Goal: Task Accomplishment & Management: Use online tool/utility

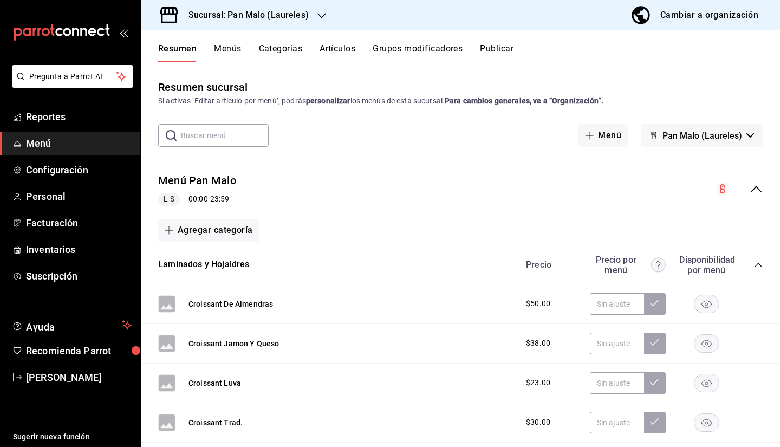
click at [276, 19] on h3 "Sucursal: Pan Malo (Laureles)" at bounding box center [244, 15] width 129 height 13
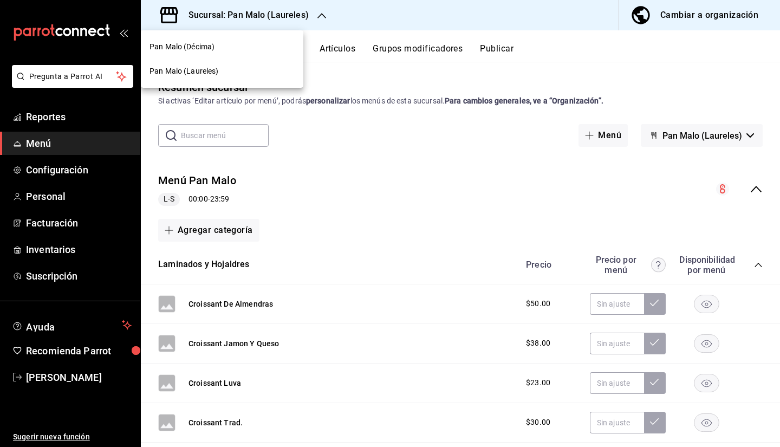
click at [367, 140] on div at bounding box center [390, 223] width 780 height 447
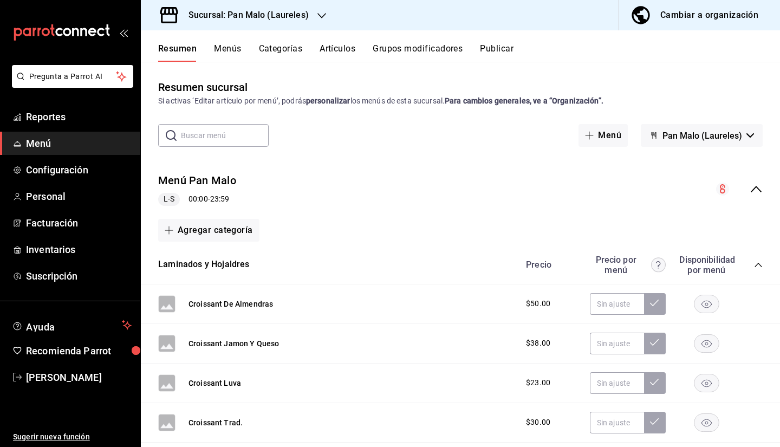
click at [703, 14] on div "Cambiar a organización" at bounding box center [709, 15] width 98 height 15
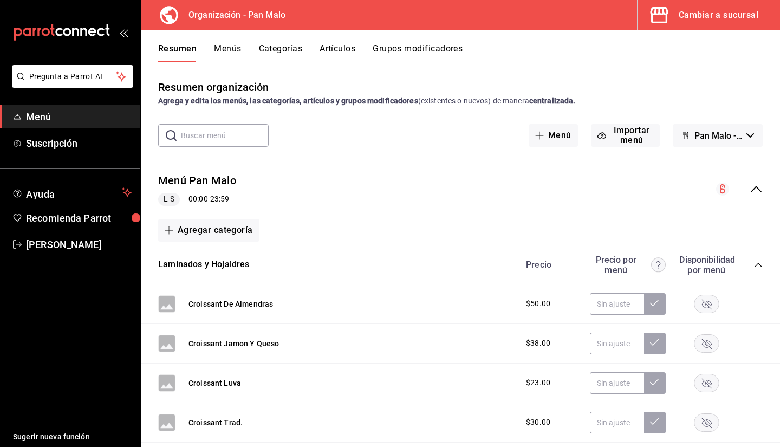
click at [405, 53] on button "Grupos modificadores" at bounding box center [418, 52] width 90 height 18
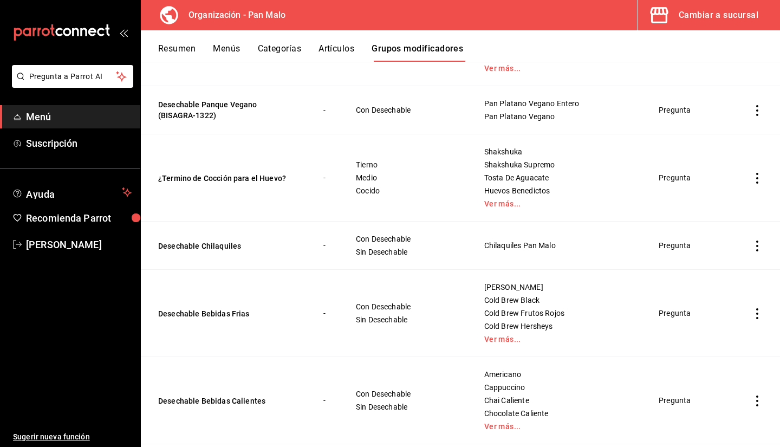
scroll to position [1085, 0]
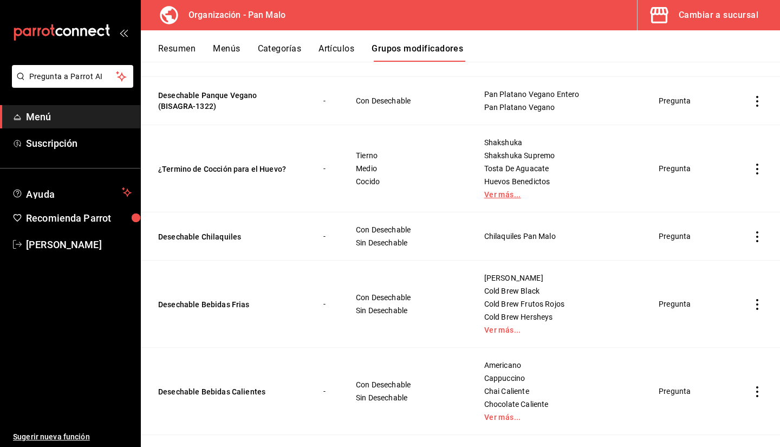
click at [484, 197] on link "Ver más..." at bounding box center [558, 195] width 148 height 8
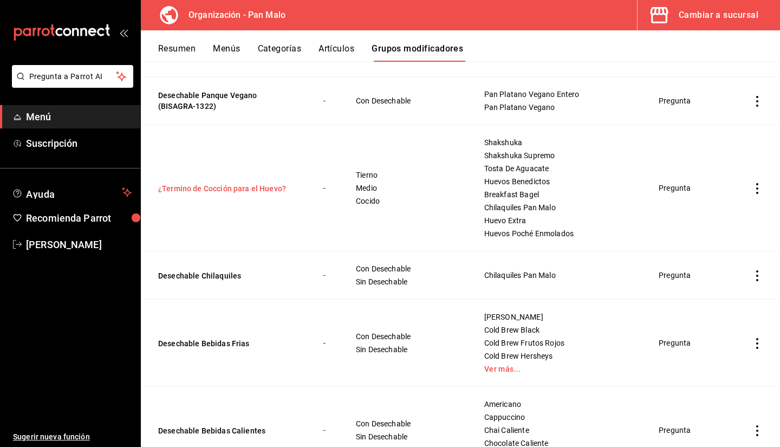
click at [259, 187] on button "¿Termino de Cocción para el Huevo?" at bounding box center [223, 188] width 130 height 11
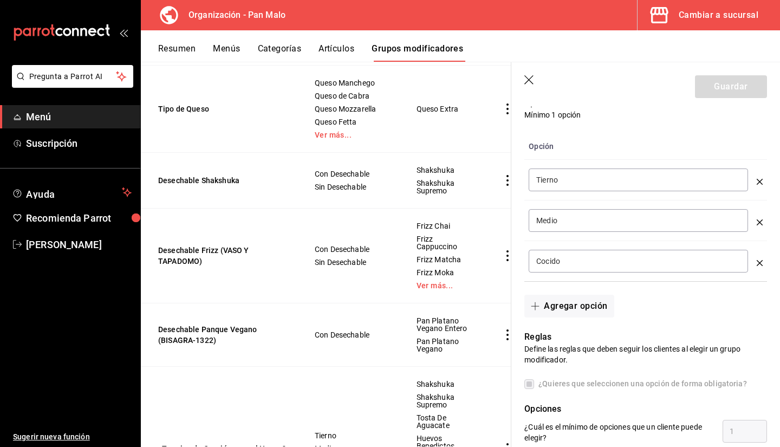
scroll to position [267, 0]
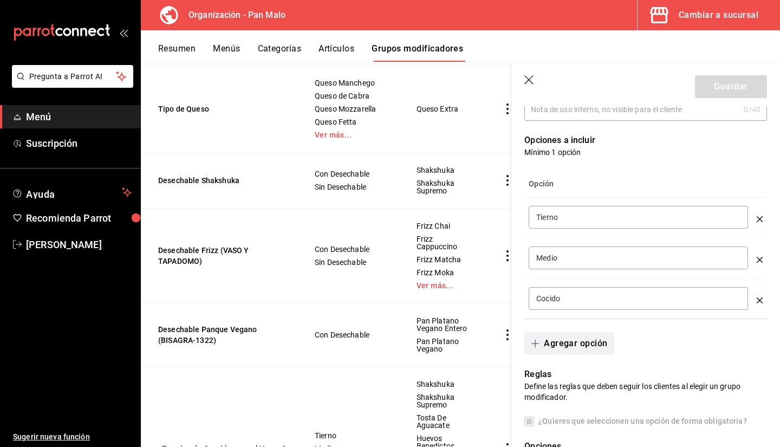
click at [574, 347] on button "Agregar opción" at bounding box center [568, 343] width 89 height 23
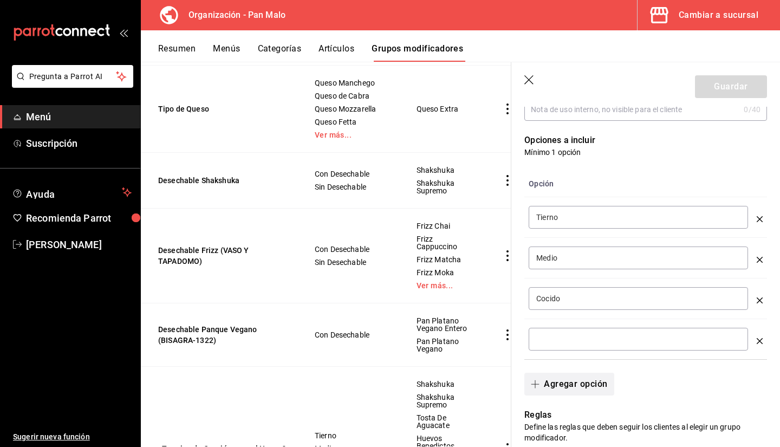
click at [574, 347] on div "​" at bounding box center [638, 339] width 219 height 23
type input "s"
click at [598, 339] on input "Sin Huevo" at bounding box center [638, 339] width 204 height 11
type input "Sin Huevo"
click at [712, 89] on button "Guardar" at bounding box center [731, 86] width 72 height 23
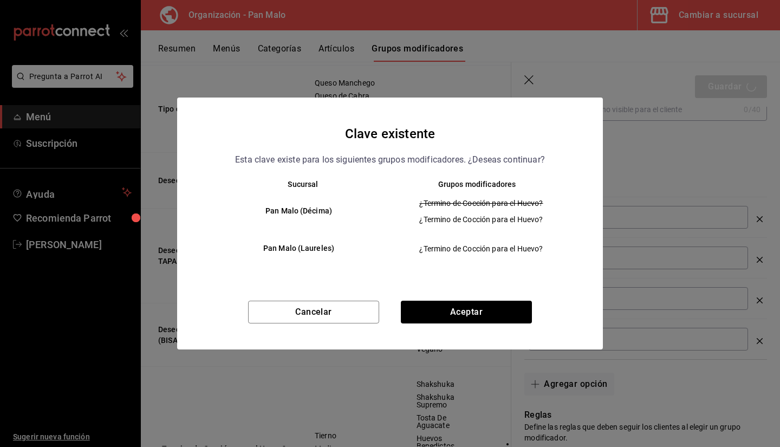
click at [478, 329] on div "Cancelar Aceptar" at bounding box center [390, 325] width 426 height 49
click at [471, 317] on button "Aceptar" at bounding box center [466, 312] width 131 height 23
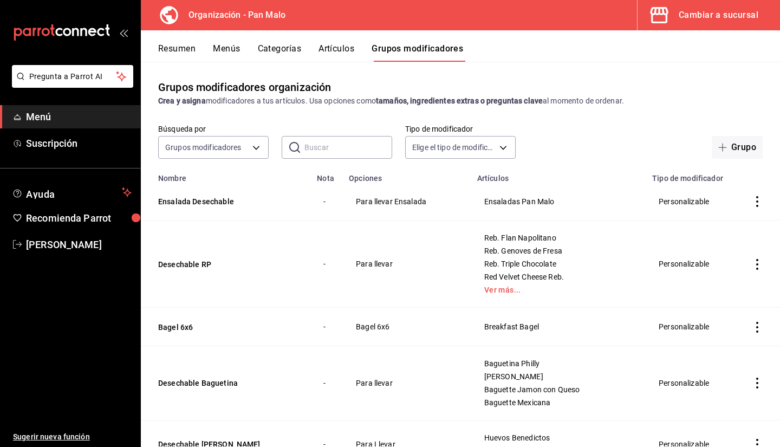
click at [217, 48] on button "Menús" at bounding box center [226, 52] width 27 height 18
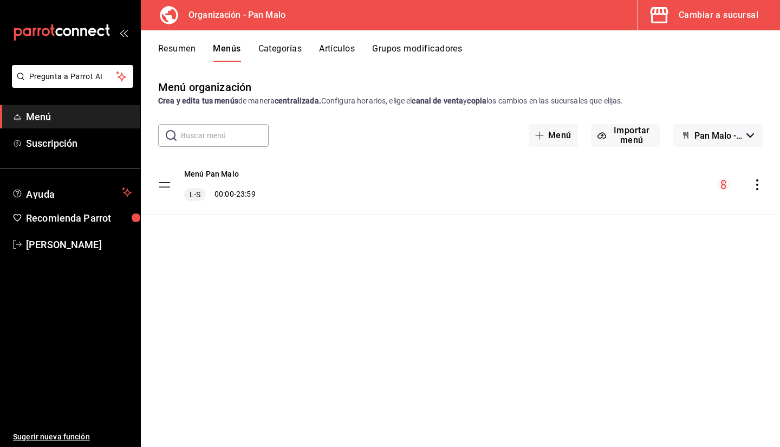
click at [353, 50] on button "Artículos" at bounding box center [337, 52] width 36 height 18
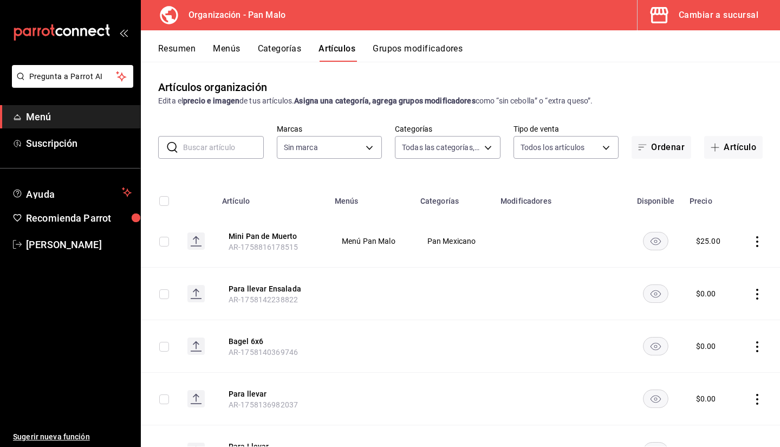
type input "29d1294a-295d-4472-8ea2-7d6c841903ae,51794acf-e1dd-4f38-9b3b-bc570c38acdf,faac9…"
type input "fc172b80-d414-46c2-bed9-f4eeed86d775"
click at [390, 48] on button "Grupos modificadores" at bounding box center [418, 52] width 90 height 18
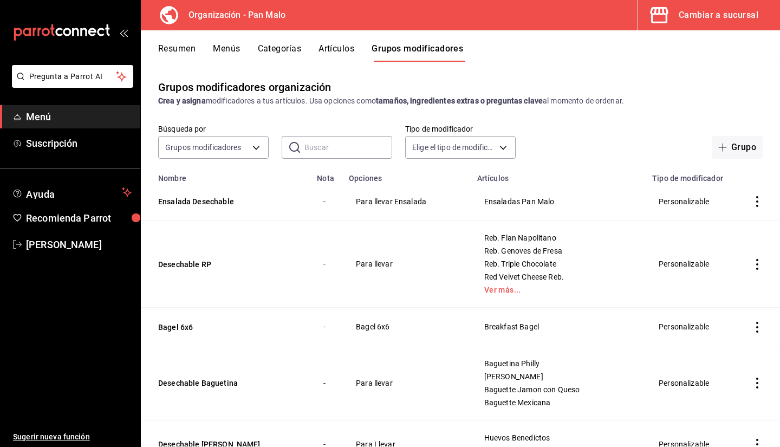
click at [219, 56] on button "Menús" at bounding box center [226, 52] width 27 height 18
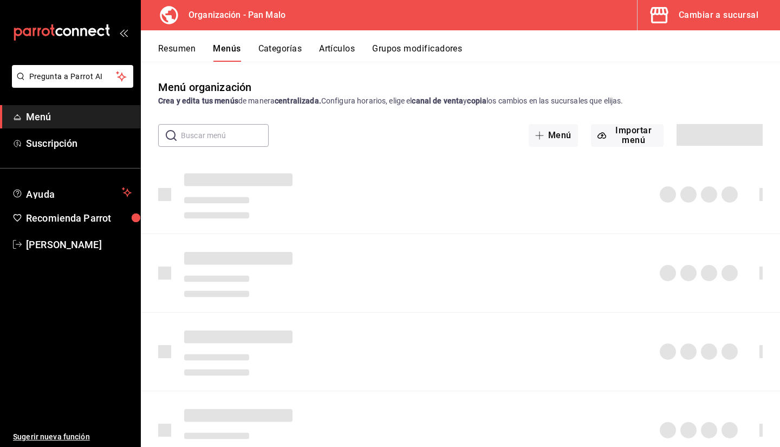
click at [230, 140] on input "text" at bounding box center [225, 136] width 88 height 22
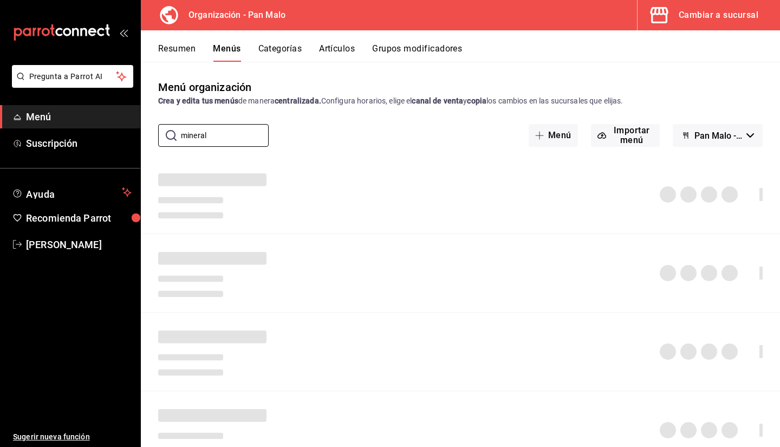
type input "mineral"
click at [271, 42] on div "Resumen Menús Categorías Artículos Grupos modificadores" at bounding box center [460, 45] width 639 height 31
click at [331, 54] on button "Artículos" at bounding box center [337, 52] width 36 height 18
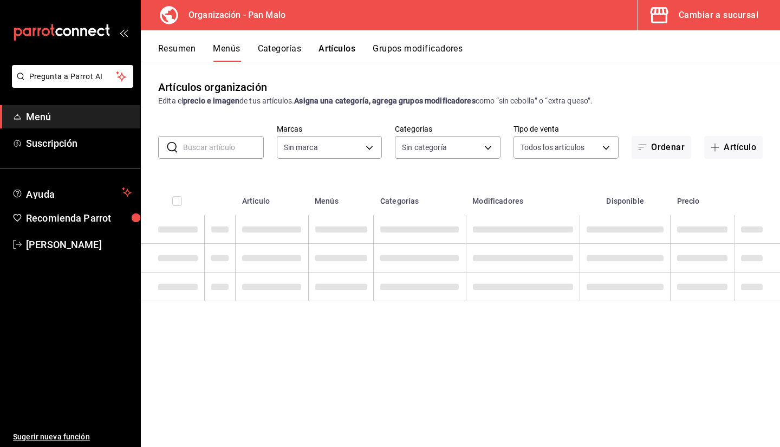
click at [201, 144] on input "text" at bounding box center [223, 148] width 81 height 22
type input "mineral"
type input "29d1294a-295d-4472-8ea2-7d6c841903ae,51794acf-e1dd-4f38-9b3b-bc570c38acdf,faac9…"
type input "fc172b80-d414-46c2-bed9-f4eeed86d775"
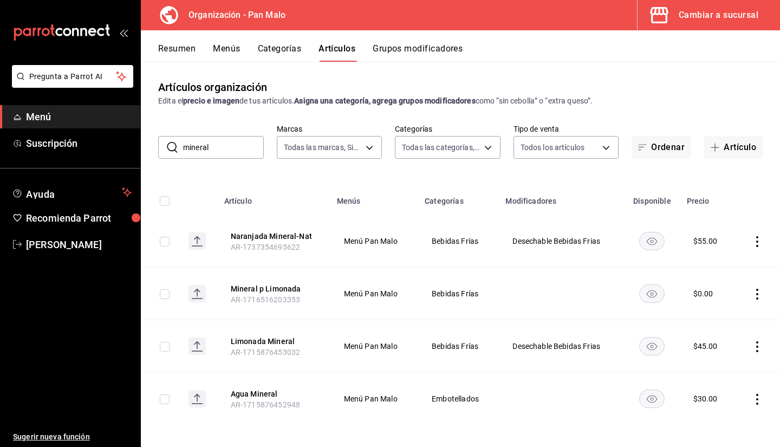
scroll to position [4, 0]
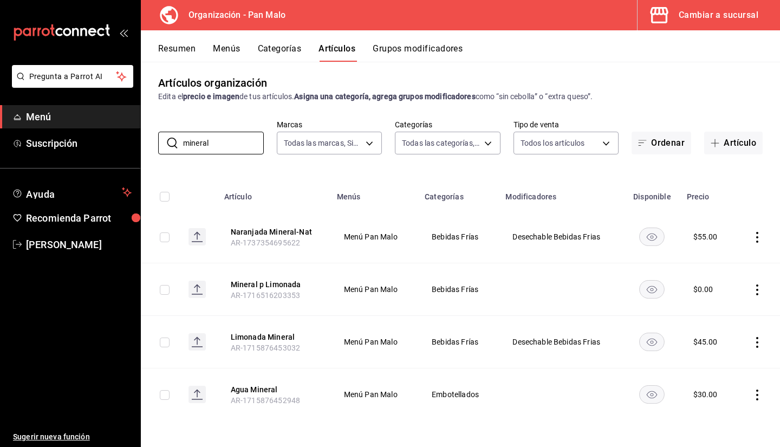
type input "mineral"
click at [425, 48] on button "Grupos modificadores" at bounding box center [418, 52] width 90 height 18
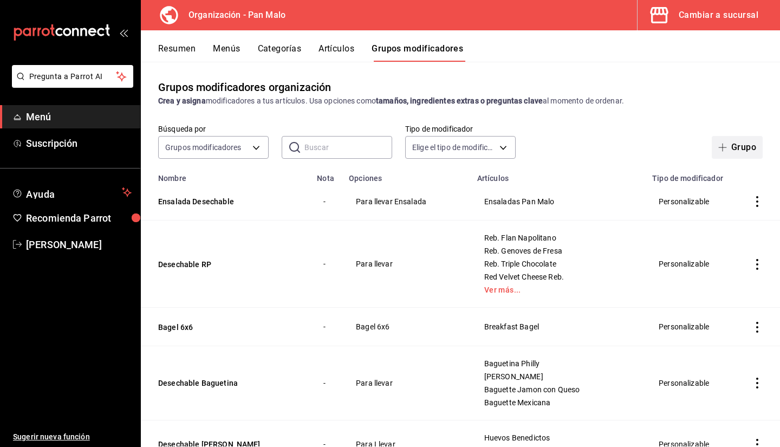
click at [718, 146] on icon "button" at bounding box center [722, 147] width 9 height 9
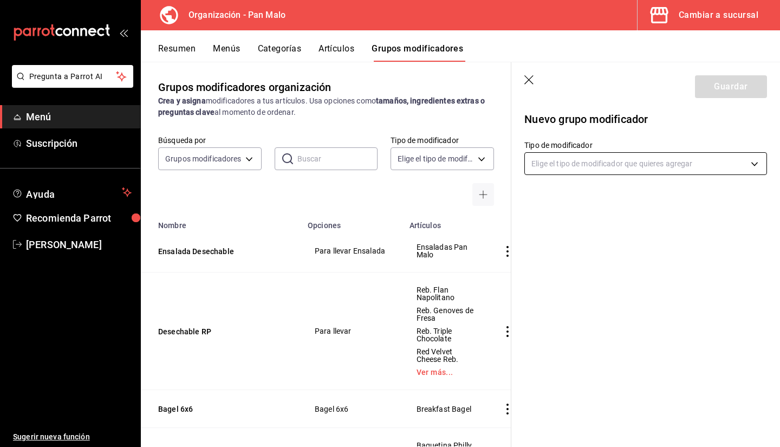
click at [637, 166] on body "Pregunta a Parrot AI Menú Suscripción Ayuda Recomienda Parrot Sebastian Viadero…" at bounding box center [390, 223] width 780 height 447
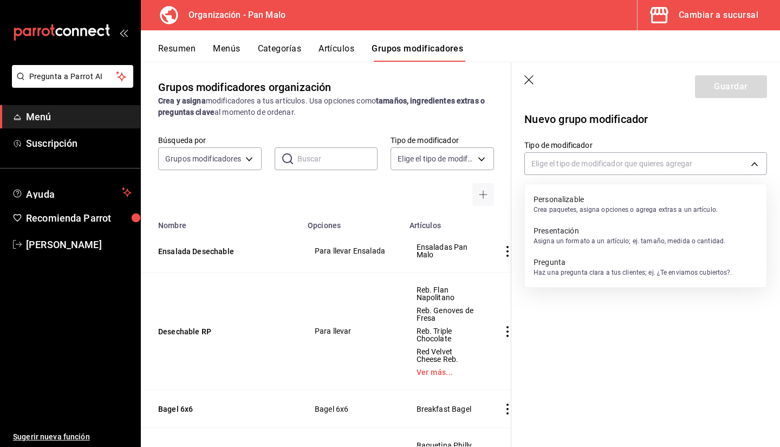
click at [581, 212] on p "Crea paquetes, asigna opciones o agrega extras a un artículo." at bounding box center [626, 210] width 184 height 10
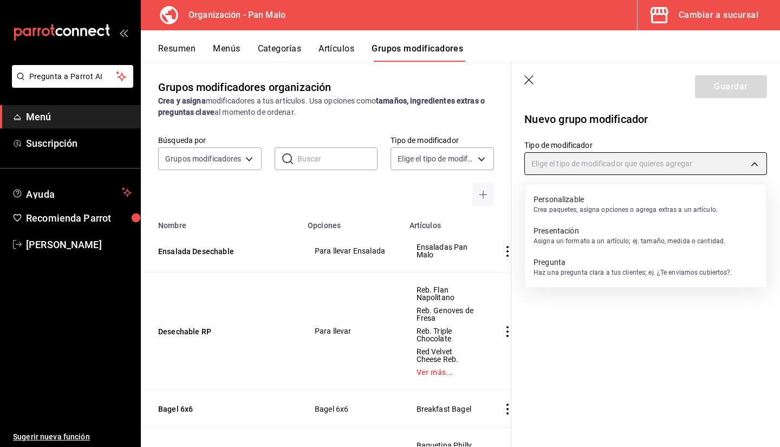
type input "CUSTOMIZABLE"
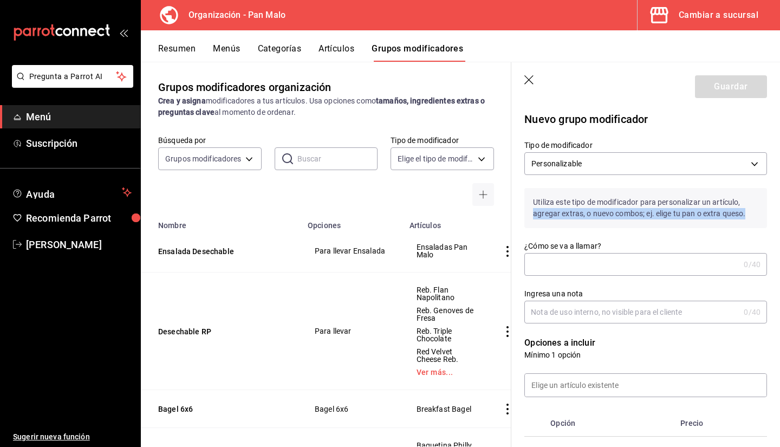
drag, startPoint x: 748, startPoint y: 199, endPoint x: 749, endPoint y: 218, distance: 18.5
click at [749, 218] on p "Utiliza este tipo de modificador para personalizar un artículo, agregar extras,…" at bounding box center [645, 208] width 243 height 40
click at [616, 255] on input "¿Cómo se va a llamar?" at bounding box center [631, 265] width 215 height 22
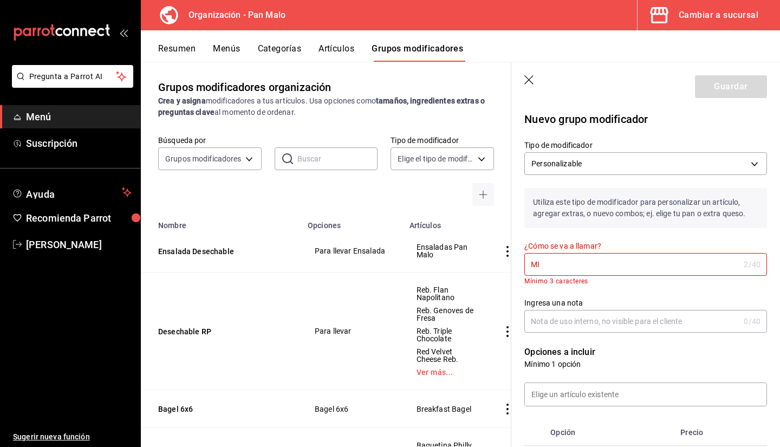
type input "M"
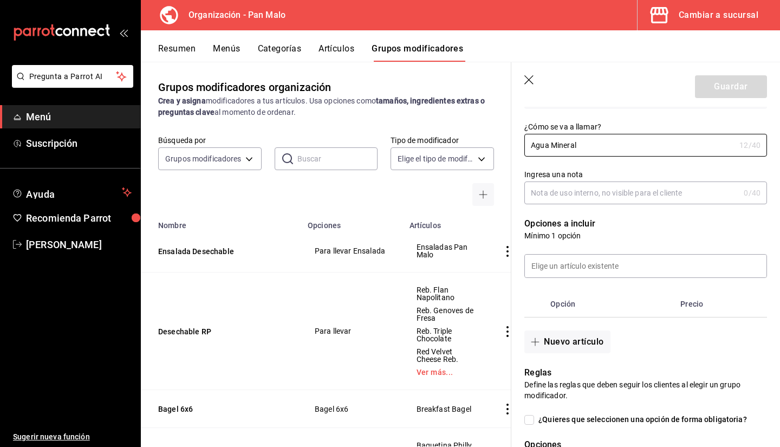
scroll to position [123, 0]
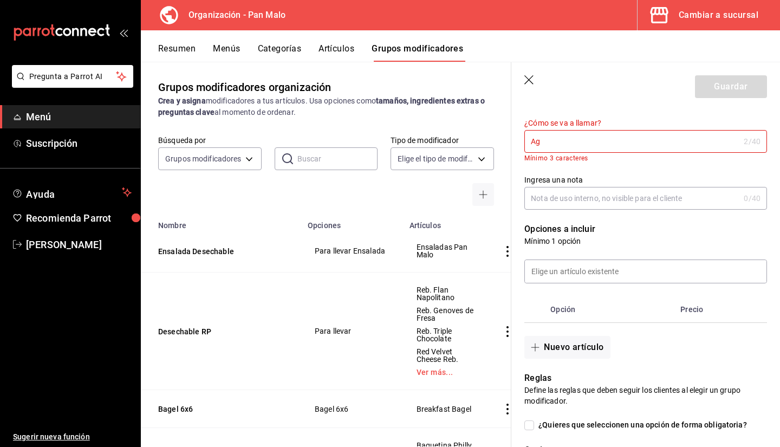
type input "A"
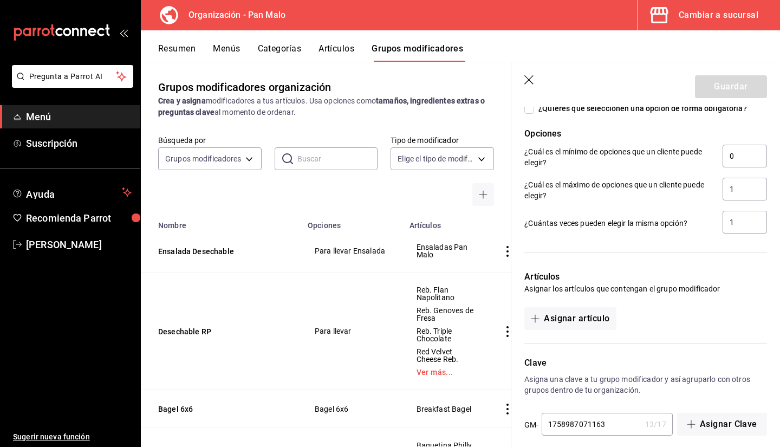
scroll to position [451, 0]
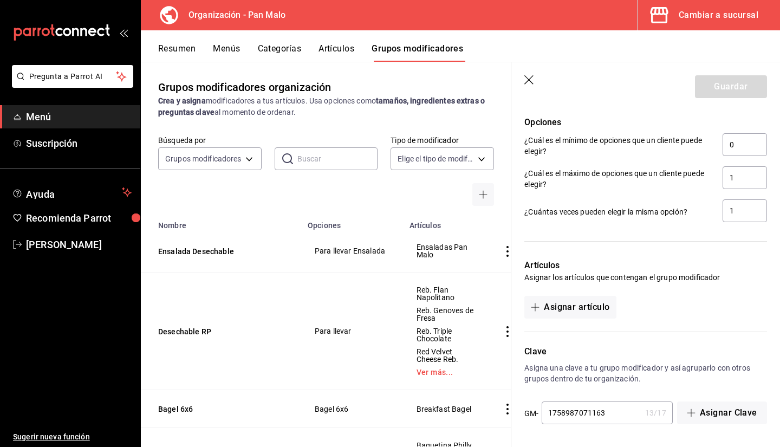
click at [736, 356] on p "Clave" at bounding box center [645, 351] width 243 height 13
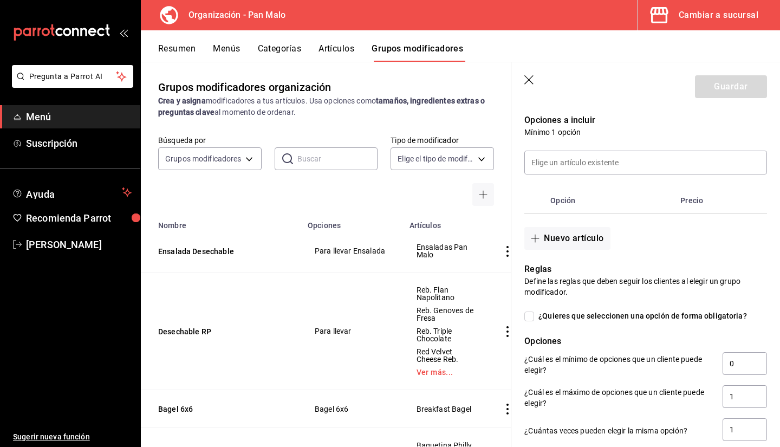
scroll to position [245, 0]
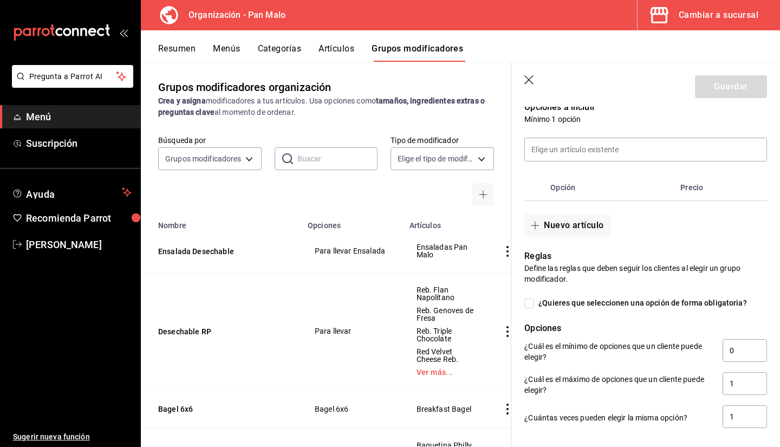
click at [668, 308] on span "¿Quieres que seleccionen una opción de forma obligatoria?" at bounding box center [640, 302] width 213 height 11
click at [534, 308] on input "¿Quieres que seleccionen una opción de forma obligatoria?" at bounding box center [529, 304] width 10 height 10
checkbox input "true"
type input "1"
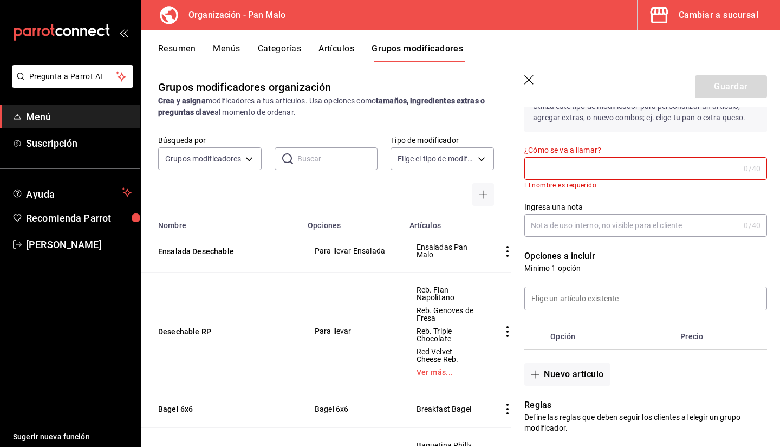
scroll to position [94, 0]
click at [700, 170] on input "¿Cómo se va a llamar?" at bounding box center [631, 170] width 215 height 22
type input "M"
type input "A"
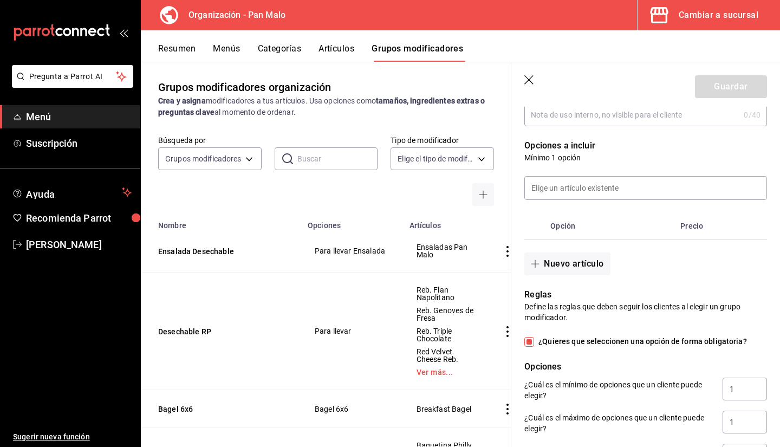
scroll to position [194, 0]
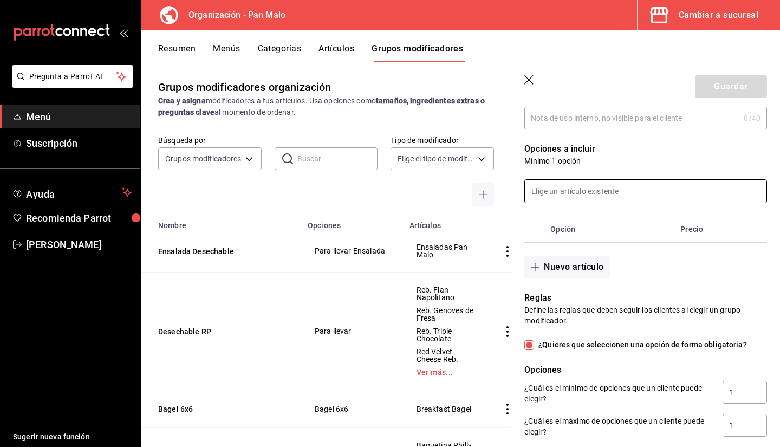
type input "Mineral"
click at [678, 185] on input at bounding box center [646, 191] width 242 height 23
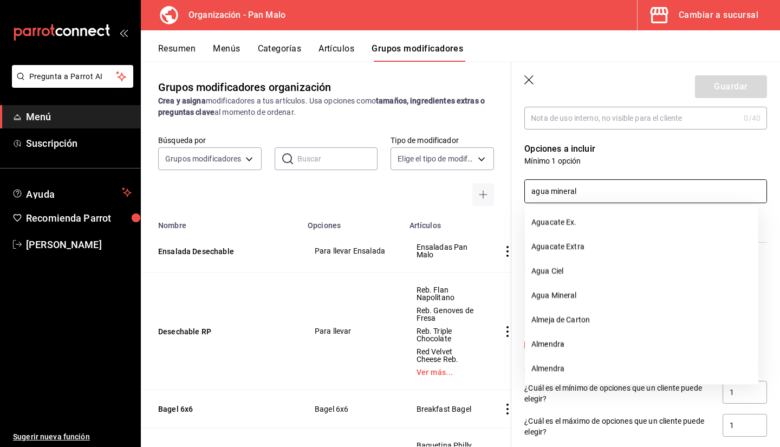
type input "agua mineral"
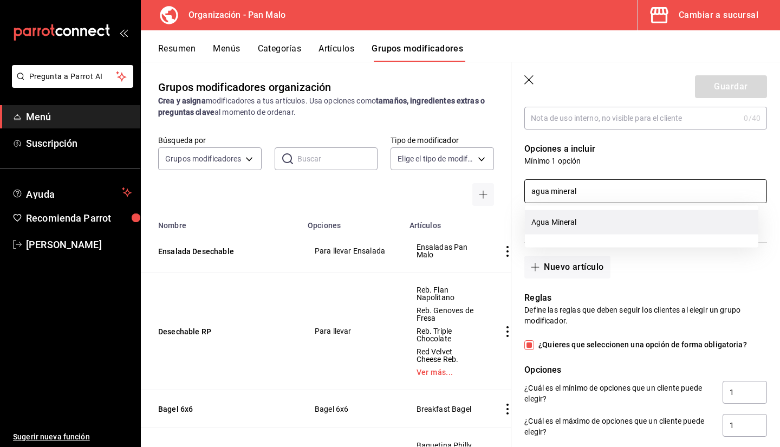
click at [595, 222] on li "Agua Mineral" at bounding box center [642, 222] width 234 height 24
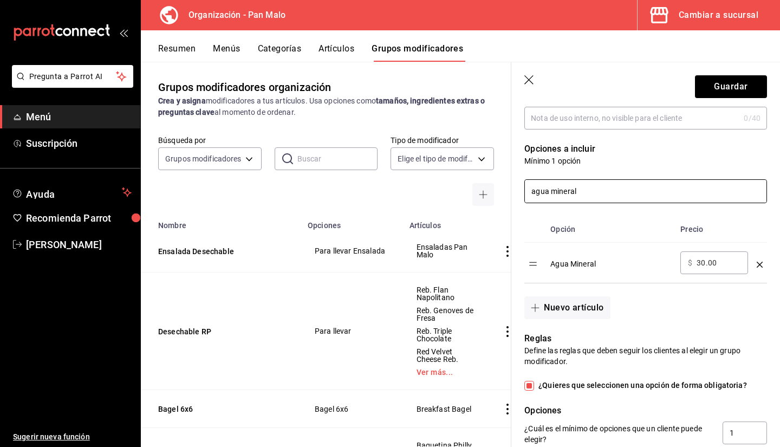
scroll to position [243, 0]
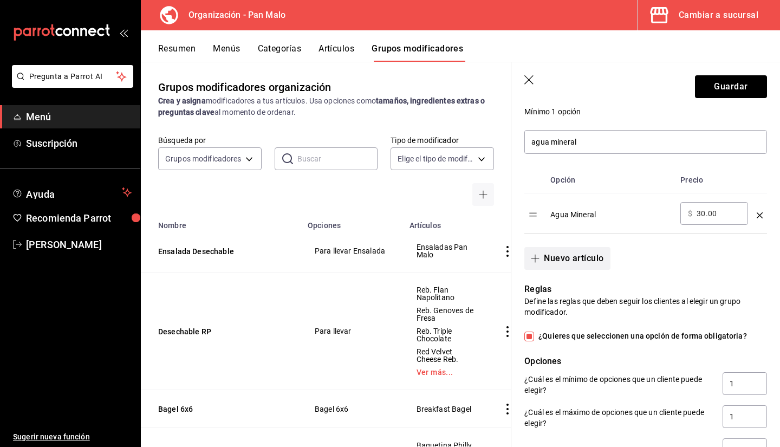
click at [566, 250] on button "Nuevo artículo" at bounding box center [567, 258] width 86 height 23
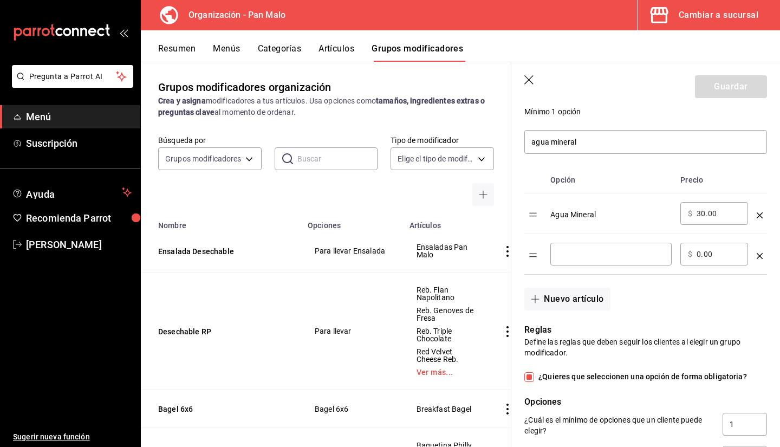
click at [579, 250] on input "optionsTable" at bounding box center [611, 254] width 106 height 11
type input "Sin Agua mineral"
click at [584, 145] on input "agua mineral" at bounding box center [646, 142] width 242 height 23
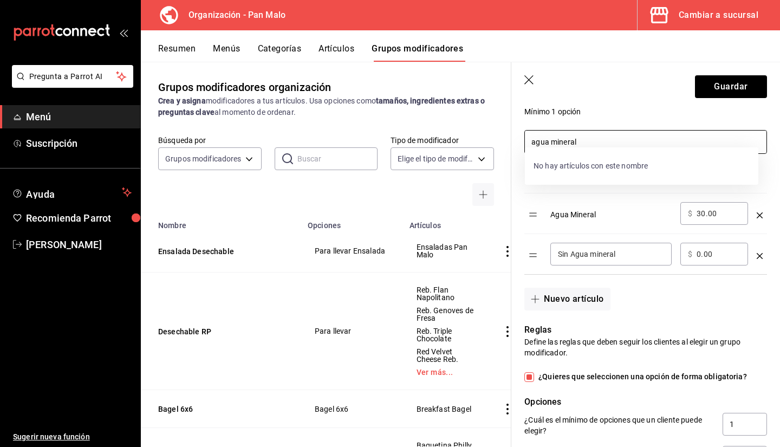
scroll to position [257, 0]
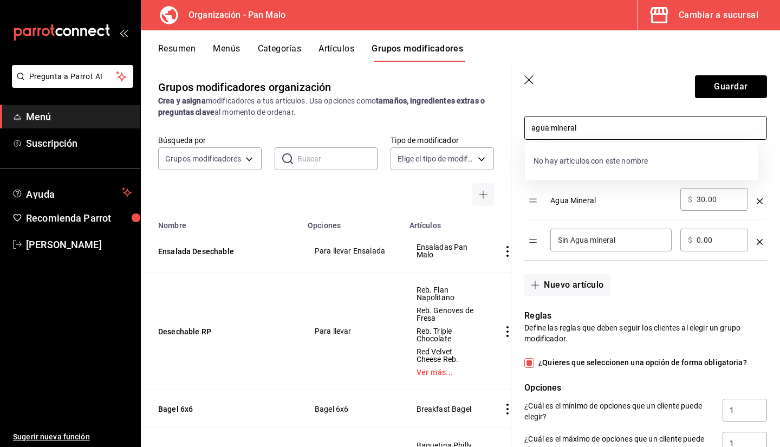
click at [724, 197] on input "30.00" at bounding box center [719, 199] width 44 height 11
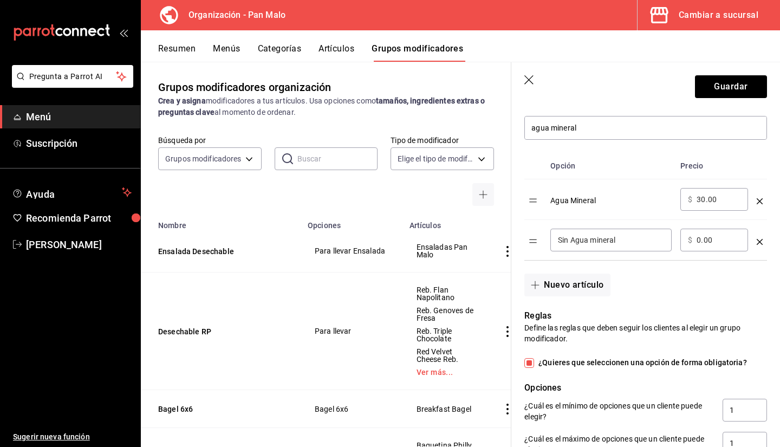
click at [724, 197] on input "30.00" at bounding box center [719, 199] width 44 height 11
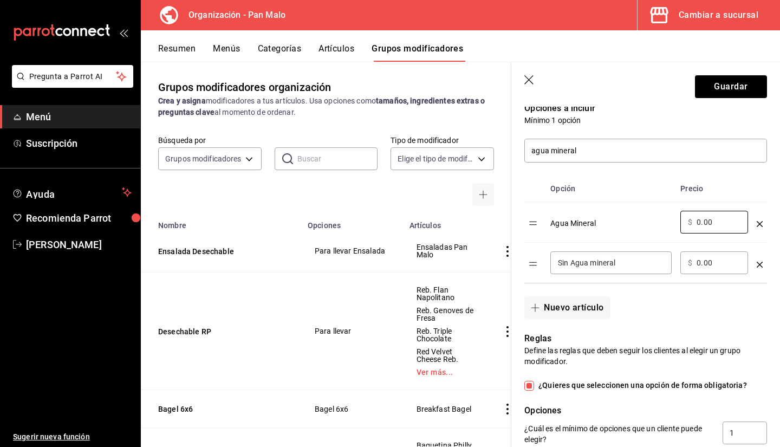
scroll to position [242, 0]
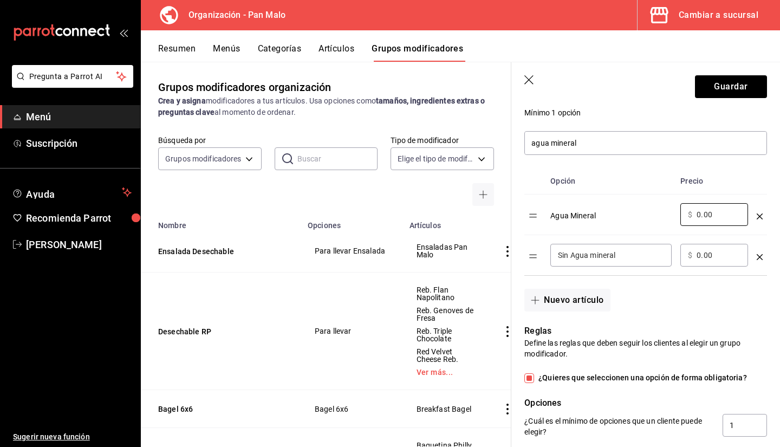
type input "0.00"
click at [627, 208] on div "Agua Mineral" at bounding box center [610, 212] width 121 height 18
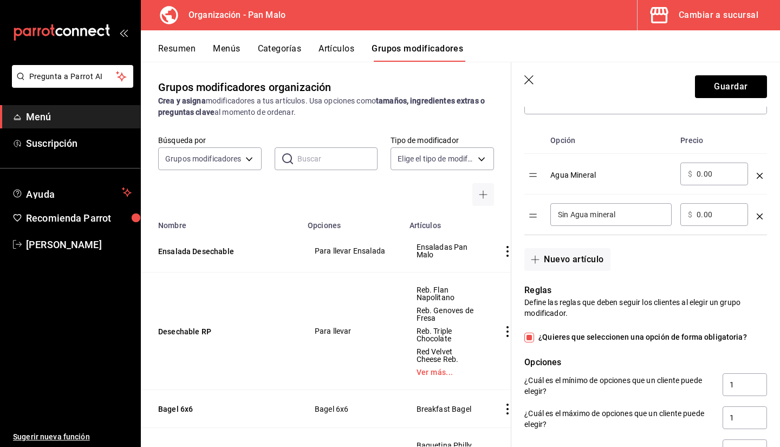
scroll to position [285, 0]
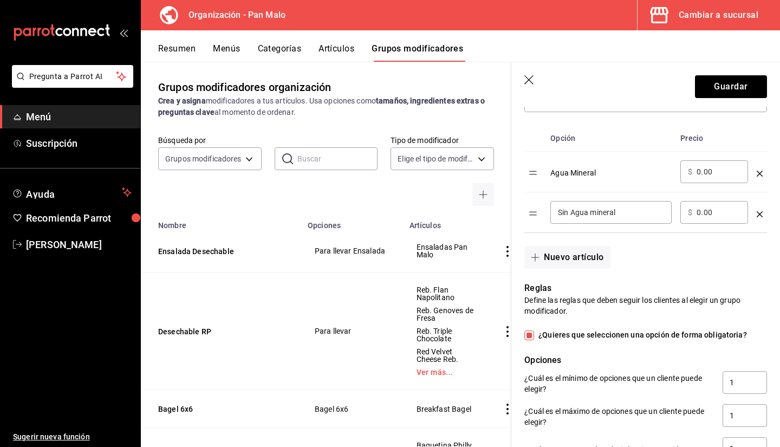
click at [624, 211] on input "Sin Agua mineral" at bounding box center [611, 212] width 106 height 11
type input "Sin Agua Mineral"
click at [554, 163] on div "Agua Mineral" at bounding box center [610, 169] width 121 height 18
click at [562, 182] on td "Agua Mineral" at bounding box center [611, 172] width 130 height 41
click at [757, 175] on icon "optionsTable" at bounding box center [760, 174] width 6 height 6
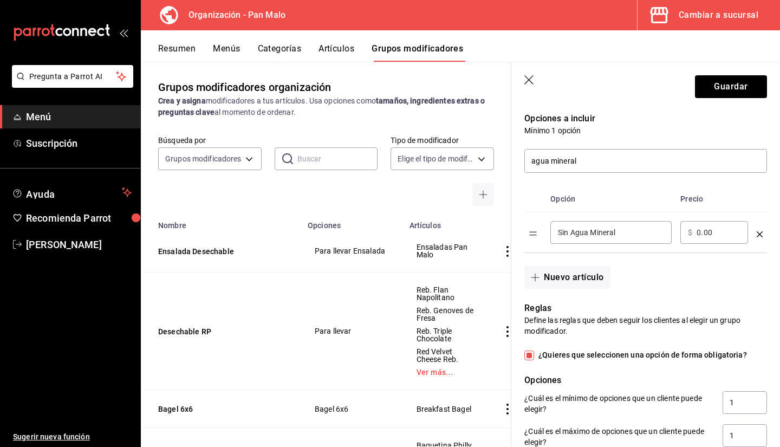
scroll to position [224, 0]
click at [612, 160] on input "agua mineral" at bounding box center [646, 161] width 242 height 23
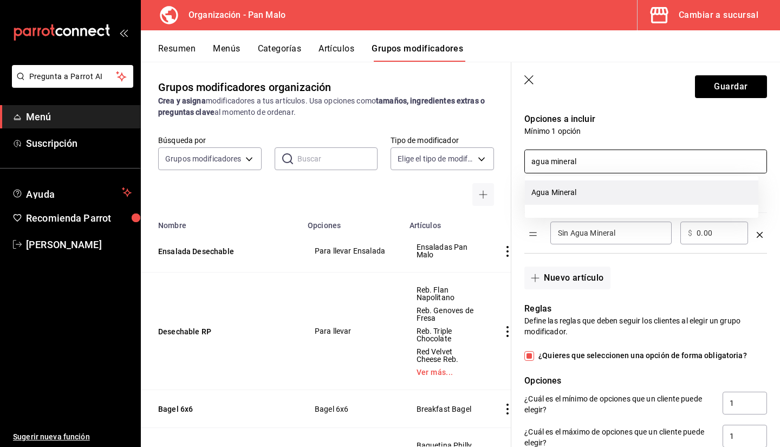
click at [563, 192] on li "Agua Mineral" at bounding box center [642, 192] width 234 height 24
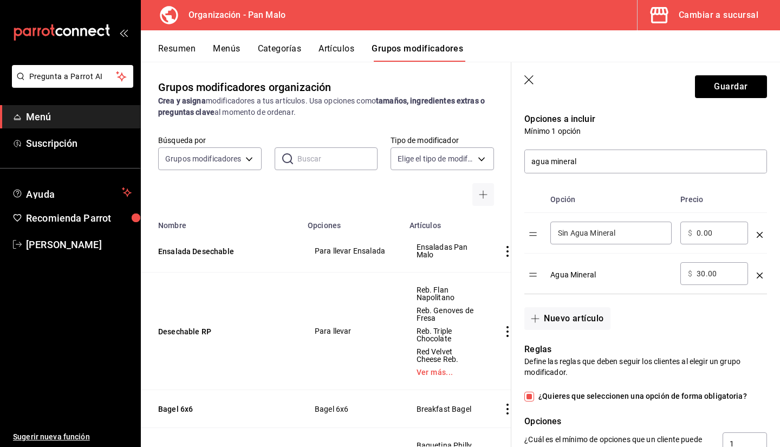
click at [757, 273] on icon "optionsTable" at bounding box center [760, 276] width 6 height 6
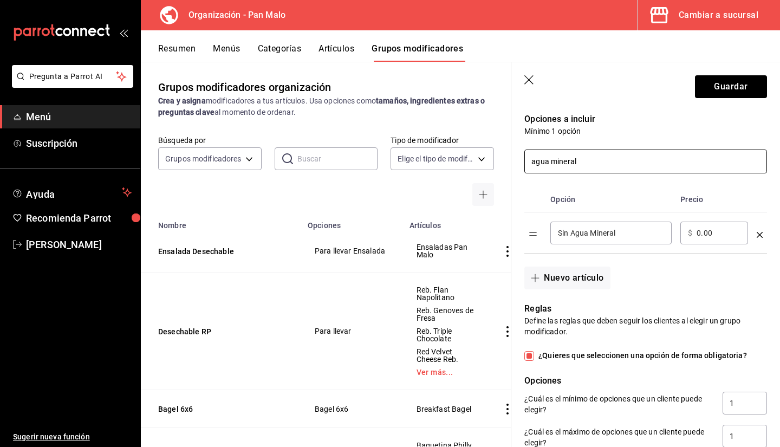
click at [631, 171] on input "agua mineral" at bounding box center [646, 161] width 242 height 23
click at [595, 277] on button "Nuevo artículo" at bounding box center [567, 278] width 86 height 23
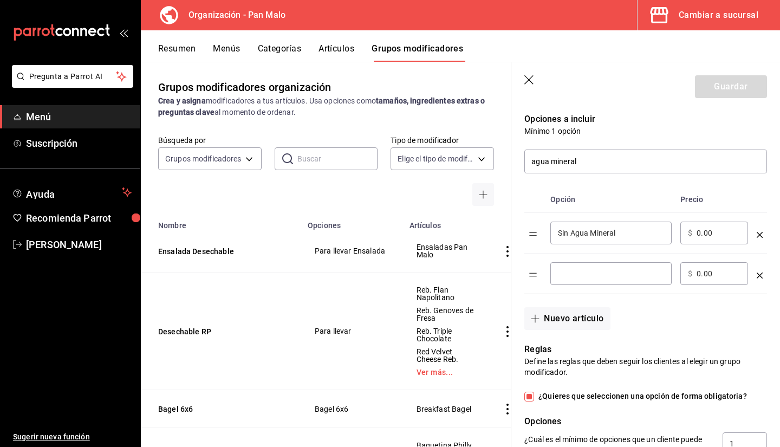
click at [589, 277] on input "optionsTable" at bounding box center [611, 273] width 106 height 11
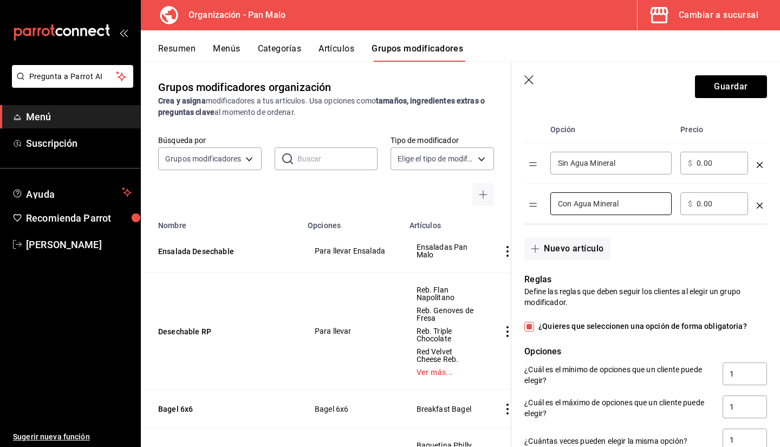
scroll to position [309, 0]
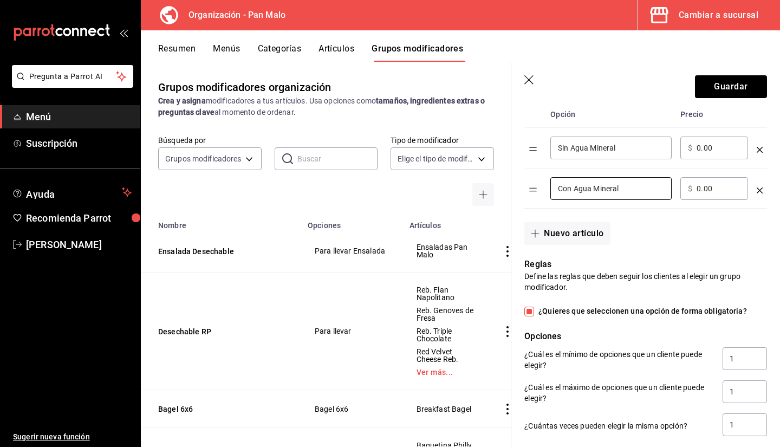
type input "Con Agua Mineral"
click at [692, 261] on p "Reglas" at bounding box center [645, 264] width 243 height 13
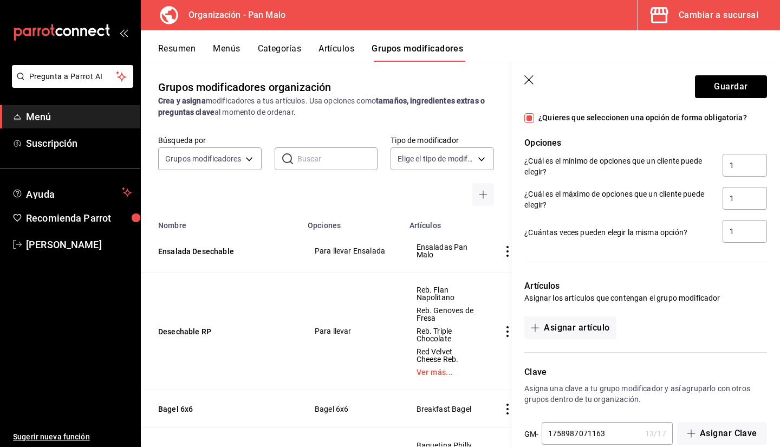
scroll to position [501, 0]
click at [582, 325] on button "Asignar artículo" at bounding box center [570, 328] width 92 height 23
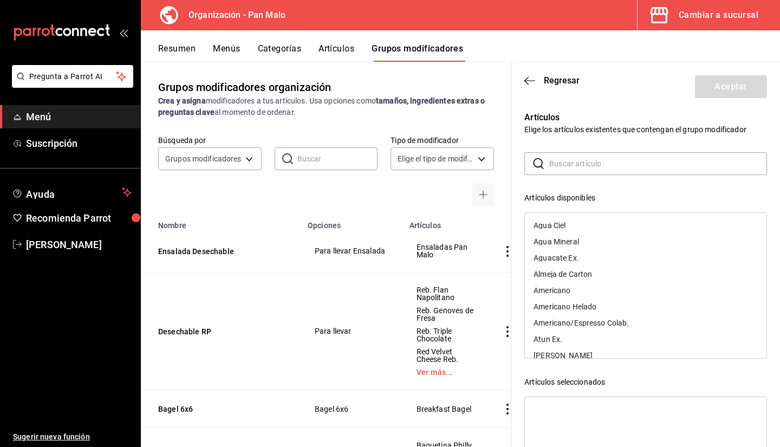
click at [559, 169] on input "text" at bounding box center [658, 164] width 218 height 22
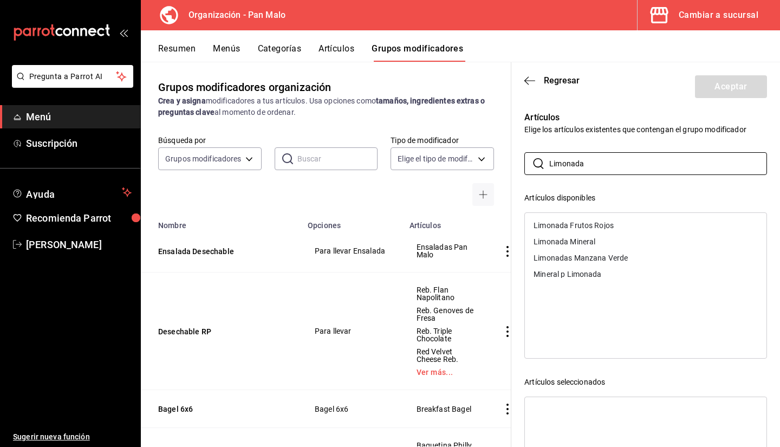
type input "Limonada"
click at [593, 225] on div "Limonada Frutos Rojos" at bounding box center [574, 226] width 80 height 8
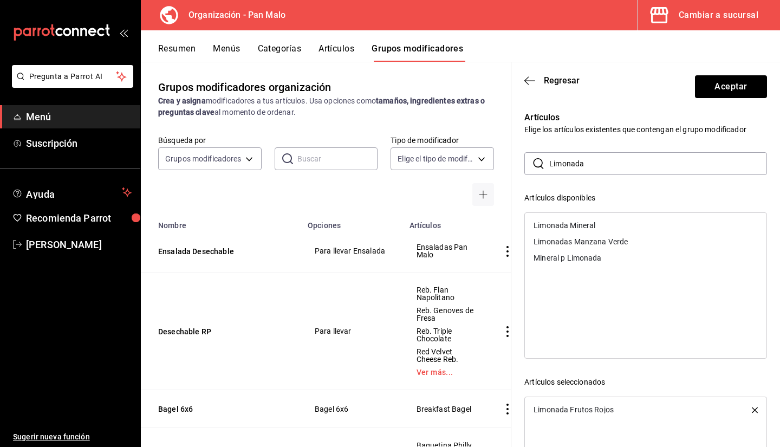
click at [610, 239] on div "Limonadas Manzana Verde" at bounding box center [581, 242] width 94 height 8
click at [601, 226] on div "Limonada Mineral" at bounding box center [646, 225] width 242 height 16
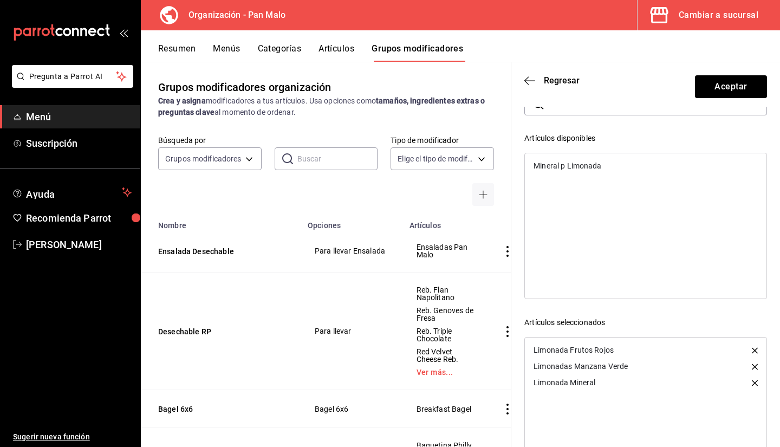
scroll to position [55, 0]
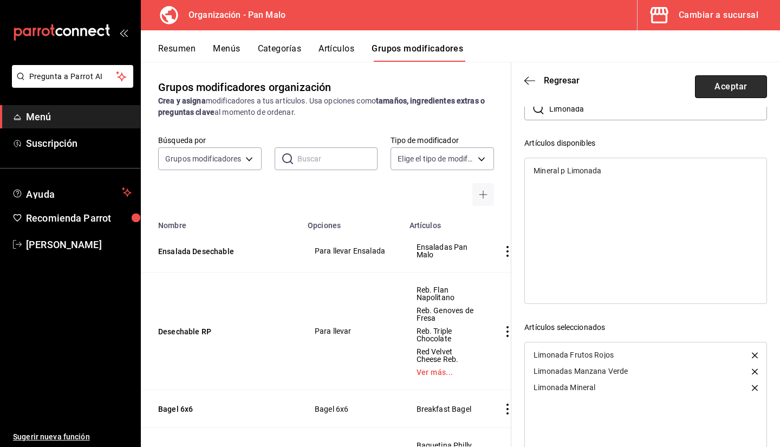
click at [710, 90] on button "Aceptar" at bounding box center [731, 86] width 72 height 23
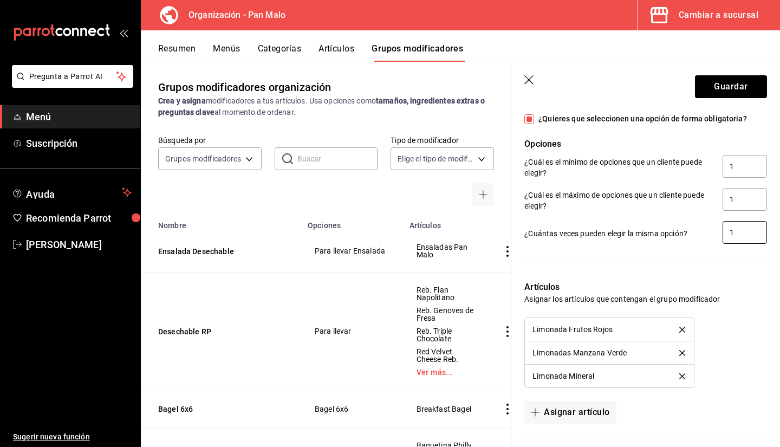
drag, startPoint x: 768, startPoint y: 237, endPoint x: 768, endPoint y: 267, distance: 29.3
click at [768, 267] on div "Nuevo grupo modificador Tipo de modificador Personalizable CUSTOMIZABLE Utiliza…" at bounding box center [645, 79] width 269 height 947
click at [593, 353] on div "Limonadas Manzana Verde" at bounding box center [580, 353] width 94 height 8
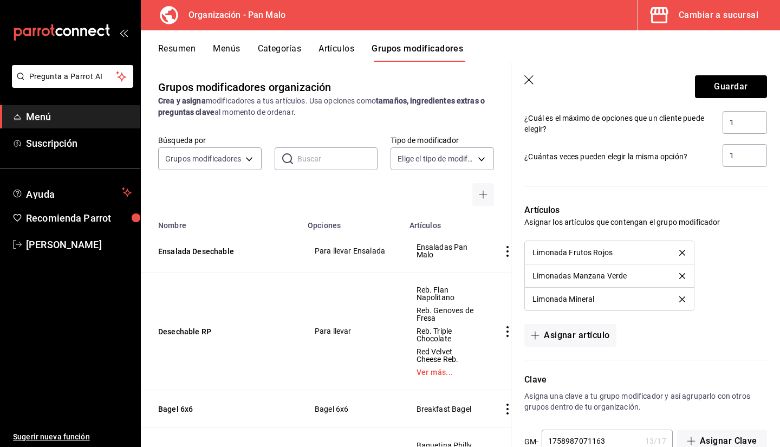
scroll to position [580, 0]
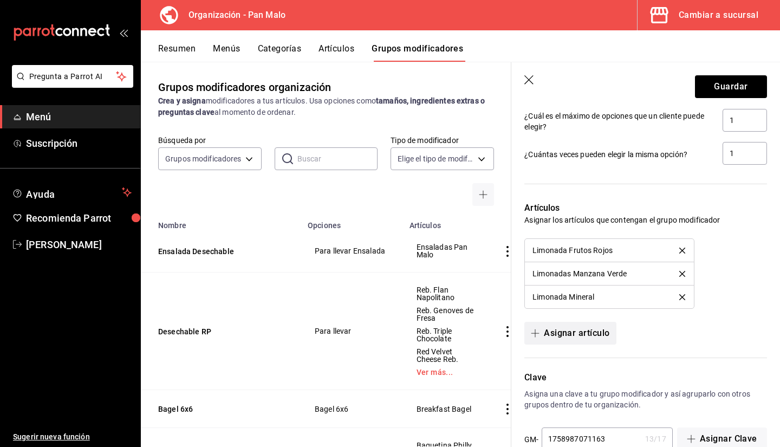
click at [573, 331] on button "Asignar artículo" at bounding box center [570, 333] width 92 height 23
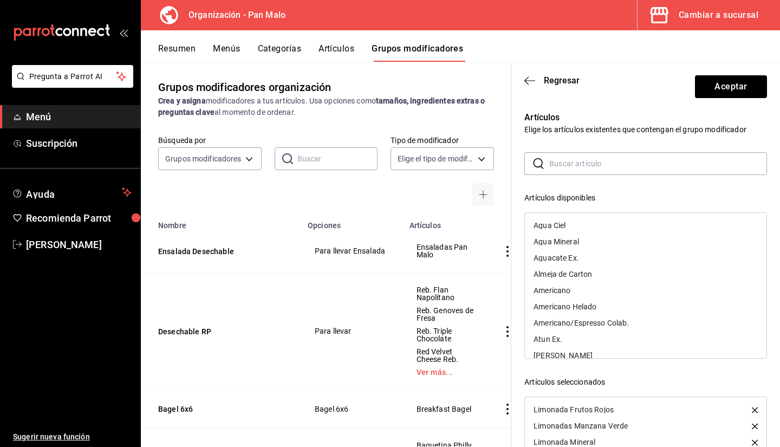
click at [561, 169] on input "text" at bounding box center [658, 164] width 218 height 22
type input "n"
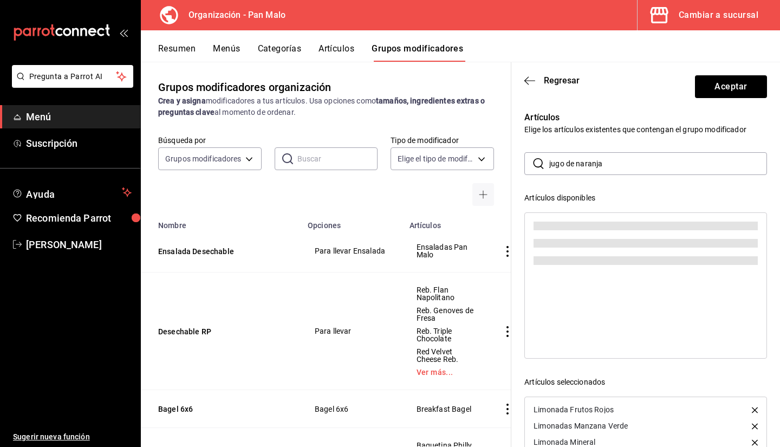
type input "jugo de naranja"
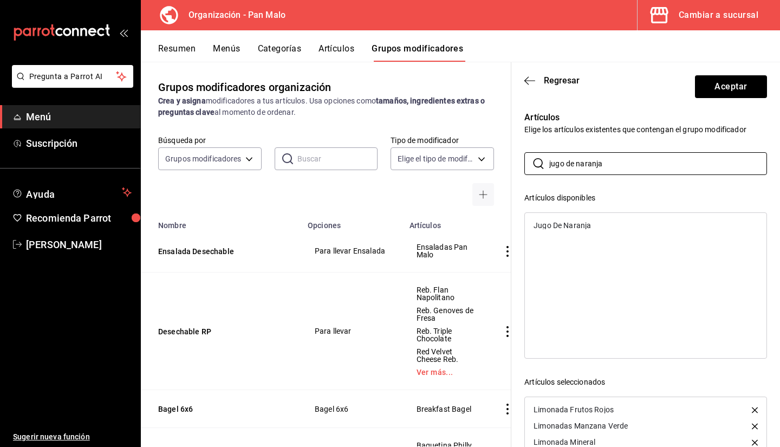
click at [580, 228] on div "Jugo De Naranja" at bounding box center [562, 226] width 57 height 8
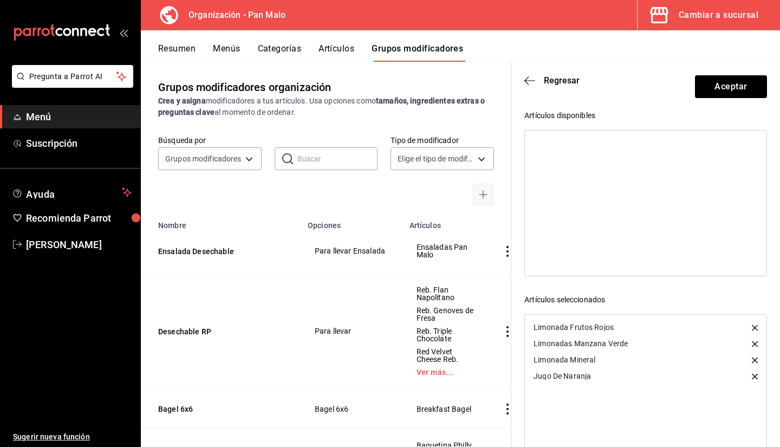
scroll to position [114, 0]
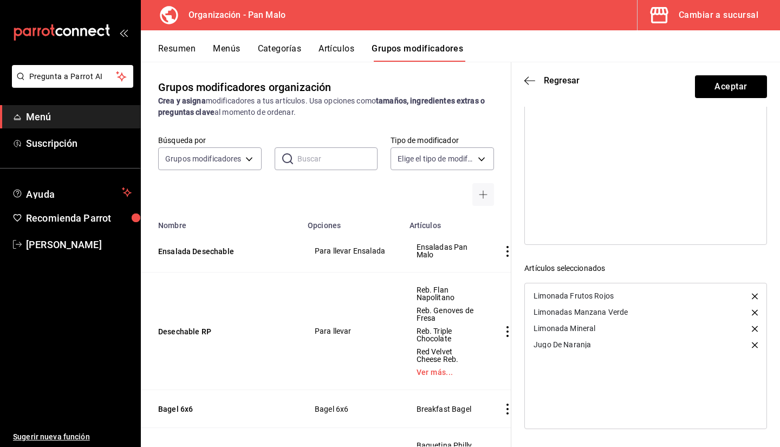
click at [576, 351] on div "Jugo De Naranja" at bounding box center [646, 344] width 242 height 16
click at [612, 358] on div "Limonada Frutos Rojos Limonadas Manzana Verde Limonada Mineral Jugo De Naranja" at bounding box center [645, 356] width 243 height 146
click at [709, 90] on button "Aceptar" at bounding box center [731, 86] width 72 height 23
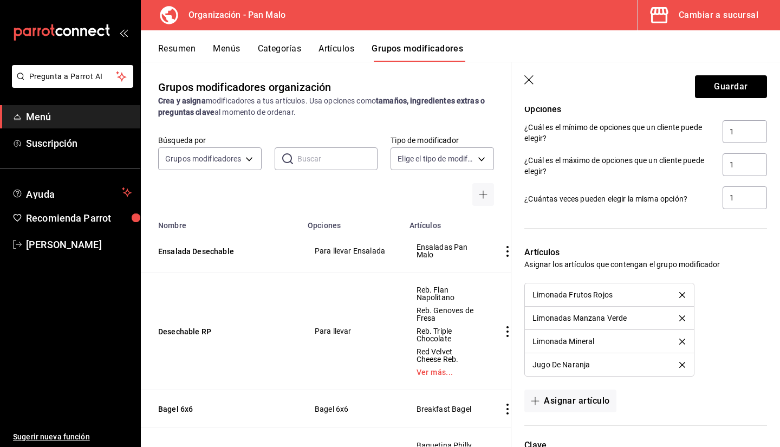
scroll to position [630, 0]
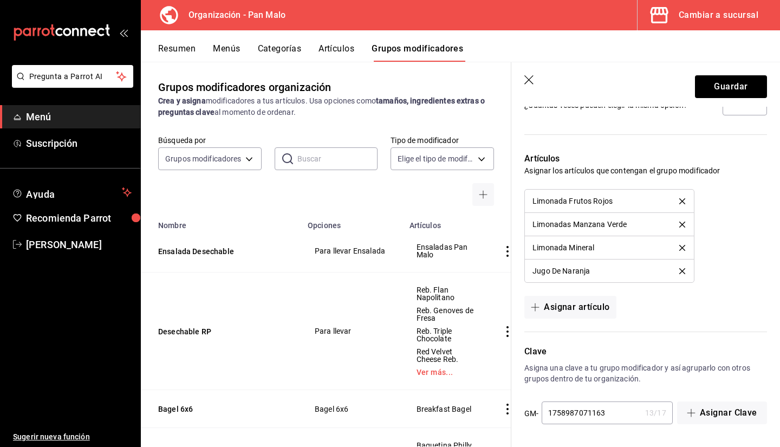
click at [581, 266] on li "Jugo De Naranja" at bounding box center [609, 271] width 169 height 23
click at [636, 278] on li "Jugo De Naranja" at bounding box center [609, 271] width 169 height 23
click at [699, 83] on button "Guardar" at bounding box center [731, 86] width 72 height 23
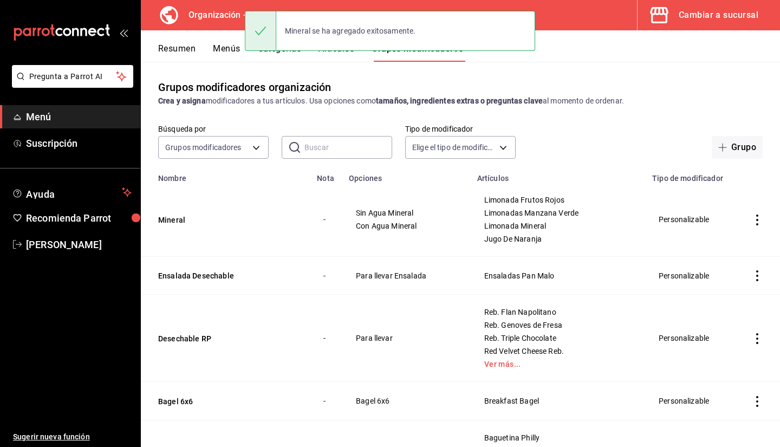
click at [230, 51] on button "Menús" at bounding box center [226, 52] width 27 height 18
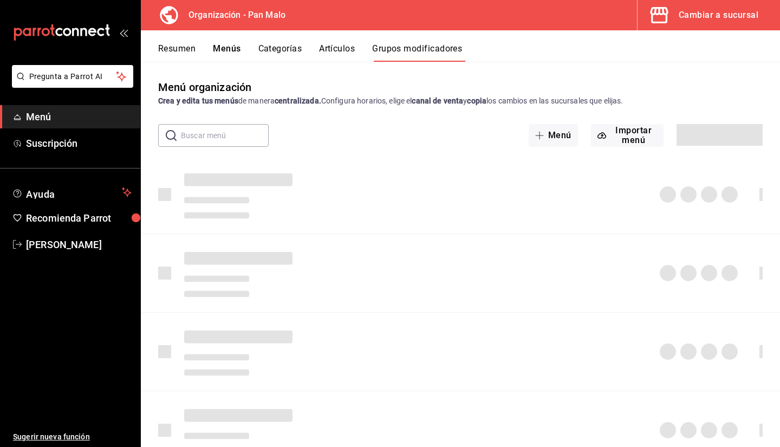
click at [281, 55] on button "Categorías" at bounding box center [280, 52] width 44 height 18
click at [345, 53] on div "Mineral se ha agregado exitosamente." at bounding box center [390, 31] width 290 height 47
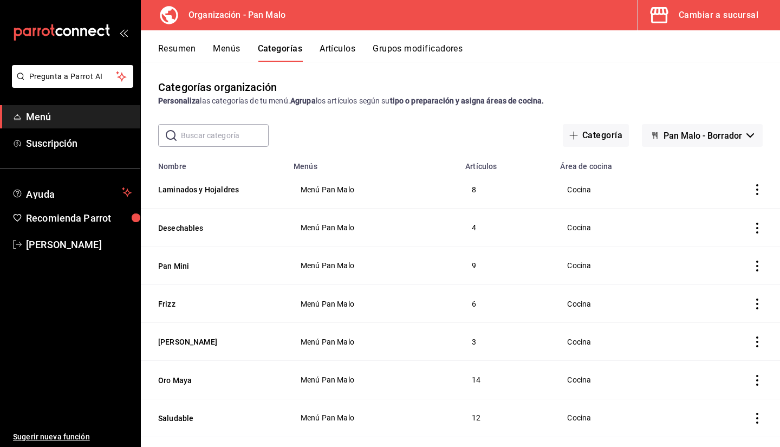
click at [334, 57] on button "Artículos" at bounding box center [338, 52] width 36 height 18
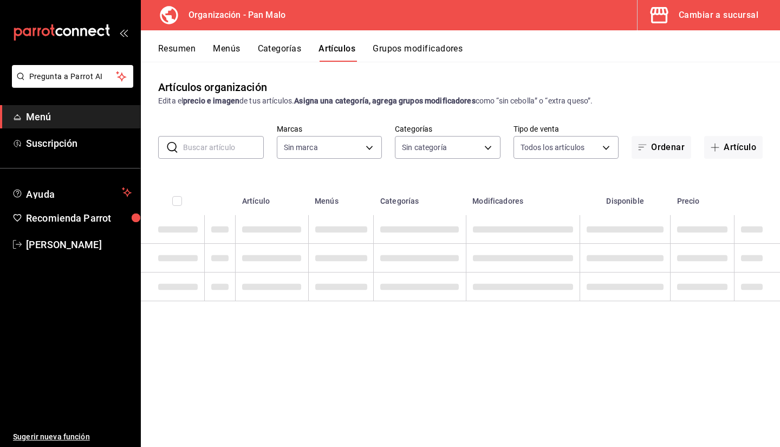
click at [244, 141] on input "text" at bounding box center [223, 148] width 81 height 22
type input "fc172b80-d414-46c2-bed9-f4eeed86d775"
type input "29d1294a-295d-4472-8ea2-7d6c841903ae,51794acf-e1dd-4f38-9b3b-bc570c38acdf,faac9…"
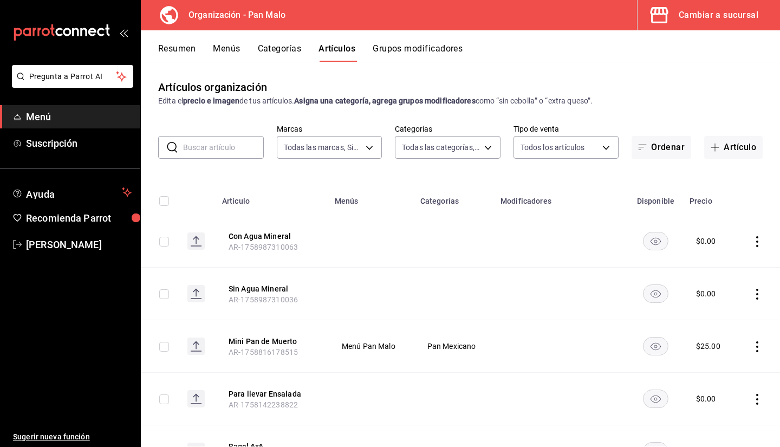
click at [244, 141] on input "text" at bounding box center [223, 148] width 81 height 22
click at [226, 145] on input "text" at bounding box center [223, 148] width 81 height 22
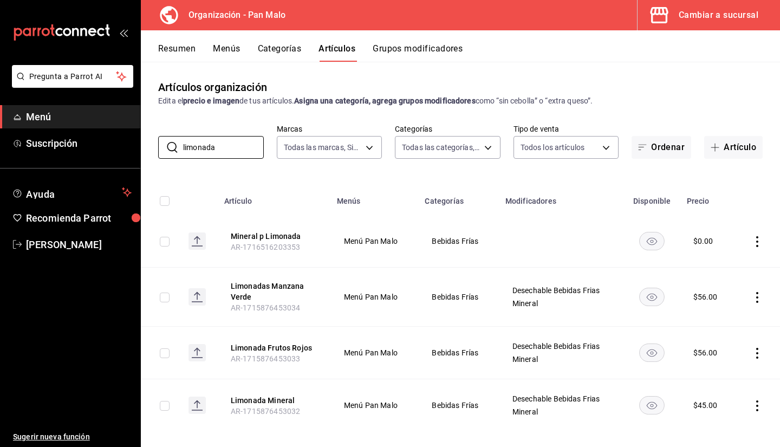
scroll to position [11, 0]
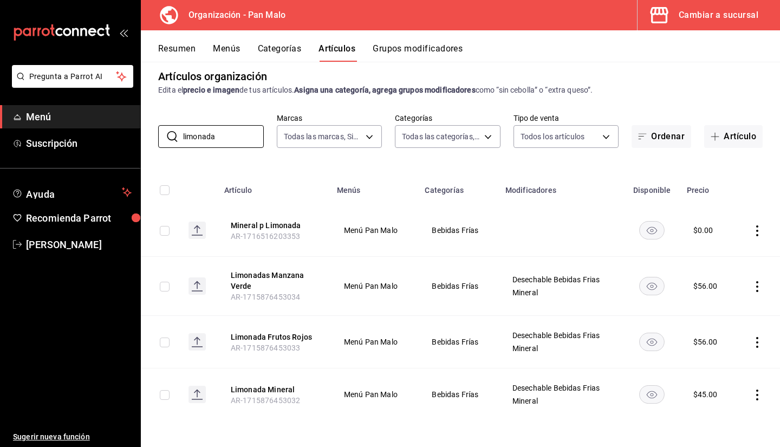
type input "limonada"
click at [768, 223] on td at bounding box center [757, 230] width 45 height 53
click at [261, 389] on button "Limonada Mineral" at bounding box center [274, 389] width 87 height 11
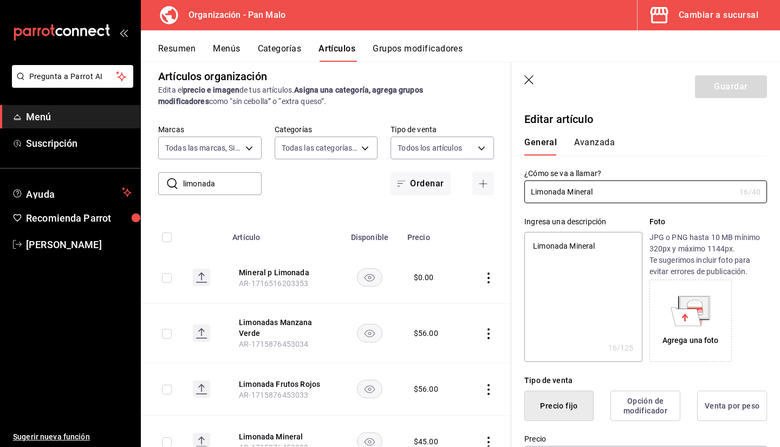
type textarea "x"
type input "$45.00"
click at [630, 202] on input "Limonada Mineral" at bounding box center [629, 192] width 211 height 22
type input "Limonada Minera"
type textarea "x"
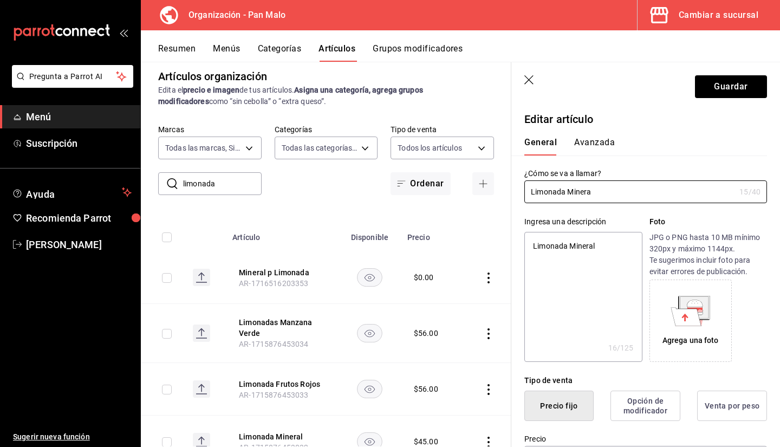
type input "Limonada Miner"
type textarea "x"
type input "Limonada Mine"
type textarea "x"
type input "Limonada Min"
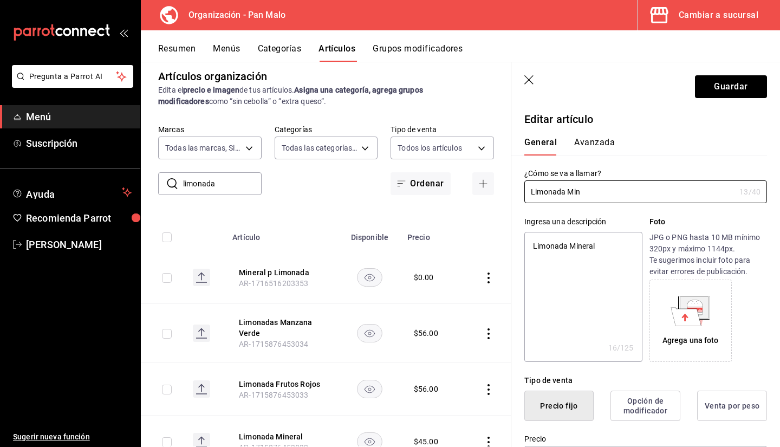
type textarea "x"
type input "Limonada Mi"
type textarea "x"
type input "Limonada M"
type textarea "x"
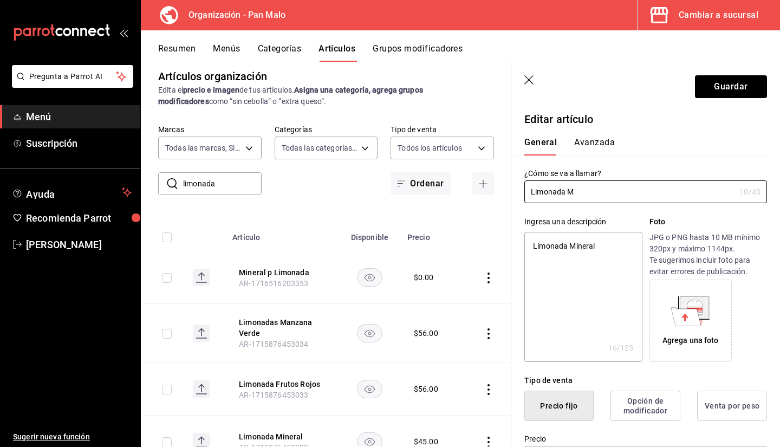
type input "Limonada"
type textarea "x"
type input "Limonada"
type textarea "x"
type input "Limonada"
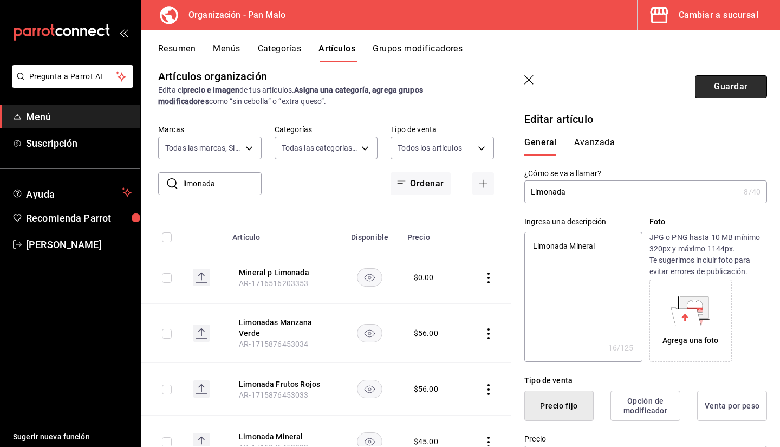
click at [736, 87] on button "Guardar" at bounding box center [731, 86] width 72 height 23
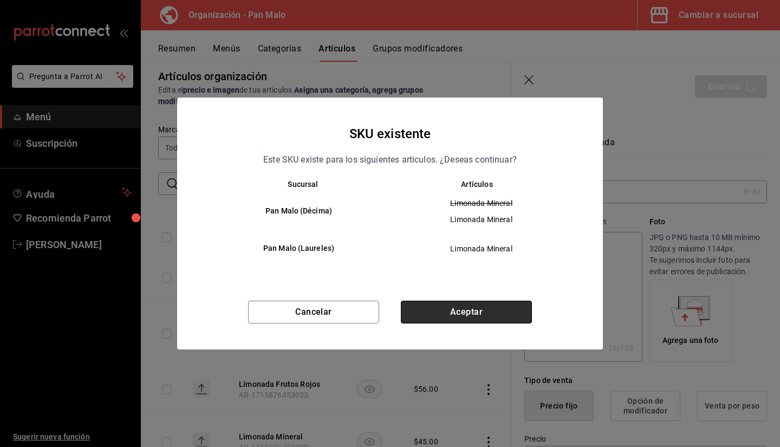
click at [436, 307] on button "Aceptar" at bounding box center [466, 312] width 131 height 23
type textarea "x"
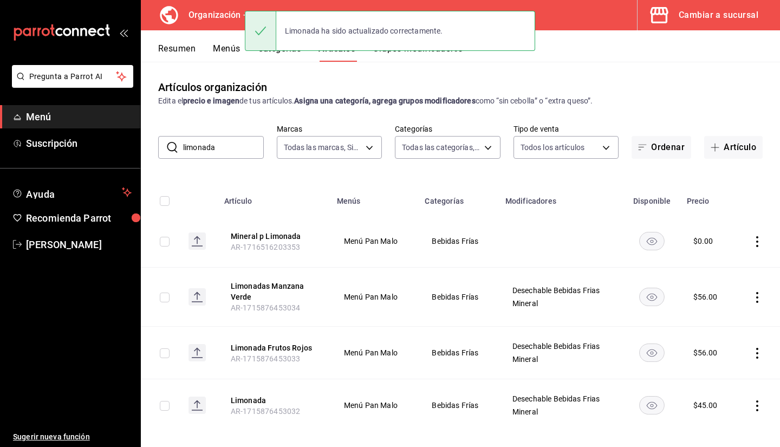
click at [404, 59] on button "Grupos modificadores" at bounding box center [418, 52] width 90 height 18
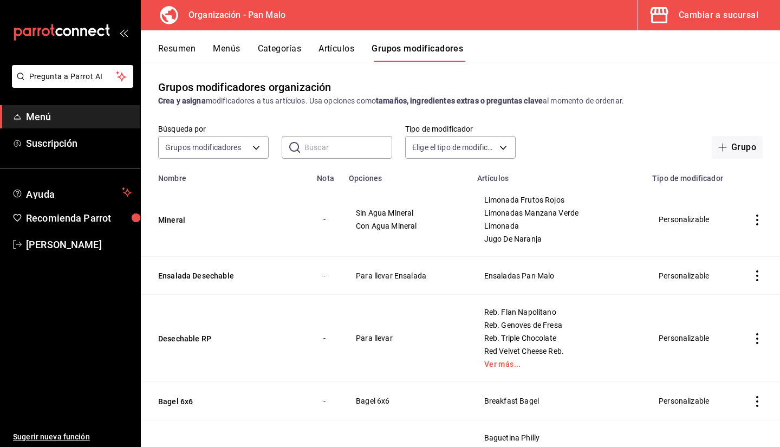
click at [186, 49] on button "Resumen" at bounding box center [176, 52] width 37 height 18
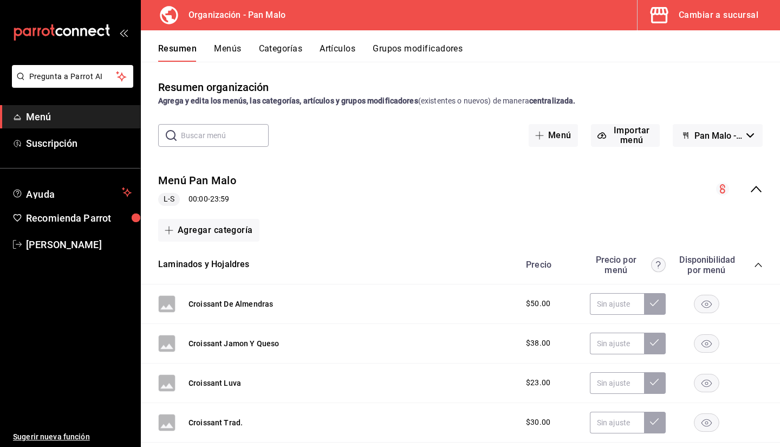
click at [224, 59] on button "Menús" at bounding box center [227, 52] width 27 height 18
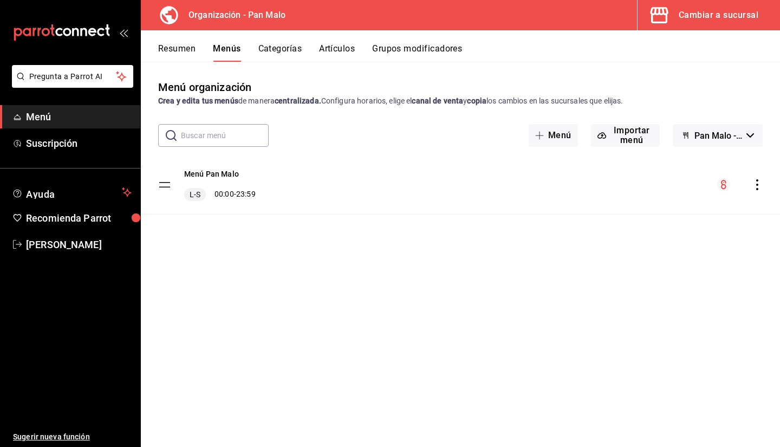
click at [761, 182] on icon "actions" at bounding box center [757, 184] width 11 height 11
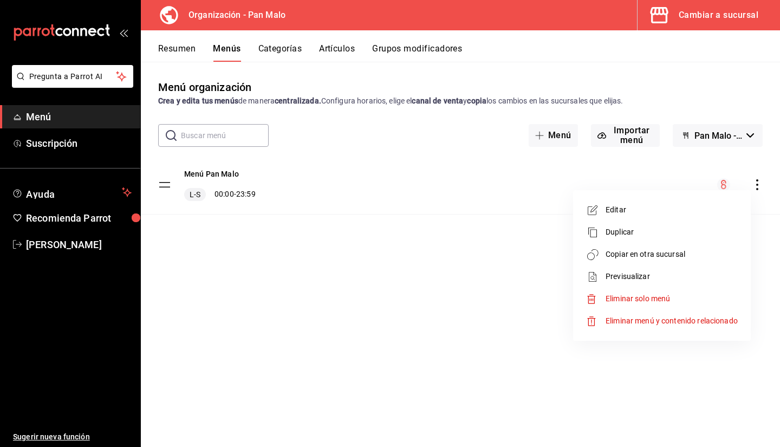
click at [696, 252] on span "Copiar en otra sucursal" at bounding box center [672, 254] width 132 height 11
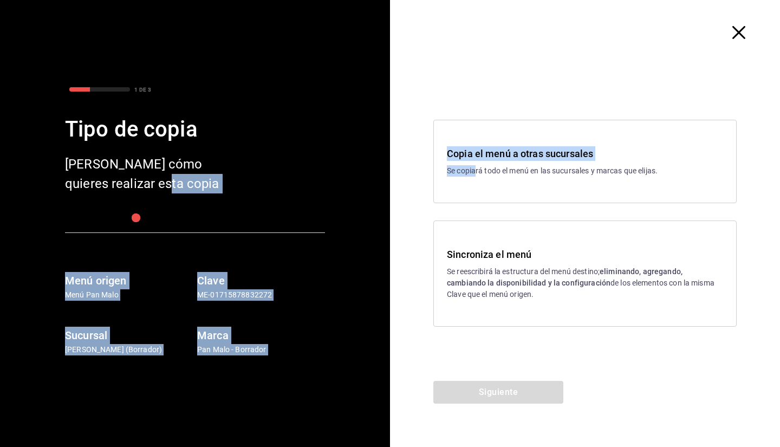
drag, startPoint x: 477, startPoint y: 184, endPoint x: 386, endPoint y: 190, distance: 90.7
click at [386, 190] on div "1 DE 3 Tipo de copia Elige cómo quieres realizar esta copia Menú origen Menú Pa…" at bounding box center [390, 223] width 780 height 447
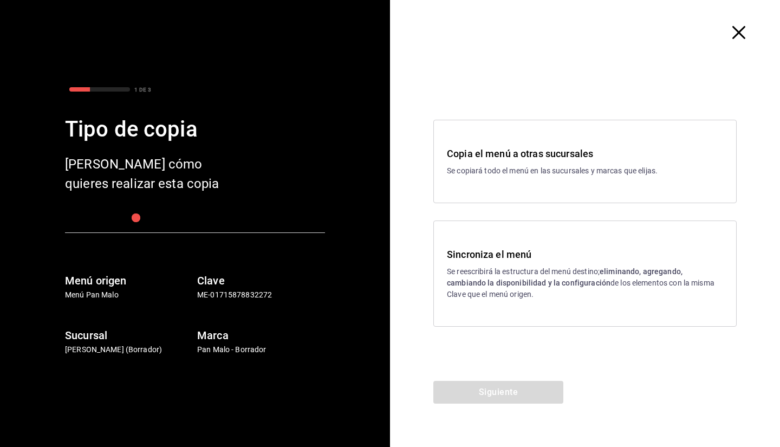
click at [422, 225] on div "Copia el menú a otras sucursales Se copiará todo el menú en las sucursales y ma…" at bounding box center [585, 223] width 390 height 207
click at [475, 249] on h3 "Sincroniza el menú" at bounding box center [585, 254] width 276 height 15
click at [496, 393] on button "Siguiente" at bounding box center [498, 392] width 130 height 23
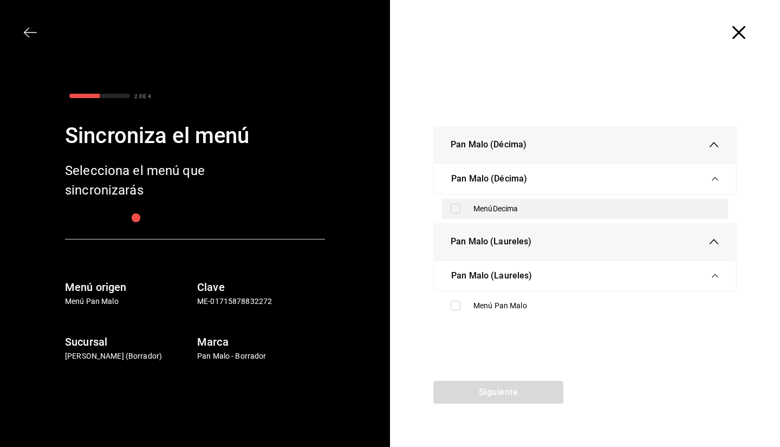
click at [476, 215] on div "MenúDecima" at bounding box center [585, 209] width 286 height 20
checkbox input "true"
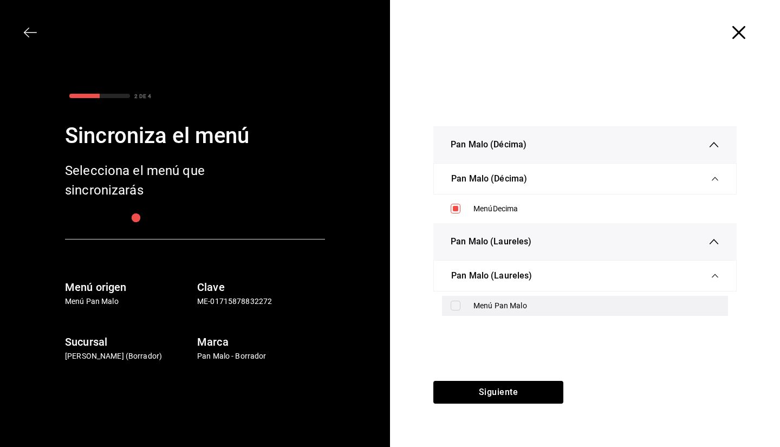
click at [492, 306] on div "Menú Pan Malo" at bounding box center [597, 305] width 246 height 11
checkbox input "true"
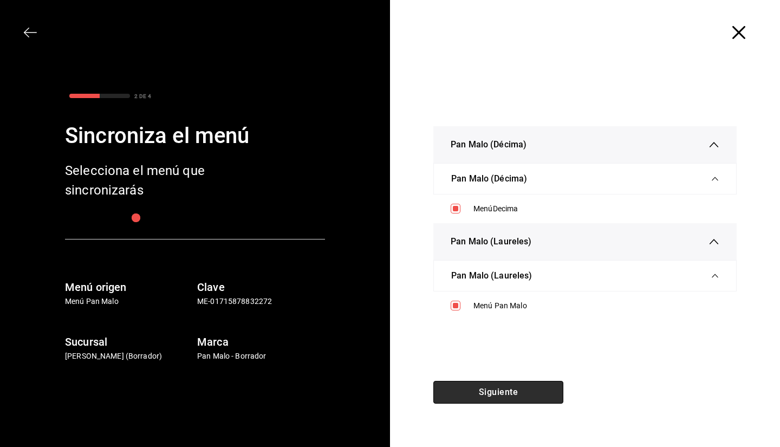
click at [516, 386] on button "Siguiente" at bounding box center [498, 392] width 130 height 23
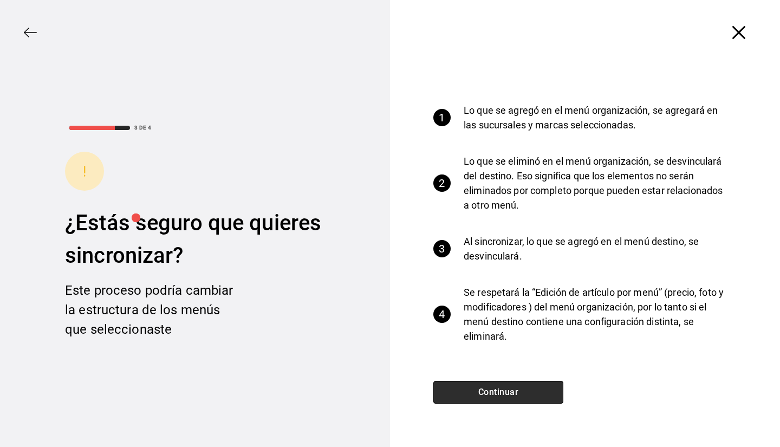
drag, startPoint x: 516, startPoint y: 386, endPoint x: 508, endPoint y: 391, distance: 9.7
click at [508, 391] on button "Continuar" at bounding box center [498, 392] width 130 height 23
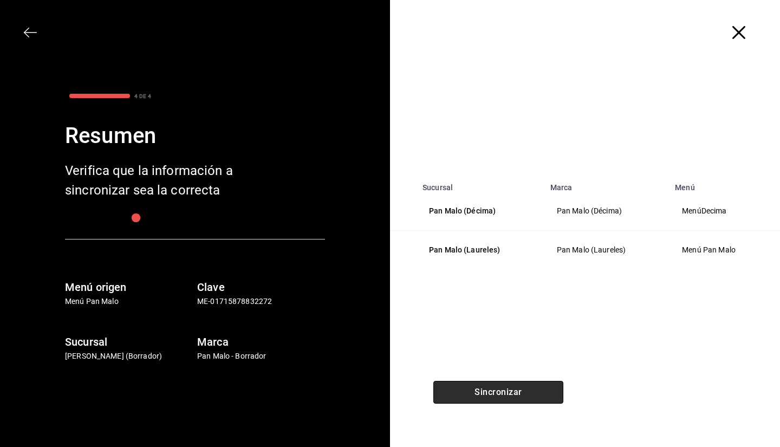
click at [508, 391] on button "Sincronizar" at bounding box center [498, 392] width 130 height 23
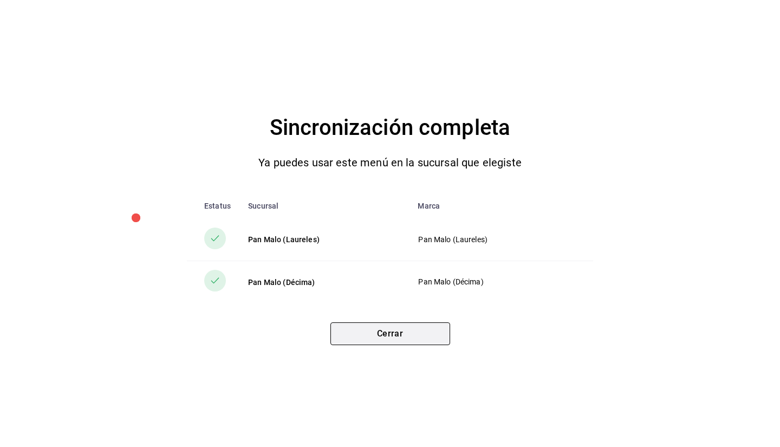
click at [421, 332] on button "Cerrar" at bounding box center [391, 333] width 120 height 23
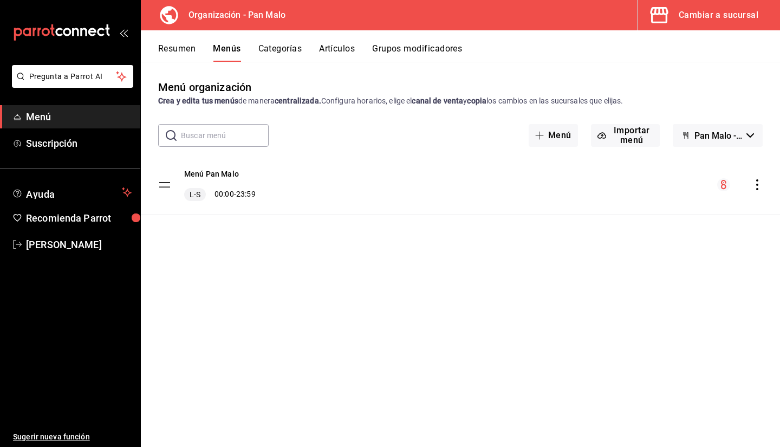
click at [721, 23] on button "Cambiar a sucursal" at bounding box center [705, 15] width 134 height 30
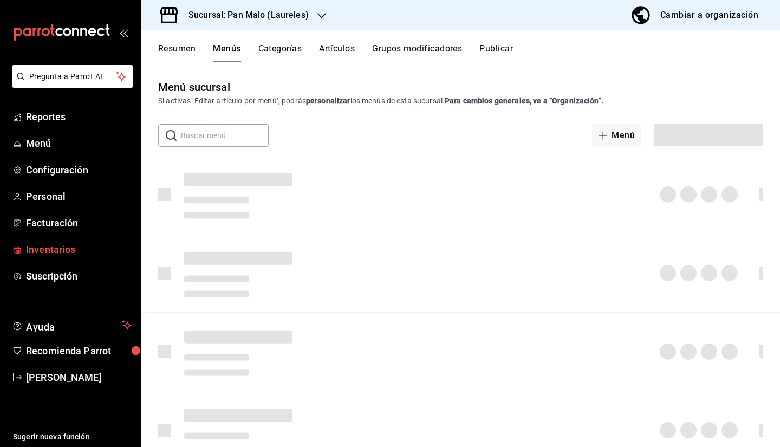
click at [46, 248] on span "Inventarios" at bounding box center [79, 249] width 106 height 15
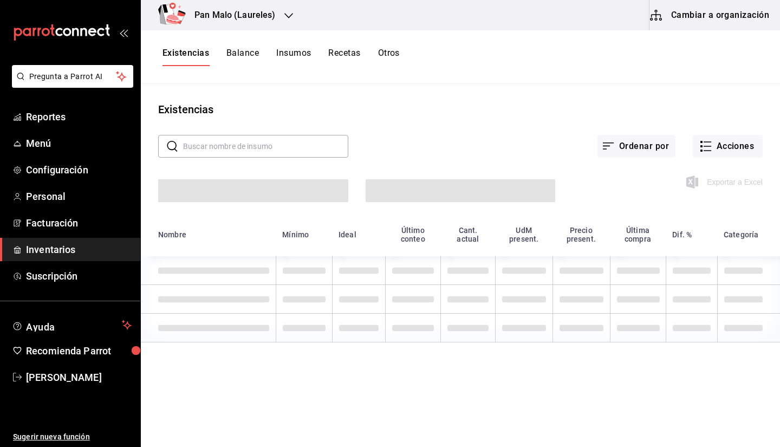
click at [716, 23] on button "Cambiar a organización" at bounding box center [711, 15] width 122 height 30
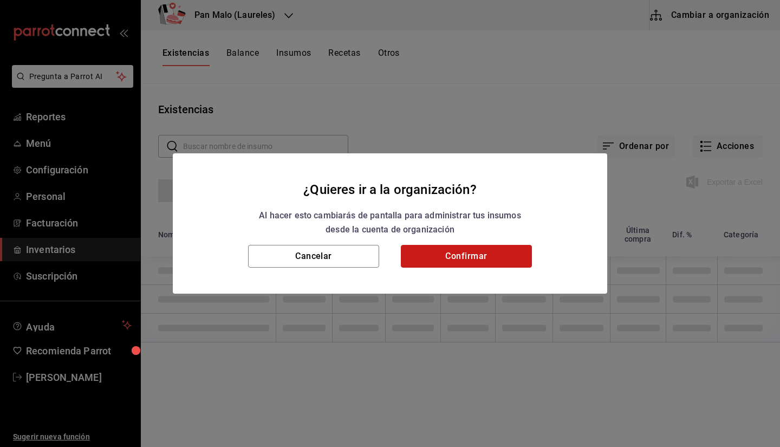
click at [462, 255] on button "Confirmar" at bounding box center [466, 256] width 131 height 23
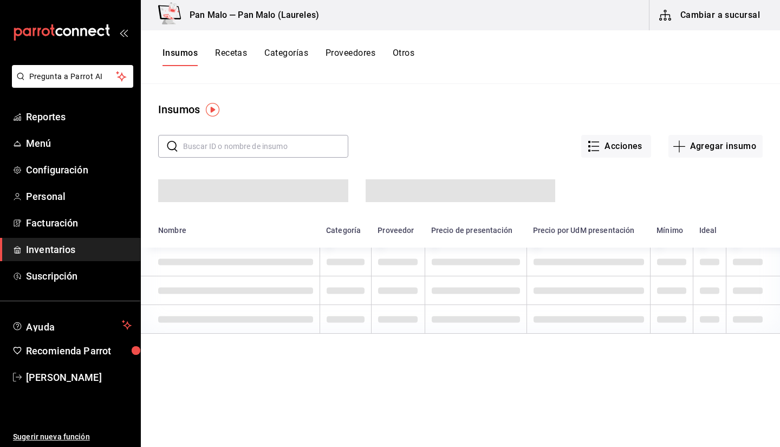
click at [404, 60] on button "Otros" at bounding box center [404, 57] width 22 height 18
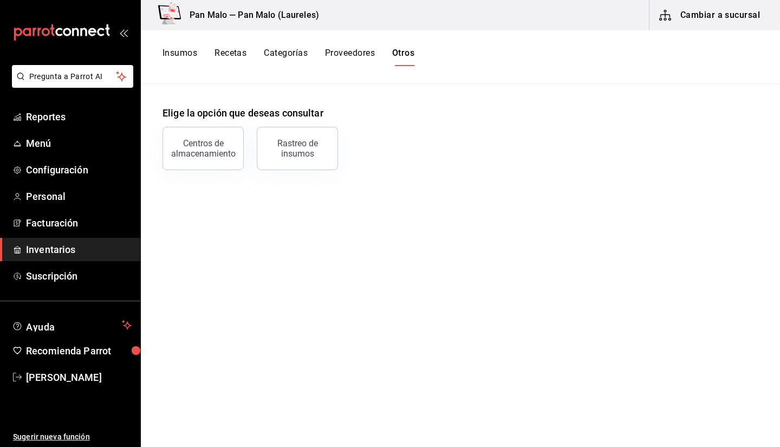
click at [216, 57] on button "Recetas" at bounding box center [231, 57] width 32 height 18
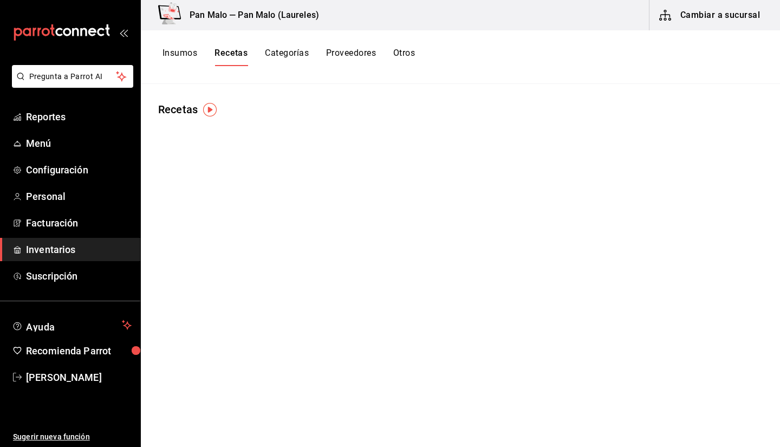
click at [224, 57] on button "Recetas" at bounding box center [231, 57] width 33 height 18
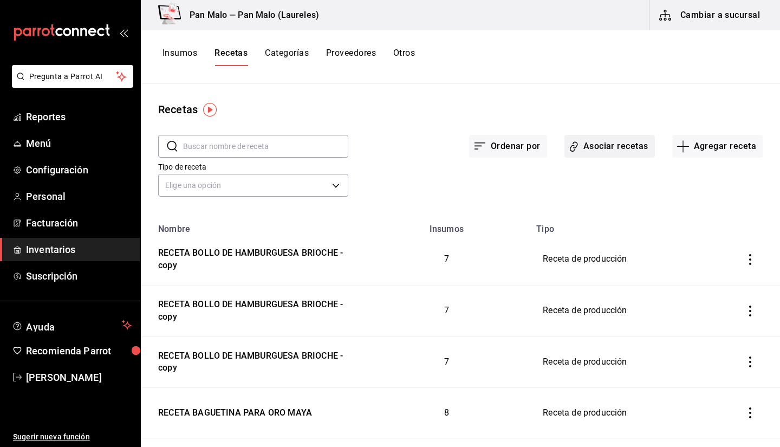
click at [595, 147] on button "Asociar recetas" at bounding box center [610, 146] width 90 height 23
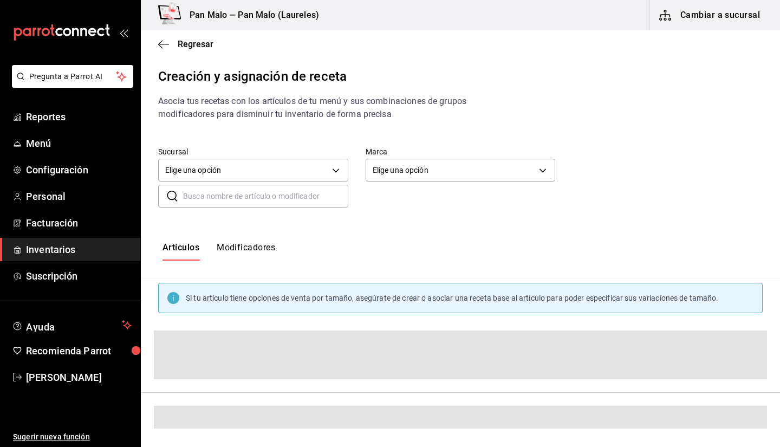
click at [258, 205] on input "text" at bounding box center [265, 196] width 165 height 22
click at [220, 244] on button "Modificadores" at bounding box center [246, 251] width 59 height 18
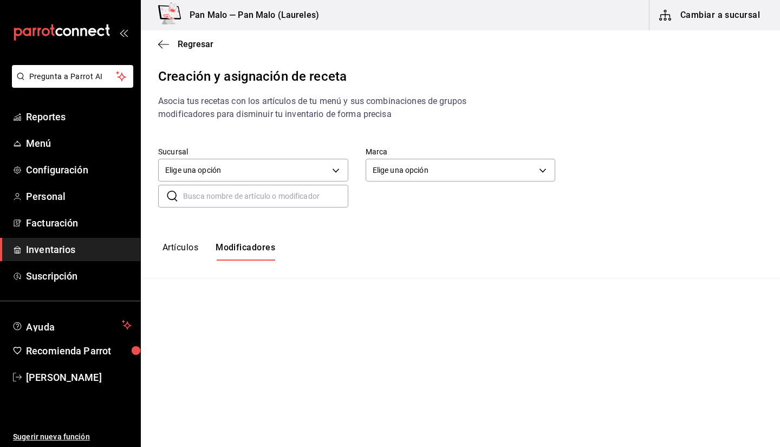
click at [235, 254] on button "Modificadores" at bounding box center [246, 251] width 60 height 18
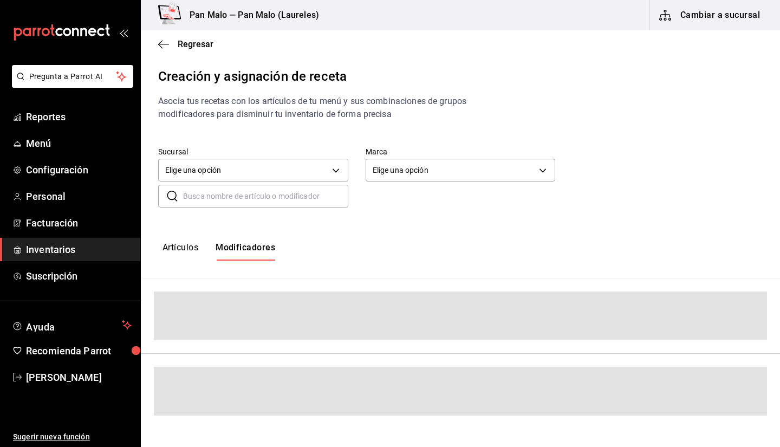
click at [230, 190] on input "text" at bounding box center [265, 196] width 165 height 22
type input "mineral"
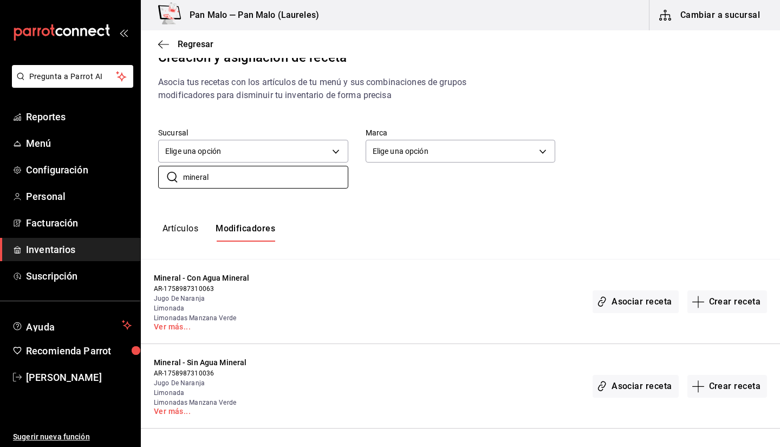
scroll to position [19, 0]
click at [705, 296] on button "Crear receta" at bounding box center [728, 301] width 80 height 23
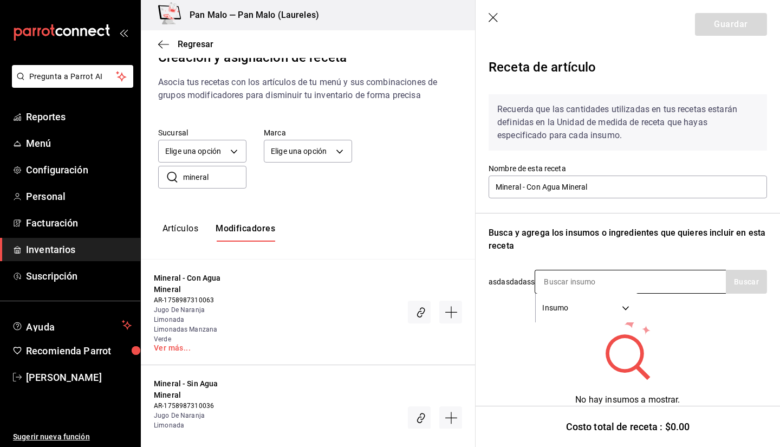
click at [598, 281] on input at bounding box center [589, 281] width 108 height 23
type input "agua mineral"
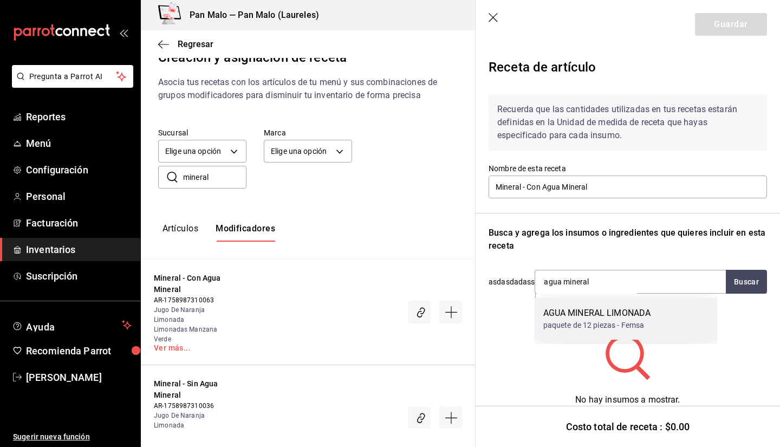
click at [592, 321] on div "paquete de 12 piezas - Femsa" at bounding box center [597, 325] width 108 height 11
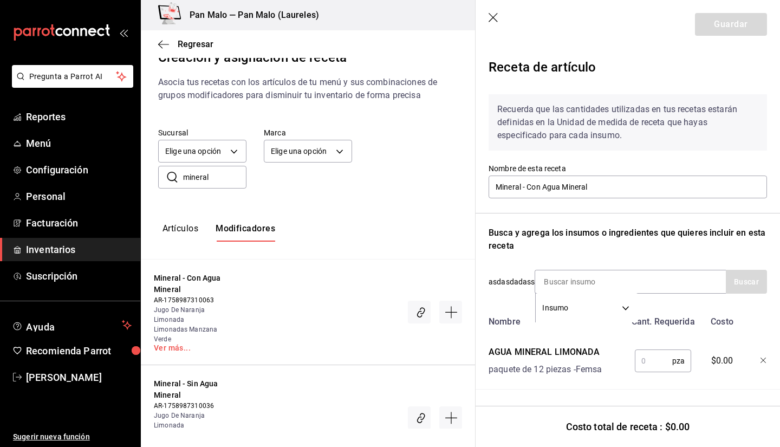
scroll to position [7, 0]
click at [656, 353] on input "text" at bounding box center [653, 361] width 37 height 22
type input "1"
drag, startPoint x: 674, startPoint y: 323, endPoint x: 682, endPoint y: 324, distance: 7.7
click at [682, 324] on div "Nombre Cant. Requerida Costo AGUA MINERAL LIMONADA paquete de 12 piezas - Femsa…" at bounding box center [628, 350] width 278 height 79
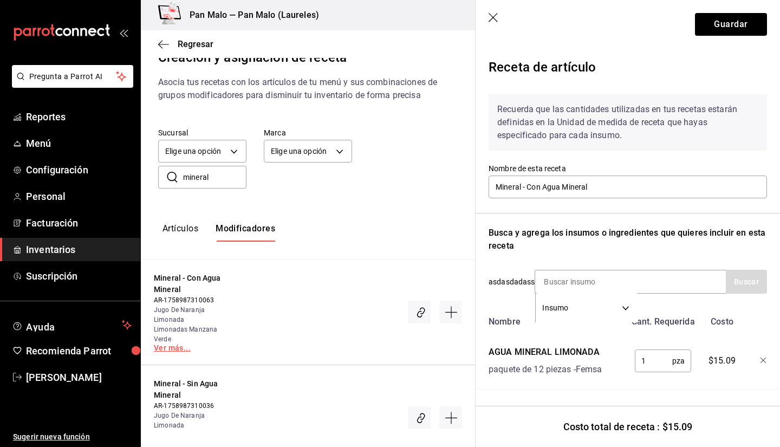
click at [159, 352] on link "Ver más..." at bounding box center [189, 348] width 71 height 8
click at [745, 15] on button "Guardar" at bounding box center [731, 24] width 72 height 23
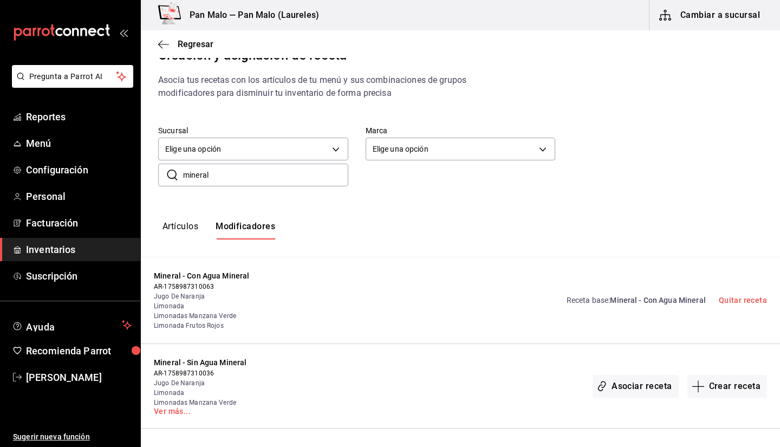
scroll to position [0, 0]
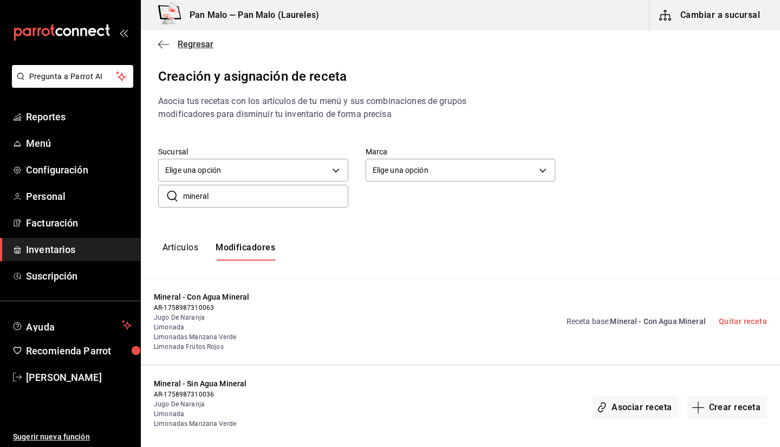
click at [171, 45] on span "Regresar" at bounding box center [185, 44] width 55 height 10
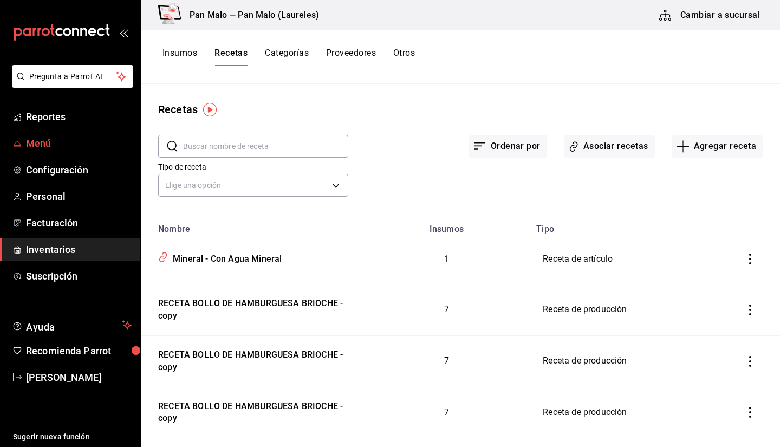
click at [56, 140] on span "Menú" at bounding box center [79, 143] width 106 height 15
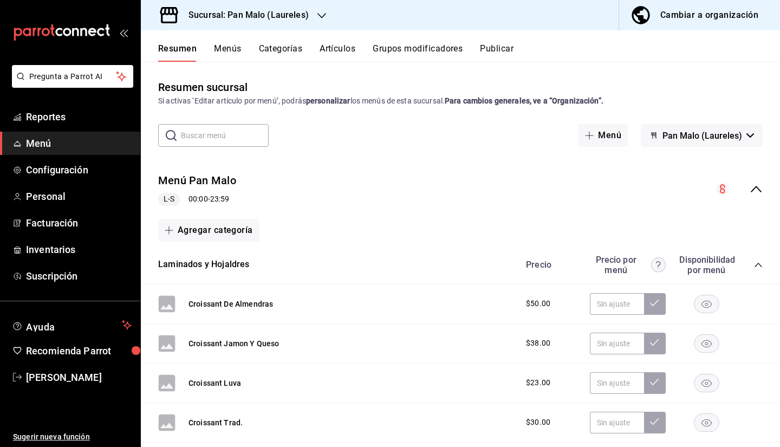
click at [234, 49] on button "Menús" at bounding box center [227, 52] width 27 height 18
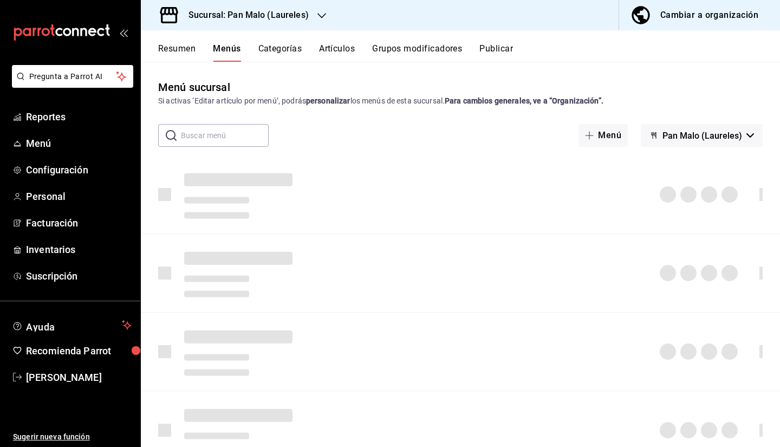
click at [700, 15] on div "Cambiar a organización" at bounding box center [709, 15] width 98 height 15
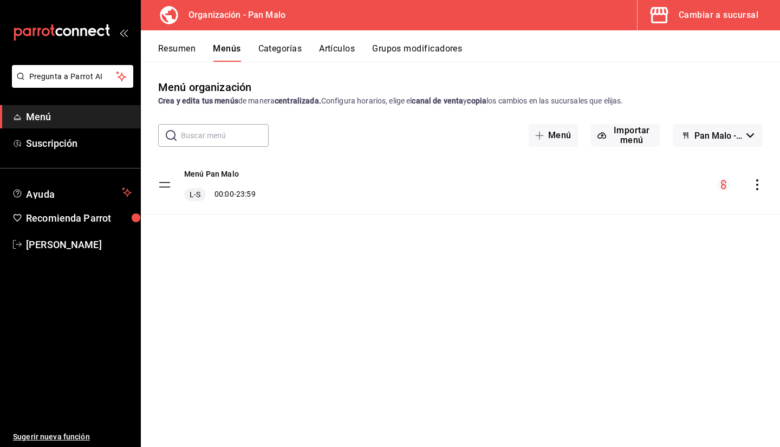
click at [341, 54] on button "Artículos" at bounding box center [337, 52] width 36 height 18
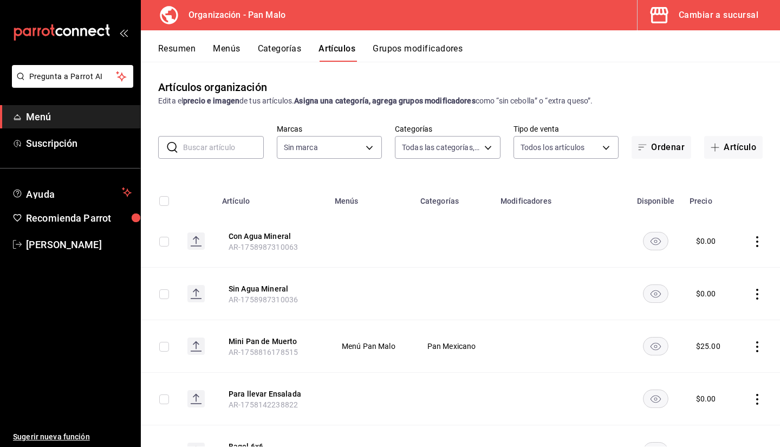
type input "29d1294a-295d-4472-8ea2-7d6c841903ae,51794acf-e1dd-4f38-9b3b-bc570c38acdf,faac9…"
type input "fc172b80-d414-46c2-bed9-f4eeed86d775"
click at [227, 141] on input "text" at bounding box center [223, 148] width 81 height 22
click at [416, 101] on strong "Asigna una categoría, agrega grupos modificadores" at bounding box center [384, 100] width 181 height 9
click at [210, 138] on input "text" at bounding box center [223, 148] width 81 height 22
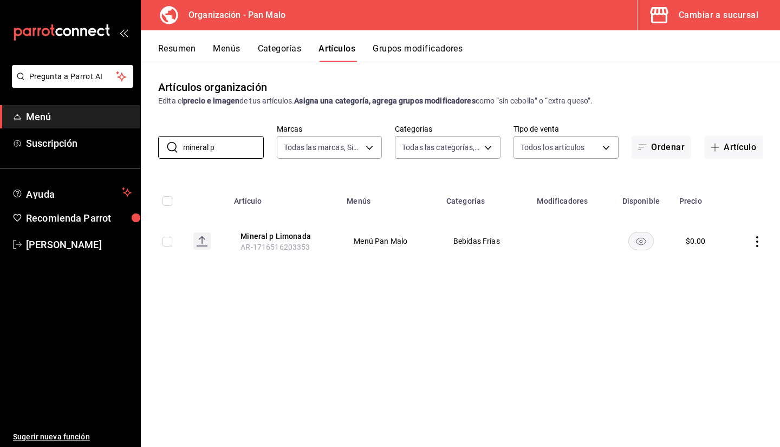
type input "mineral p"
click at [757, 237] on icon "actions" at bounding box center [757, 241] width 2 height 11
click at [731, 315] on span "Eliminar" at bounding box center [725, 311] width 28 height 9
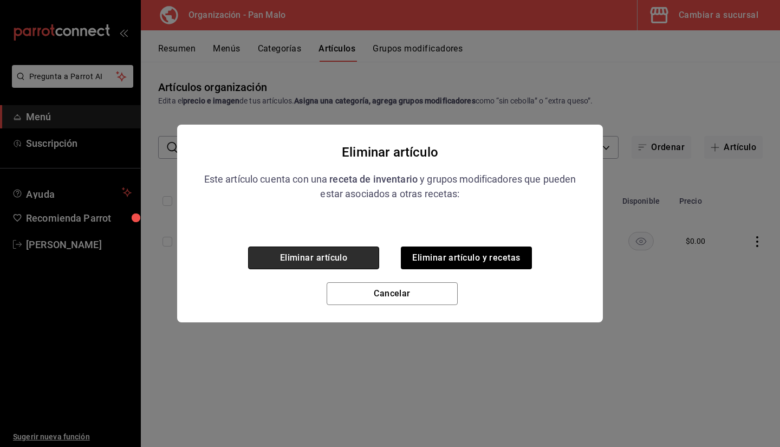
click at [357, 254] on button "Eliminar artículo" at bounding box center [313, 258] width 131 height 23
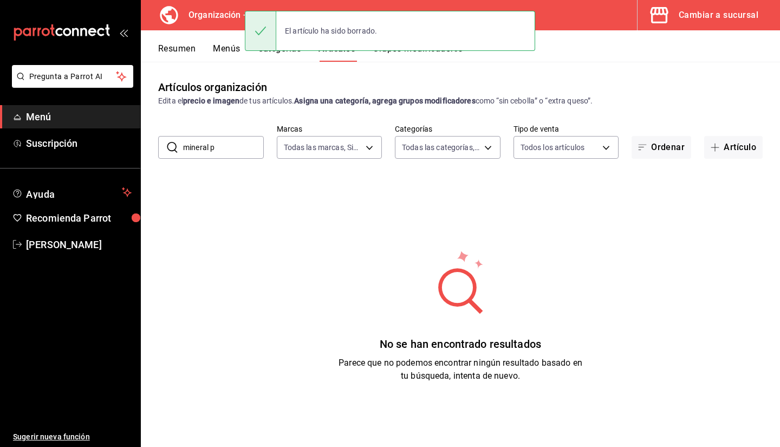
click at [219, 49] on button "Menús" at bounding box center [226, 52] width 27 height 18
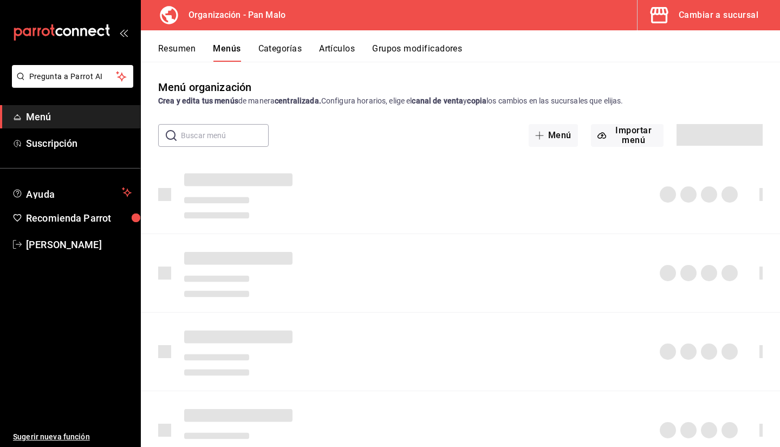
click at [278, 56] on button "Categorías" at bounding box center [280, 52] width 44 height 18
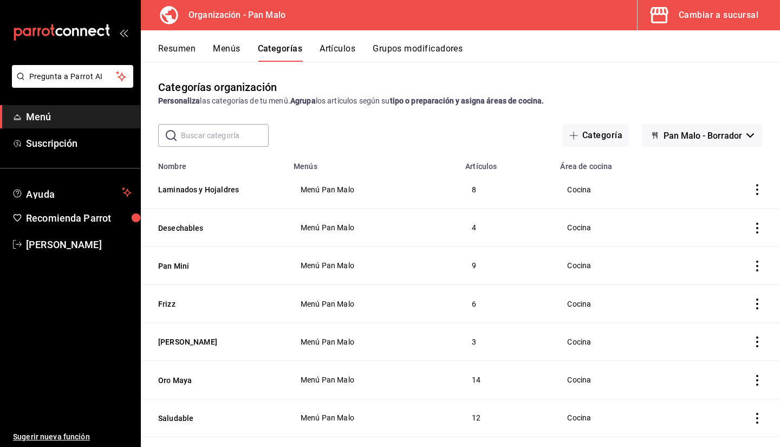
click at [233, 184] on th "Laminados y Hojaldres" at bounding box center [214, 190] width 146 height 38
click at [216, 191] on button "Laminados y Hojaldres" at bounding box center [212, 189] width 108 height 11
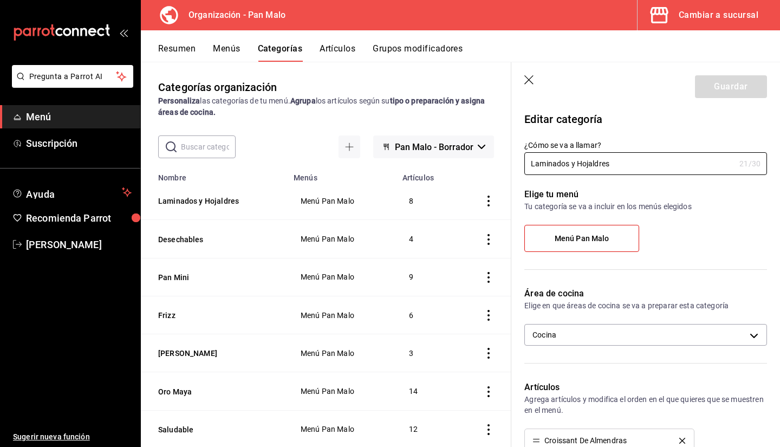
click at [543, 77] on header "Guardar" at bounding box center [645, 84] width 269 height 44
click at [532, 78] on icon "button" at bounding box center [529, 80] width 11 height 11
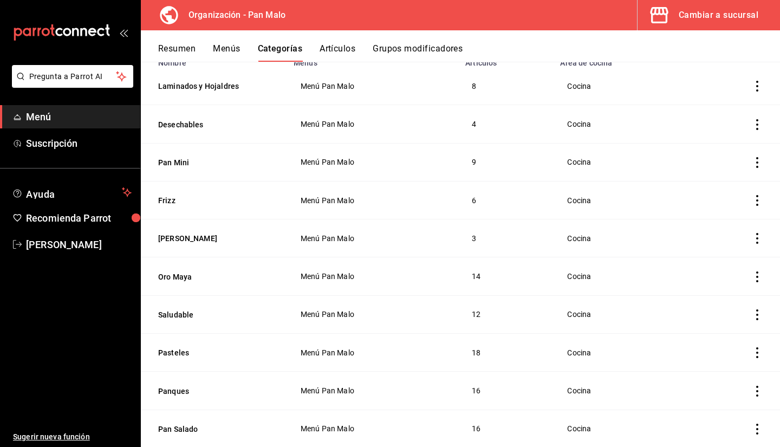
scroll to position [101, 0]
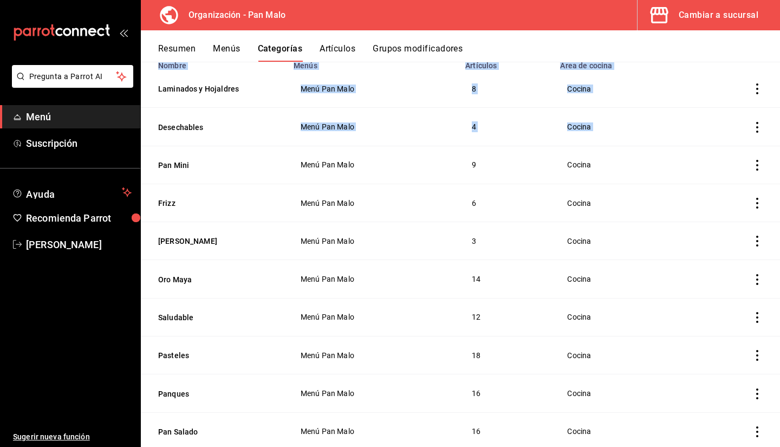
drag, startPoint x: 768, startPoint y: 140, endPoint x: 780, endPoint y: 95, distance: 46.0
click at [780, 95] on div "Categorías organización Personaliza las categorías de tu menú. Agrupa los artíc…" at bounding box center [460, 254] width 639 height 385
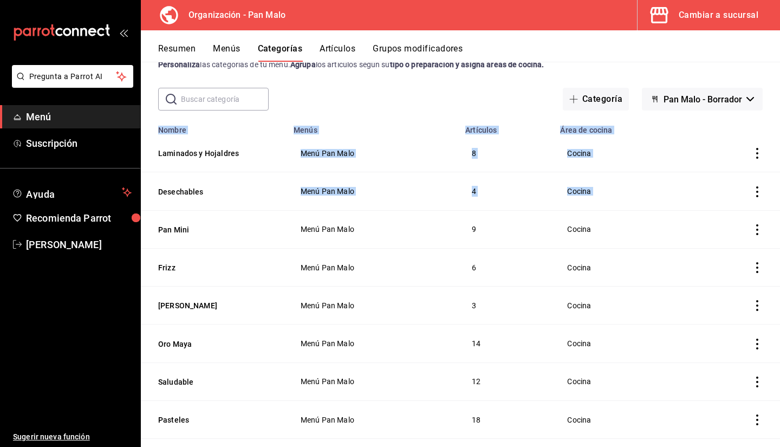
scroll to position [22, 0]
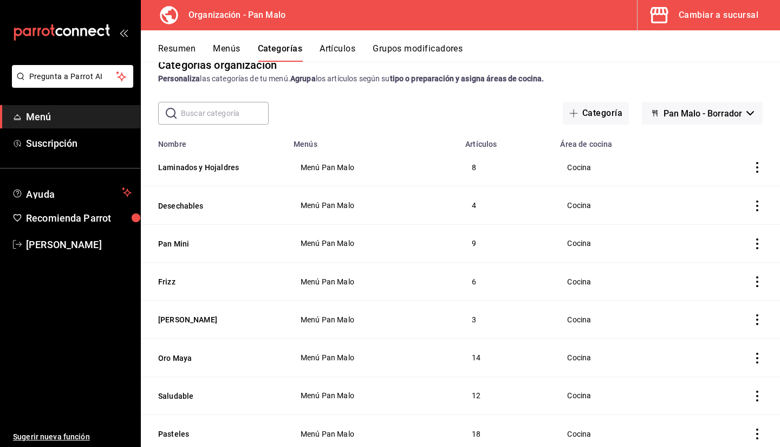
click at [670, 208] on span "Cocina" at bounding box center [623, 206] width 112 height 8
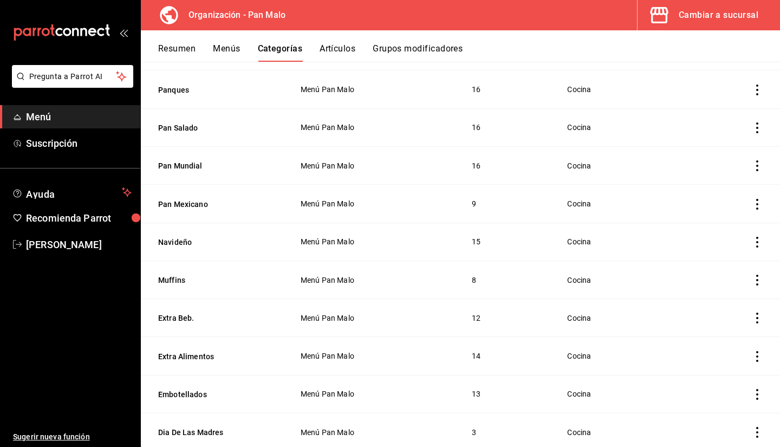
scroll to position [50, 0]
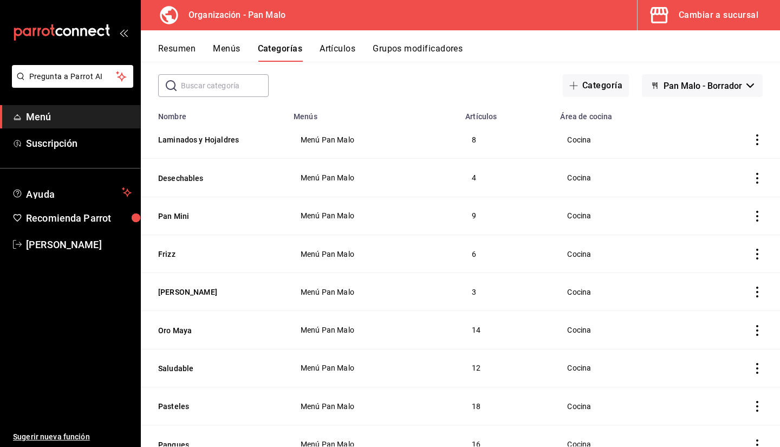
click at [183, 48] on button "Resumen" at bounding box center [176, 52] width 37 height 18
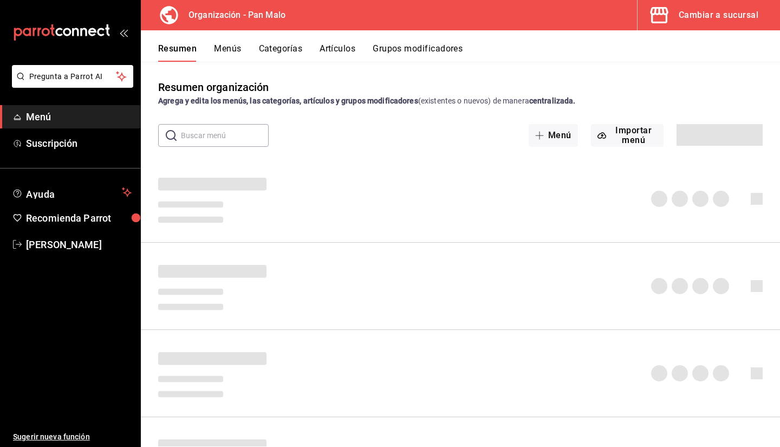
click at [326, 46] on button "Artículos" at bounding box center [338, 52] width 36 height 18
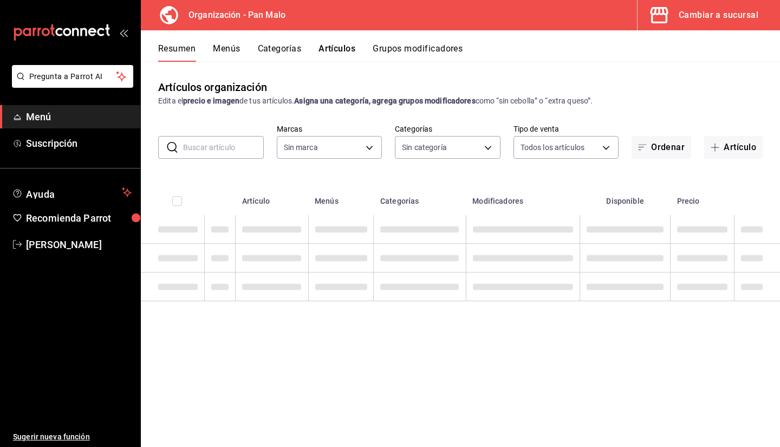
click at [200, 126] on div "​ ​ Marcas Sin marca Categorías Sin categoría Tipo de venta Todos los artículos…" at bounding box center [460, 141] width 639 height 35
drag, startPoint x: 198, startPoint y: 137, endPoint x: 177, endPoint y: 164, distance: 34.0
click at [198, 137] on input "text" at bounding box center [223, 148] width 81 height 22
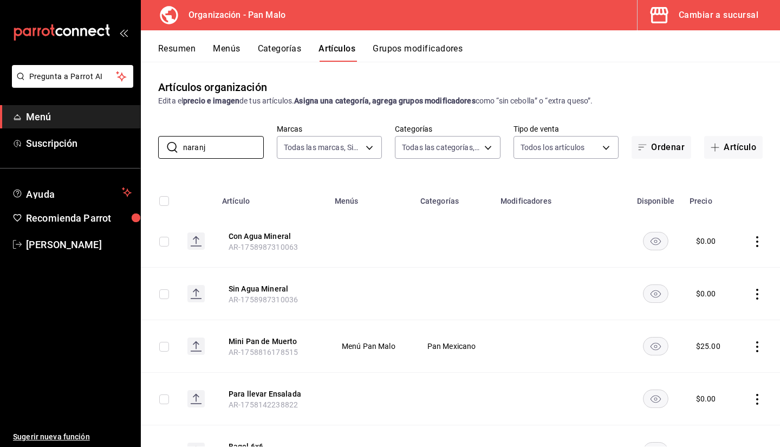
type input "naranja"
type input "fc172b80-d414-46c2-bed9-f4eeed86d775"
type input "29d1294a-295d-4472-8ea2-7d6c841903ae,51794acf-e1dd-4f38-9b3b-bc570c38acdf,faac9…"
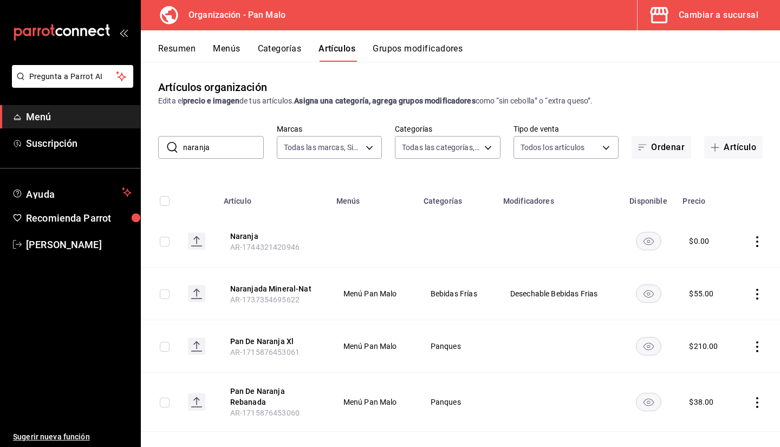
click at [224, 140] on input "naranja" at bounding box center [223, 148] width 81 height 22
type input "jugo"
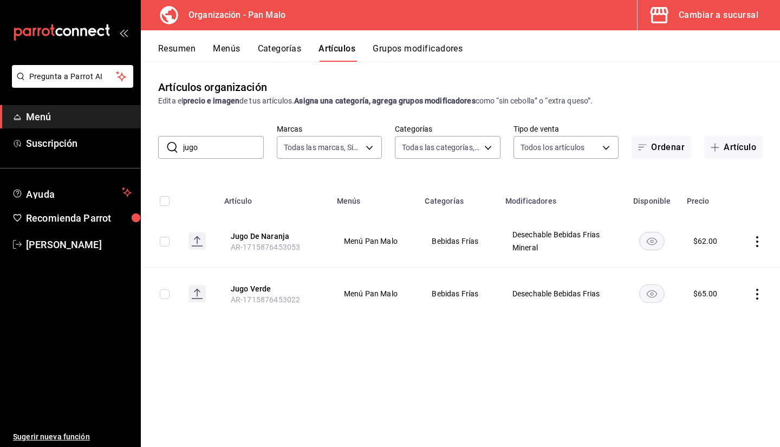
drag, startPoint x: 230, startPoint y: 140, endPoint x: 203, endPoint y: 154, distance: 30.3
click at [203, 154] on input "jugo" at bounding box center [223, 148] width 81 height 22
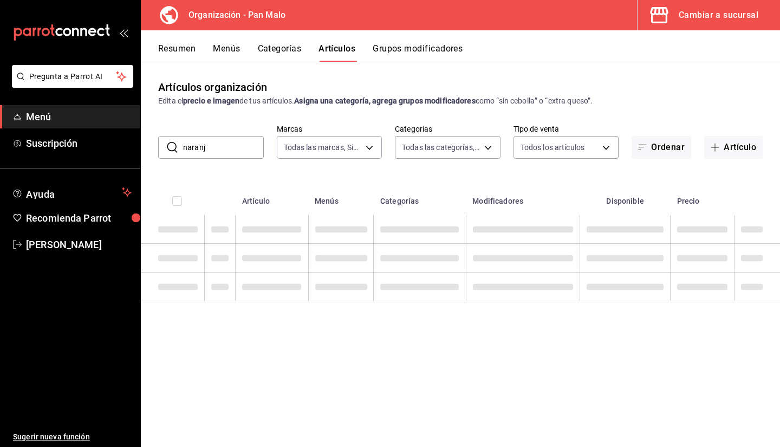
type input "naranja"
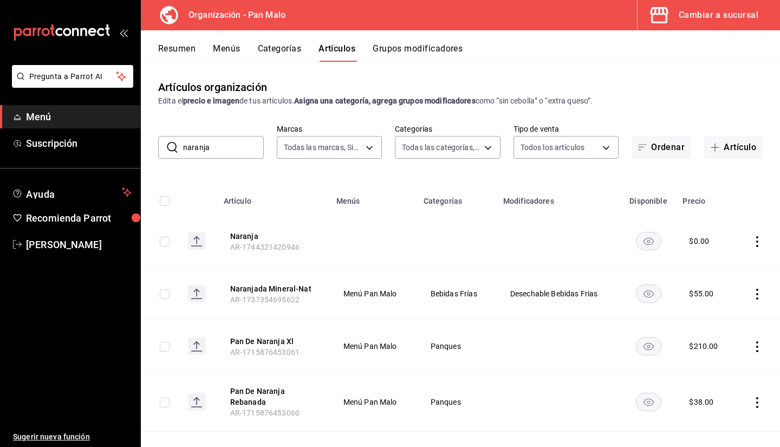
click at [230, 140] on input "naranja" at bounding box center [223, 148] width 81 height 22
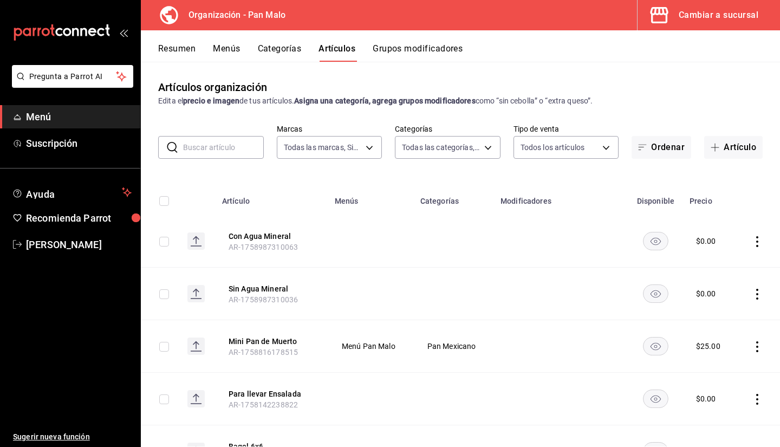
click at [229, 155] on input "text" at bounding box center [223, 148] width 81 height 22
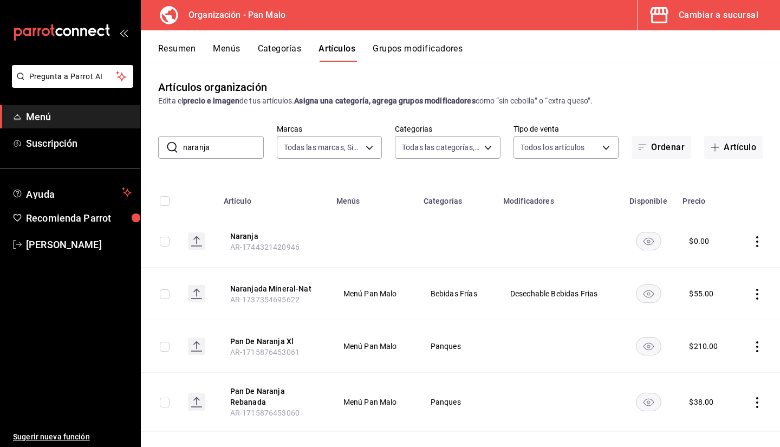
click at [243, 153] on input "naranja" at bounding box center [223, 148] width 81 height 22
type input "n"
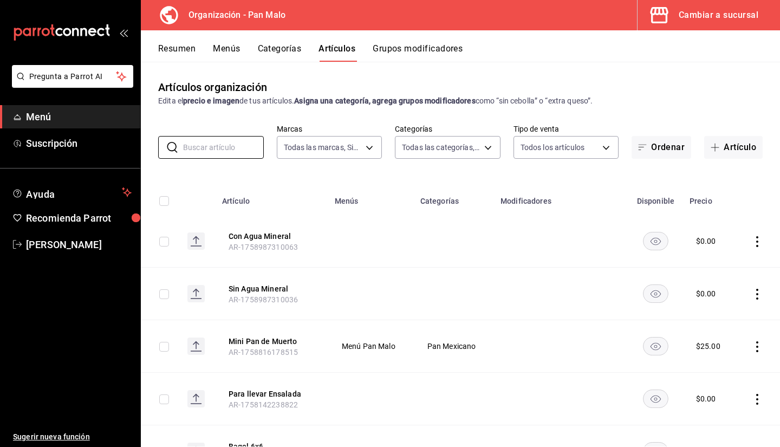
click at [406, 49] on button "Grupos modificadores" at bounding box center [418, 52] width 90 height 18
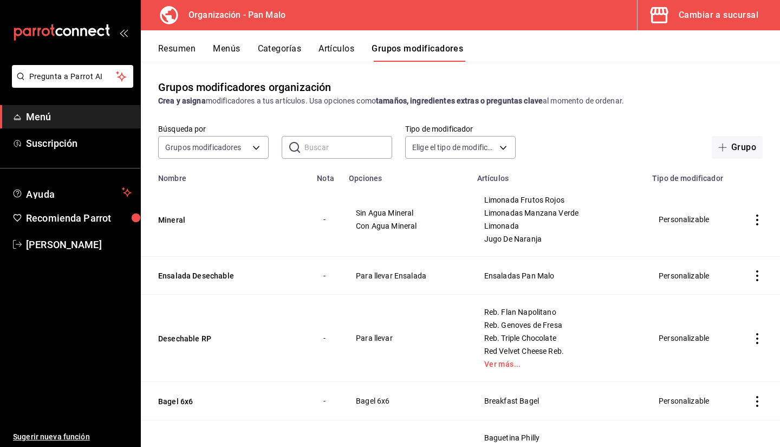
click at [333, 49] on button "Artículos" at bounding box center [337, 52] width 36 height 18
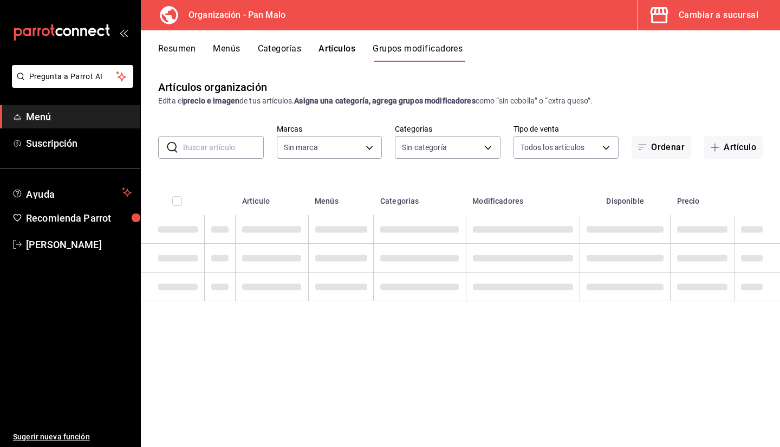
click at [199, 157] on input "text" at bounding box center [223, 148] width 81 height 22
type input "fc172b80-d414-46c2-bed9-f4eeed86d775"
click at [199, 154] on input "text" at bounding box center [223, 148] width 81 height 22
type input "na"
type input "29d1294a-295d-4472-8ea2-7d6c841903ae,51794acf-e1dd-4f38-9b3b-bc570c38acdf,faac9…"
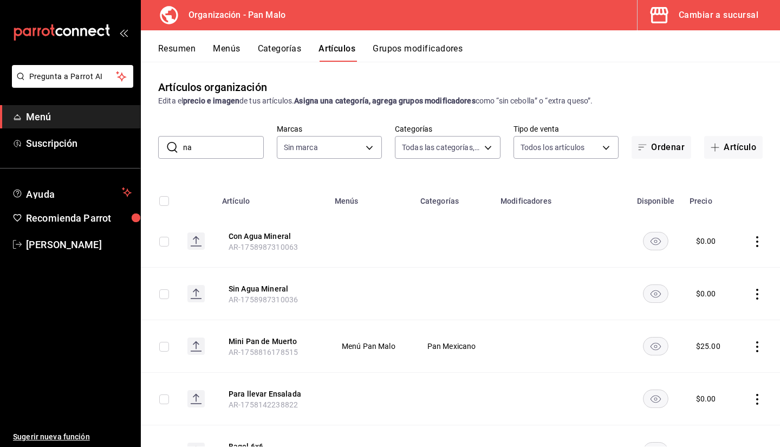
type input "n"
type input "fc172b80-d414-46c2-bed9-f4eeed86d775"
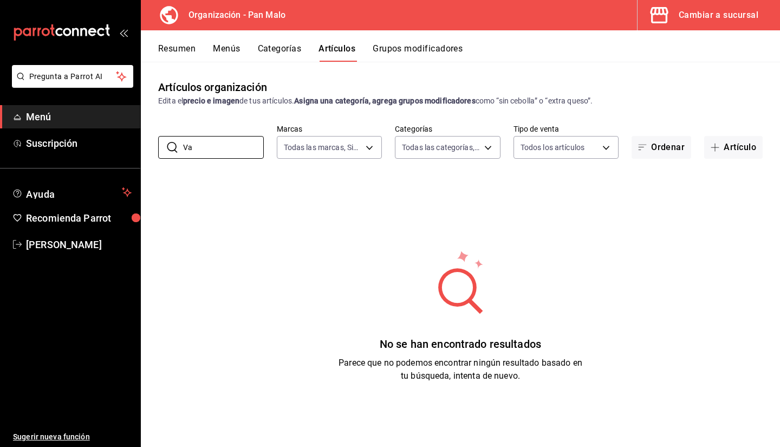
type input "V"
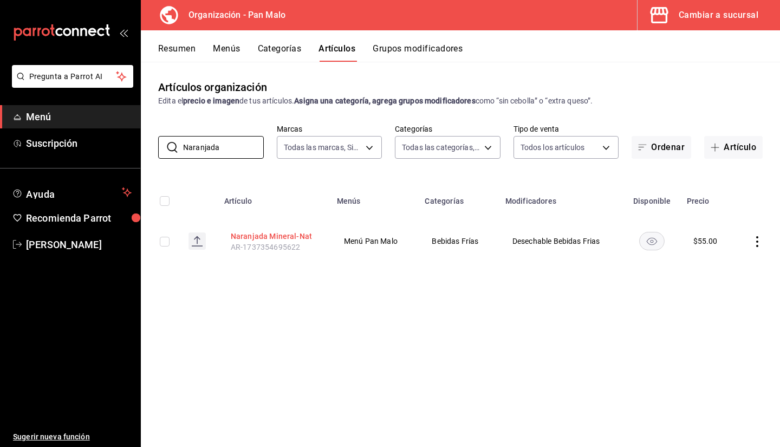
type input "Naranjada"
click at [245, 237] on button "Naranjada Mineral-Nat" at bounding box center [274, 236] width 87 height 11
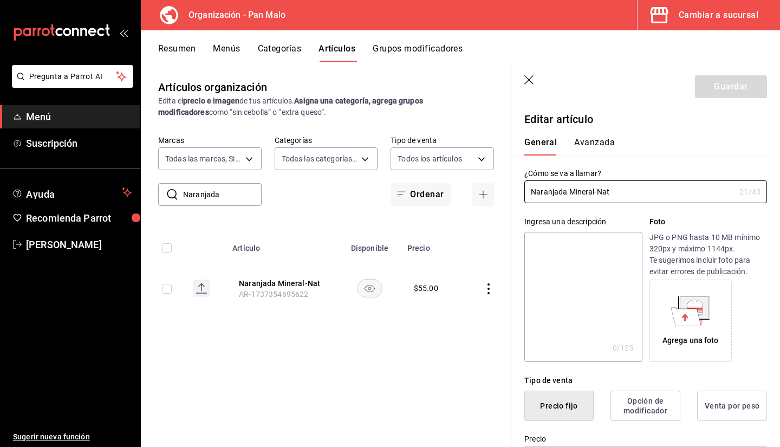
type input "$55.00"
radio input "false"
radio input "true"
click at [669, 193] on input "Naranjada Mineral-Nat" at bounding box center [629, 192] width 211 height 22
type input "Naranjada"
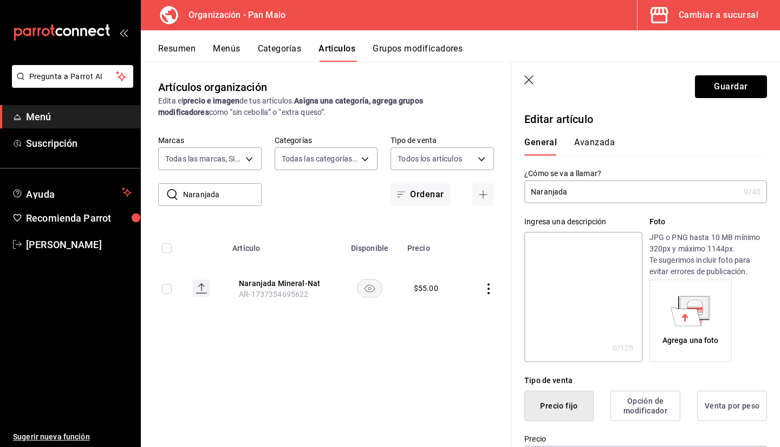
drag, startPoint x: 735, startPoint y: 92, endPoint x: 763, endPoint y: 131, distance: 48.1
click at [763, 131] on section "Guardar Editar artículo General Avanzada ¿Cómo se va a llamar? Naranjada 9 /40 …" at bounding box center [645, 254] width 269 height 385
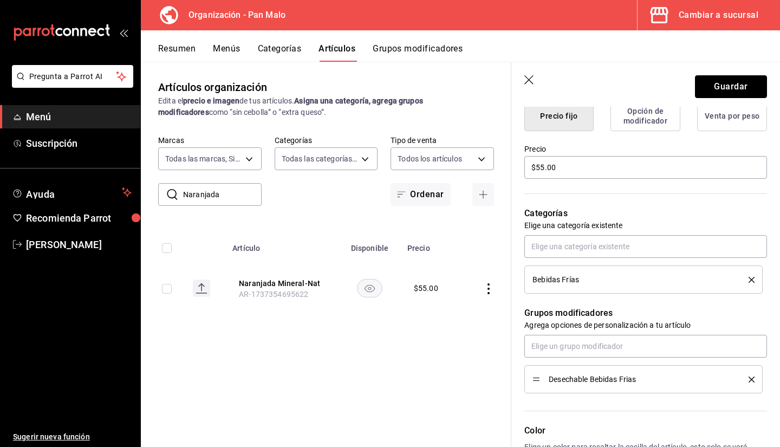
scroll to position [70, 0]
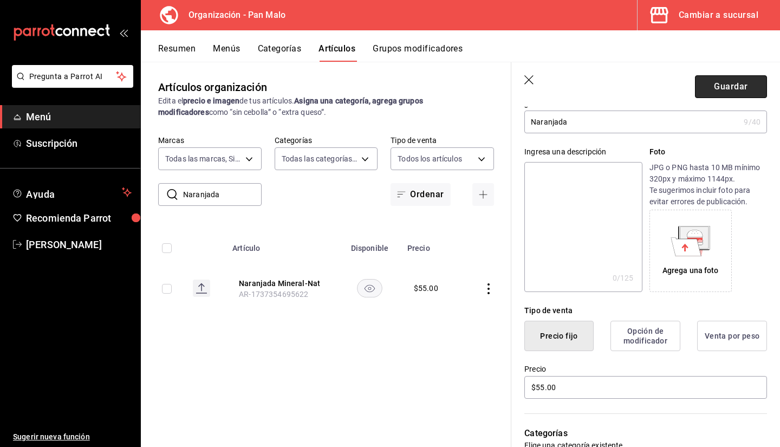
click at [702, 82] on button "Guardar" at bounding box center [731, 86] width 72 height 23
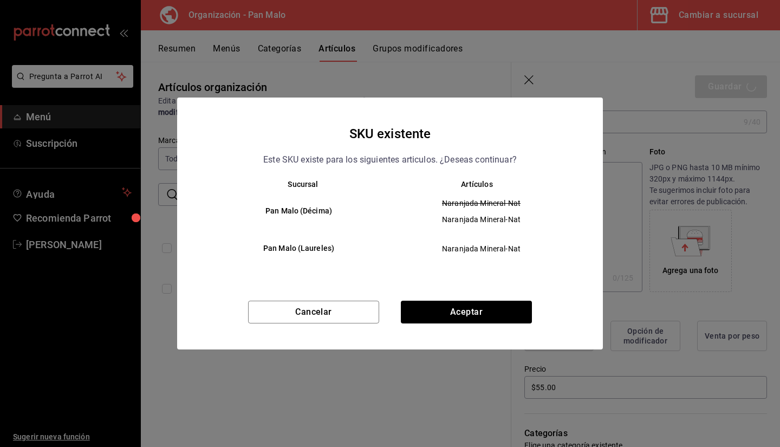
click at [416, 59] on div "SKU existente Este SKU existe para los siguientes articulos. ¿Deseas continuar?…" at bounding box center [390, 223] width 780 height 447
click at [448, 322] on button "Aceptar" at bounding box center [466, 312] width 131 height 23
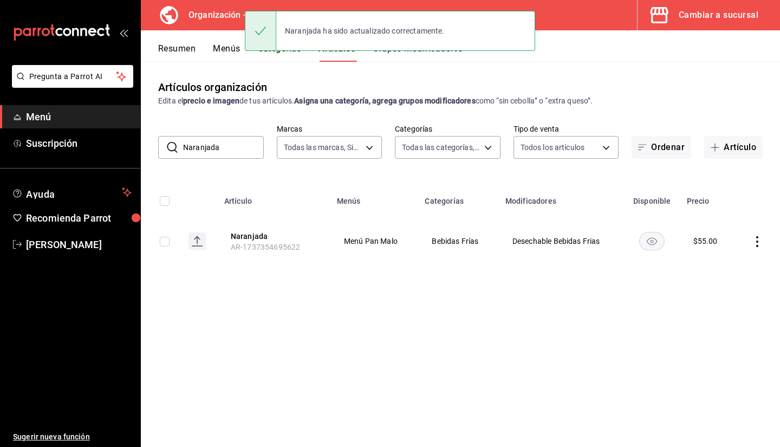
click at [406, 60] on button "Grupos modificadores" at bounding box center [418, 52] width 90 height 18
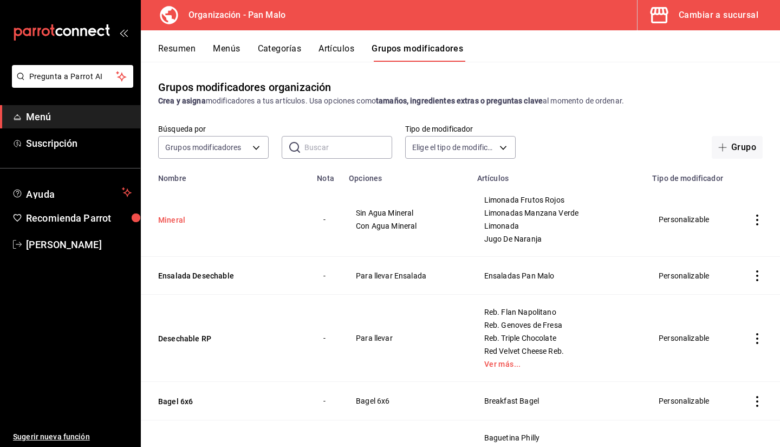
click at [176, 218] on button "Mineral" at bounding box center [223, 220] width 130 height 11
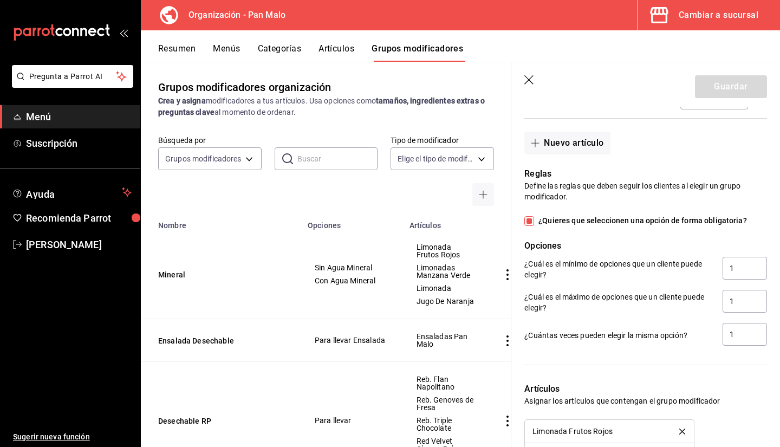
scroll to position [632, 0]
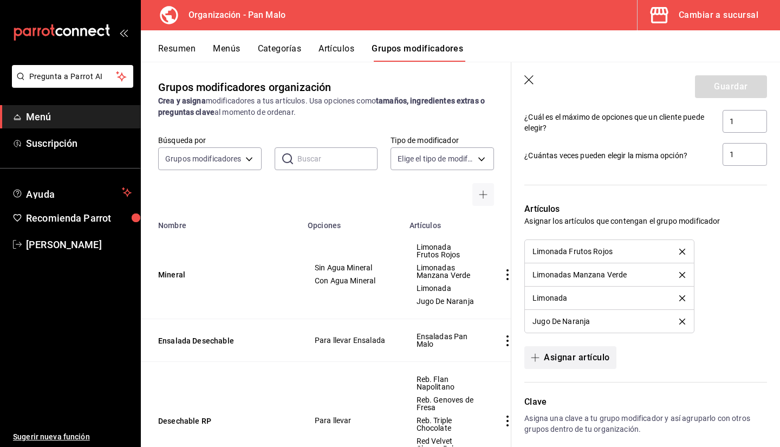
click at [580, 361] on button "Asignar artículo" at bounding box center [570, 357] width 92 height 23
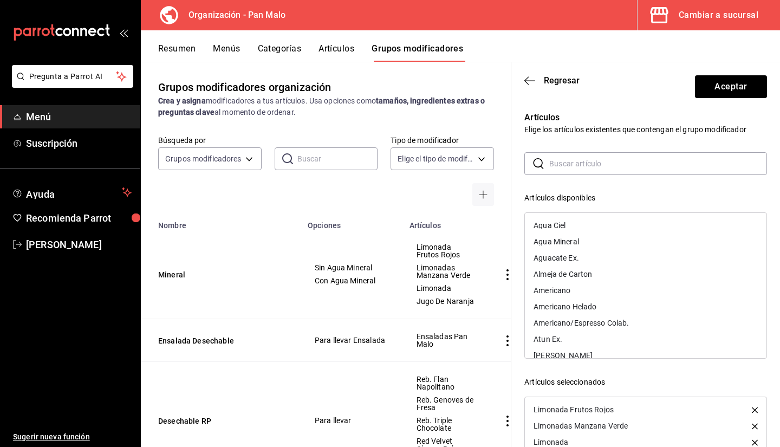
click at [552, 163] on input "text" at bounding box center [658, 164] width 218 height 22
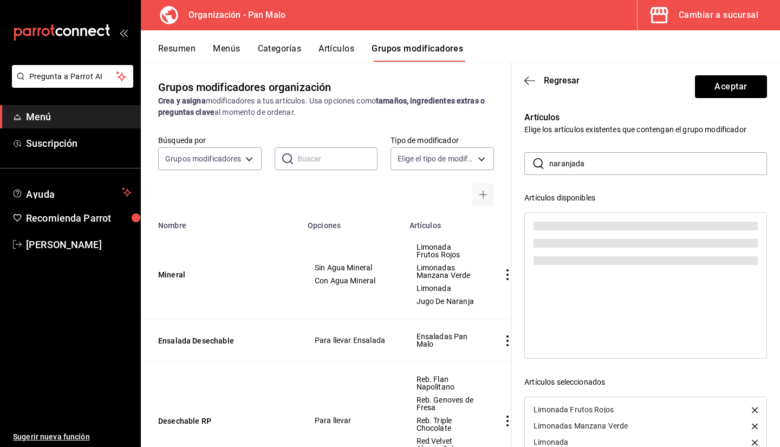
type input "naranjada"
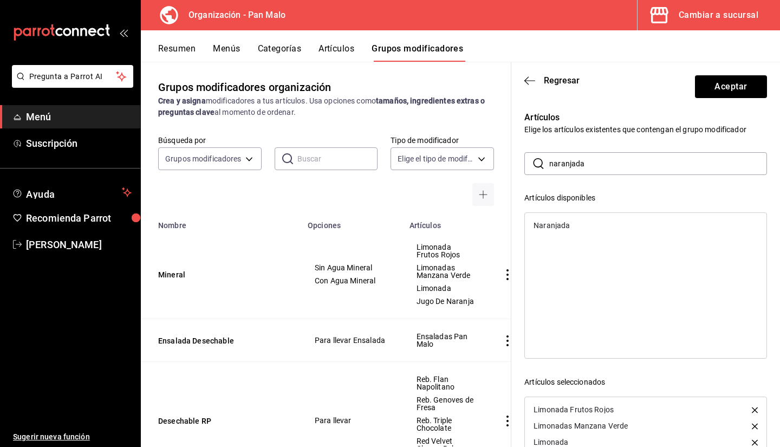
click at [558, 228] on div "Naranjada" at bounding box center [552, 226] width 36 height 8
click at [722, 92] on button "Aceptar" at bounding box center [731, 86] width 72 height 23
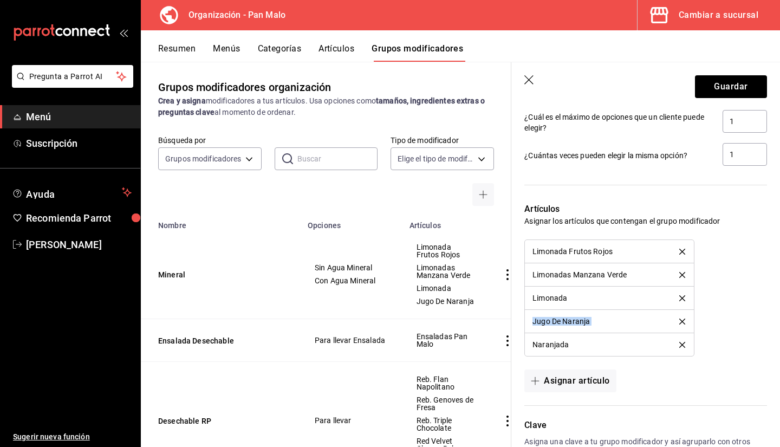
drag, startPoint x: 769, startPoint y: 303, endPoint x: 763, endPoint y: 332, distance: 28.8
click at [740, 321] on div "Limonada Frutos Rojos Limonadas Manzana Verde Limonada Jugo De Naranja Naranjada" at bounding box center [645, 297] width 243 height 117
click at [679, 322] on icon "delete" at bounding box center [682, 322] width 6 height 6
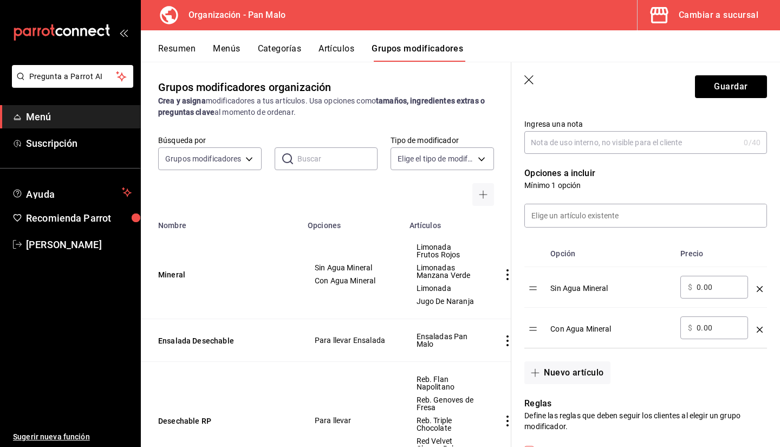
scroll to position [228, 0]
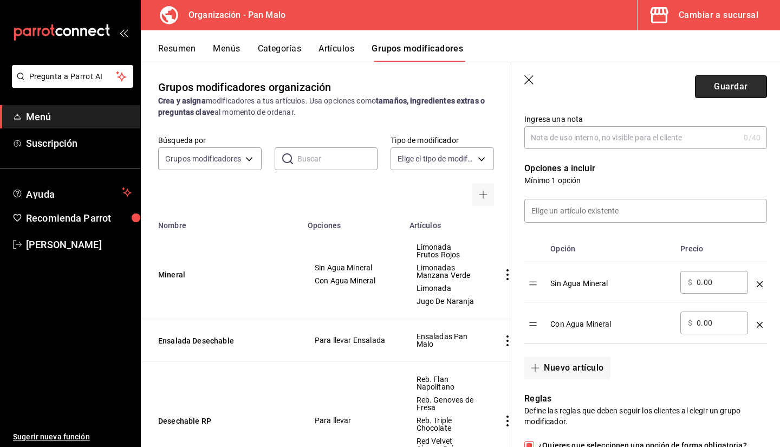
click at [713, 88] on button "Guardar" at bounding box center [731, 86] width 72 height 23
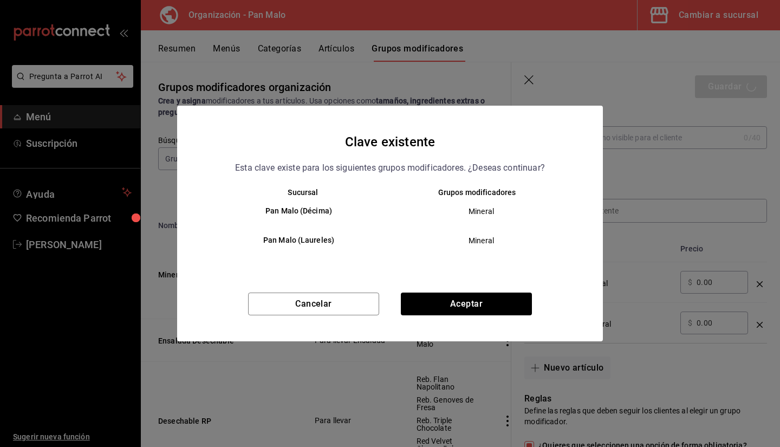
click at [480, 319] on div "Cancelar Aceptar" at bounding box center [390, 317] width 426 height 49
click at [491, 306] on button "Aceptar" at bounding box center [466, 304] width 131 height 23
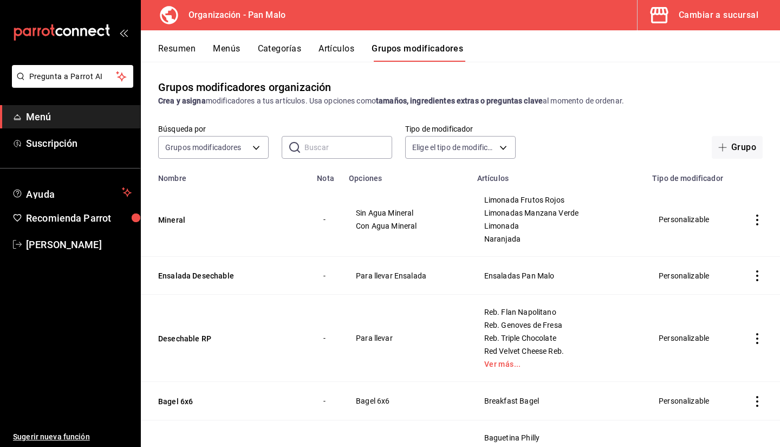
click at [172, 46] on button "Resumen" at bounding box center [176, 52] width 37 height 18
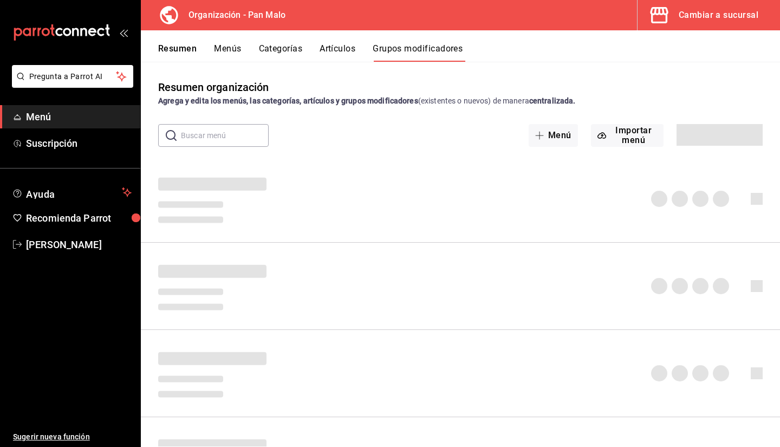
click at [228, 46] on button "Menús" at bounding box center [227, 52] width 27 height 18
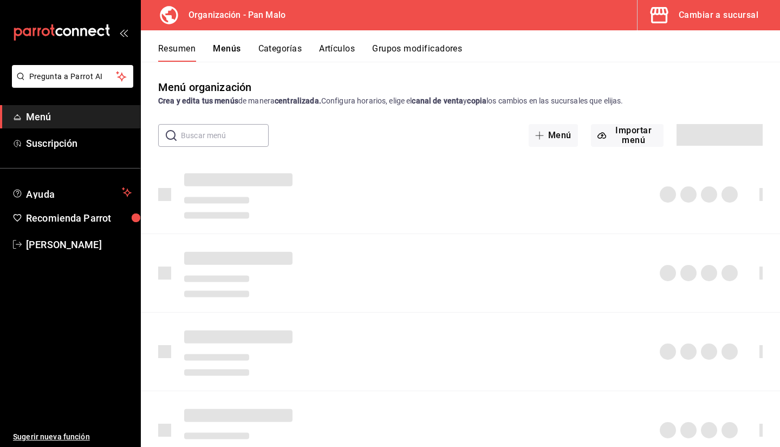
click at [234, 49] on button "Menús" at bounding box center [227, 52] width 28 height 18
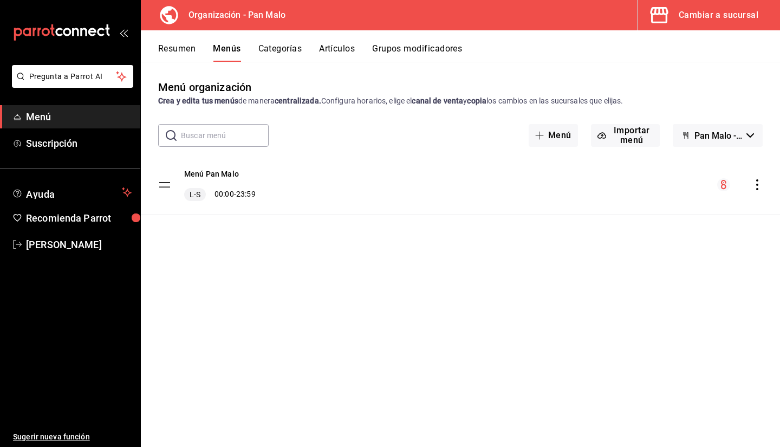
click at [760, 198] on div "Menú Pan Malo L-S 00:00 - 23:59" at bounding box center [460, 184] width 639 height 59
click at [757, 179] on icon "actions" at bounding box center [757, 184] width 11 height 11
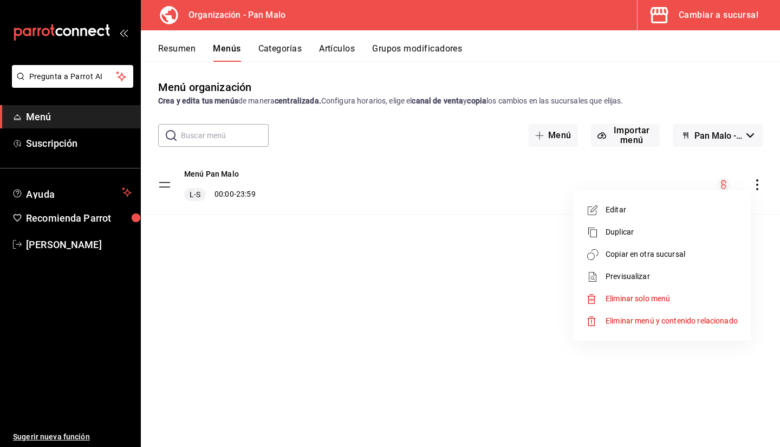
click at [658, 258] on span "Copiar en otra sucursal" at bounding box center [672, 254] width 132 height 11
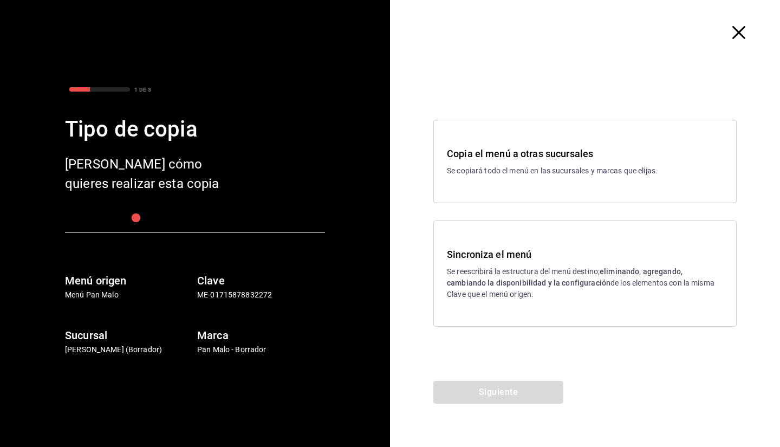
click at [597, 237] on div "Sincroniza el menú Se reescribirá la estructura del menú destino; eliminando, a…" at bounding box center [584, 274] width 303 height 106
click at [526, 387] on button "Siguiente" at bounding box center [498, 392] width 130 height 23
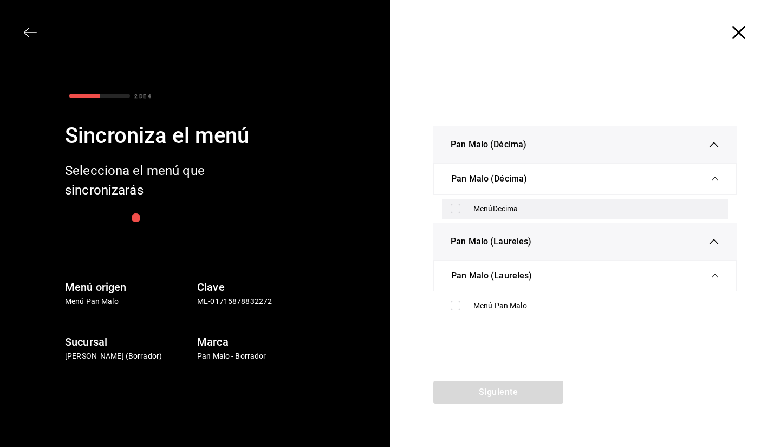
click at [474, 205] on div "MenúDecima" at bounding box center [597, 208] width 246 height 11
checkbox input "true"
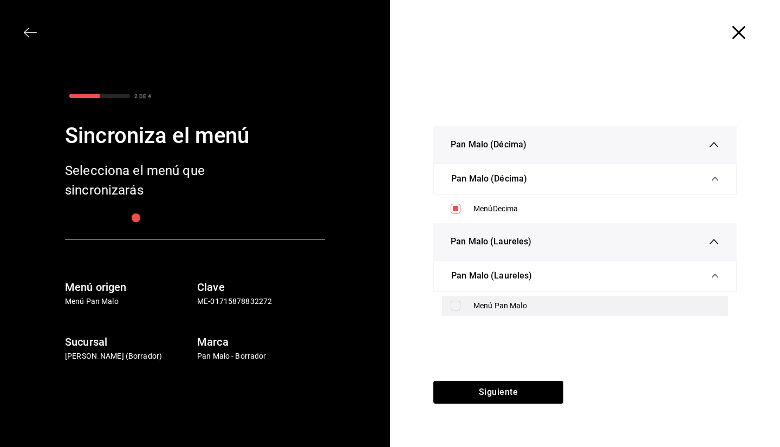
click at [525, 301] on div "Menú Pan Malo" at bounding box center [597, 305] width 246 height 11
checkbox input "true"
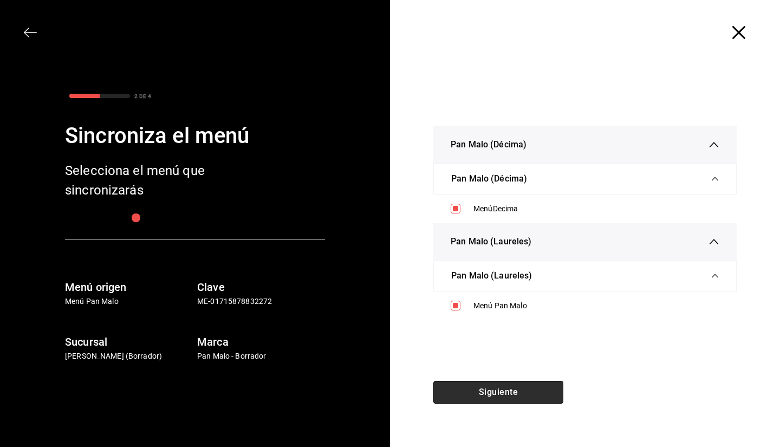
click at [476, 395] on button "Siguiente" at bounding box center [498, 392] width 130 height 23
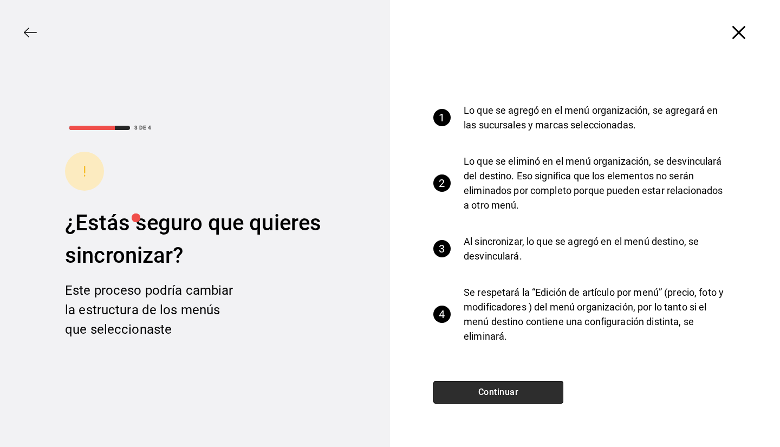
click at [476, 395] on button "Continuar" at bounding box center [498, 392] width 130 height 23
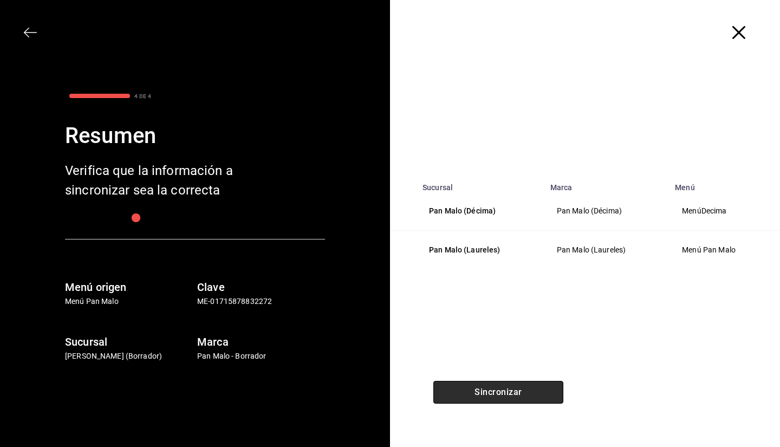
click at [475, 396] on button "Sincronizar" at bounding box center [498, 392] width 130 height 23
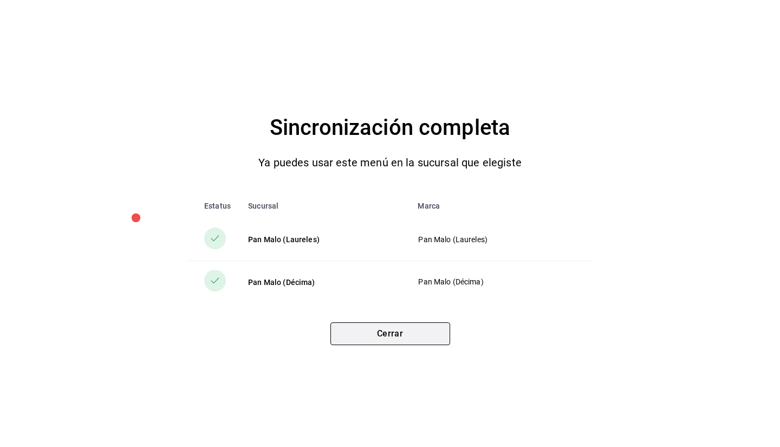
click at [422, 336] on button "Cerrar" at bounding box center [391, 333] width 120 height 23
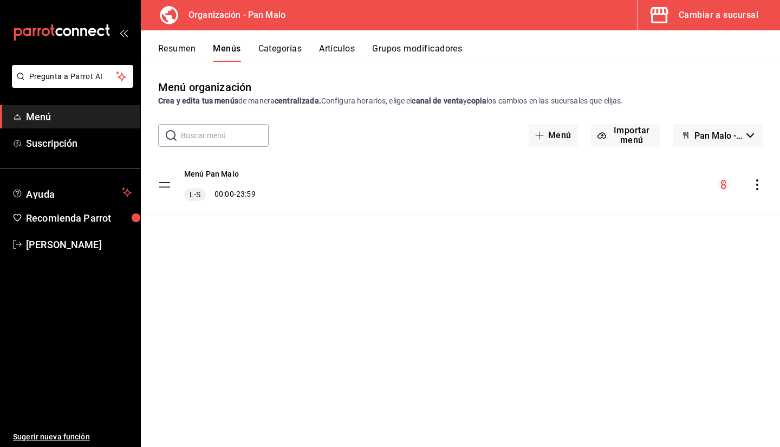
click at [736, 28] on button "Cambiar a sucursal" at bounding box center [705, 15] width 134 height 30
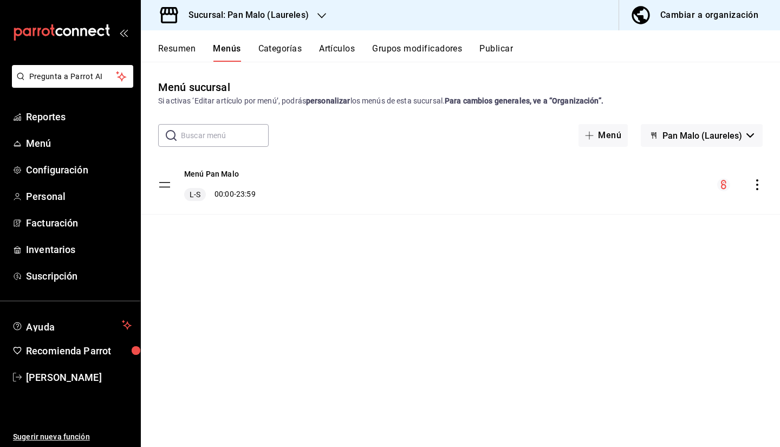
click at [224, 121] on div "Menú sucursal Si activas ‘Editar artículo por menú’, podrás personalizar los me…" at bounding box center [460, 262] width 639 height 367
click at [47, 247] on span "Inventarios" at bounding box center [79, 249] width 106 height 15
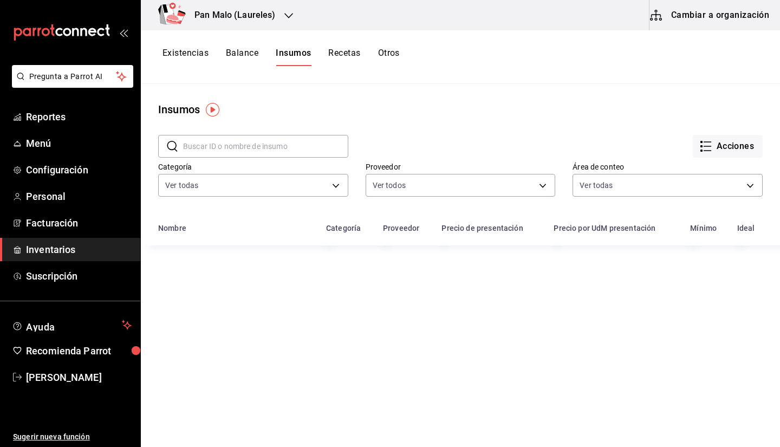
click at [708, 29] on button "Cambiar a organización" at bounding box center [711, 15] width 122 height 30
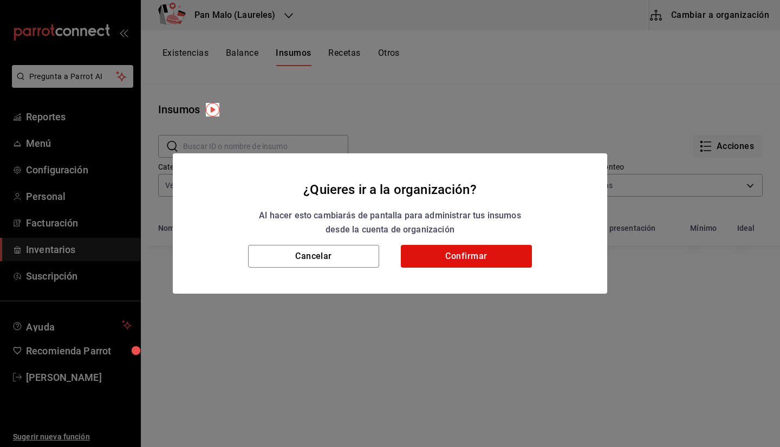
click at [694, 21] on div "¿Quieres ir a la organización? Al hacer esto cambiarás de pantalla para adminis…" at bounding box center [390, 223] width 780 height 447
click at [474, 254] on button "Confirmar" at bounding box center [466, 256] width 131 height 23
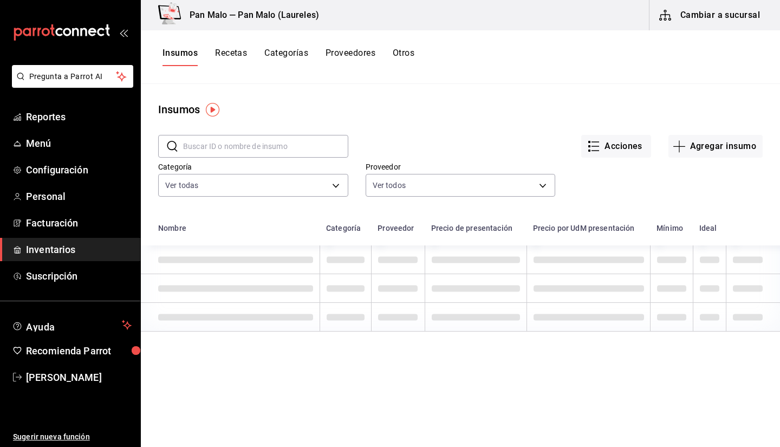
click at [403, 57] on button "Otros" at bounding box center [404, 57] width 22 height 18
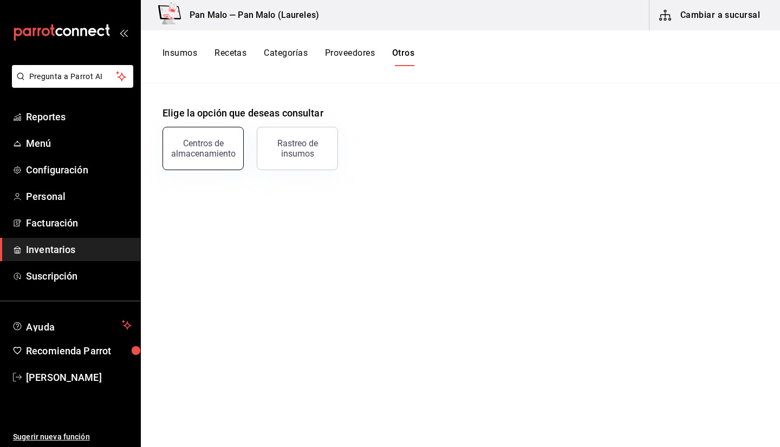
click at [212, 153] on div "Centros de almacenamiento" at bounding box center [203, 148] width 67 height 21
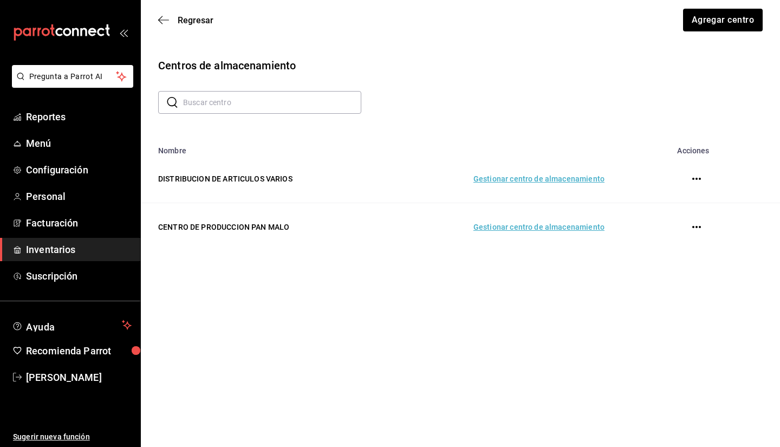
click at [515, 226] on td "Gestionar centro de almacenamiento" at bounding box center [501, 227] width 233 height 48
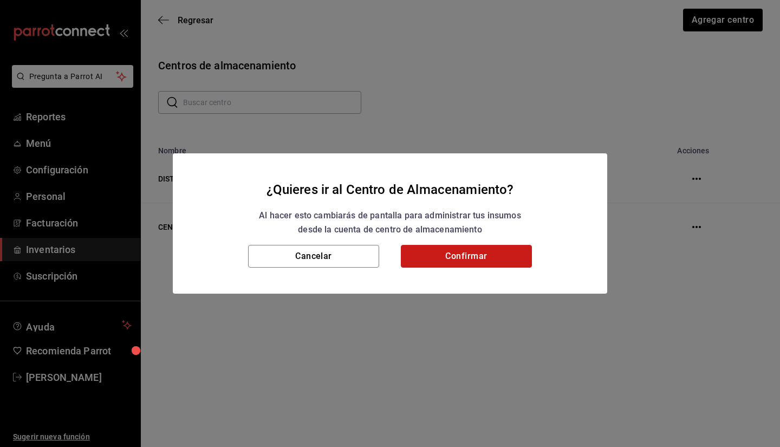
click at [462, 263] on button "Confirmar" at bounding box center [466, 256] width 131 height 23
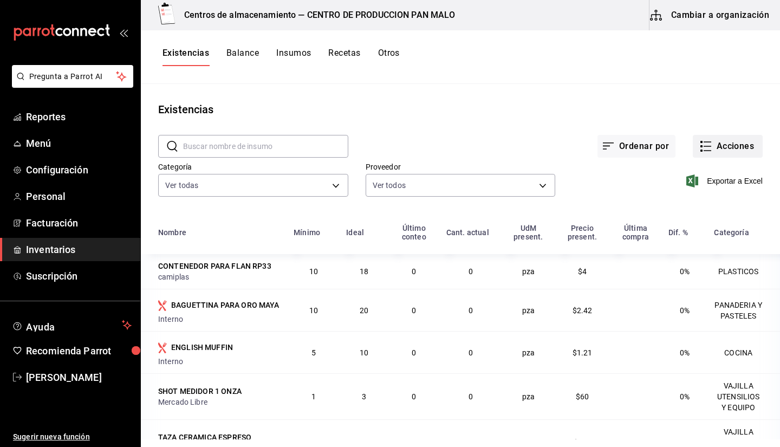
click at [718, 147] on button "Acciones" at bounding box center [728, 146] width 70 height 23
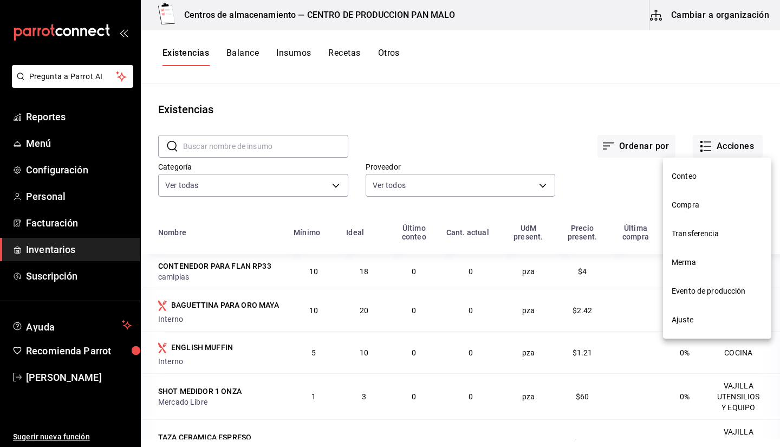
click at [692, 282] on li "Evento de producción" at bounding box center [717, 291] width 108 height 29
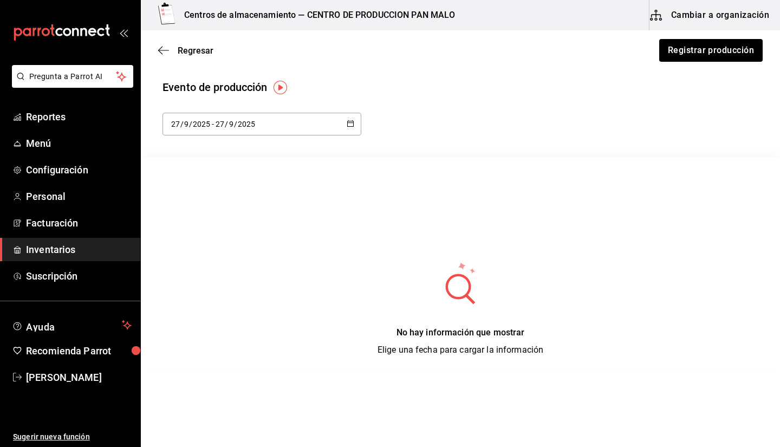
click at [311, 123] on div "2025-09-27 27 / 9 / 2025 - 2025-09-27 27 / 9 / 2025" at bounding box center [262, 124] width 199 height 23
click at [247, 185] on li "Ayer" at bounding box center [214, 183] width 102 height 24
type input "2025-09-26"
type input "26"
type input "2025-09-26"
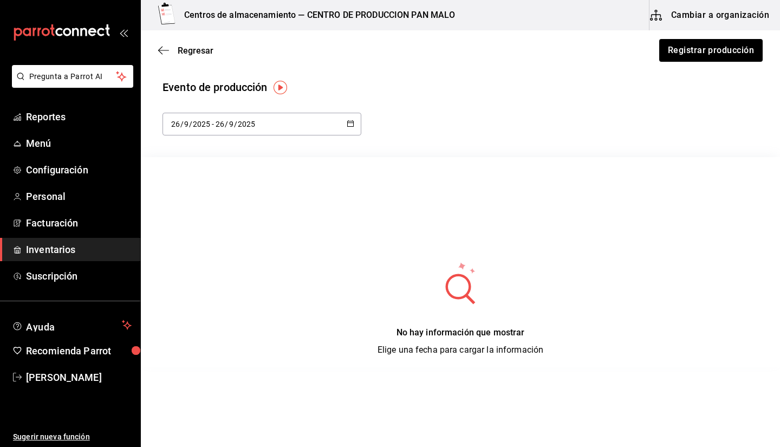
type input "26"
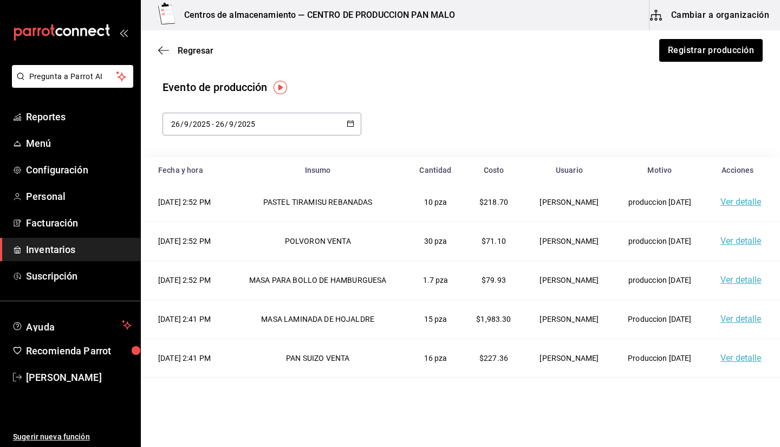
click at [288, 131] on div "2025-09-26 26 / 9 / 2025 - 2025-09-26 26 / 9 / 2025" at bounding box center [262, 124] width 199 height 23
click at [222, 155] on li "Hoy" at bounding box center [214, 158] width 102 height 24
type input "2025-09-27"
type input "27"
type input "2025-09-27"
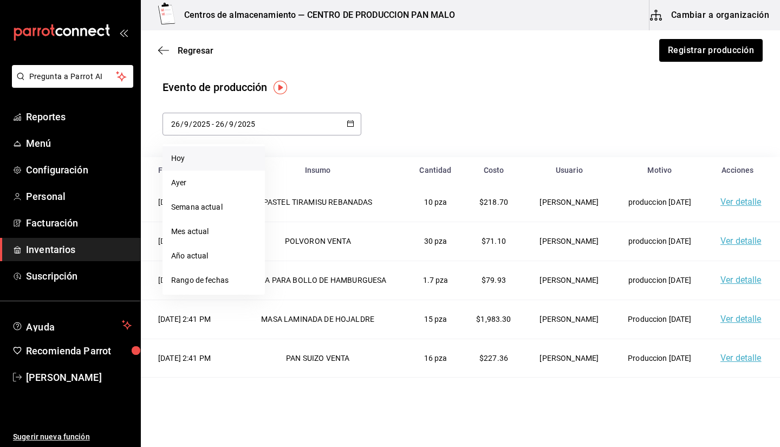
type input "27"
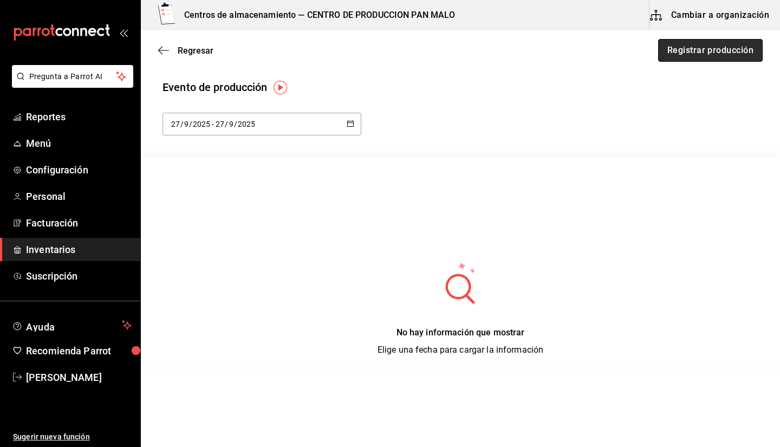
click at [686, 59] on button "Registrar producción" at bounding box center [710, 50] width 105 height 23
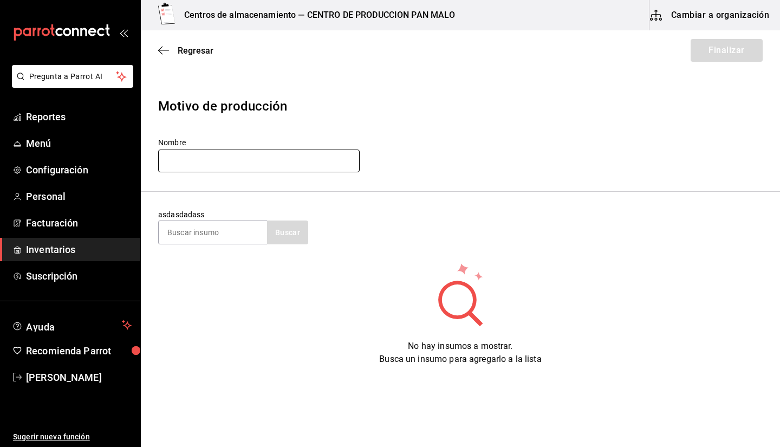
click at [256, 163] on input "text" at bounding box center [259, 161] width 202 height 23
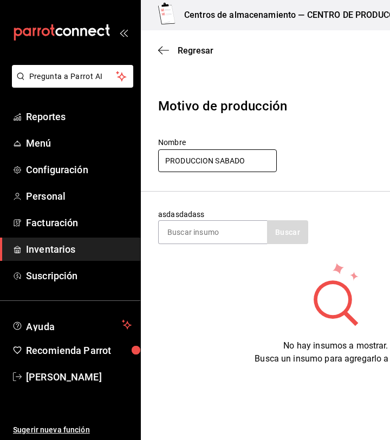
type input "PRODUCCION SABADO"
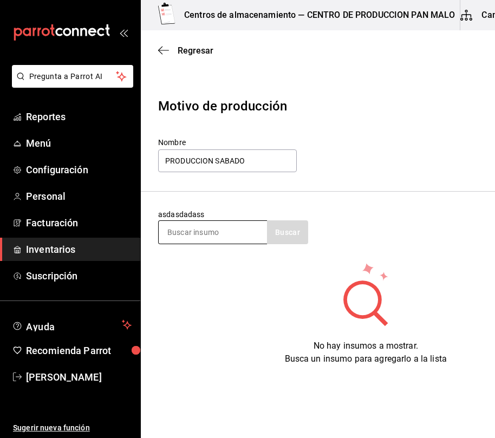
drag, startPoint x: 197, startPoint y: 244, endPoint x: 196, endPoint y: 232, distance: 12.5
click at [196, 232] on section "asdasdadass Buscar" at bounding box center [366, 227] width 450 height 70
click at [192, 242] on input at bounding box center [213, 232] width 108 height 23
type input "baguette"
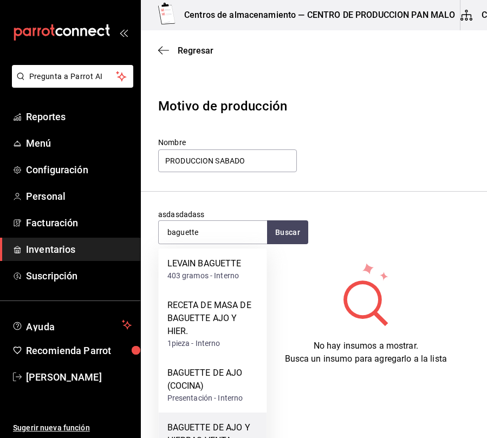
click at [221, 416] on div "BAGUETTE DE AJO Y HIERBAS VENTA Presentación - Interno" at bounding box center [213, 440] width 108 height 55
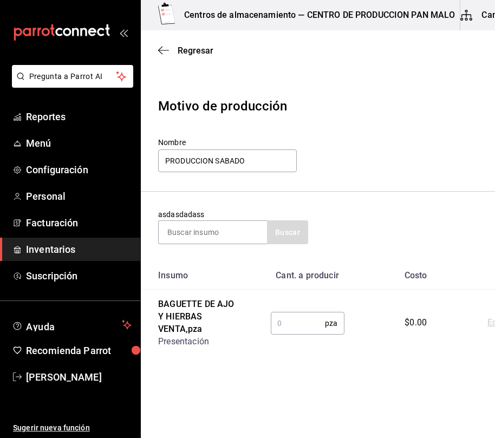
click at [294, 317] on input "text" at bounding box center [298, 324] width 55 height 22
type input "25"
click at [241, 232] on input at bounding box center [213, 232] width 108 height 23
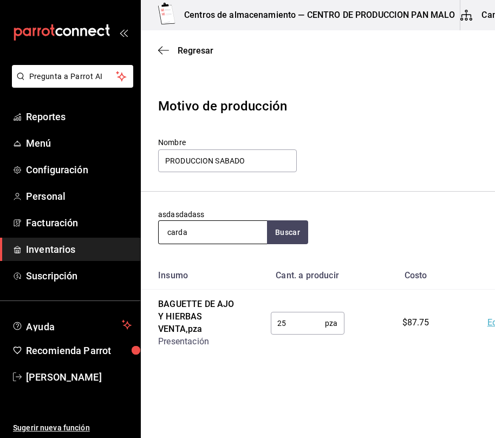
type input "carda"
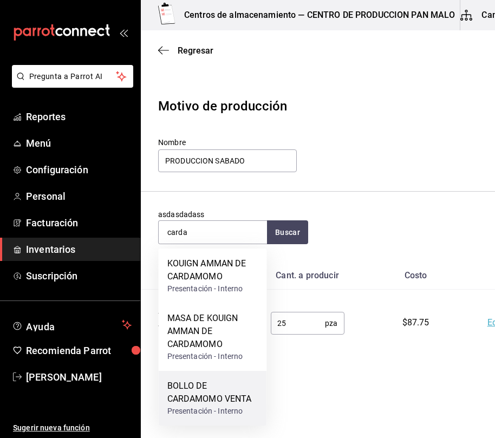
click at [220, 404] on div "BOLLO DE CARDAMOMO VENTA" at bounding box center [212, 393] width 91 height 26
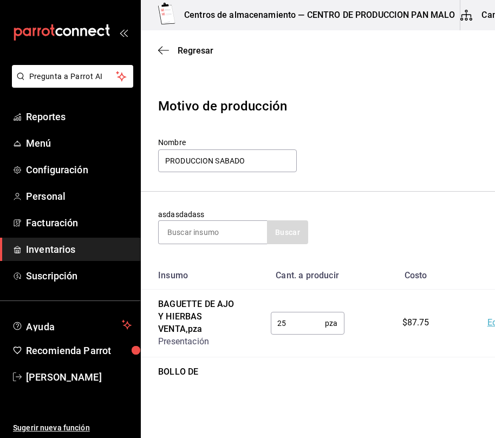
click at [315, 384] on input "text" at bounding box center [298, 391] width 55 height 22
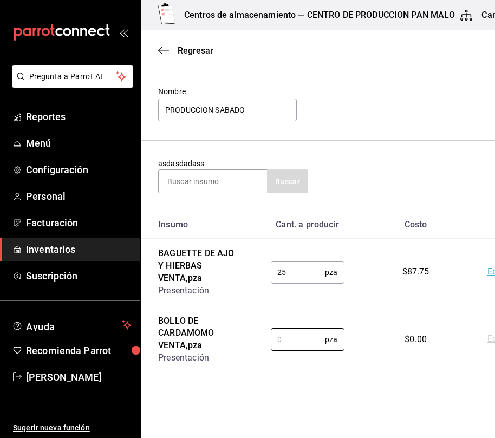
scroll to position [65, 0]
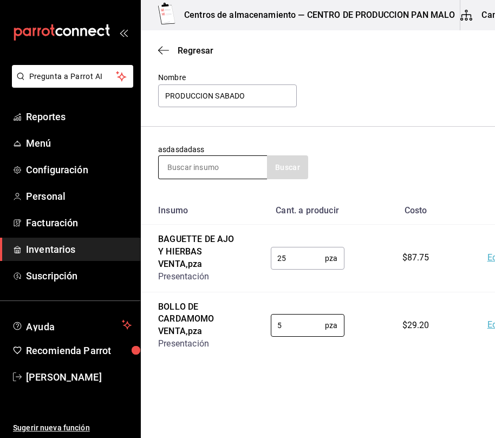
type input "5"
click at [244, 169] on input at bounding box center [213, 167] width 108 height 23
type input "nudo de avellana"
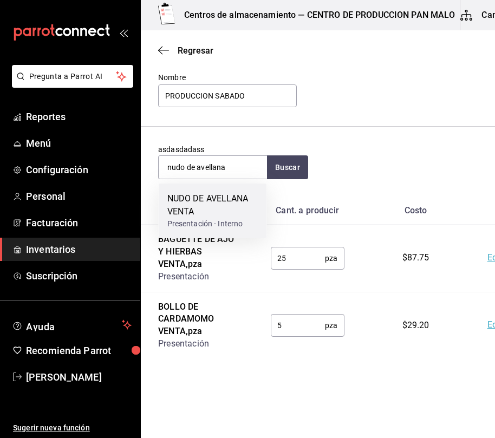
click at [242, 203] on div "NUDO DE AVELLANA VENTA" at bounding box center [212, 205] width 91 height 26
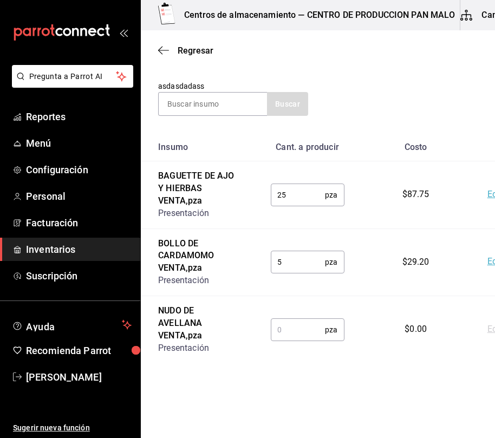
scroll to position [132, 0]
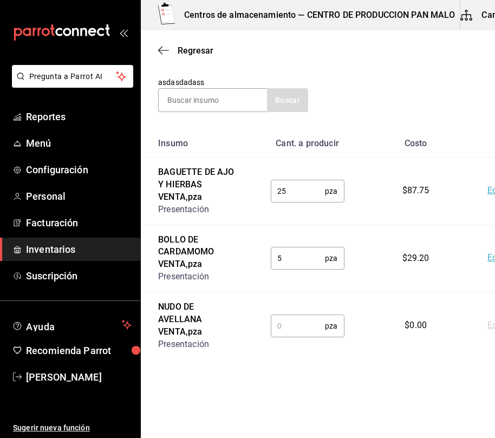
click at [299, 324] on input "text" at bounding box center [298, 326] width 55 height 22
type input "26"
click at [215, 103] on input at bounding box center [213, 100] width 108 height 23
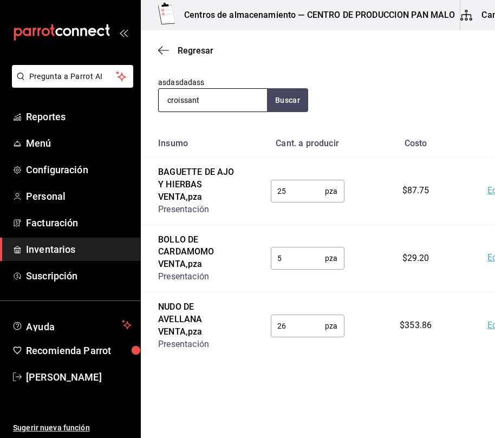
type input "croissant"
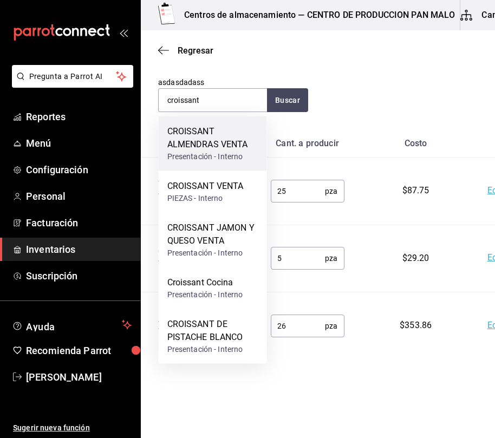
click at [207, 123] on div "CROISSANT ALMENDRAS VENTA Presentación - Interno" at bounding box center [213, 143] width 108 height 55
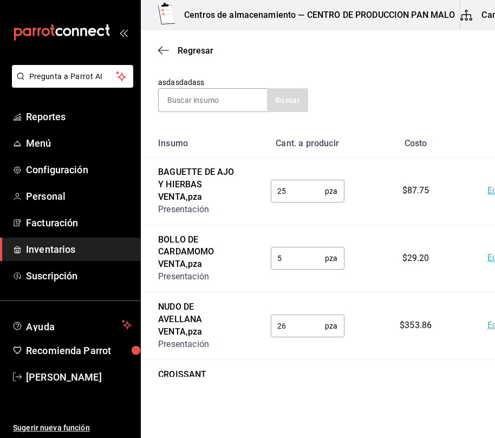
click at [317, 384] on input "text" at bounding box center [298, 394] width 55 height 22
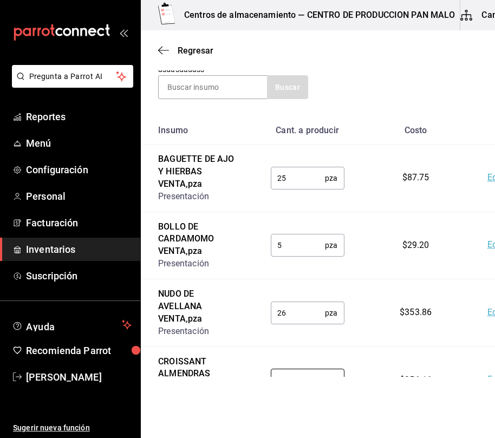
type input "16"
click at [210, 103] on section "asdasdadass Buscar" at bounding box center [366, 82] width 450 height 70
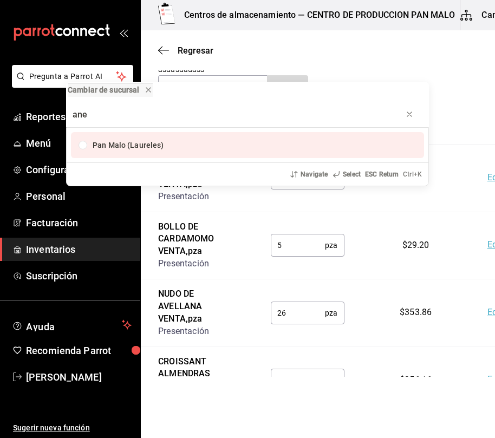
type input "ane"
click at [410, 49] on div "Cambiar de sucursal ane Pan Malo (Laureles) Navigate Select ESC Return Ctrl+ K" at bounding box center [247, 219] width 495 height 438
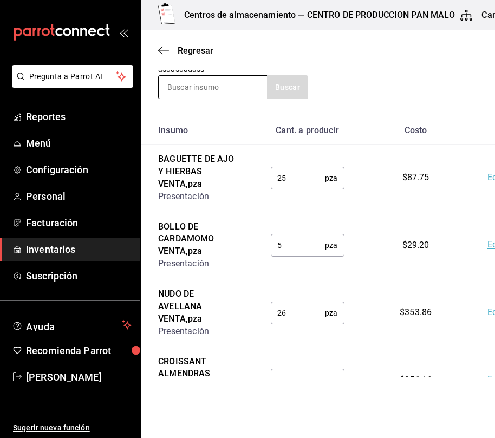
click at [243, 82] on input at bounding box center [213, 87] width 108 height 23
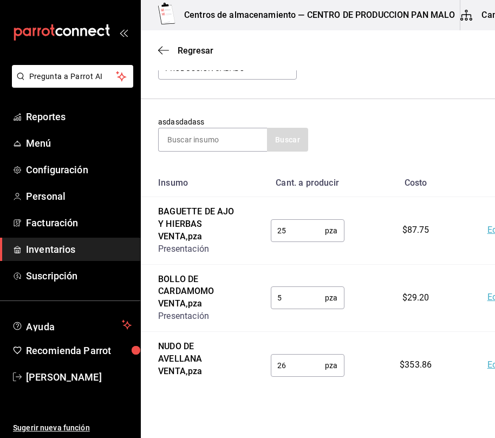
scroll to position [78, 0]
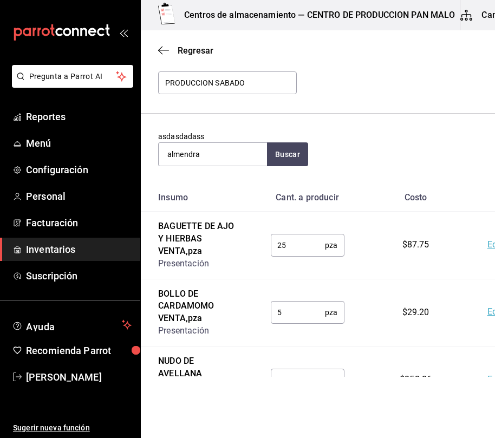
type input "almendra"
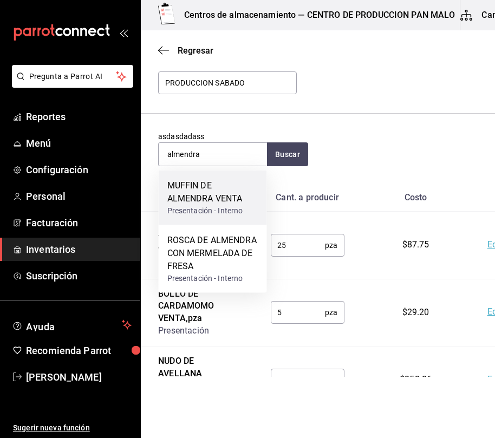
click at [191, 206] on div "Presentación - Interno" at bounding box center [212, 210] width 91 height 11
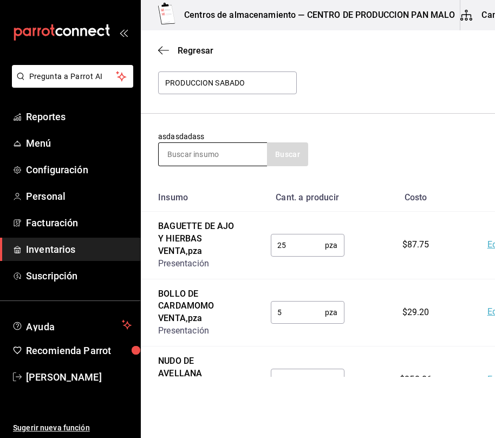
click at [225, 155] on input at bounding box center [213, 154] width 108 height 23
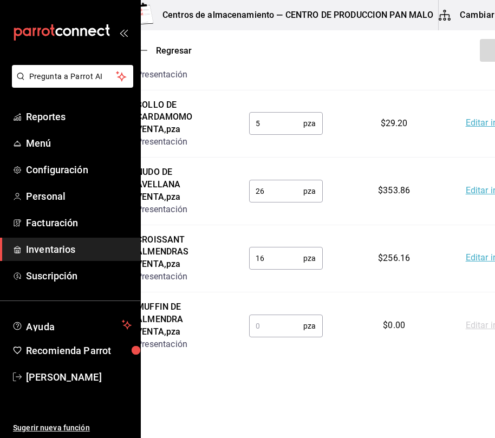
scroll to position [0, 95]
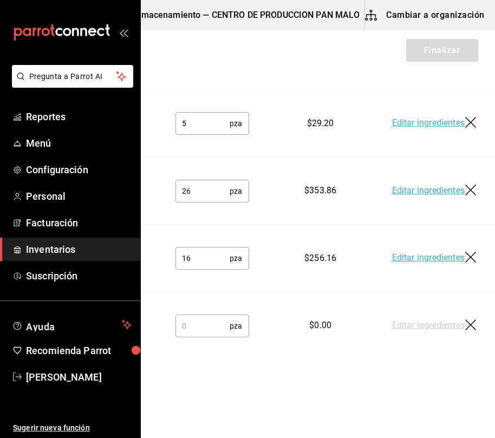
click at [465, 320] on icon "button" at bounding box center [470, 325] width 11 height 11
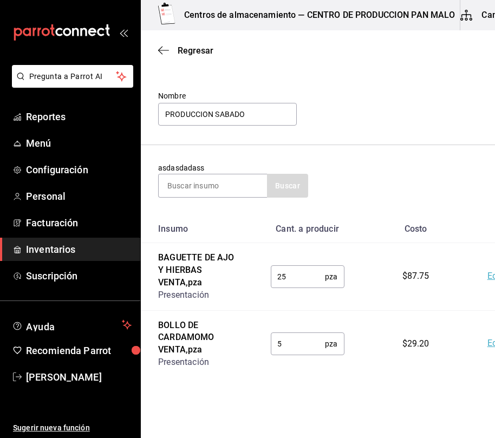
scroll to position [0, 0]
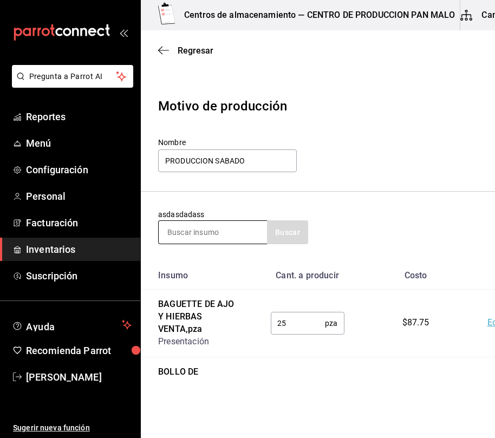
click at [264, 234] on input at bounding box center [213, 232] width 108 height 23
type input "canela"
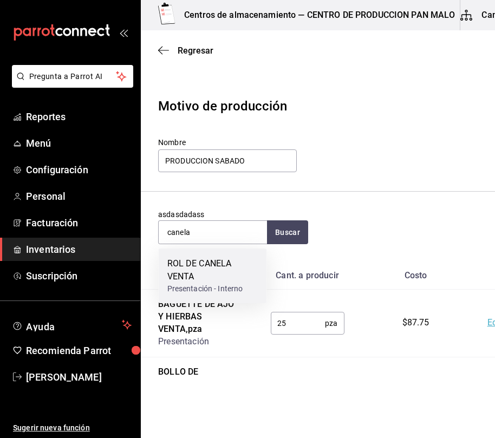
click at [221, 264] on div "ROL DE CANELA VENTA" at bounding box center [212, 270] width 91 height 26
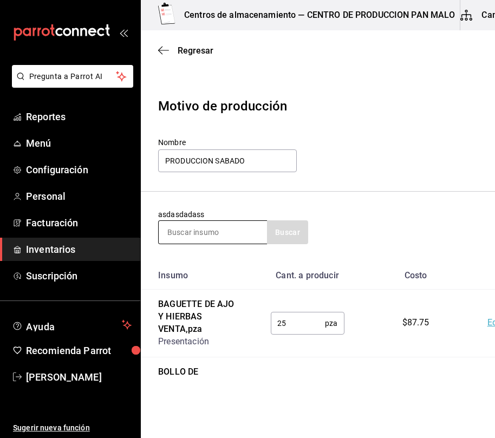
click at [231, 242] on input at bounding box center [213, 232] width 108 height 23
type input "polvoron"
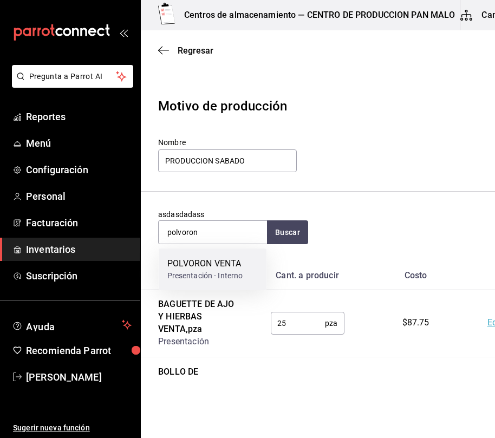
click at [211, 263] on div "POLVORON VENTA" at bounding box center [205, 263] width 76 height 13
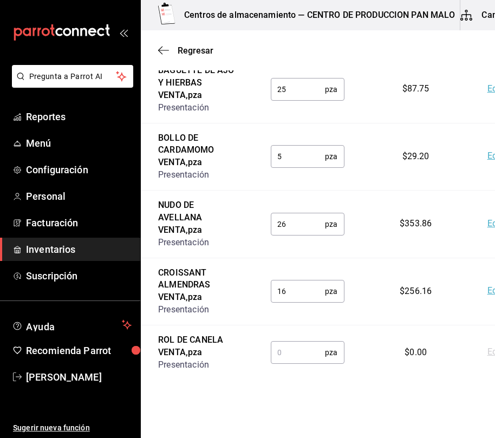
scroll to position [310, 0]
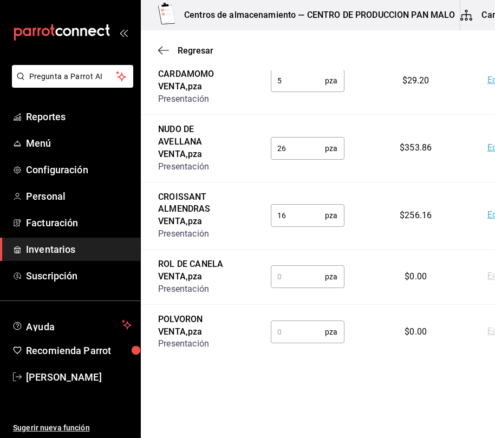
click at [293, 283] on input "text" at bounding box center [298, 277] width 55 height 22
type input "30"
click at [286, 329] on input "text" at bounding box center [298, 332] width 55 height 22
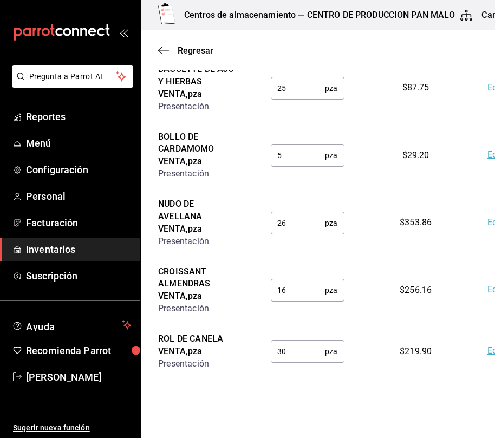
scroll to position [0, 0]
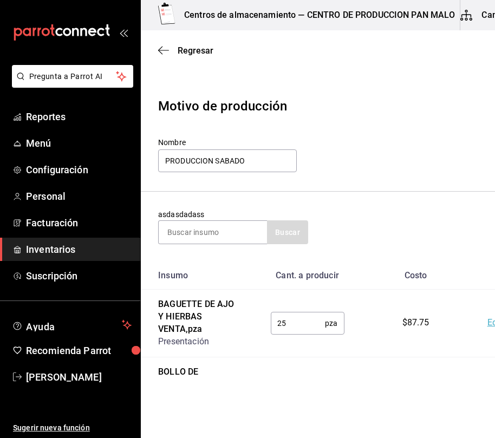
type input "16"
click at [180, 287] on th "Insumo" at bounding box center [197, 276] width 113 height 28
click at [199, 238] on input at bounding box center [213, 232] width 108 height 23
click at [309, 238] on div "asdasdadass muffin elote Buscar" at bounding box center [366, 226] width 416 height 35
click at [290, 235] on button "Buscar" at bounding box center [287, 233] width 41 height 24
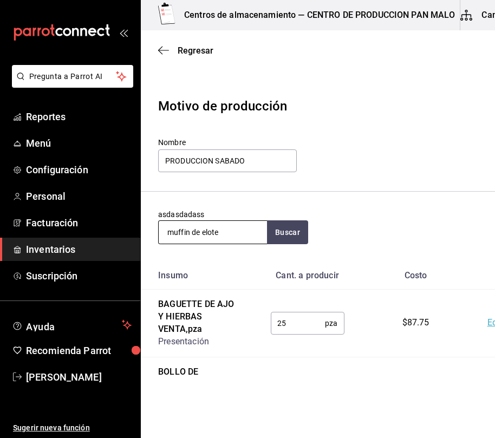
type input "muffin de elote"
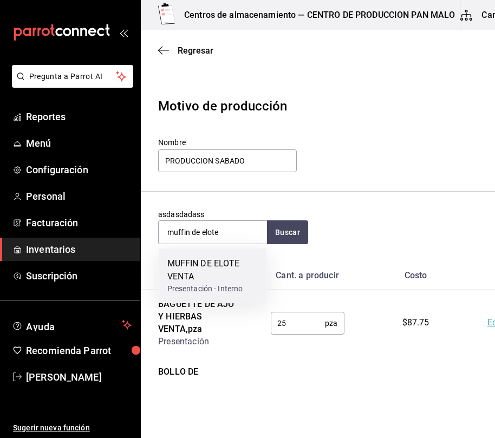
click at [219, 275] on div "MUFFIN DE ELOTE VENTA" at bounding box center [212, 270] width 91 height 26
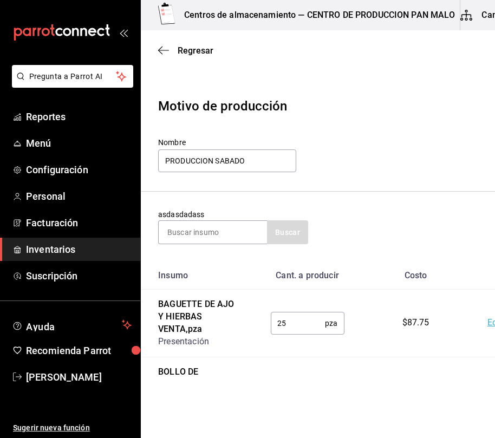
click at [242, 228] on input at bounding box center [213, 232] width 108 height 23
click at [210, 234] on input at bounding box center [213, 232] width 108 height 23
type input "naranja"
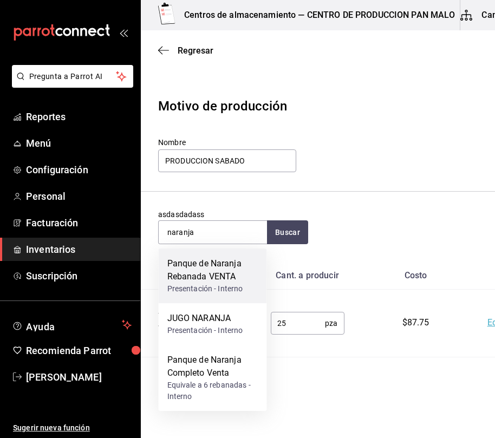
click at [195, 276] on div "Panque de Naranja Rebanada VENTA" at bounding box center [212, 270] width 91 height 26
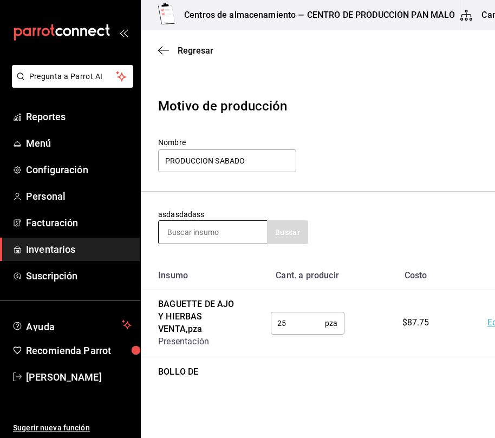
click at [221, 243] on input at bounding box center [213, 232] width 108 height 23
click at [223, 219] on div "asdasdadass Buscar" at bounding box center [233, 226] width 150 height 35
click at [216, 227] on input at bounding box center [213, 232] width 108 height 23
type input "zanahoria"
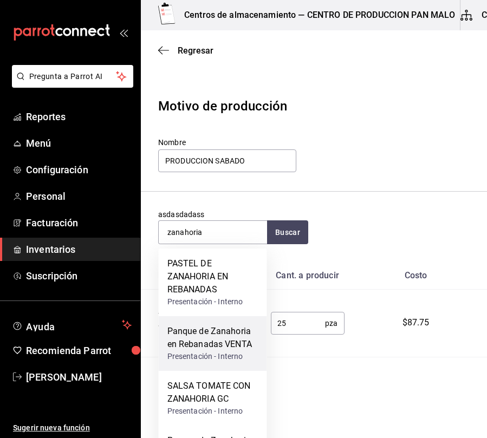
click at [211, 358] on div "Presentación - Interno" at bounding box center [212, 356] width 91 height 11
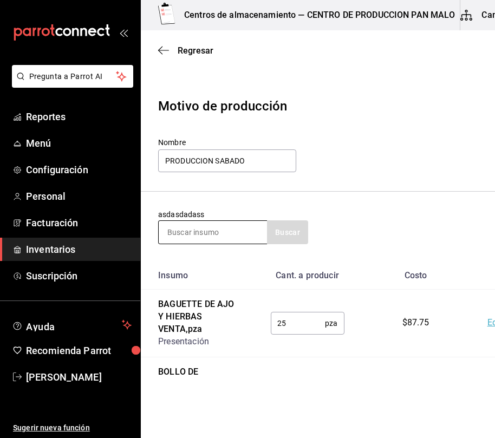
click at [231, 229] on input at bounding box center [213, 232] width 108 height 23
click at [191, 228] on input at bounding box center [213, 232] width 108 height 23
type input "platano"
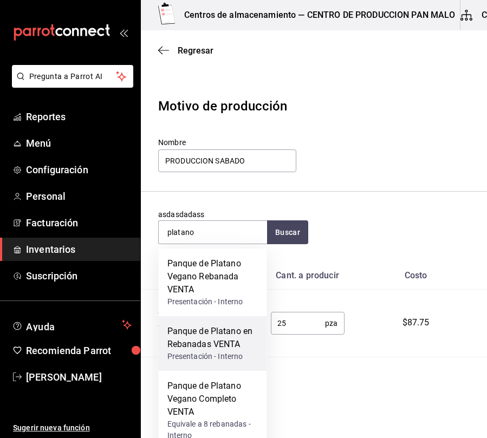
click at [222, 331] on div "Panque de Platano en Rebanadas VENTA" at bounding box center [212, 338] width 91 height 26
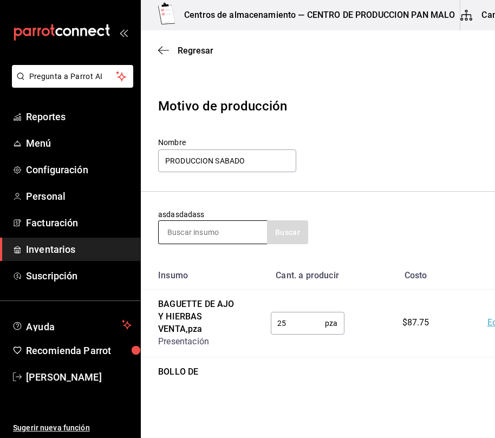
click at [232, 238] on input at bounding box center [213, 232] width 108 height 23
type input "platano vegano"
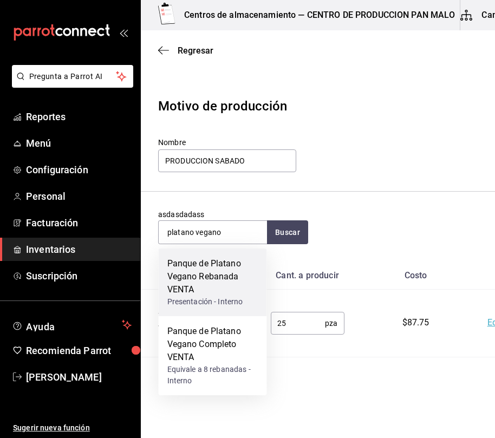
click at [218, 294] on div "Panque de Platano Vegano Rebanada VENTA" at bounding box center [212, 276] width 91 height 39
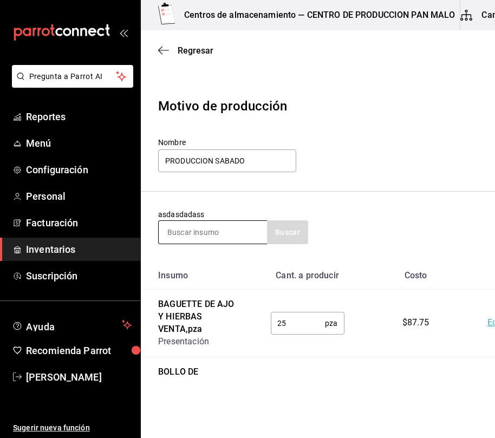
click at [219, 228] on input at bounding box center [213, 232] width 108 height 23
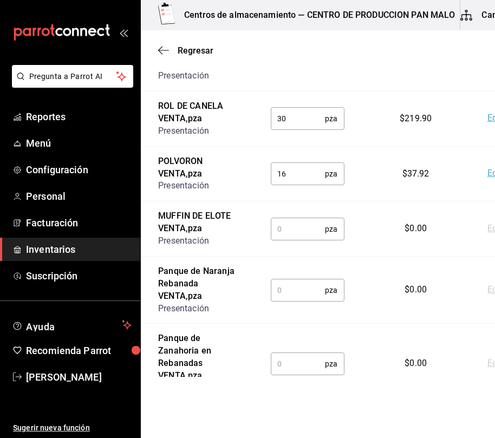
scroll to position [486, 0]
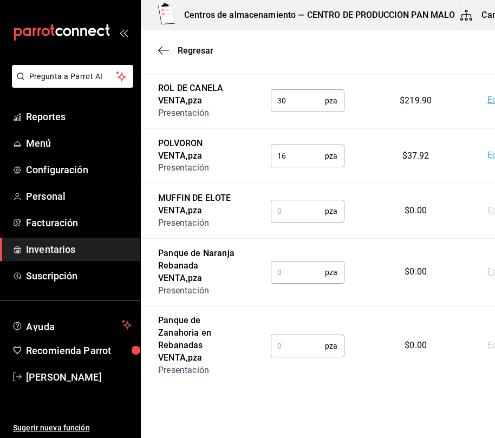
type input "1"
click at [302, 202] on input "text" at bounding box center [298, 211] width 55 height 22
type input "12"
click at [294, 265] on input "text" at bounding box center [298, 273] width 55 height 22
type input "18"
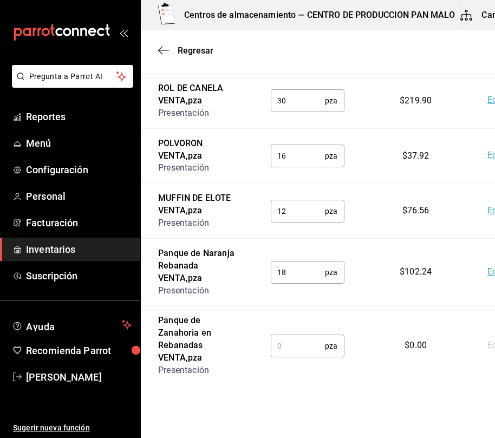
click at [291, 338] on input "text" at bounding box center [298, 346] width 55 height 22
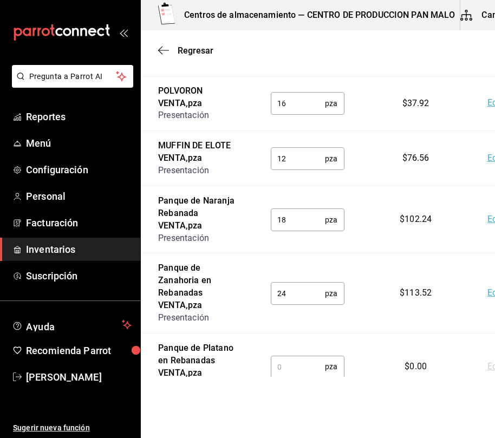
scroll to position [567, 0]
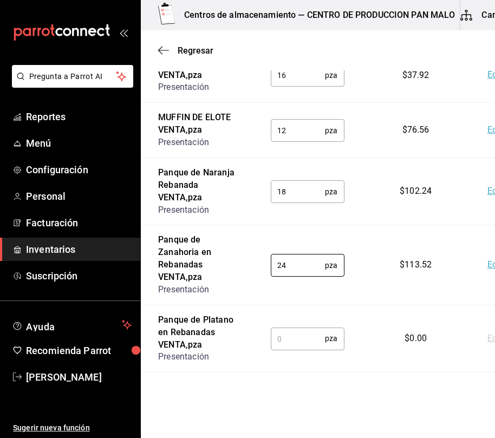
type input "24"
click at [307, 346] on input "text" at bounding box center [298, 339] width 55 height 22
click at [302, 342] on input "text" at bounding box center [298, 339] width 55 height 22
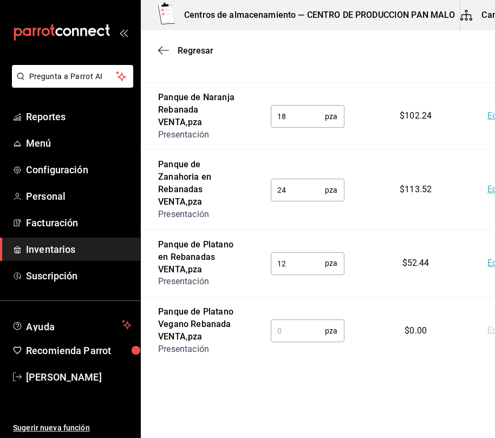
scroll to position [647, 0]
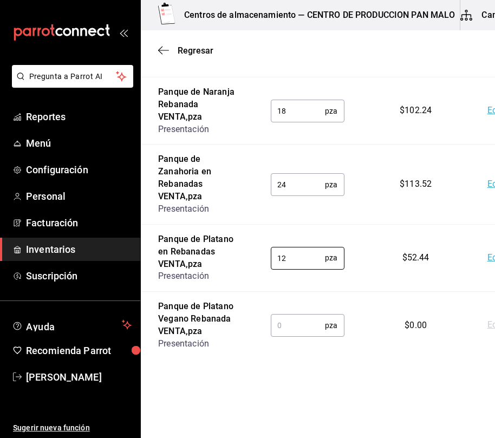
type input "12"
click at [284, 332] on input "text" at bounding box center [298, 326] width 55 height 22
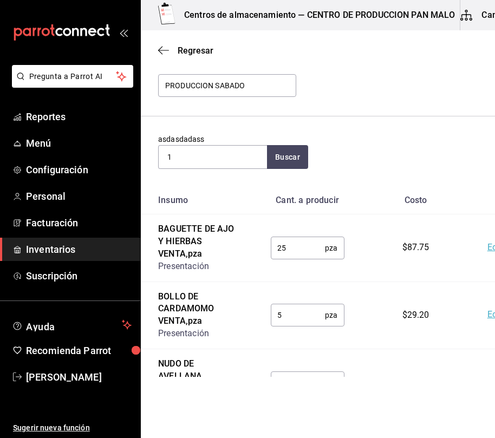
scroll to position [36, 0]
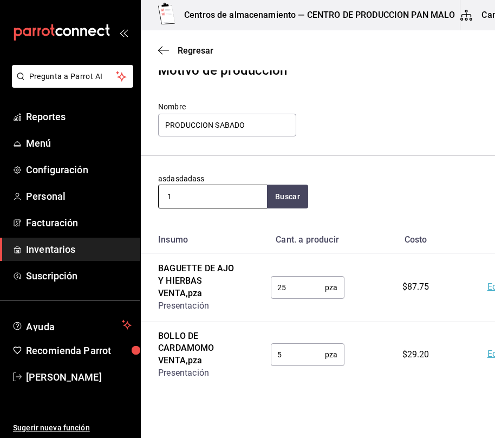
type input "24"
click at [226, 201] on input "1" at bounding box center [213, 196] width 108 height 23
click at [179, 190] on input at bounding box center [213, 196] width 108 height 23
type input "hogaza"
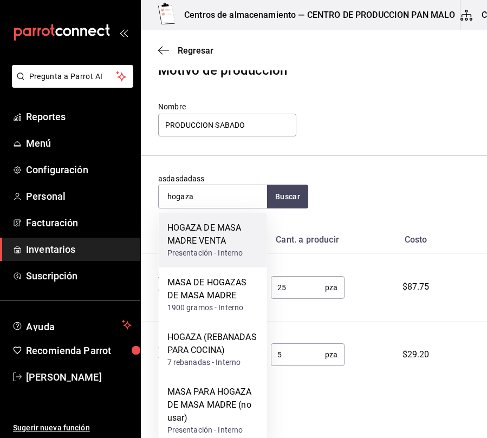
click at [204, 251] on div "Presentación - Interno" at bounding box center [212, 253] width 91 height 11
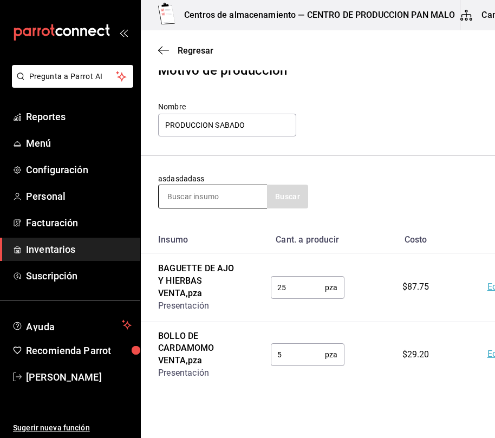
click at [223, 185] on input at bounding box center [213, 196] width 108 height 23
click at [224, 191] on input at bounding box center [213, 196] width 108 height 23
type input "concha"
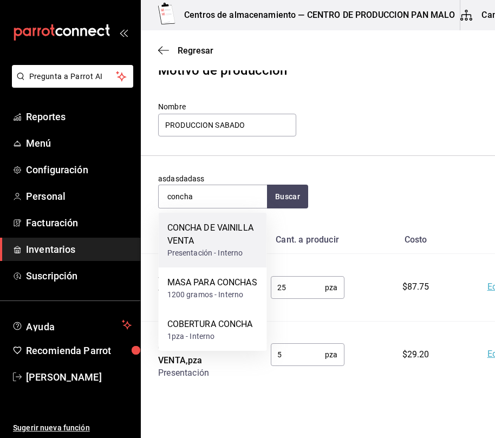
click at [206, 235] on div "CONCHA DE VAINILLA VENTA" at bounding box center [212, 235] width 91 height 26
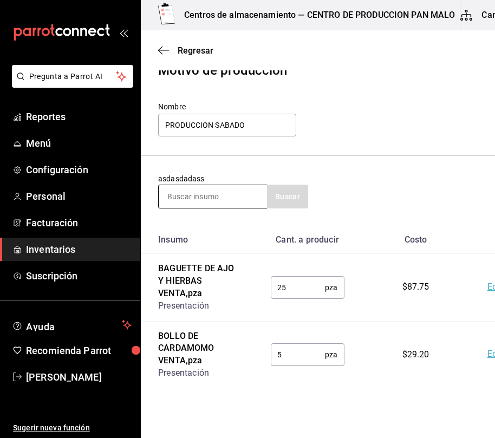
click at [227, 203] on input at bounding box center [213, 196] width 108 height 23
type input "pan de caja"
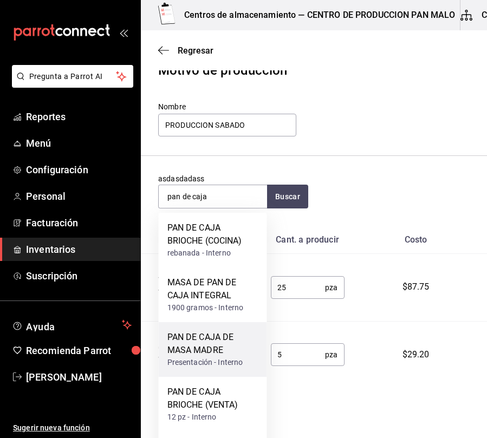
click at [224, 353] on div "PAN DE CAJA DE MASA MADRE" at bounding box center [212, 344] width 91 height 26
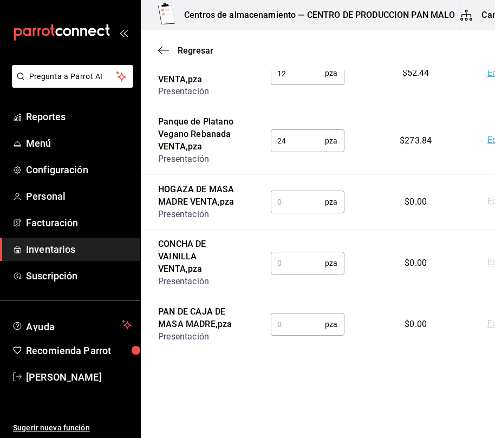
scroll to position [837, 0]
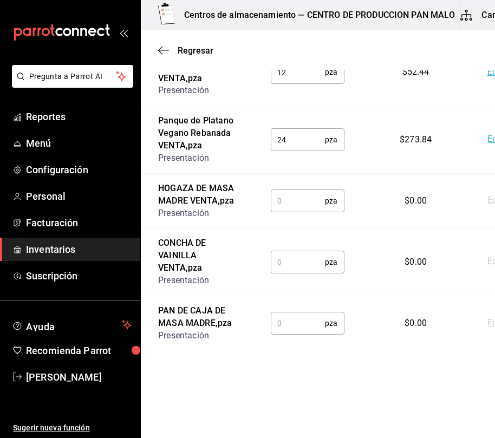
click at [287, 206] on input "text" at bounding box center [298, 201] width 55 height 22
type input "4"
click at [278, 273] on input "text" at bounding box center [298, 262] width 55 height 22
type input "2"
type input "30"
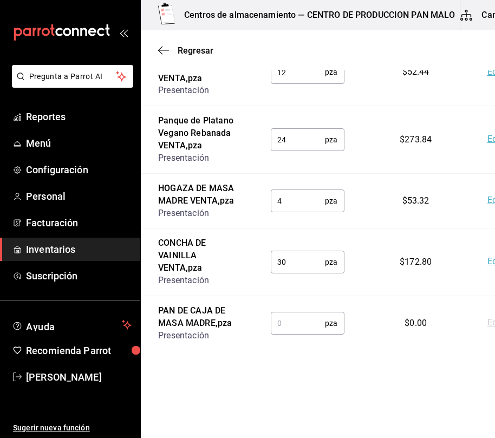
click at [296, 334] on input "text" at bounding box center [298, 324] width 55 height 22
click at [284, 334] on input "text" at bounding box center [298, 324] width 55 height 22
click at [285, 331] on input "text" at bounding box center [298, 324] width 55 height 22
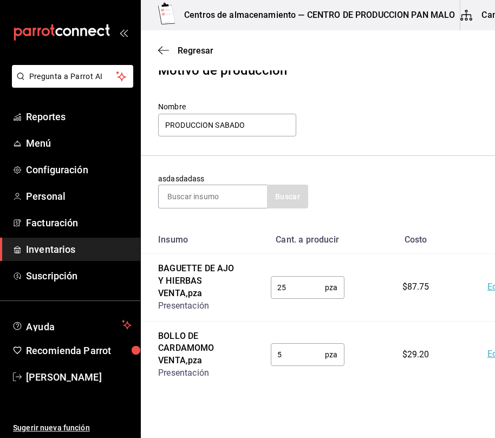
scroll to position [0, 0]
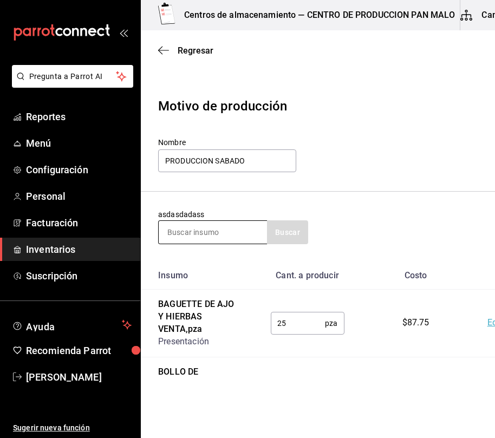
type input "7"
click at [203, 231] on input at bounding box center [213, 232] width 108 height 23
type input "integral"
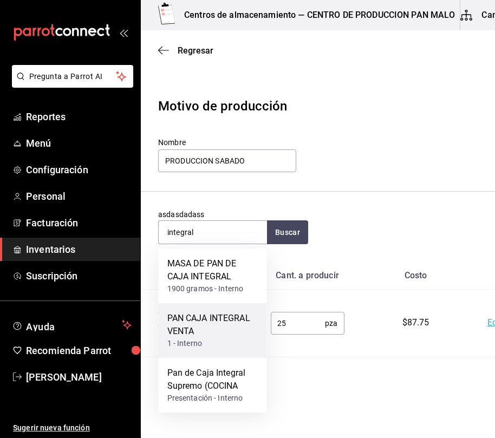
click at [212, 339] on div "1 - Interno" at bounding box center [212, 343] width 91 height 11
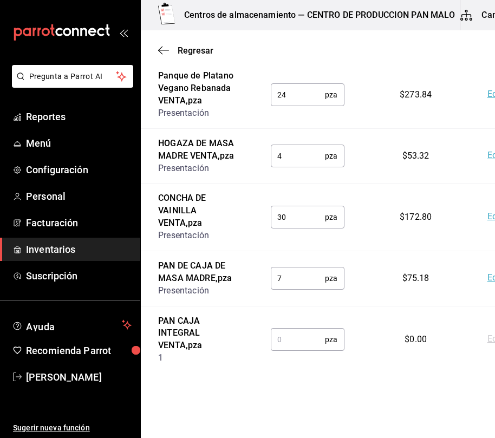
scroll to position [905, 0]
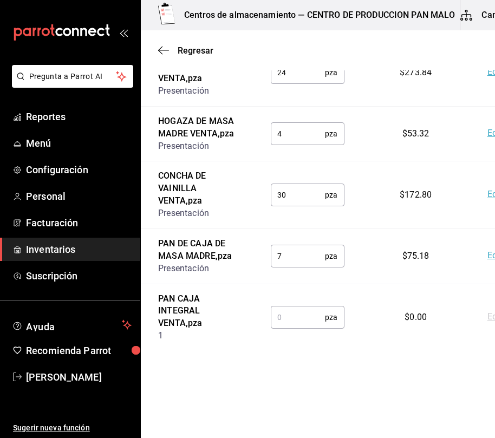
click at [324, 326] on div "pza ​" at bounding box center [308, 317] width 74 height 23
click at [304, 321] on input "text" at bounding box center [298, 318] width 55 height 22
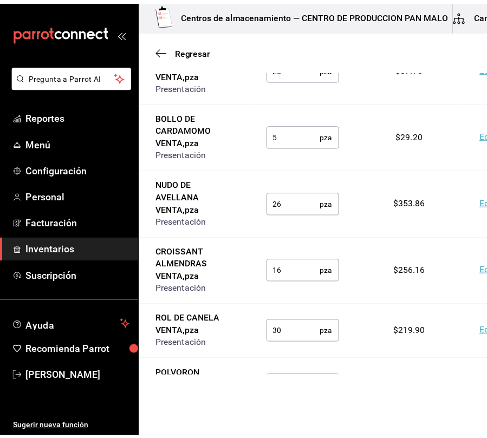
scroll to position [0, 0]
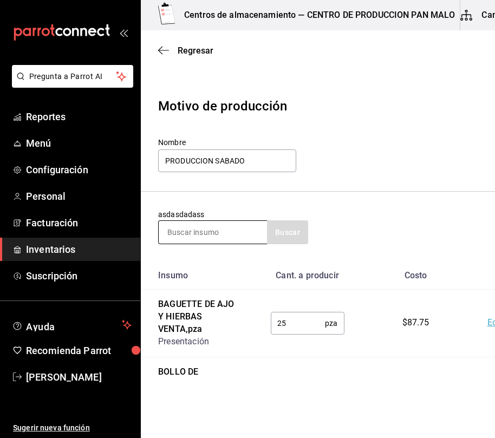
type input "4"
click at [229, 236] on input at bounding box center [213, 232] width 108 height 23
type input "tarta"
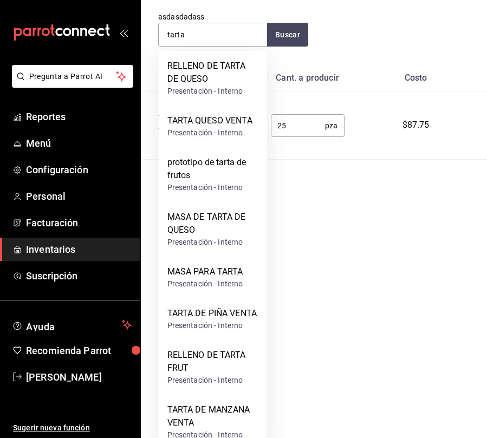
scroll to position [226, 0]
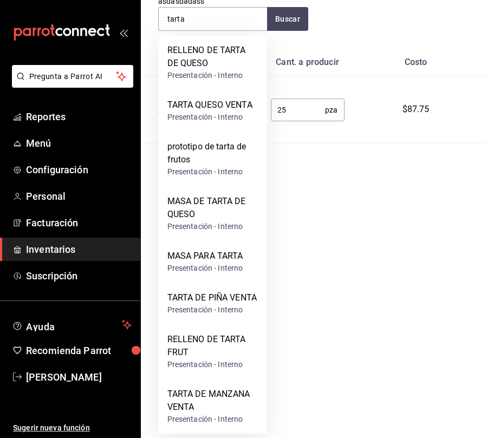
click at [189, 291] on div "TARTA DE PIÑA VENTA" at bounding box center [212, 297] width 90 height 13
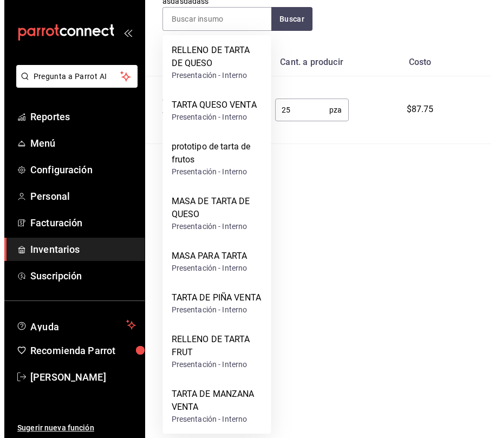
scroll to position [0, 0]
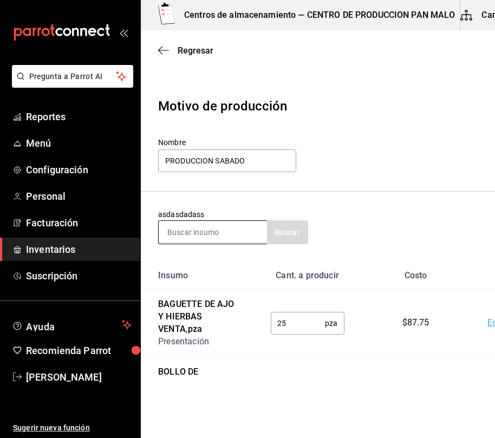
click at [216, 236] on input at bounding box center [213, 232] width 108 height 23
type input "manzana"
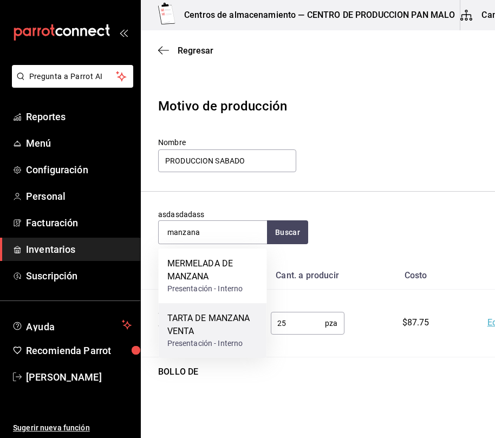
click at [221, 321] on div "TARTA DE MANZANA VENTA" at bounding box center [212, 325] width 91 height 26
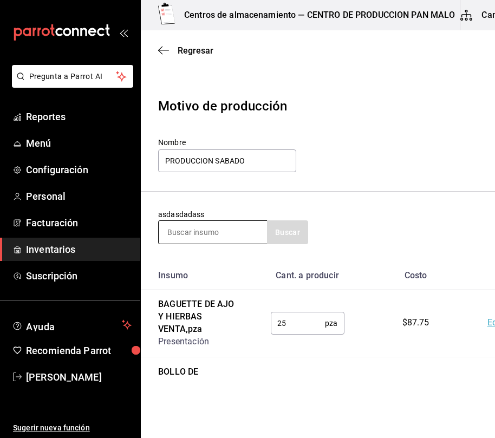
click at [228, 235] on input at bounding box center [213, 232] width 108 height 23
type input "tarta queso"
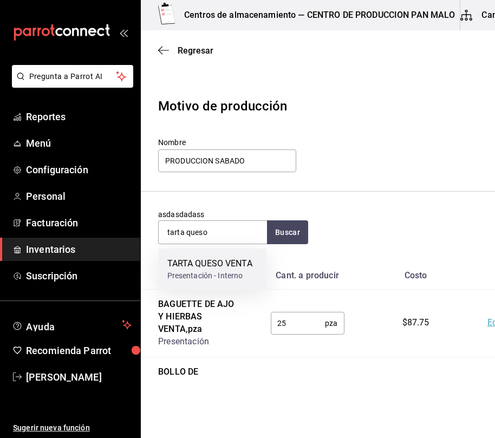
click at [221, 263] on div "TARTA QUESO VENTA" at bounding box center [209, 263] width 85 height 13
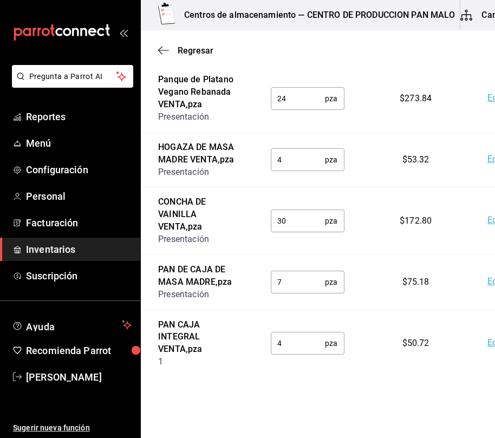
scroll to position [1082, 0]
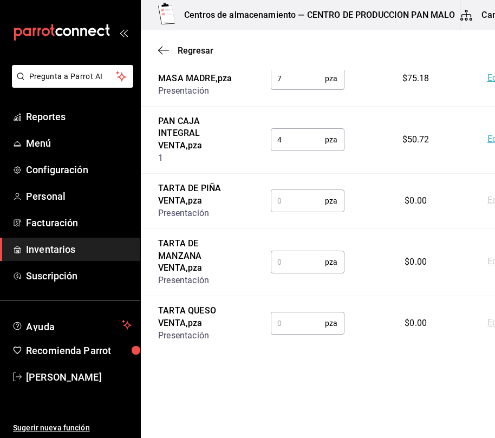
click at [287, 209] on input "text" at bounding box center [298, 201] width 55 height 22
type input "15"
click at [286, 273] on input "text" at bounding box center [298, 262] width 55 height 22
type input "15"
click at [311, 334] on input "text" at bounding box center [298, 324] width 55 height 22
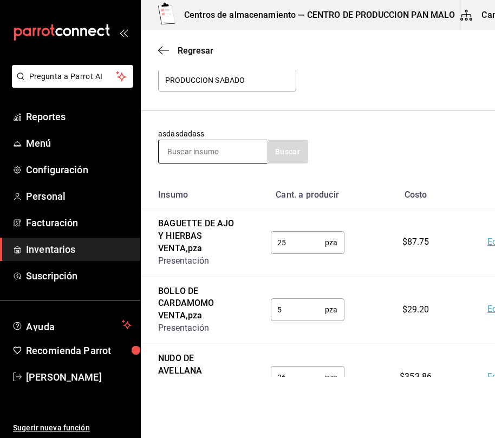
scroll to position [80, 0]
type input "8"
click at [236, 151] on input at bounding box center [213, 152] width 108 height 23
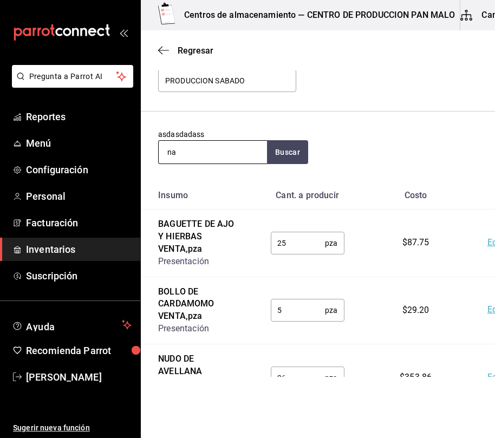
type input "n"
type input "a"
type input "masa de pa"
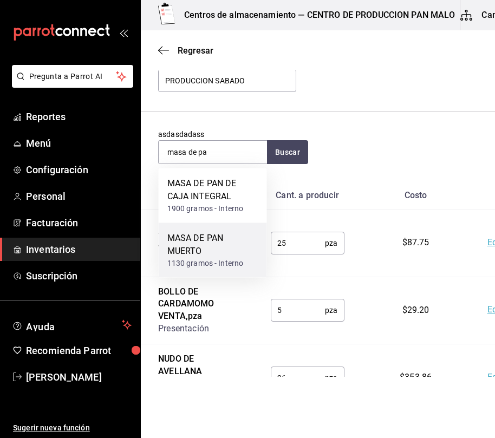
click at [189, 241] on div "MASA DE PAN MUERTO" at bounding box center [212, 245] width 91 height 26
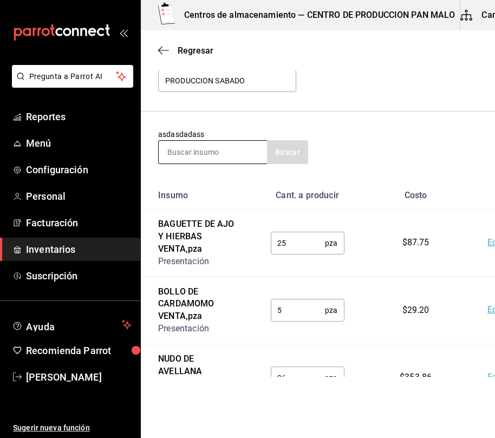
click at [245, 151] on input at bounding box center [213, 152] width 108 height 23
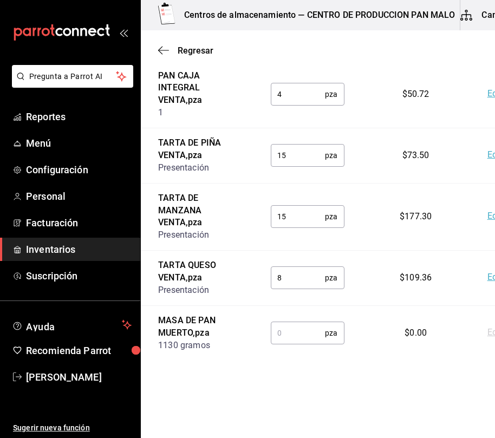
scroll to position [1137, 0]
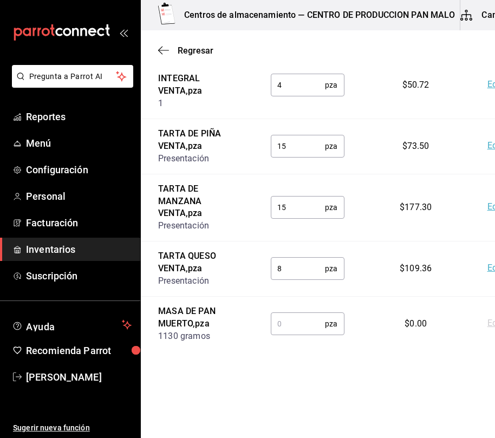
click at [294, 322] on input "text" at bounding box center [298, 324] width 55 height 22
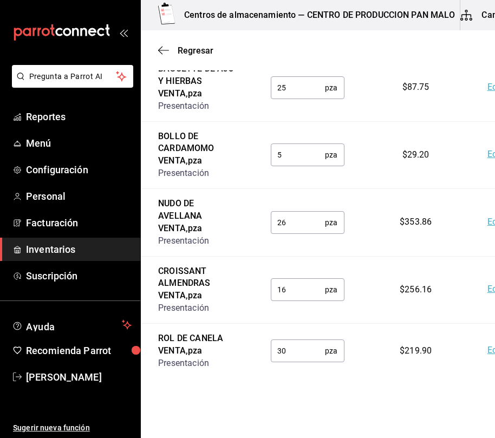
scroll to position [0, 0]
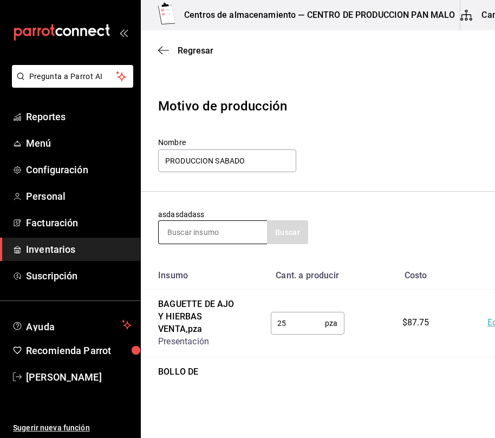
type input "4"
click at [222, 232] on input at bounding box center [213, 232] width 108 height 23
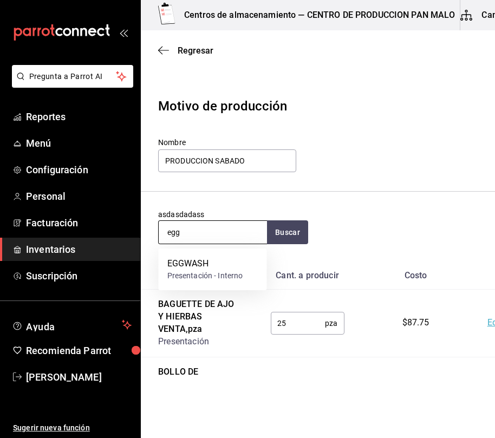
click at [204, 242] on input "egg" at bounding box center [213, 232] width 108 height 23
type input "egg"
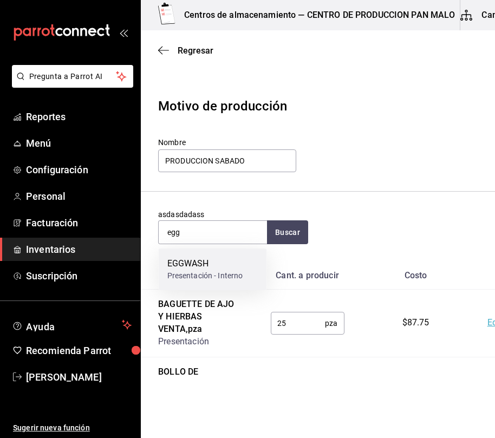
click at [194, 273] on div "Presentación - Interno" at bounding box center [205, 275] width 76 height 11
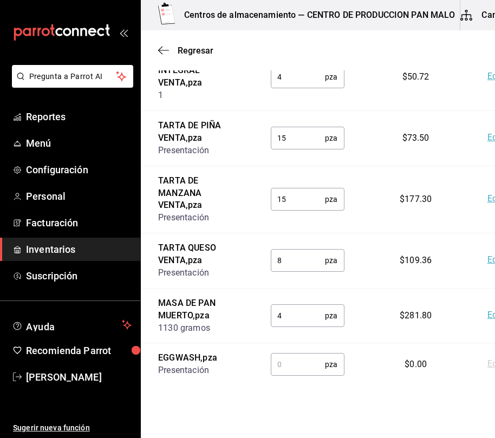
scroll to position [1180, 0]
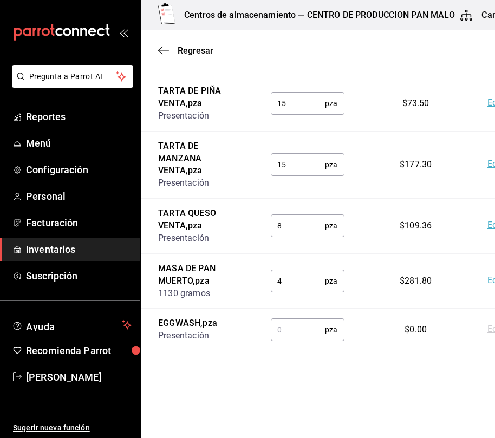
click at [295, 332] on input "text" at bounding box center [298, 330] width 55 height 22
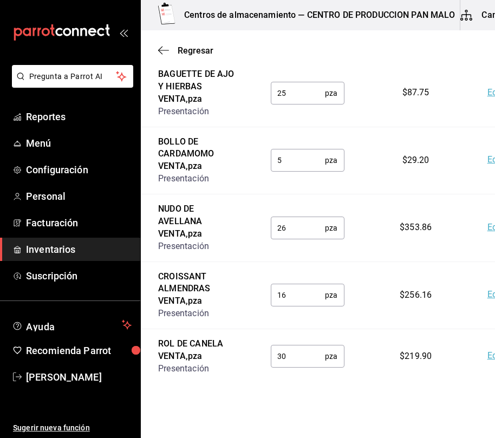
scroll to position [0, 0]
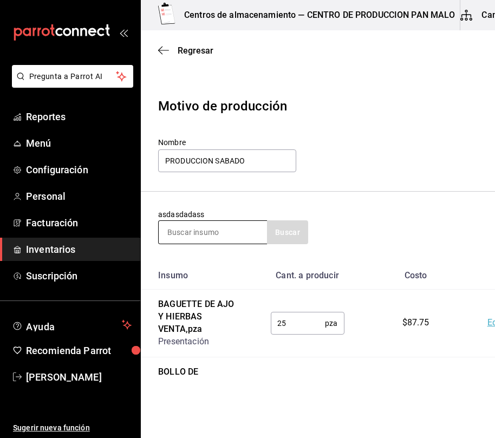
type input "4"
click at [201, 239] on input at bounding box center [213, 232] width 108 height 23
type input "chocolatin"
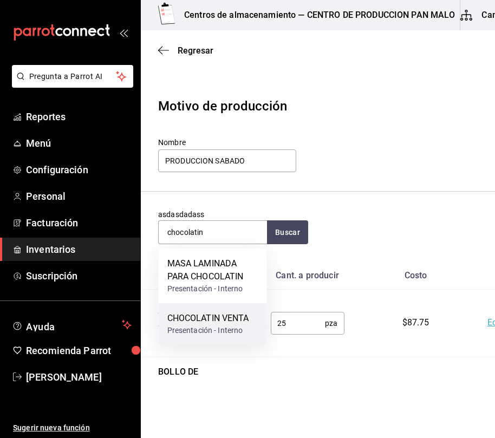
click at [198, 319] on div "CHOCOLATIN VENTA" at bounding box center [208, 318] width 82 height 13
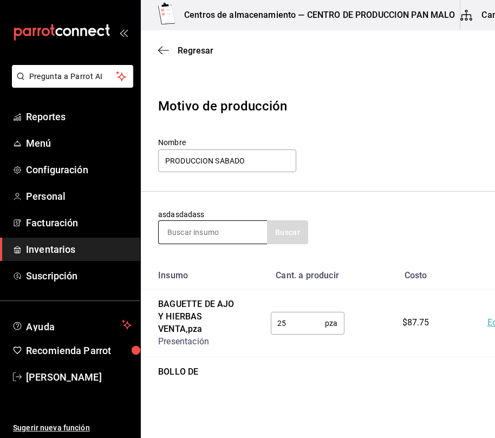
click at [204, 239] on input at bounding box center [213, 232] width 108 height 23
click at [205, 236] on input at bounding box center [213, 232] width 108 height 23
type input "croissant"
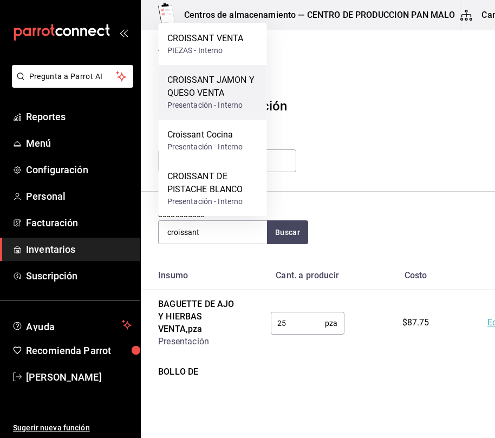
click at [238, 81] on div "CROISSANT JAMON Y QUESO VENTA" at bounding box center [212, 87] width 91 height 26
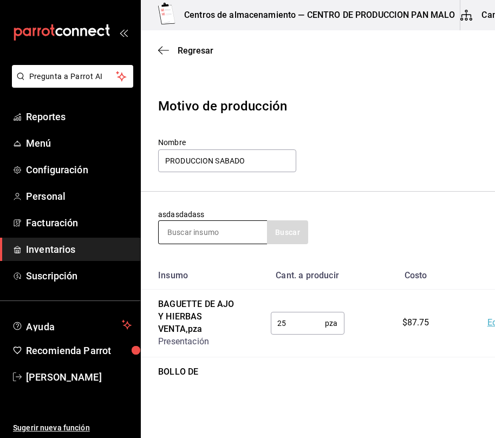
click at [232, 241] on input at bounding box center [213, 232] width 108 height 23
click at [238, 228] on input at bounding box center [213, 232] width 108 height 23
type input "caf"
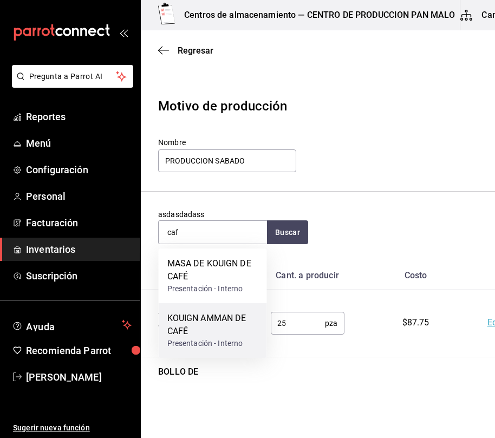
click at [212, 326] on div "KOUIGN AMMAN DE CAFÉ" at bounding box center [212, 325] width 91 height 26
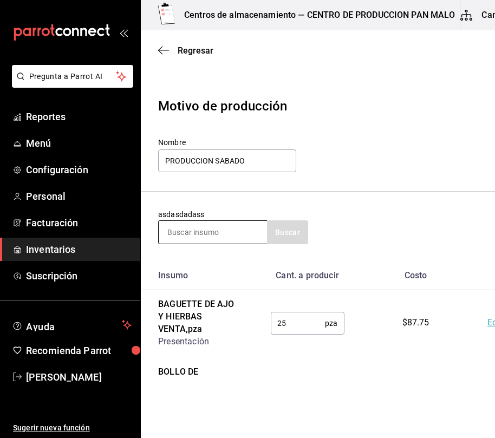
click at [228, 228] on input at bounding box center [213, 232] width 108 height 23
type input "nido"
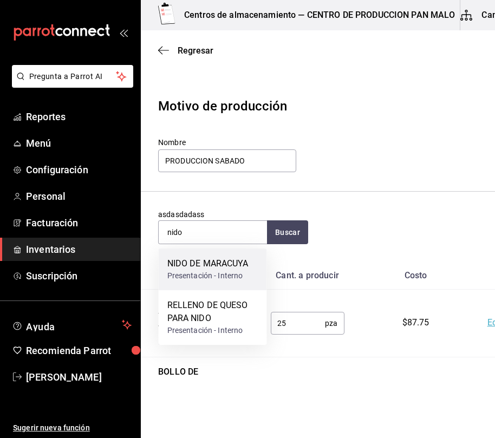
click at [226, 267] on div "NIDO DE MARACUYA" at bounding box center [207, 263] width 81 height 13
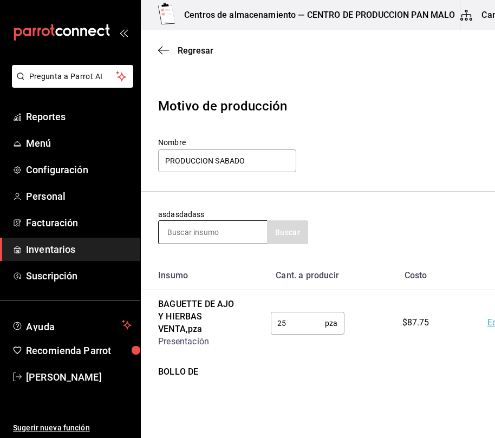
click at [229, 221] on input at bounding box center [213, 232] width 108 height 23
click at [240, 241] on input at bounding box center [213, 232] width 108 height 23
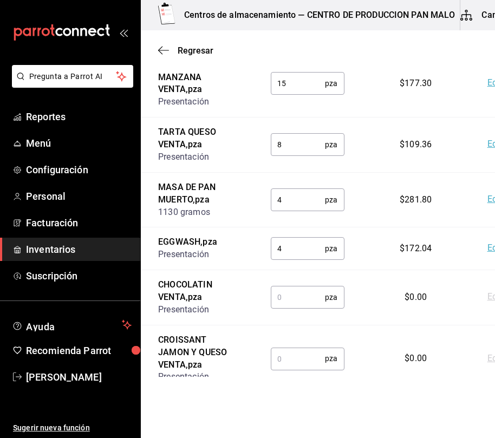
scroll to position [1412, 0]
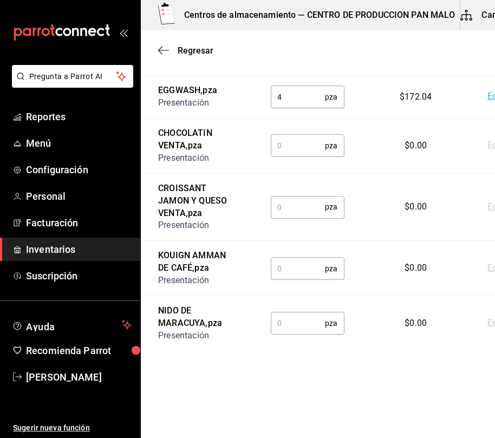
click at [276, 157] on input "text" at bounding box center [298, 146] width 55 height 22
type input "12"
click at [309, 218] on input "text" at bounding box center [298, 207] width 55 height 22
type input "16"
click at [290, 288] on td "pza ​" at bounding box center [308, 268] width 108 height 55
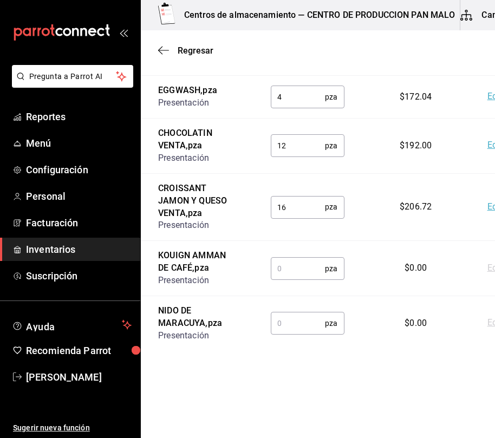
click at [292, 280] on input "text" at bounding box center [298, 269] width 55 height 22
type input "12"
click at [290, 334] on input "text" at bounding box center [298, 324] width 55 height 22
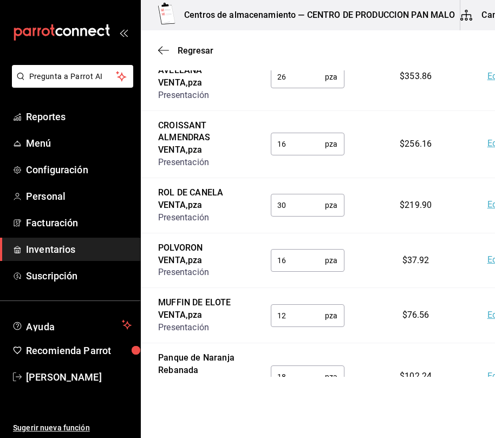
scroll to position [0, 0]
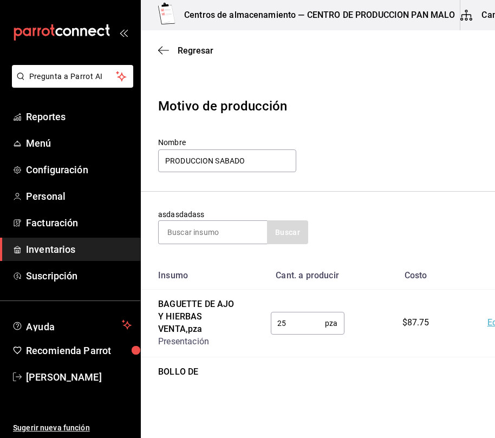
type input "8"
click at [217, 252] on section "asdasdadass Buscar" at bounding box center [366, 227] width 450 height 70
click at [222, 244] on div at bounding box center [212, 233] width 109 height 24
click at [222, 243] on input at bounding box center [213, 232] width 108 height 23
type input "croissant"
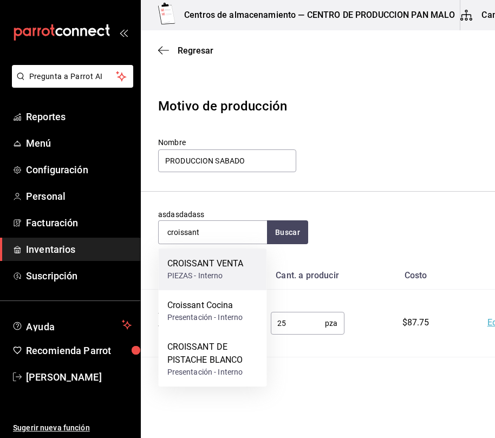
click at [235, 264] on div "CROISSANT VENTA" at bounding box center [205, 263] width 76 height 13
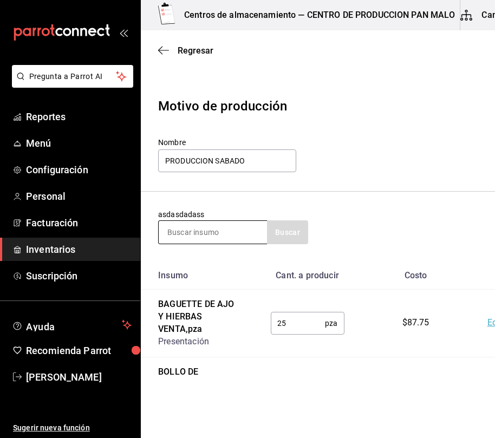
click at [214, 229] on input at bounding box center [213, 232] width 108 height 23
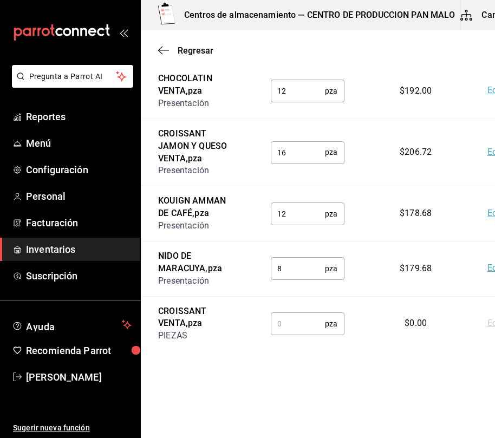
click at [307, 327] on input "text" at bounding box center [298, 324] width 55 height 22
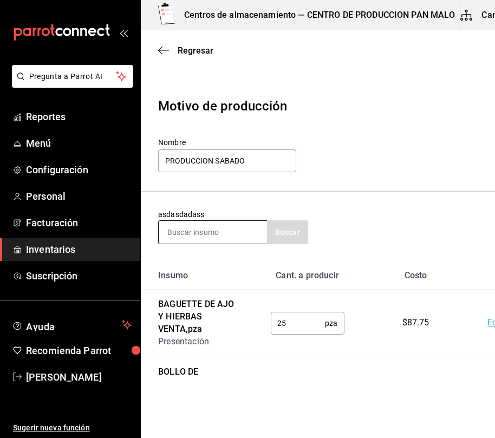
type input "28"
click at [210, 230] on input at bounding box center [213, 232] width 108 height 23
type input "suizo"
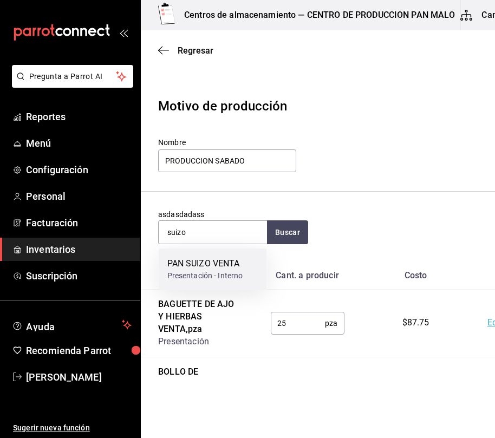
click at [203, 262] on div "PAN SUIZO VENTA" at bounding box center [205, 263] width 76 height 13
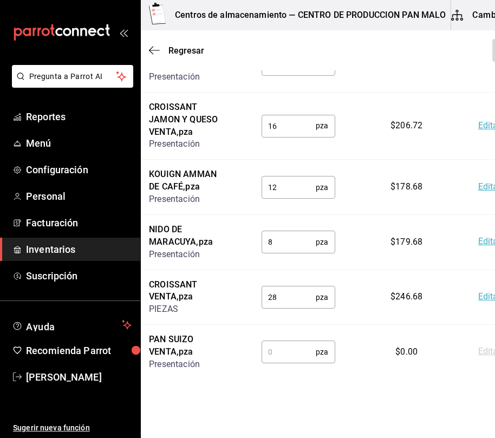
scroll to position [1522, 0]
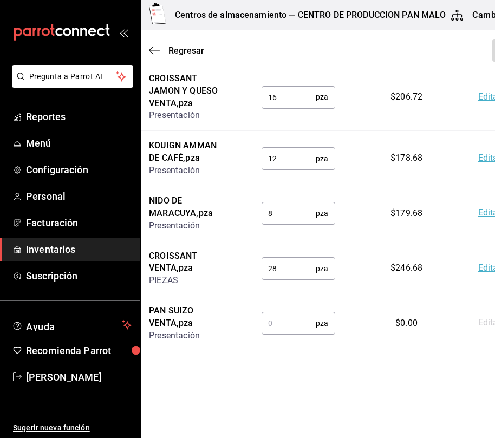
click at [284, 328] on input "text" at bounding box center [289, 324] width 55 height 22
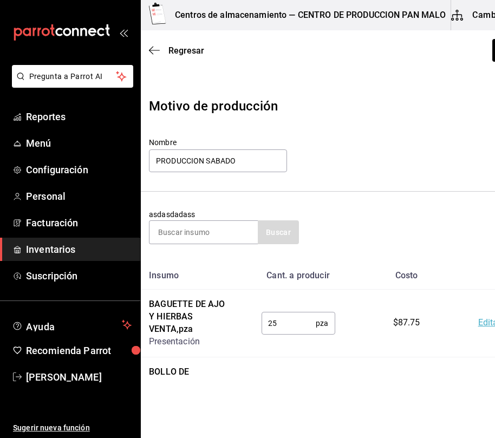
scroll to position [0, 0]
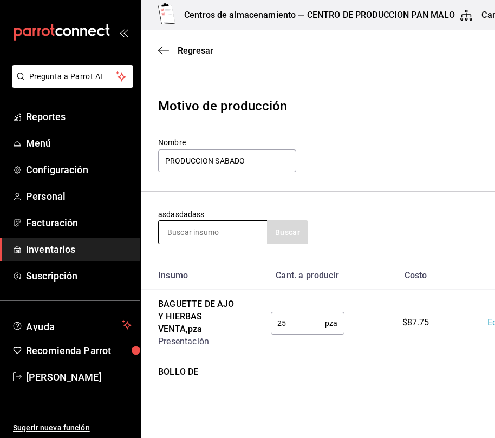
type input "16"
click at [250, 236] on input at bounding box center [213, 232] width 108 height 23
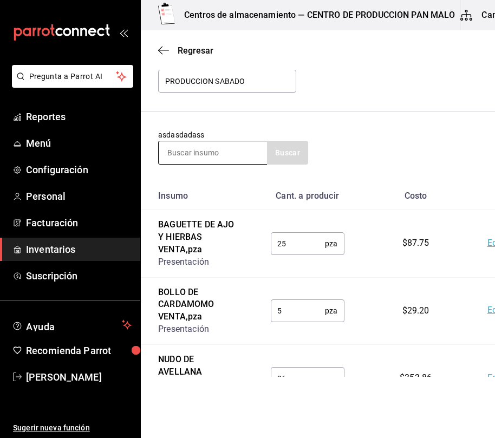
scroll to position [80, 0]
click at [230, 153] on input at bounding box center [213, 152] width 108 height 23
type input "hojaldre"
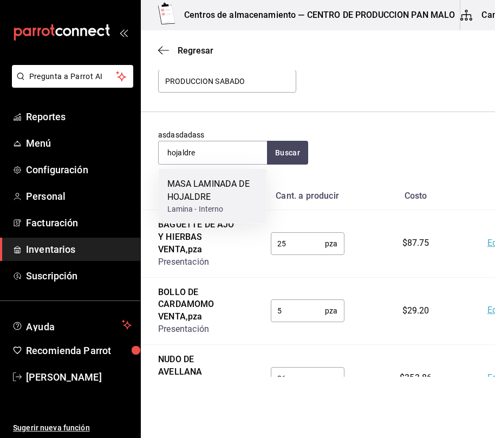
click at [205, 195] on div "MASA LAMINADA DE HOJALDRE" at bounding box center [212, 191] width 91 height 26
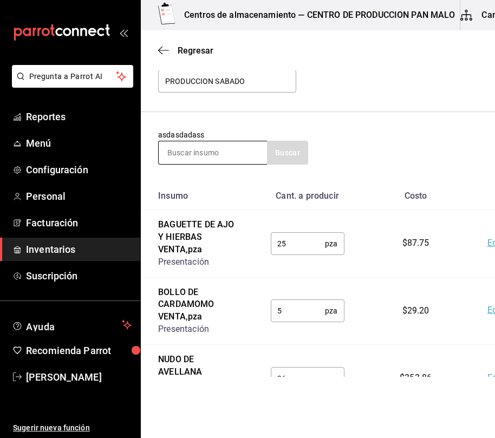
click at [218, 149] on input at bounding box center [213, 152] width 108 height 23
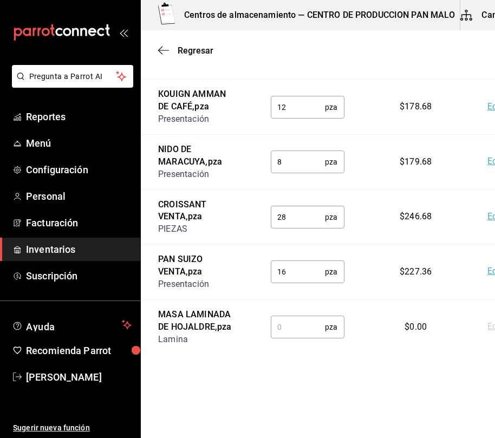
scroll to position [1578, 0]
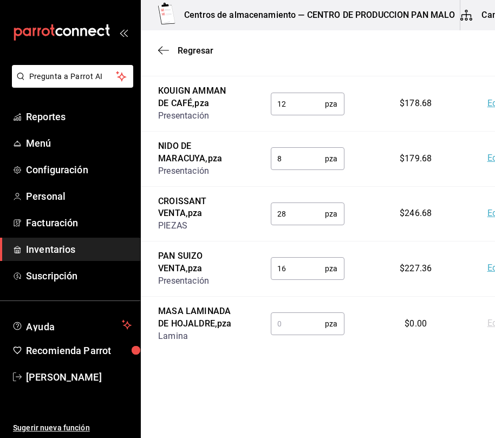
click at [298, 335] on input "text" at bounding box center [298, 324] width 55 height 22
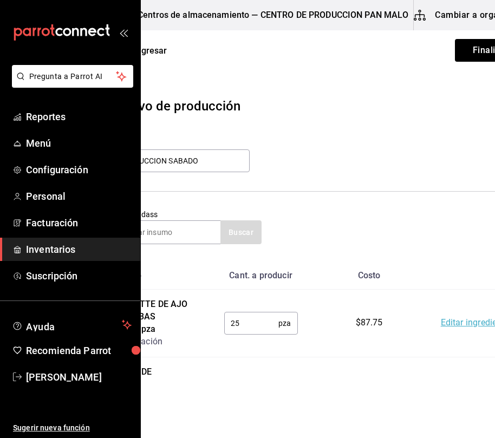
scroll to position [0, 90]
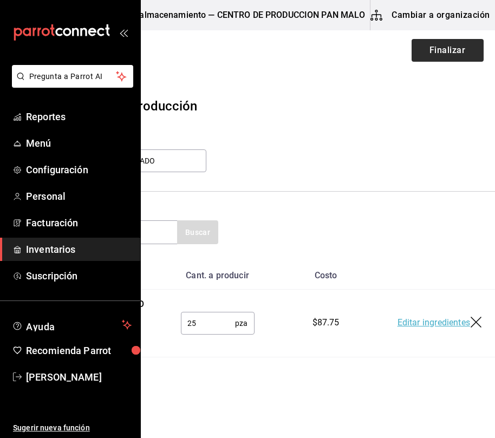
type input "15"
click at [438, 57] on button "Finalizar" at bounding box center [448, 50] width 72 height 23
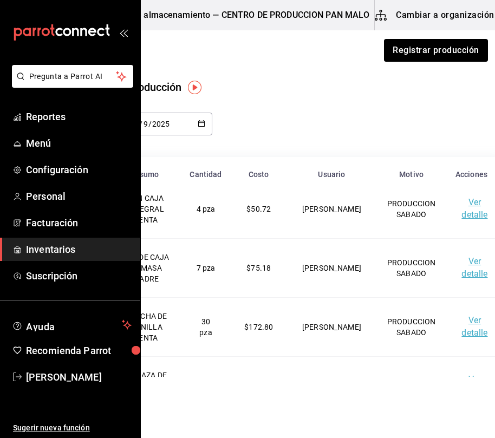
scroll to position [742, 8]
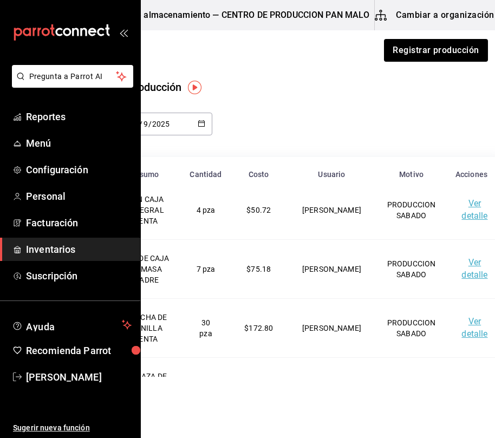
click at [390, 35] on div "Regresar Registrar producción" at bounding box center [280, 50] width 450 height 40
click at [401, 54] on button "Registrar producción" at bounding box center [435, 50] width 105 height 23
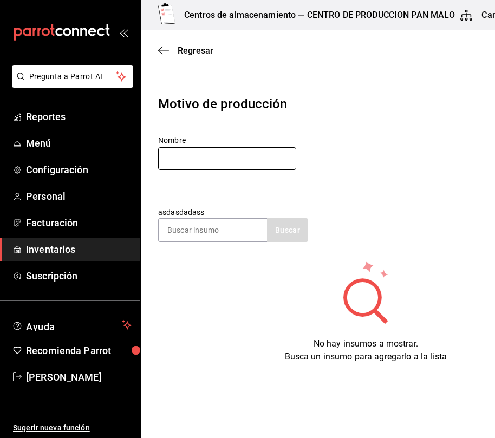
drag, startPoint x: 203, startPoint y: 140, endPoint x: 200, endPoint y: 148, distance: 8.3
click at [203, 140] on label "Nombre" at bounding box center [227, 141] width 138 height 8
click at [193, 157] on input "text" at bounding box center [227, 158] width 138 height 23
type input "p"
type input "PEDIDOS SABADO"
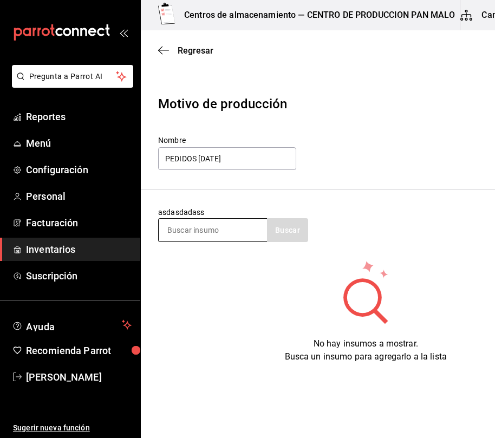
click at [191, 233] on input at bounding box center [213, 230] width 108 height 23
click at [191, 233] on input "BAGUE" at bounding box center [213, 230] width 108 height 23
click at [286, 240] on button "button" at bounding box center [287, 230] width 41 height 24
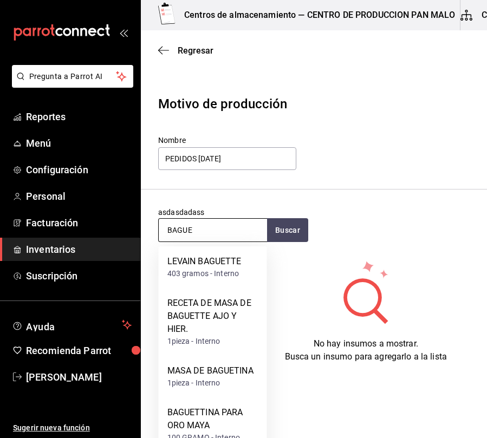
click at [217, 234] on input "BAGUE" at bounding box center [213, 230] width 108 height 23
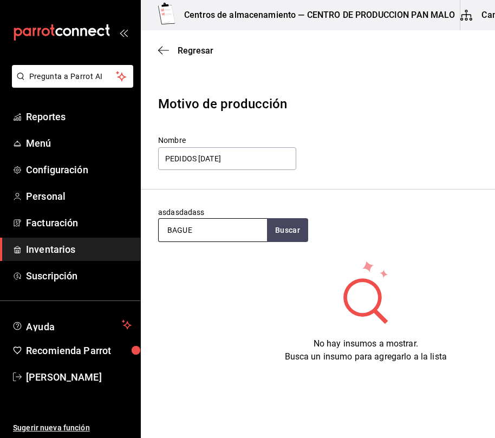
click at [210, 231] on input "BAGUE" at bounding box center [213, 230] width 108 height 23
type input "BAGUEtina"
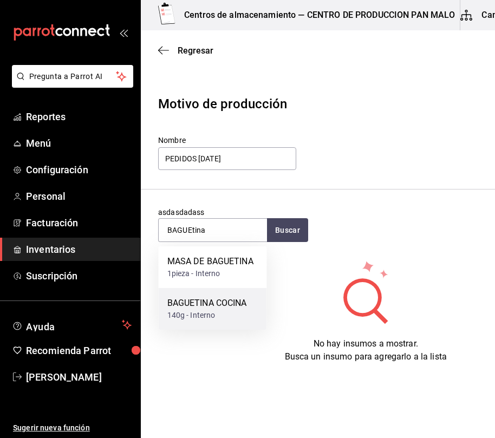
click at [241, 320] on div "140g - Interno" at bounding box center [207, 315] width 80 height 11
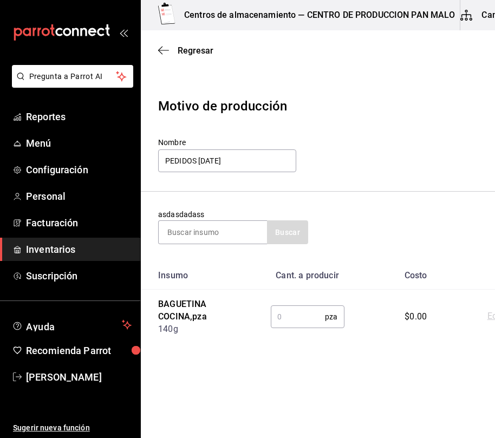
click at [301, 321] on input "text" at bounding box center [298, 317] width 55 height 22
type input "100"
click at [260, 238] on input at bounding box center [213, 232] width 108 height 23
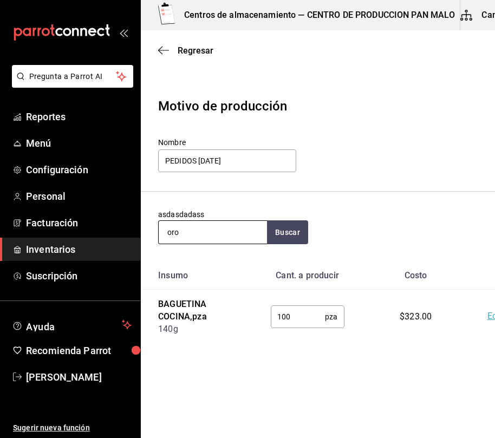
type input "oro"
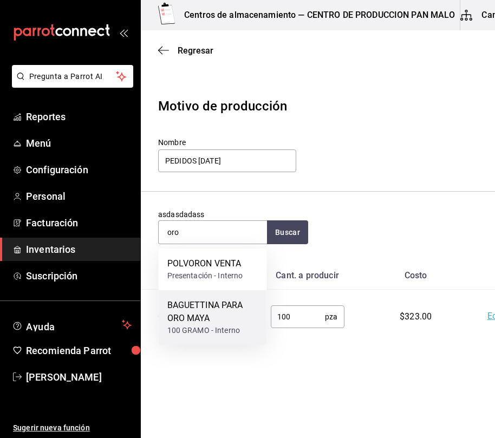
click at [202, 320] on div "BAGUETTINA PARA ORO MAYA" at bounding box center [212, 312] width 91 height 26
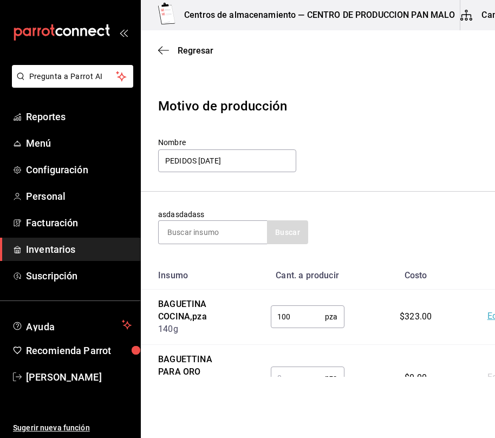
click at [299, 372] on input "text" at bounding box center [298, 378] width 55 height 22
type input "50"
click at [289, 316] on input "100" at bounding box center [298, 317] width 55 height 22
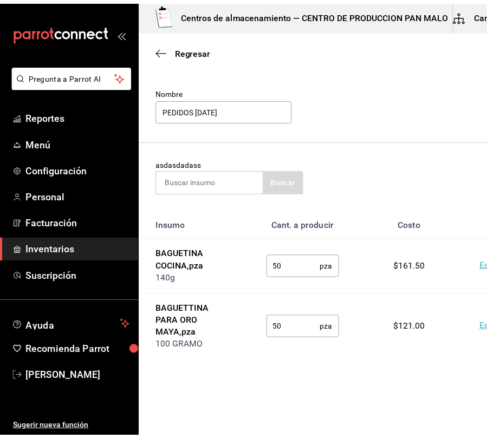
scroll to position [53, 0]
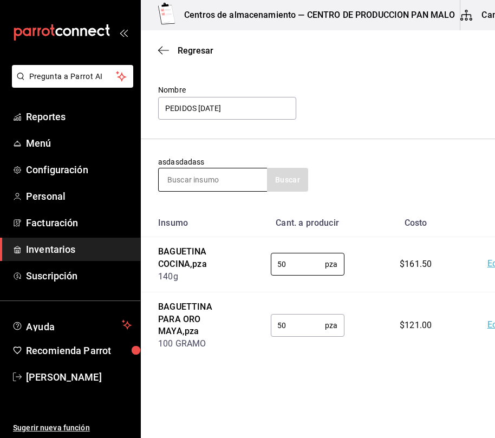
type input "50"
click at [221, 180] on input at bounding box center [213, 180] width 108 height 23
type input "caja brioche"
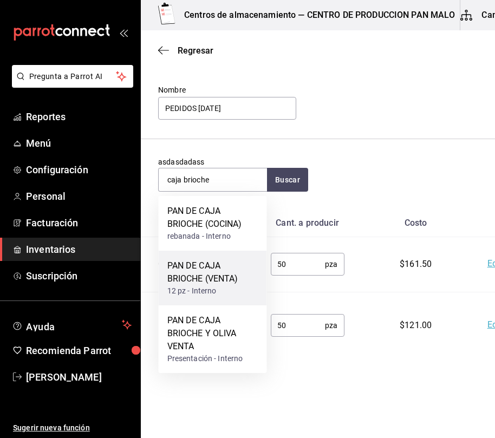
click at [205, 284] on div "PAN DE CAJA BRIOCHE (VENTA)" at bounding box center [212, 273] width 91 height 26
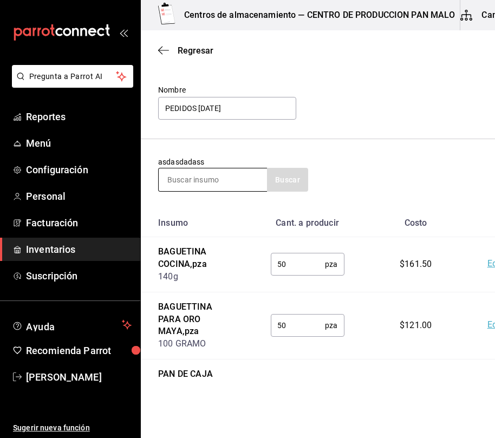
click at [219, 183] on input at bounding box center [213, 180] width 108 height 23
type input "bollo"
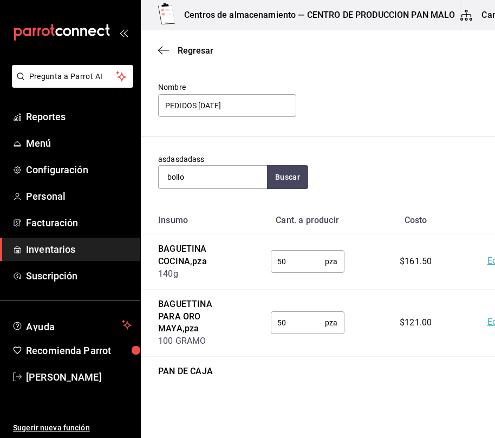
scroll to position [24, 0]
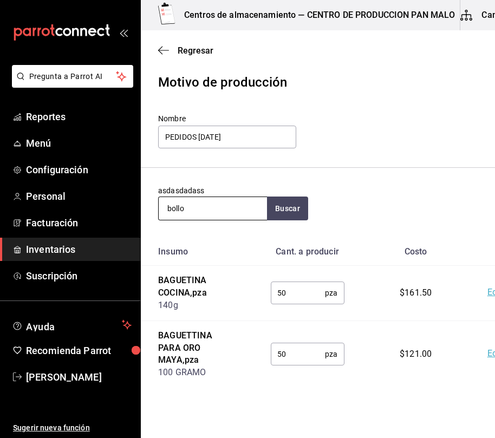
click at [191, 199] on input "bollo" at bounding box center [213, 208] width 108 height 23
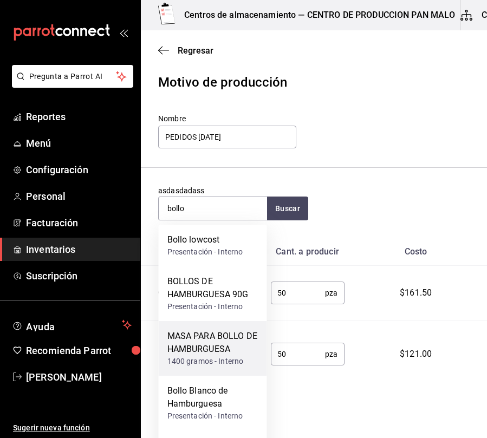
click at [211, 348] on div "MASA PARA BOLLO DE HAMBURGUESA" at bounding box center [212, 343] width 91 height 26
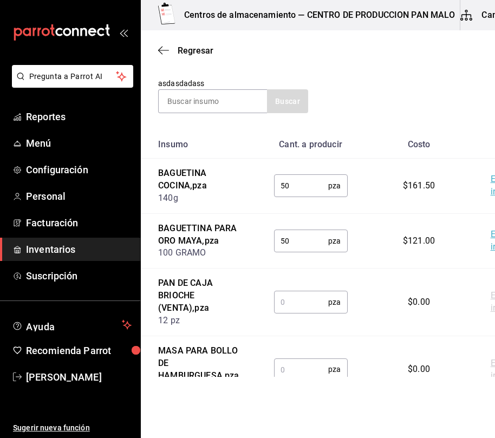
scroll to position [200, 0]
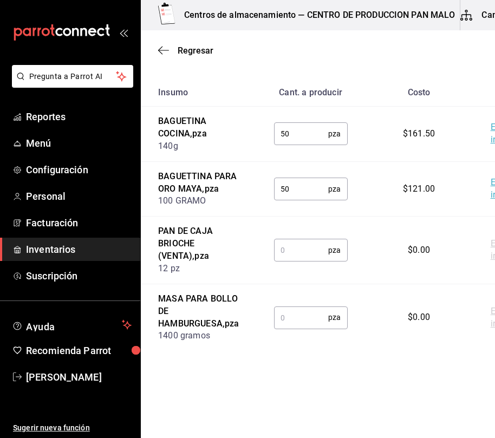
click at [300, 319] on input "text" at bounding box center [301, 318] width 55 height 22
type input "14.35"
click at [293, 247] on input "text" at bounding box center [301, 250] width 55 height 22
click at [297, 314] on input "14.35" at bounding box center [301, 318] width 55 height 22
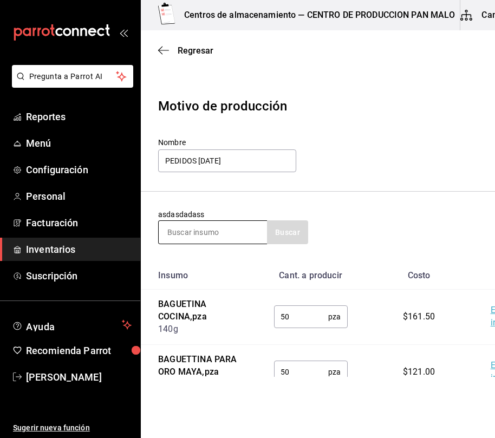
click at [219, 226] on input at bounding box center [213, 232] width 108 height 23
type input "english"
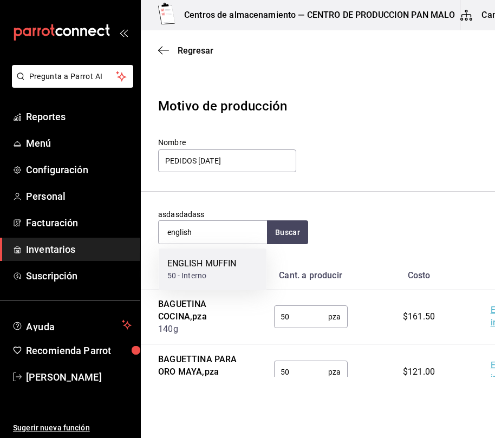
click at [222, 275] on div "50 - Interno" at bounding box center [201, 275] width 69 height 11
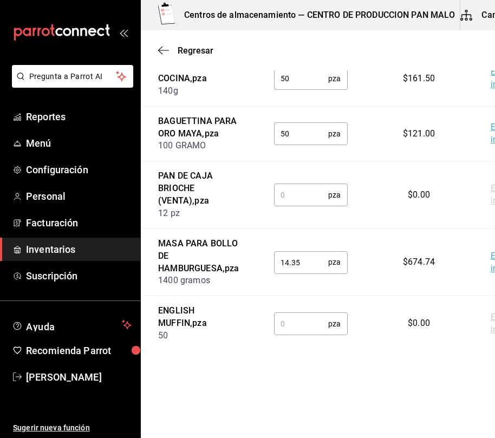
scroll to position [255, 0]
click at [287, 195] on input "text" at bounding box center [301, 195] width 55 height 22
type input "2"
click at [299, 346] on td "pza ​" at bounding box center [311, 323] width 108 height 55
click at [284, 335] on input "text" at bounding box center [301, 324] width 55 height 22
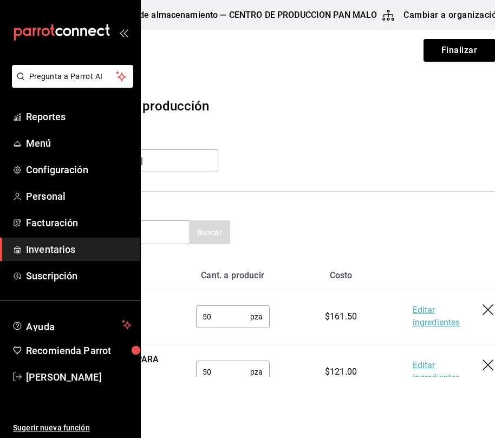
scroll to position [0, 79]
type input "10"
click at [459, 49] on button "Finalizar" at bounding box center [459, 50] width 72 height 23
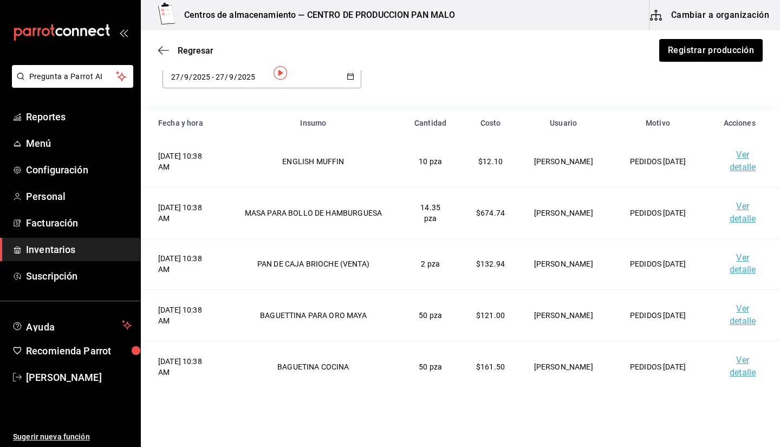
scroll to position [1, 0]
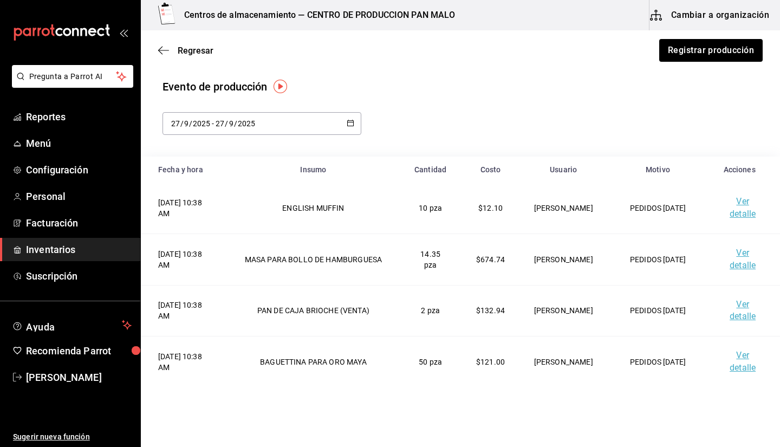
click at [464, 381] on td "$121.00" at bounding box center [490, 361] width 61 height 51
click at [495, 109] on div "Evento de producción 2025-09-27 27 / 9 / 2025 - 2025-09-27 27 / 9 / 2025" at bounding box center [461, 107] width 596 height 56
click at [492, 92] on div "Evento de producción" at bounding box center [461, 87] width 596 height 16
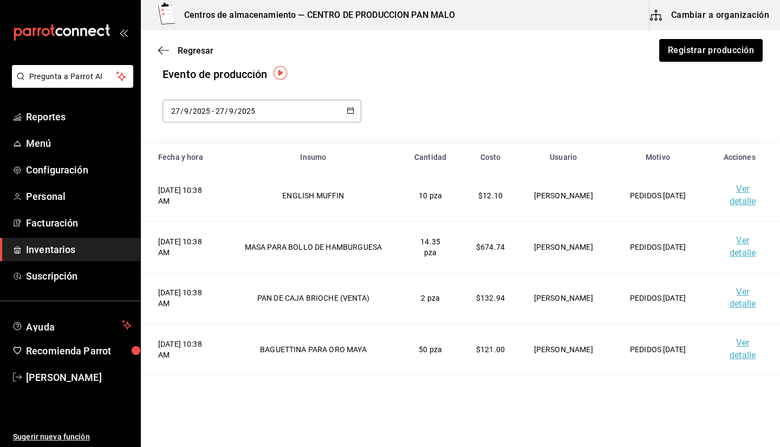
scroll to position [12, 0]
click at [76, 251] on span "Inventarios" at bounding box center [79, 249] width 106 height 15
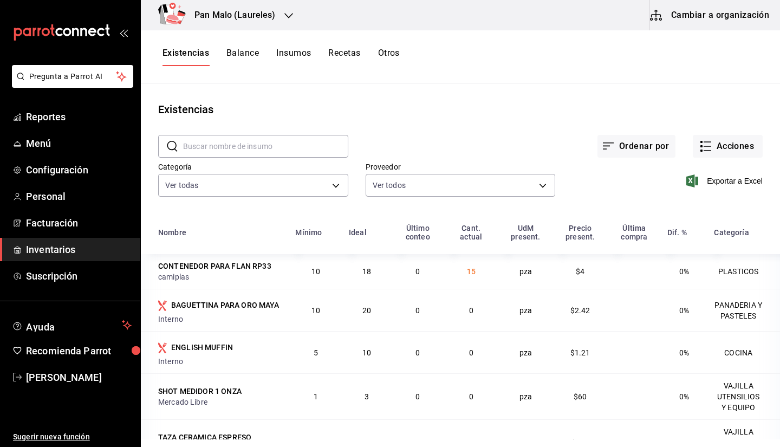
click at [495, 29] on div "Pan Malo (Laureles) Cambiar a organización Existencias Balance Insumos Recetas …" at bounding box center [460, 219] width 639 height 439
click at [495, 29] on button "Cambiar a organización" at bounding box center [711, 15] width 122 height 30
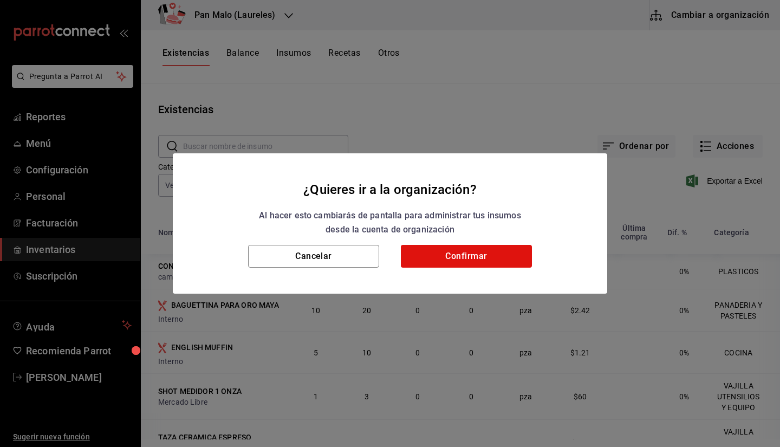
click at [495, 238] on h2 "¿Quieres ir a la organización? Al hacer esto cambiarás de pantalla para adminis…" at bounding box center [390, 199] width 435 height 92
click at [493, 264] on button "Confirmar" at bounding box center [466, 256] width 131 height 23
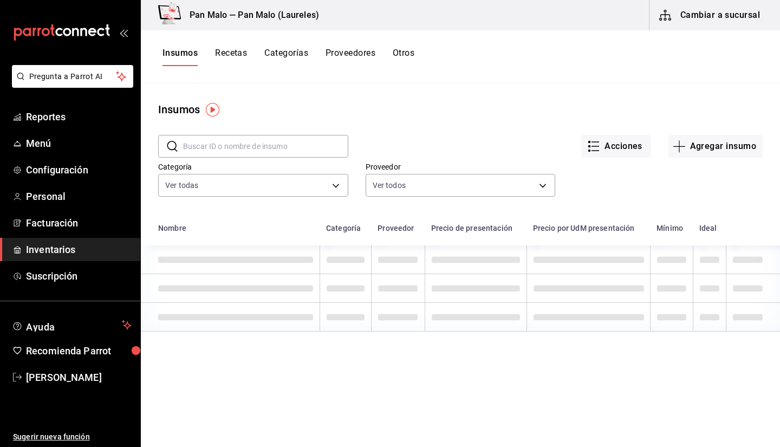
click at [409, 49] on button "Otros" at bounding box center [404, 57] width 22 height 18
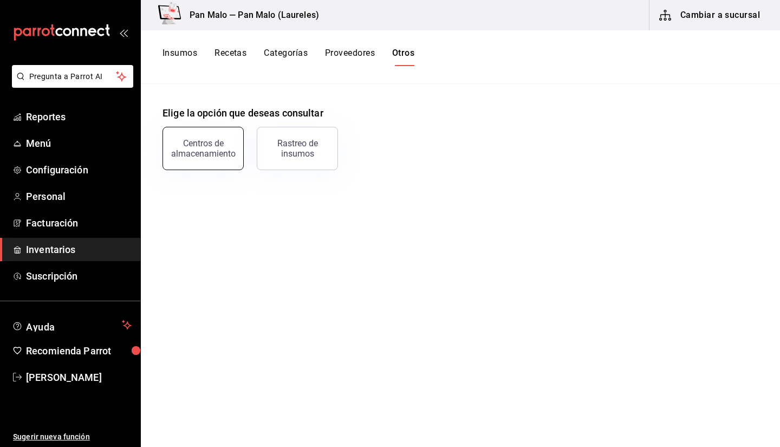
click at [215, 158] on button "Centros de almacenamiento" at bounding box center [203, 148] width 81 height 43
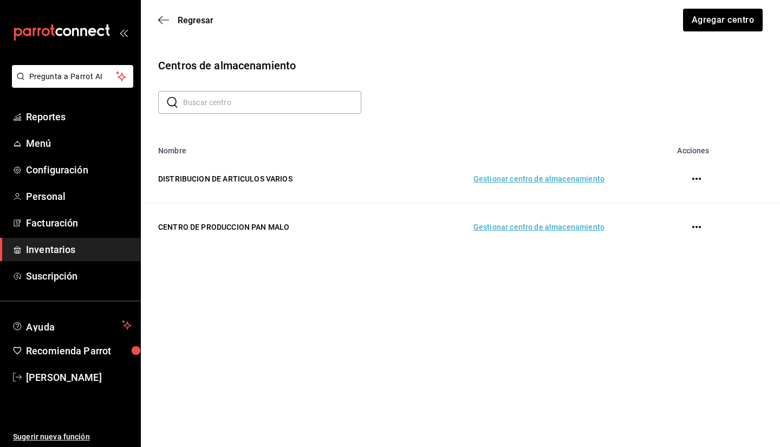
click at [495, 229] on td "Gestionar centro de almacenamiento" at bounding box center [501, 227] width 233 height 48
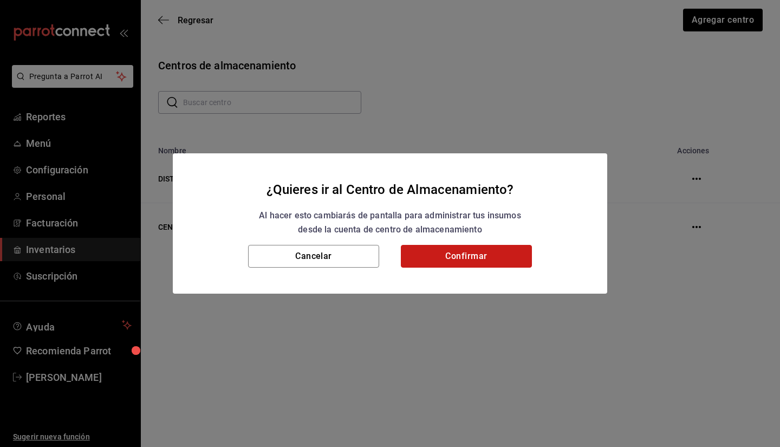
click at [463, 258] on button "Confirmar" at bounding box center [466, 256] width 131 height 23
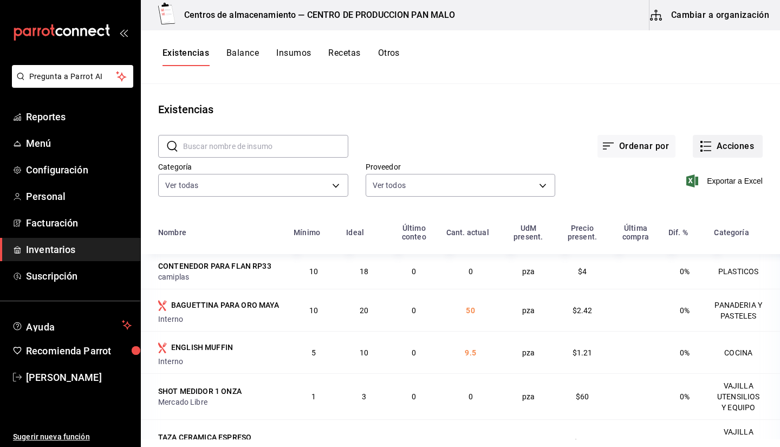
click at [495, 147] on button "Acciones" at bounding box center [728, 146] width 70 height 23
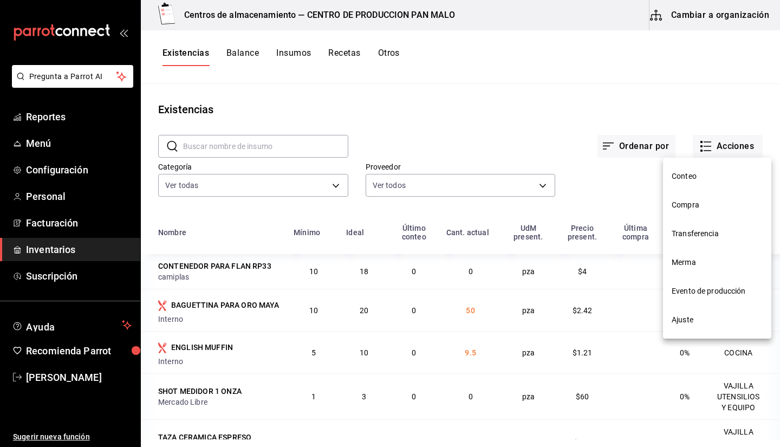
click at [495, 239] on li "Transferencia" at bounding box center [717, 233] width 108 height 29
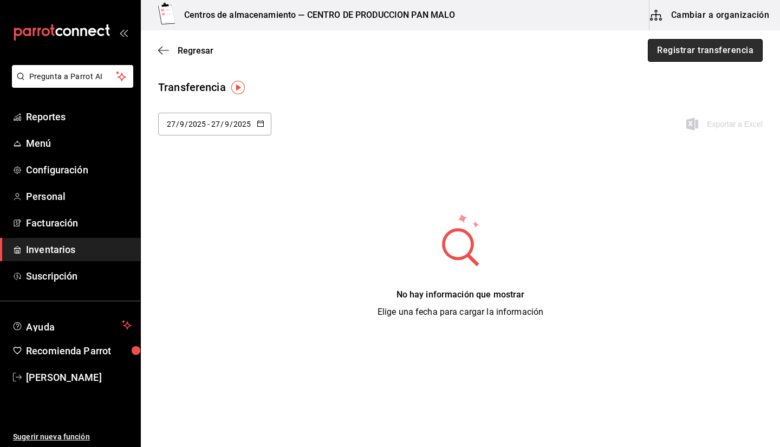
click at [495, 56] on button "Registrar transferencia" at bounding box center [705, 50] width 115 height 23
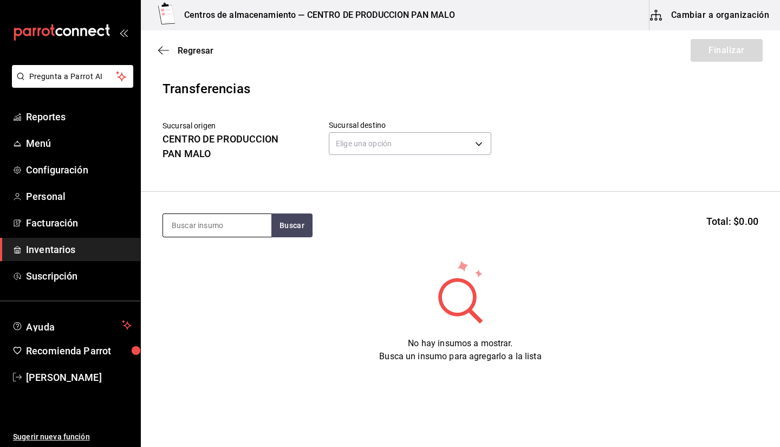
click at [207, 226] on input at bounding box center [217, 225] width 108 height 23
type input "l"
click at [452, 133] on body "Pregunta a Parrot AI Reportes Menú Configuración Personal Facturación Inventari…" at bounding box center [390, 193] width 780 height 386
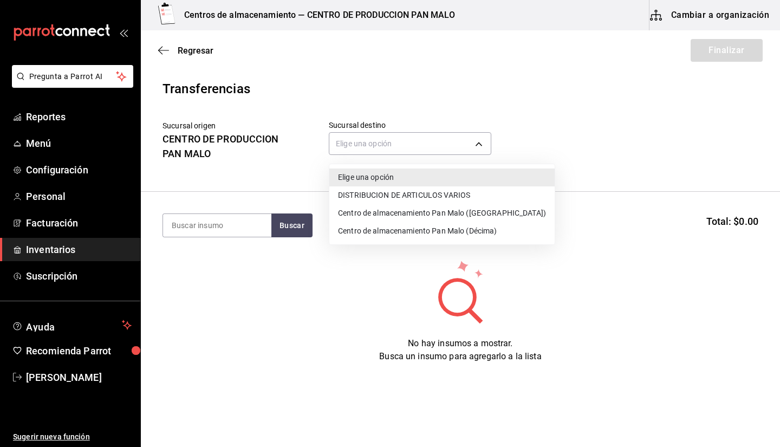
click at [416, 217] on li "Centro de almacenamiento Pan Malo (Laureles)" at bounding box center [441, 213] width 225 height 18
type input "43bf6f0e-6c17-4396-b3d5-f44a28c2c87c"
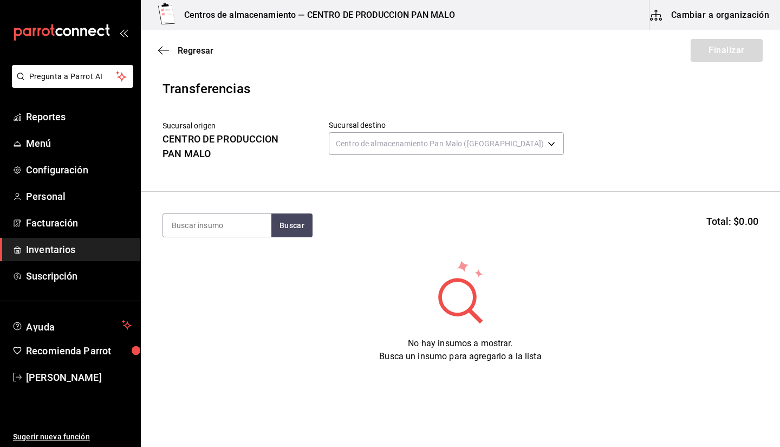
click at [82, 249] on span "Inventarios" at bounding box center [79, 249] width 106 height 15
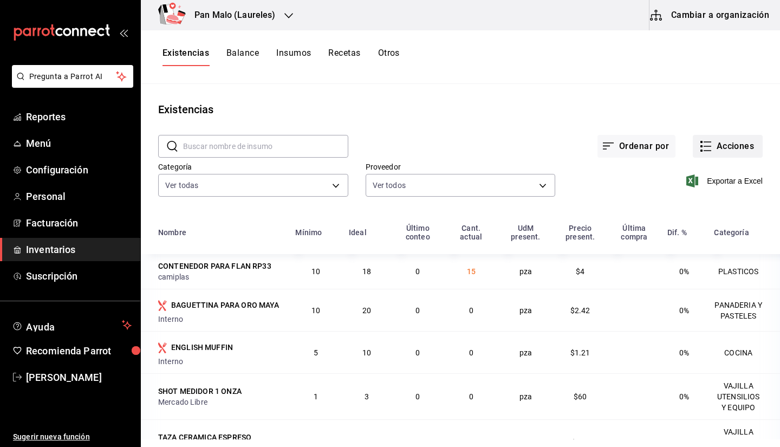
click at [495, 147] on icon "button" at bounding box center [705, 146] width 13 height 13
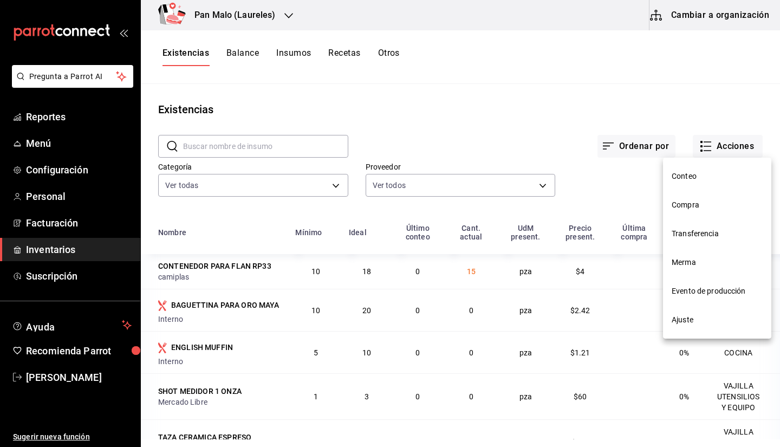
click at [495, 59] on div at bounding box center [390, 223] width 780 height 447
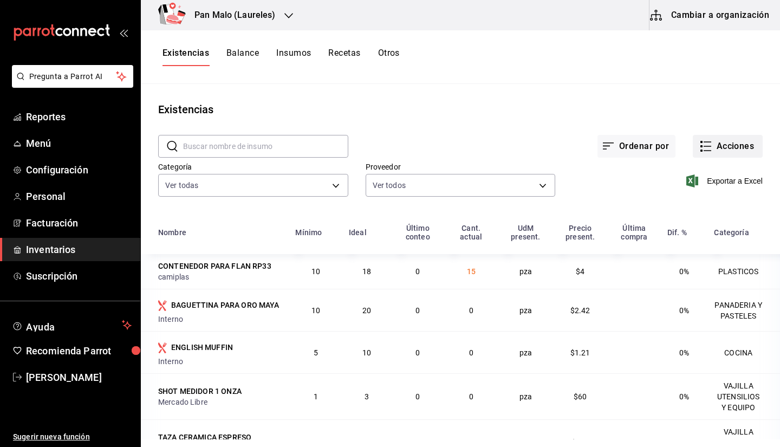
click at [495, 148] on button "Acciones" at bounding box center [728, 146] width 70 height 23
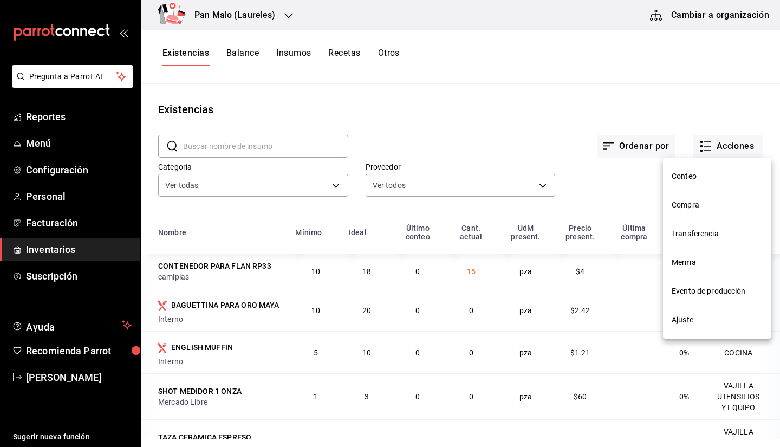
click at [495, 316] on span "Ajuste" at bounding box center [717, 319] width 91 height 11
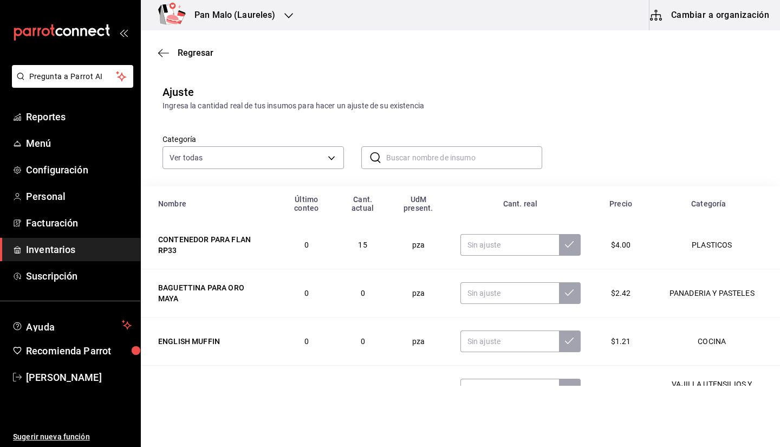
click at [495, 386] on html "Pregunta a Parrot AI Reportes Menú Configuración Personal Facturación Inventari…" at bounding box center [390, 193] width 780 height 386
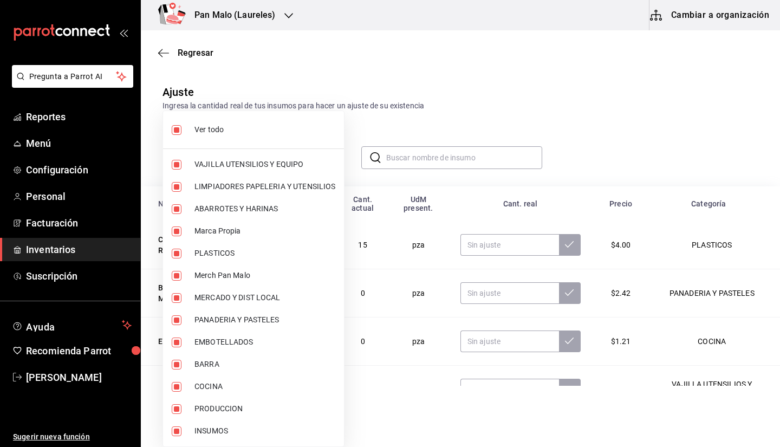
click at [319, 150] on body "Pregunta a Parrot AI Reportes Menú Configuración Personal Facturación Inventari…" at bounding box center [390, 193] width 780 height 386
click at [276, 143] on li "Ver todo" at bounding box center [253, 129] width 181 height 29
checkbox input "false"
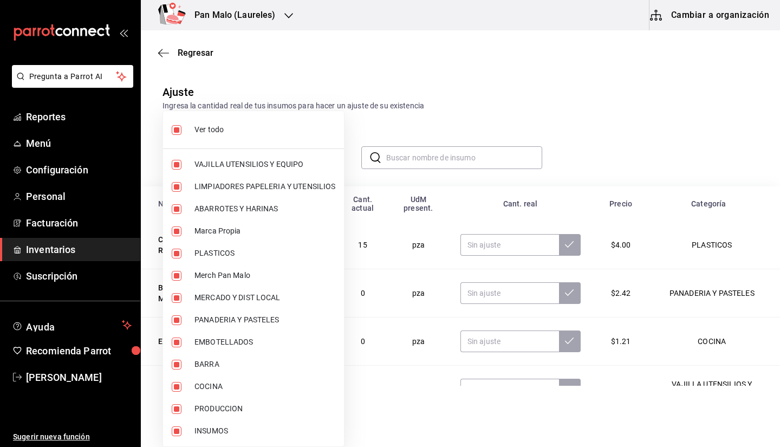
checkbox input "false"
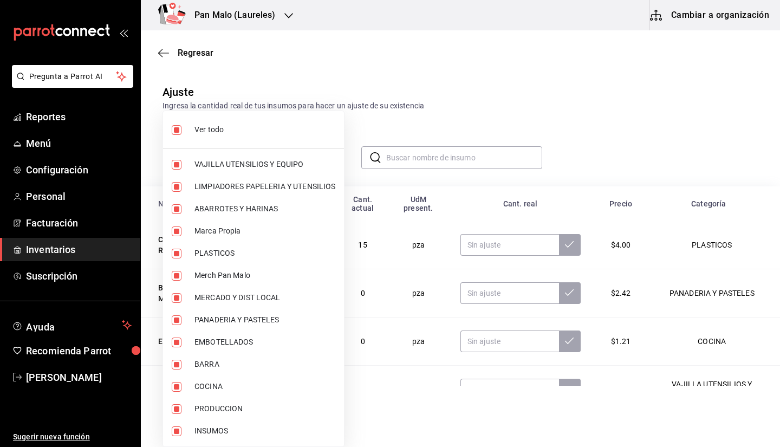
checkbox input "false"
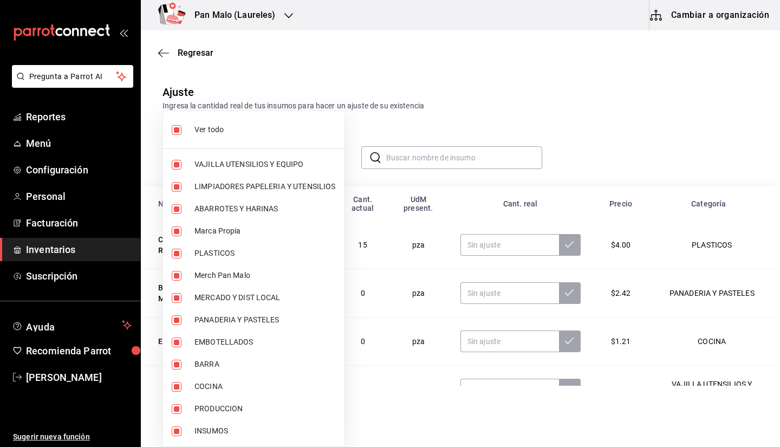
checkbox input "false"
click at [273, 312] on li "PANADERIA Y PASTELES" at bounding box center [253, 320] width 181 height 22
type input "b7fa4d3f-7896-4504-b4eb-29f52eb713d6"
checkbox input "true"
click at [405, 163] on div at bounding box center [390, 223] width 780 height 447
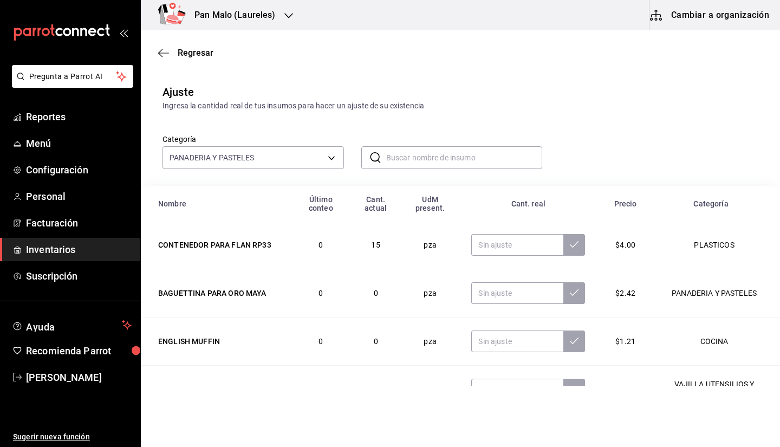
click at [403, 161] on input "text" at bounding box center [464, 158] width 157 height 22
type input "t"
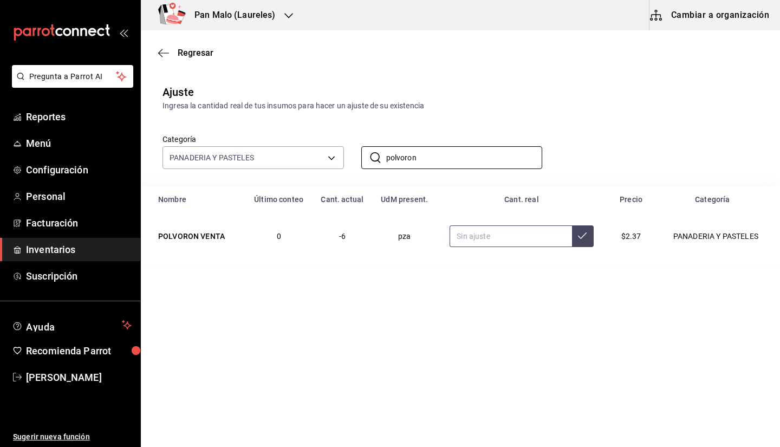
type input "polvoron"
click at [479, 240] on input "text" at bounding box center [511, 236] width 122 height 22
type input "8.00"
click at [432, 164] on input "polvoron" at bounding box center [464, 158] width 157 height 22
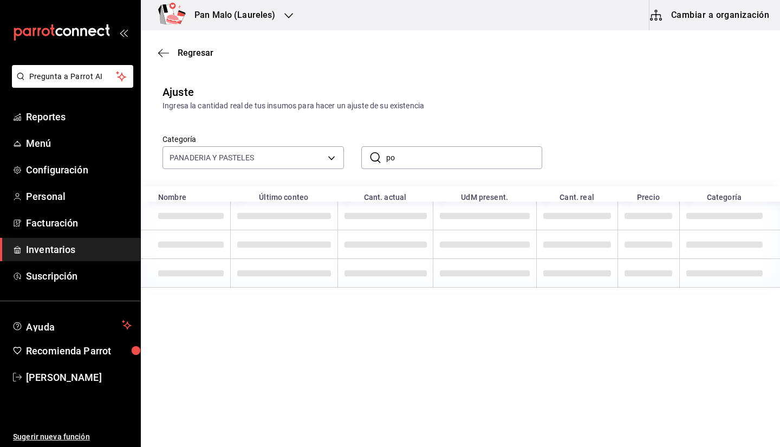
type input "p"
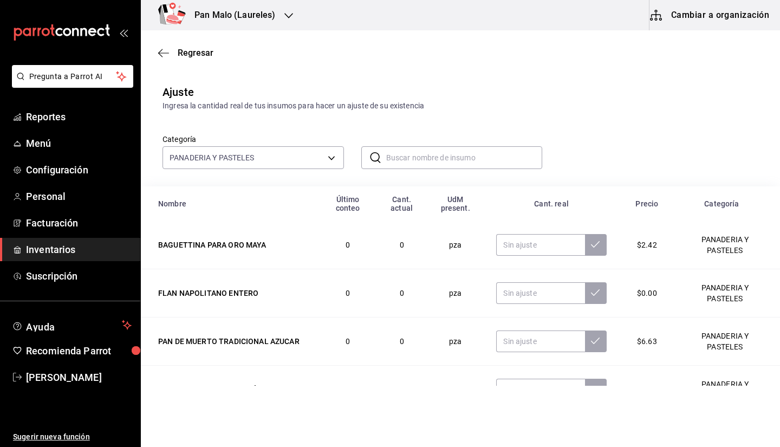
click at [468, 118] on div "Categoría PANADERIA Y PASTELES b7fa4d3f-7896-4504-b4eb-29f52eb713d6 ​ ​" at bounding box center [443, 140] width 596 height 57
click at [441, 152] on input "text" at bounding box center [464, 158] width 157 height 22
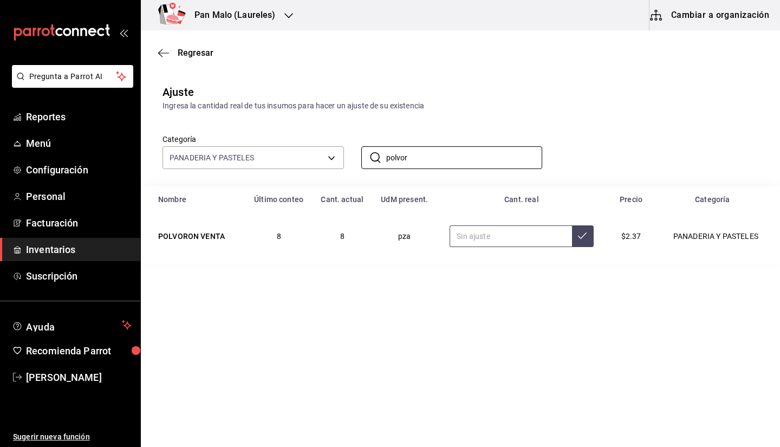
type input "polvor"
click at [495, 226] on input "text" at bounding box center [511, 236] width 122 height 22
type input "7.00"
click at [470, 163] on input "polvor" at bounding box center [464, 158] width 157 height 22
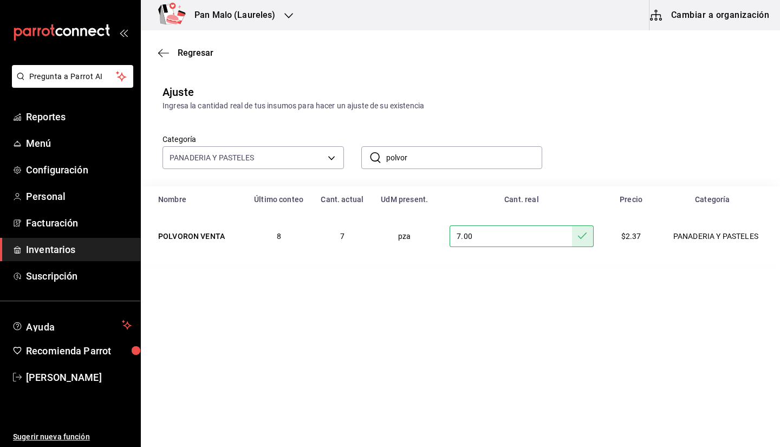
click at [470, 163] on input "polvor" at bounding box center [464, 158] width 157 height 22
type input "a"
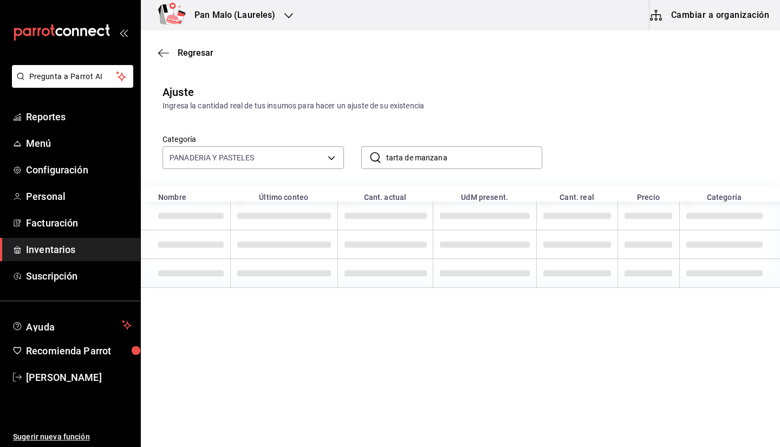
type input "tarta de manzana"
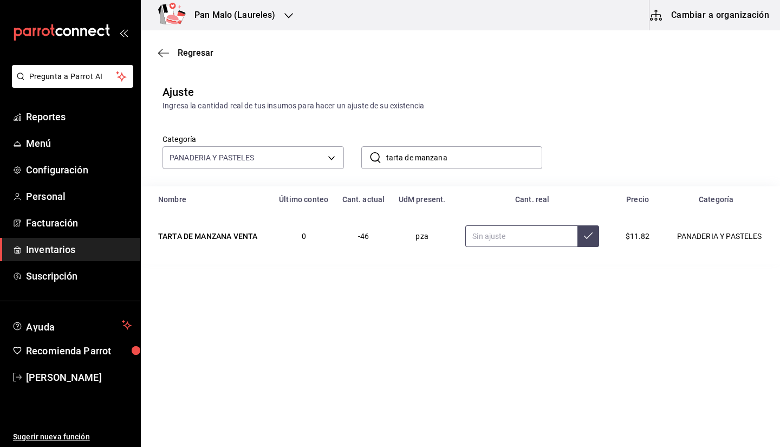
click at [495, 247] on input "text" at bounding box center [521, 236] width 112 height 22
click at [439, 161] on input "tarta de manzana" at bounding box center [464, 158] width 157 height 22
click at [493, 229] on input "text" at bounding box center [521, 236] width 112 height 22
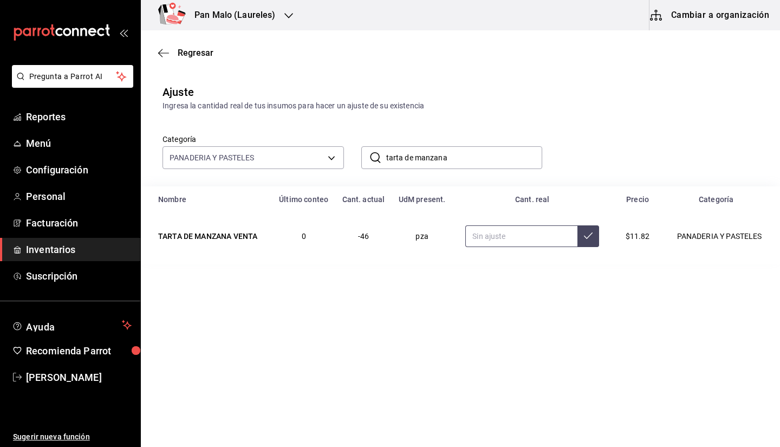
click at [493, 229] on input "text" at bounding box center [521, 236] width 112 height 22
click at [465, 156] on input "tarta de manzana" at bounding box center [464, 158] width 157 height 22
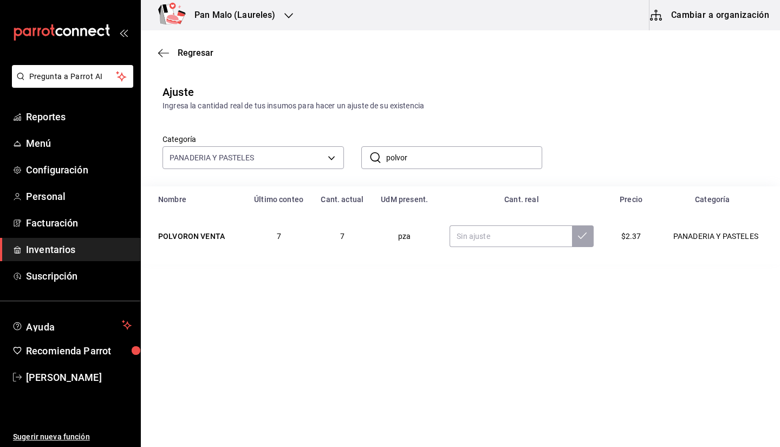
click at [465, 156] on input "polvor" at bounding box center [464, 158] width 157 height 22
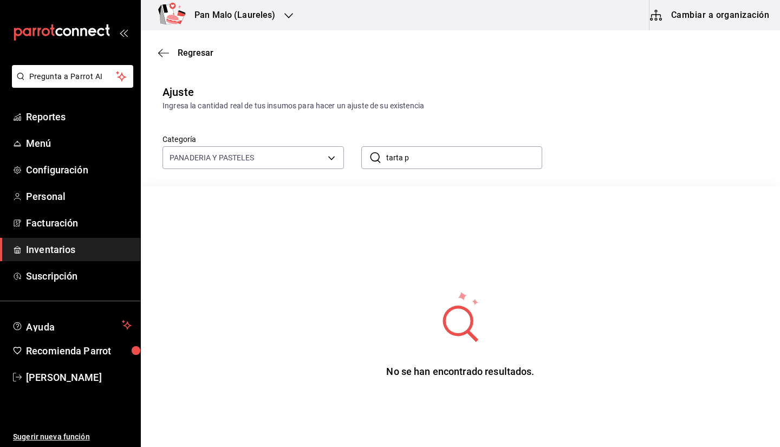
click at [419, 159] on input "tarta p" at bounding box center [464, 158] width 157 height 22
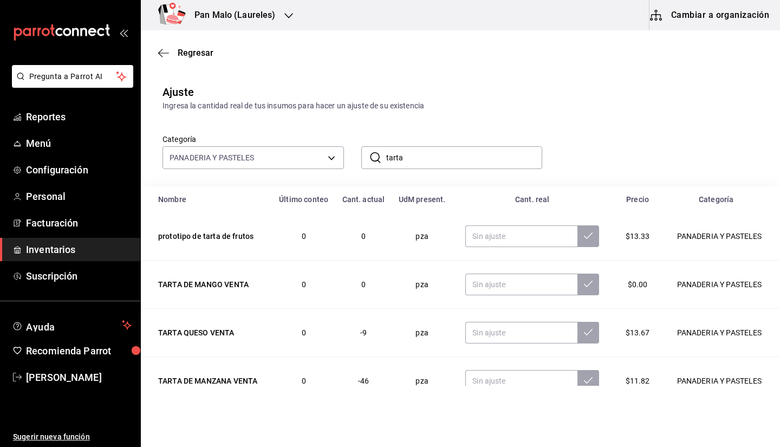
click at [434, 167] on input "tarta" at bounding box center [464, 158] width 157 height 22
type input "tarta de"
click at [495, 376] on input "text" at bounding box center [521, 381] width 112 height 22
type input "10.00"
click at [412, 168] on input "tarta de" at bounding box center [464, 158] width 157 height 22
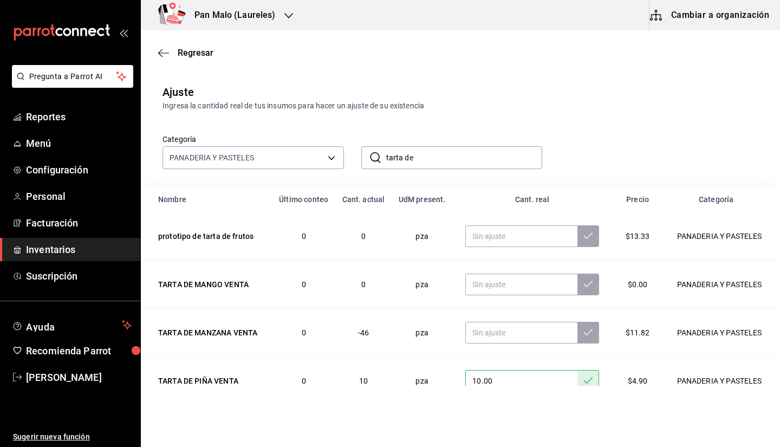
click at [412, 168] on input "tarta de" at bounding box center [464, 158] width 157 height 22
click at [483, 335] on input "text" at bounding box center [521, 333] width 112 height 22
type input "10.00"
click at [458, 156] on input "tarta de" at bounding box center [464, 158] width 157 height 22
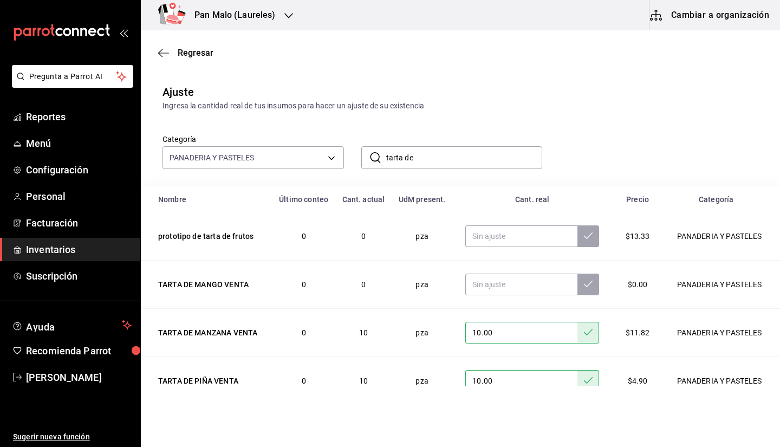
click at [458, 156] on input "tarta de" at bounding box center [464, 158] width 157 height 22
type input "b"
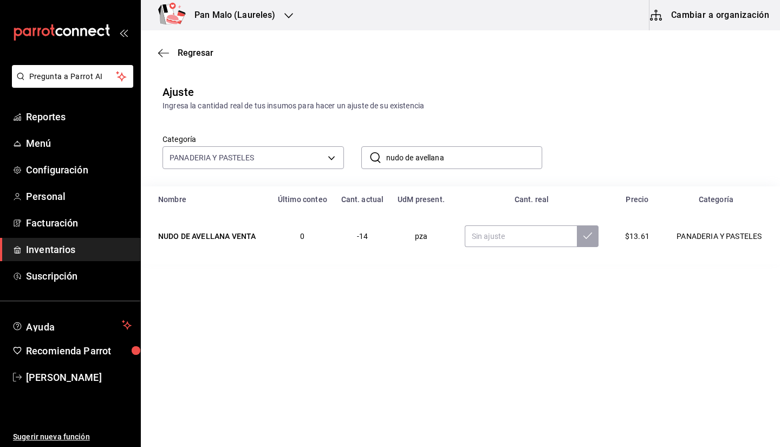
type input "nudo de avellana"
click at [495, 238] on input "text" at bounding box center [521, 236] width 113 height 22
click at [448, 157] on input "nudo de avellana" at bounding box center [464, 158] width 157 height 22
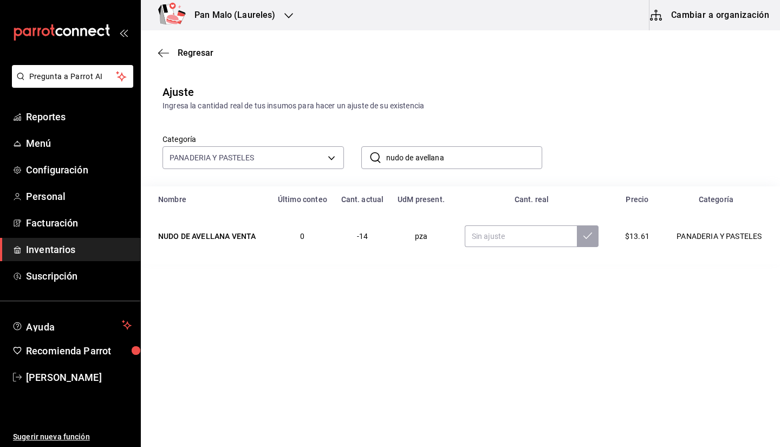
click at [448, 157] on input "nudo de avellana" at bounding box center [464, 158] width 157 height 22
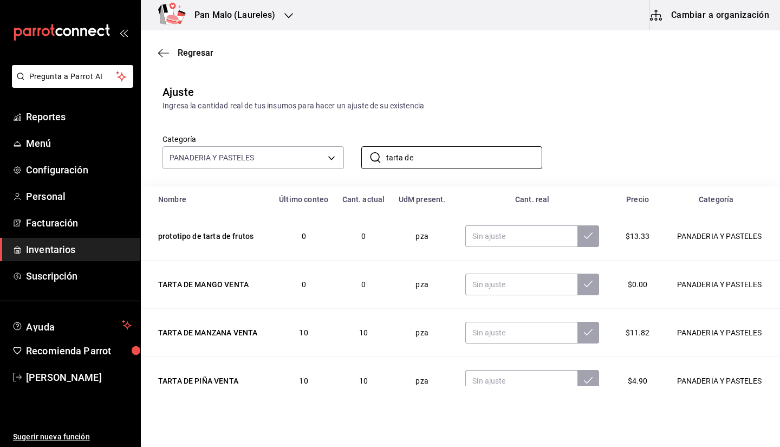
type input "tarta de"
click at [495, 145] on div "Categoría PANADERIA Y PASTELES b7fa4d3f-7896-4504-b4eb-29f52eb713d6 ​ tarta de ​" at bounding box center [443, 140] width 596 height 57
click at [495, 386] on html "Pregunta a Parrot AI Reportes Menú Configuración Personal Facturación Inventari…" at bounding box center [390, 193] width 780 height 386
click at [495, 378] on input "text" at bounding box center [521, 381] width 112 height 22
type input "9.00"
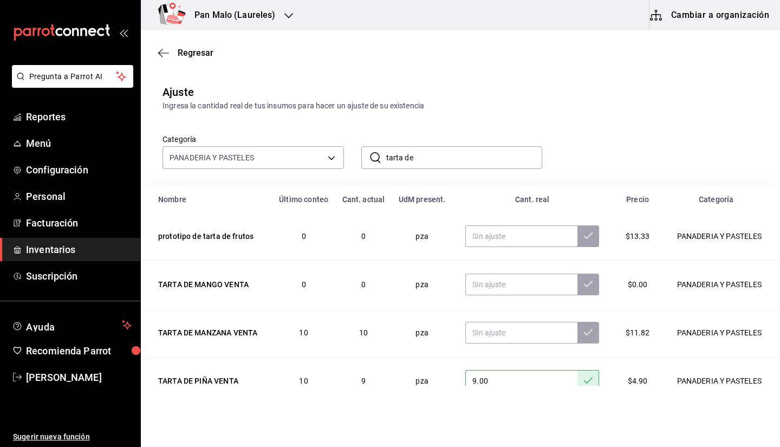
click at [470, 153] on input "tarta de" at bounding box center [464, 158] width 157 height 22
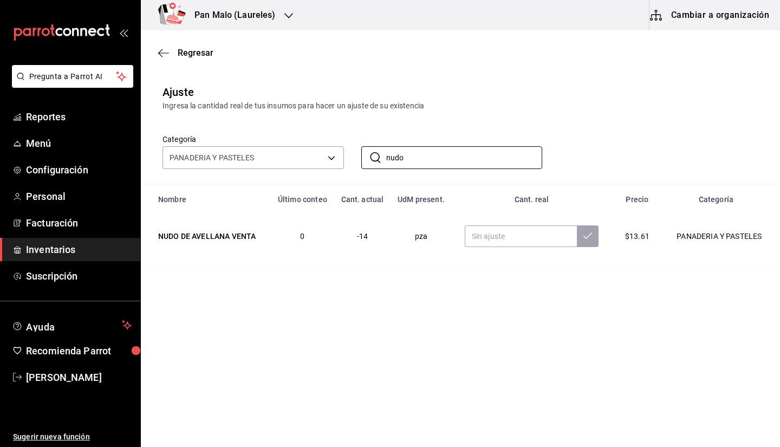
type input "nudo"
click at [398, 282] on main "Regresar Ajuste Ingresa la cantidad real de tus insumos para hacer un ajuste de…" at bounding box center [460, 207] width 639 height 355
click at [495, 231] on input "text" at bounding box center [521, 236] width 113 height 22
type input "25.00"
click at [435, 163] on input "nudo" at bounding box center [464, 158] width 157 height 22
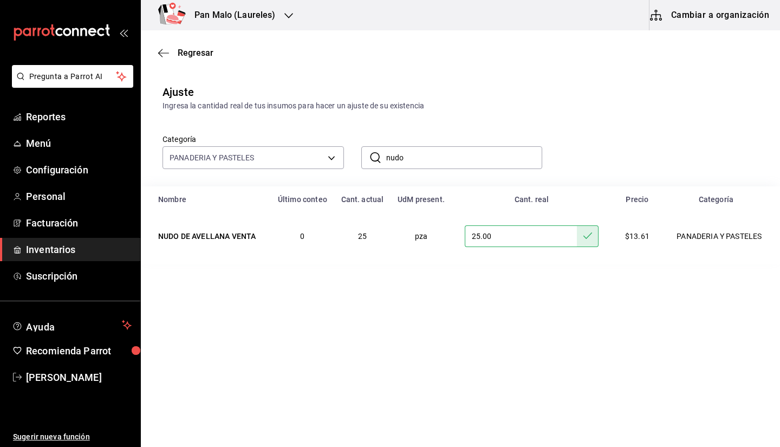
click at [435, 163] on input "nudo" at bounding box center [464, 158] width 157 height 22
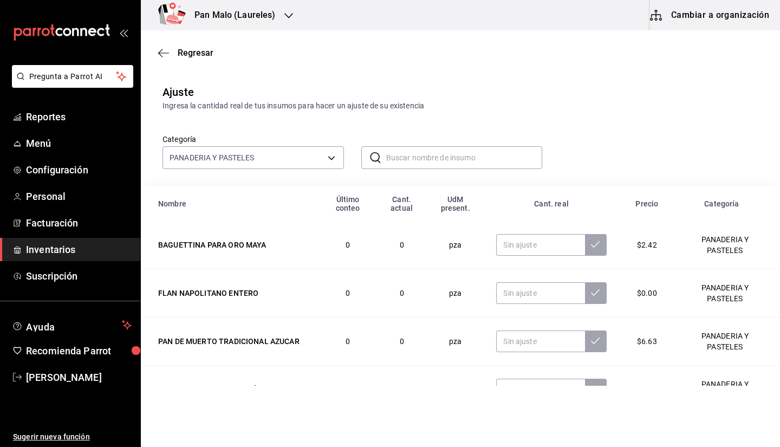
click at [406, 152] on input "text" at bounding box center [464, 158] width 157 height 22
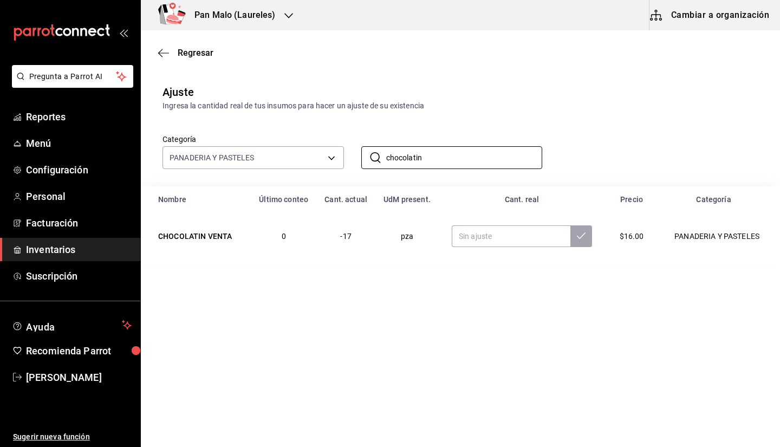
type input "chocolatin"
click at [495, 108] on div "Ingresa la cantidad real de tus insumos para hacer un ajuste de su existencia" at bounding box center [461, 105] width 596 height 11
click at [484, 239] on input "text" at bounding box center [511, 236] width 119 height 22
type input "5.00"
click at [444, 157] on input "chocolatin" at bounding box center [464, 158] width 157 height 22
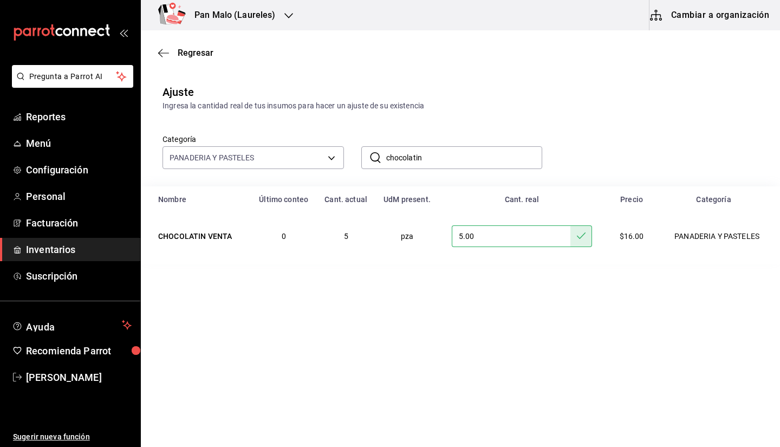
click at [444, 157] on input "chocolatin" at bounding box center [464, 158] width 157 height 22
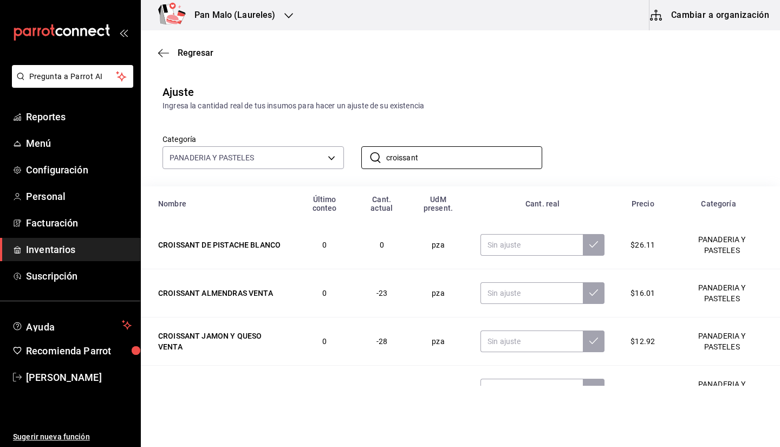
type input "croissant"
click at [495, 358] on td at bounding box center [543, 341] width 150 height 48
click at [495, 348] on input "text" at bounding box center [532, 342] width 102 height 22
type input "8.00"
type input "5.00"
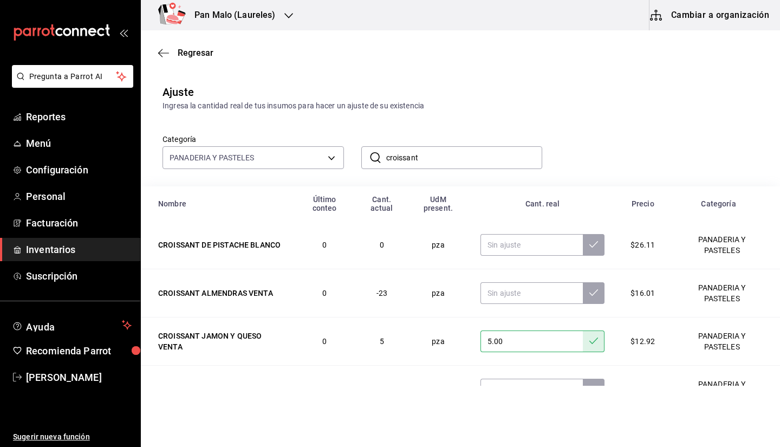
scroll to position [33, 0]
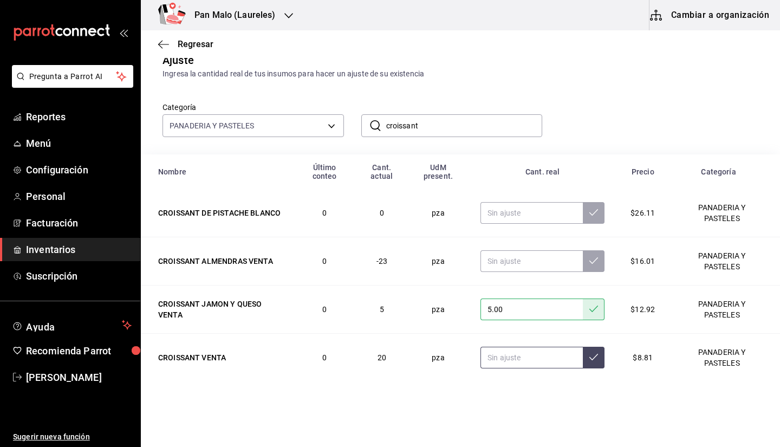
click at [495, 354] on input "text" at bounding box center [532, 358] width 102 height 22
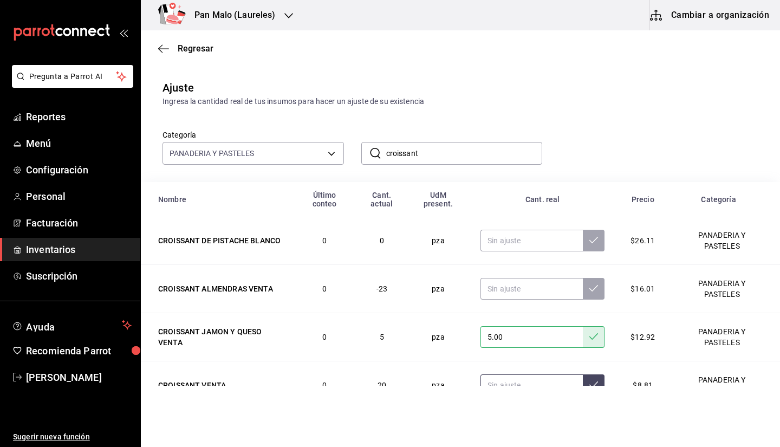
scroll to position [2, 0]
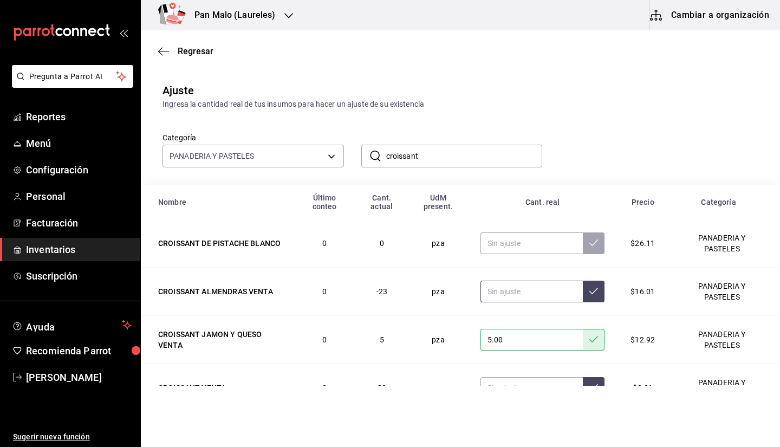
click at [495, 295] on input "text" at bounding box center [532, 292] width 102 height 22
click at [495, 293] on input "text" at bounding box center [532, 292] width 102 height 22
type input "7.00"
click at [473, 157] on input "croissant" at bounding box center [464, 156] width 157 height 22
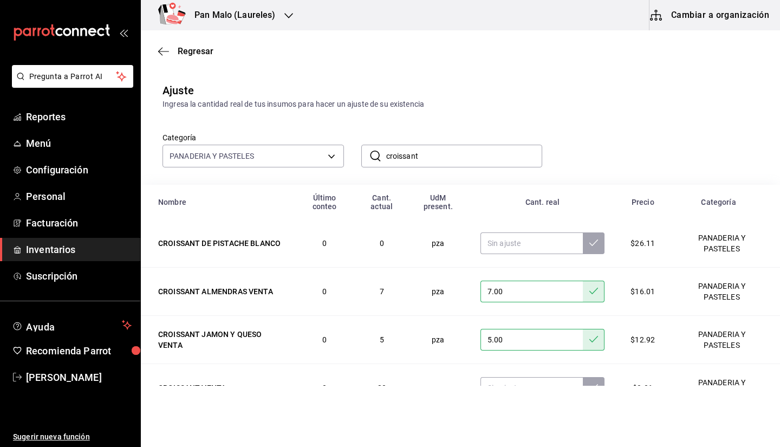
click at [473, 157] on input "croissant" at bounding box center [464, 156] width 157 height 22
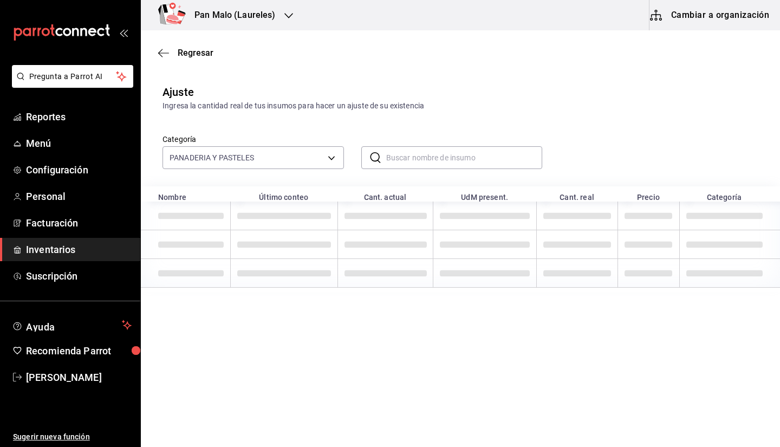
scroll to position [0, 0]
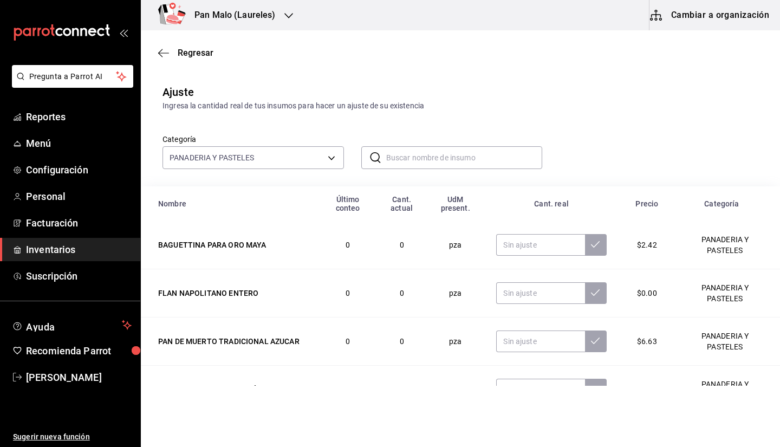
click at [473, 157] on input "text" at bounding box center [464, 158] width 157 height 22
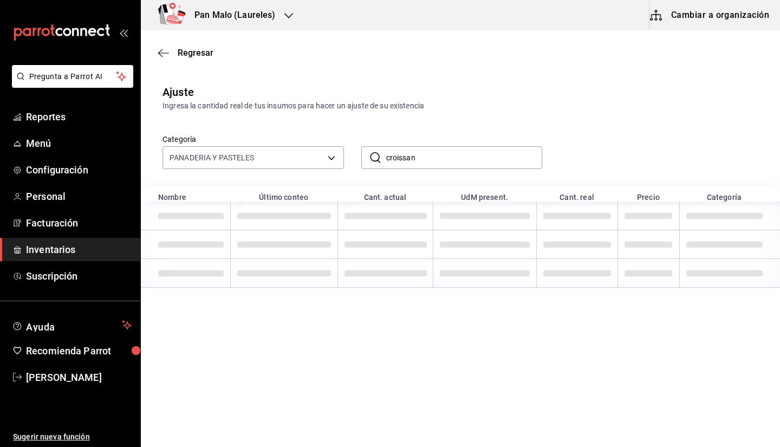
type input "croissant"
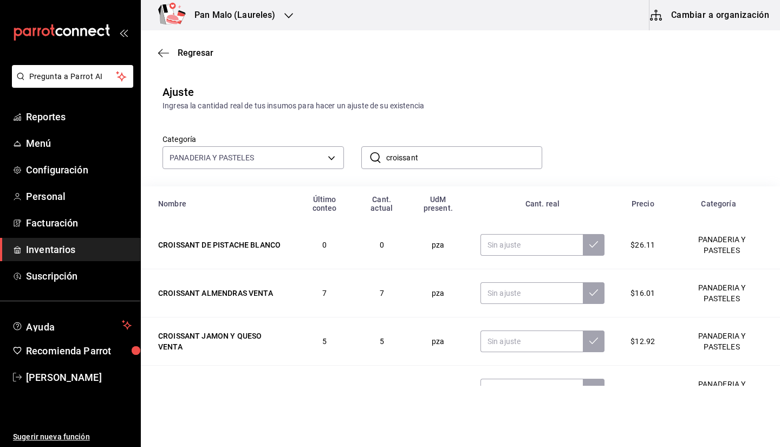
click at [495, 105] on div "Ingresa la cantidad real de tus insumos para hacer un ajuste de su existencia" at bounding box center [461, 105] width 596 height 11
click at [465, 163] on input "croissant" at bounding box center [464, 158] width 157 height 22
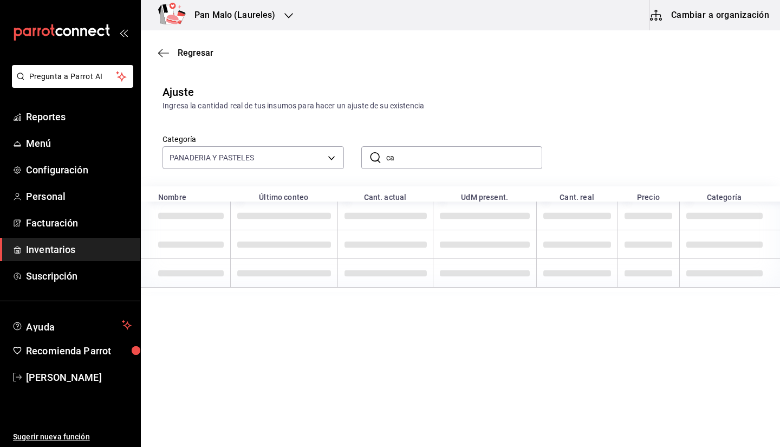
type input "c"
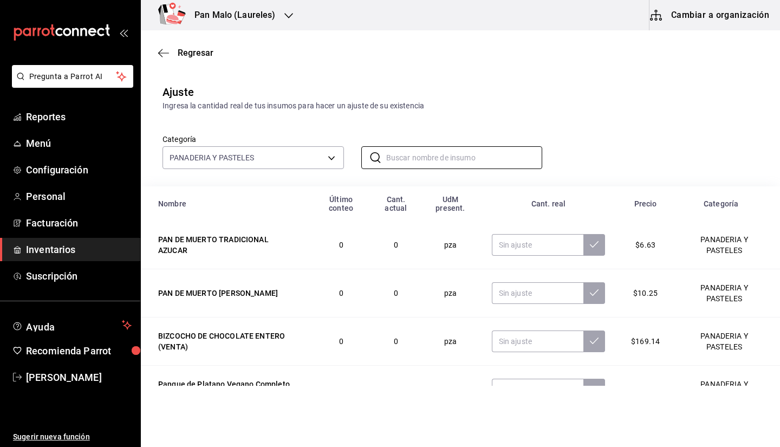
type input "k"
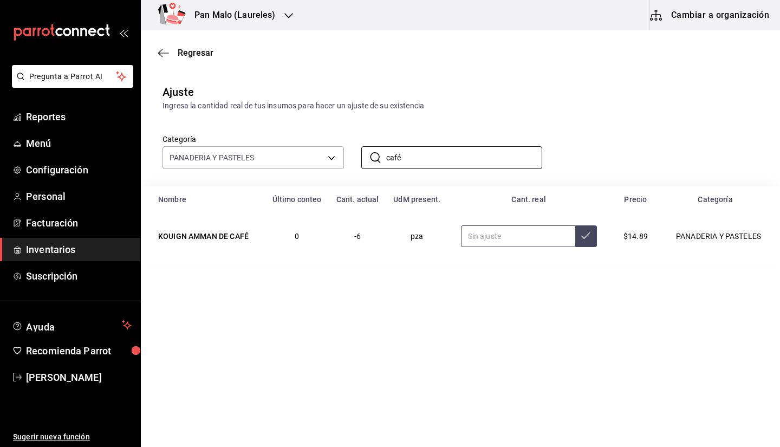
type input "café"
click at [482, 244] on input "text" at bounding box center [518, 236] width 114 height 22
type input "3.00"
type input "4.00"
click at [476, 161] on input "café" at bounding box center [464, 158] width 157 height 22
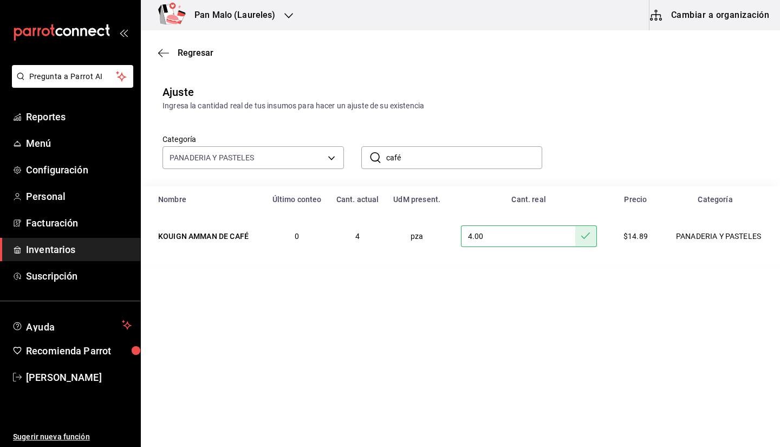
click at [476, 161] on input "café" at bounding box center [464, 158] width 157 height 22
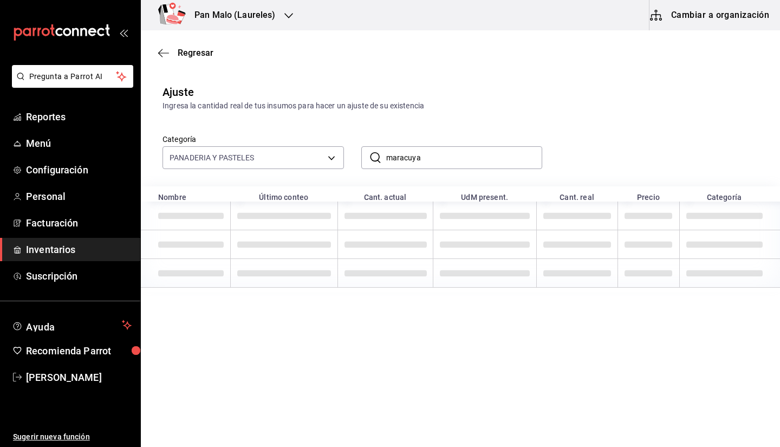
type input "maracuya"
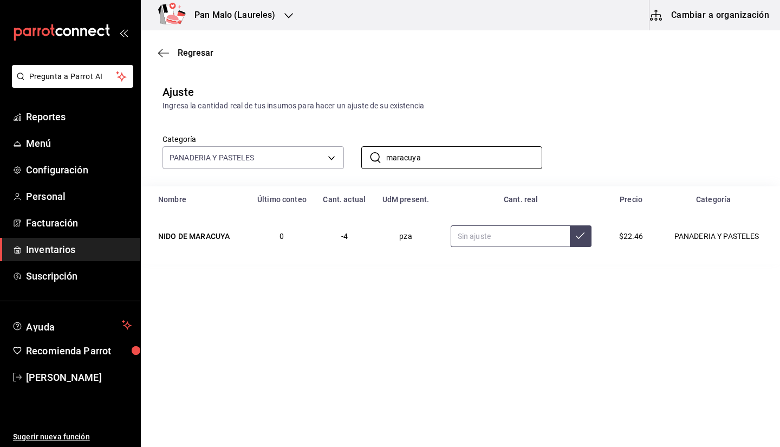
click at [483, 232] on input "text" at bounding box center [510, 236] width 119 height 22
type input "4.00"
type input "8.00"
click at [464, 163] on input "maracuya" at bounding box center [464, 158] width 157 height 22
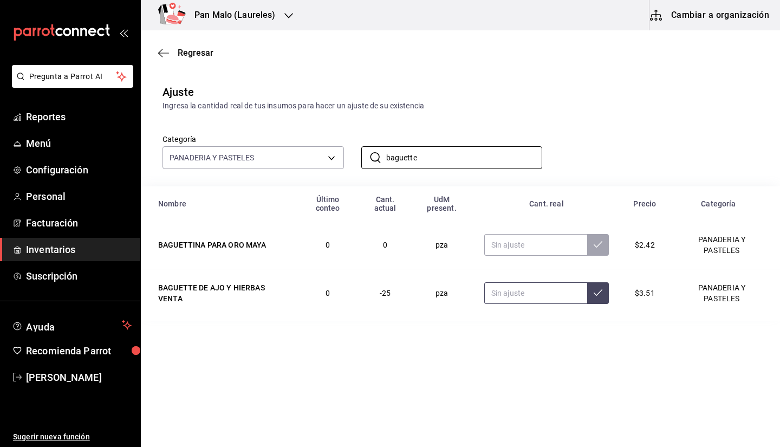
type input "baguette"
click at [495, 299] on input "text" at bounding box center [535, 293] width 103 height 22
type input "11.00"
click at [436, 164] on input "baguette" at bounding box center [464, 158] width 157 height 22
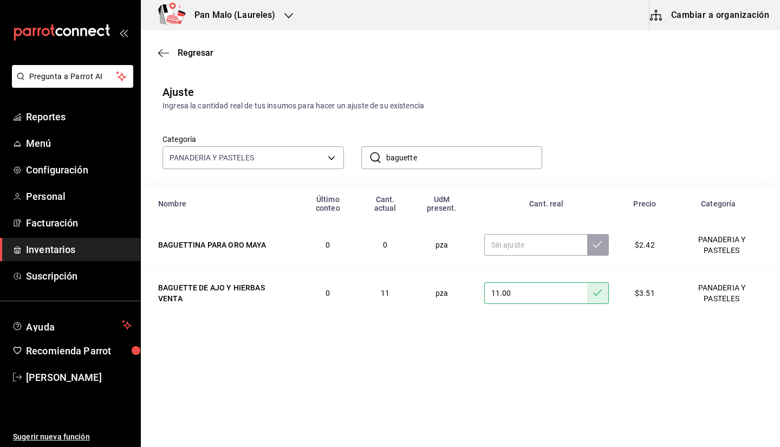
click at [436, 164] on input "baguette" at bounding box center [464, 158] width 157 height 22
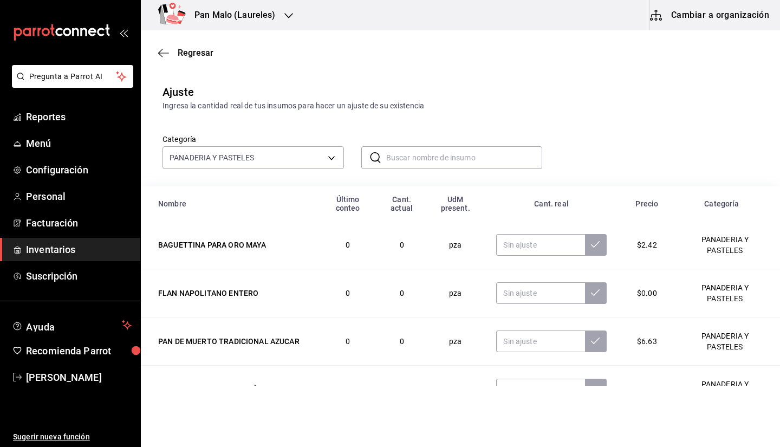
click at [436, 164] on input "text" at bounding box center [464, 158] width 157 height 22
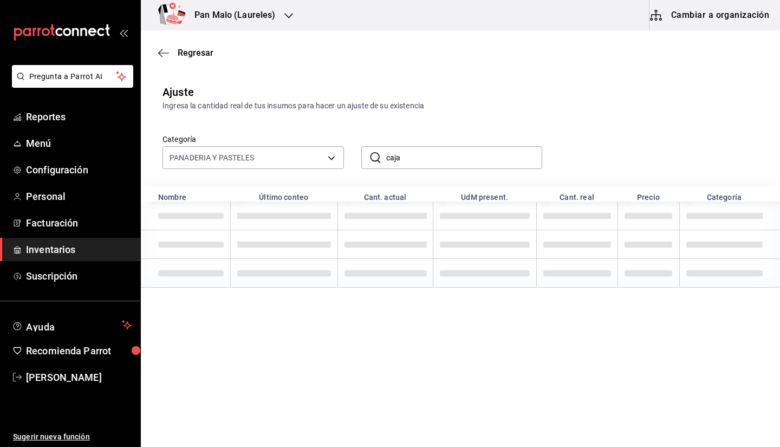
type input "caja"
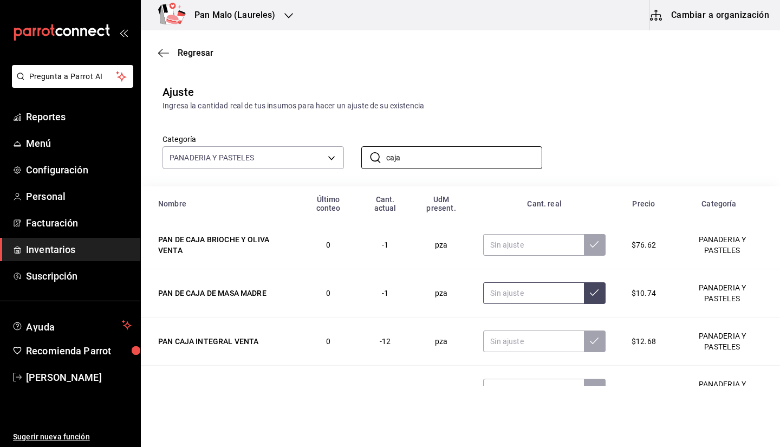
click at [495, 291] on input "text" at bounding box center [533, 293] width 101 height 22
type input "3.00"
click at [452, 155] on input "caja" at bounding box center [464, 158] width 157 height 22
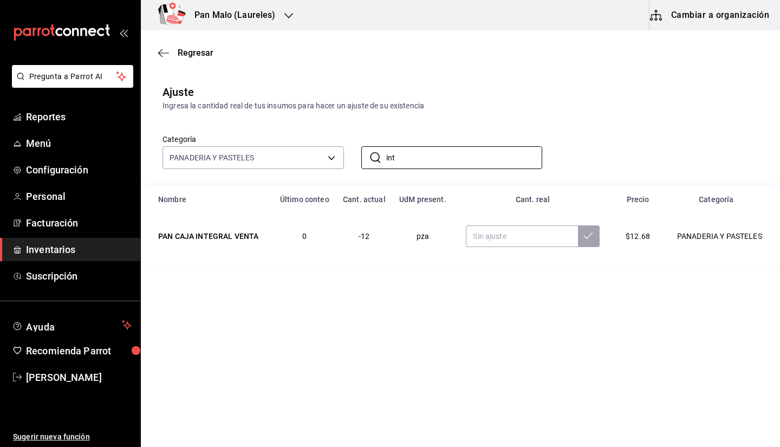
type input "int"
click at [495, 357] on main "Regresar Ajuste Ingresa la cantidad real de tus insumos para hacer un ajuste de…" at bounding box center [460, 207] width 639 height 355
click at [495, 241] on input "text" at bounding box center [522, 236] width 112 height 22
type input "1.00"
click at [470, 158] on input "int" at bounding box center [464, 158] width 157 height 22
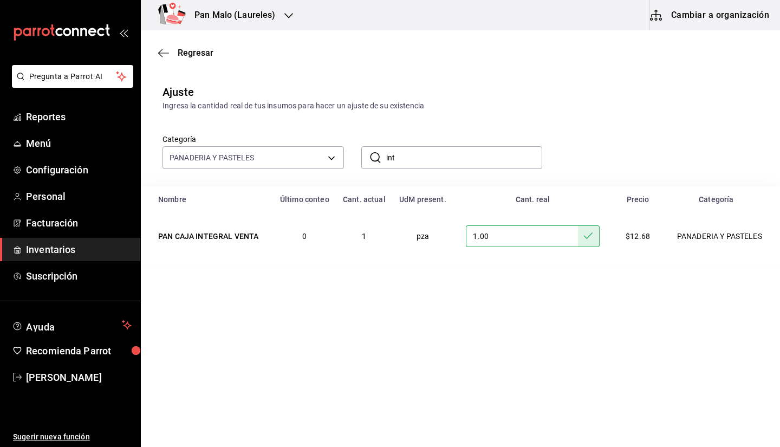
click at [470, 158] on input "int" at bounding box center [464, 158] width 157 height 22
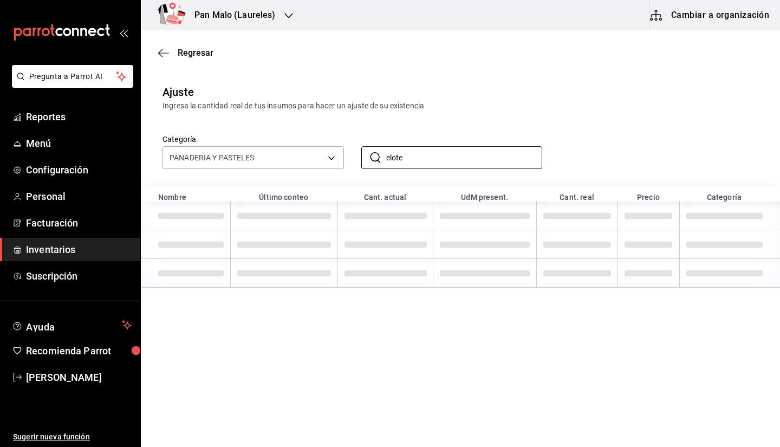
type input "elote"
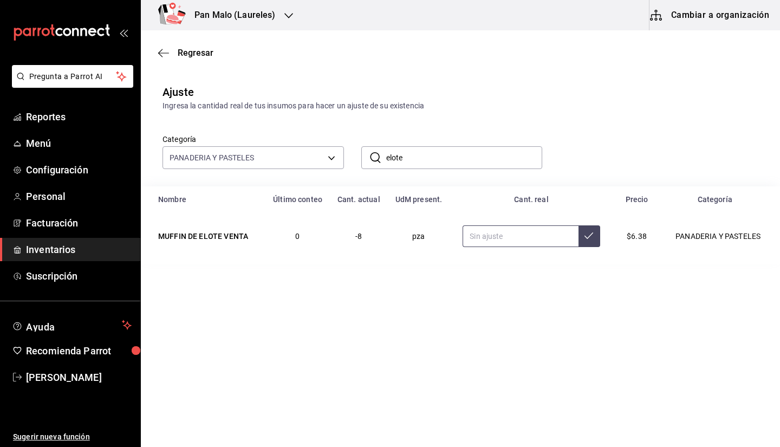
click at [495, 235] on input "text" at bounding box center [520, 236] width 115 height 22
click at [411, 161] on input "elote" at bounding box center [464, 158] width 157 height 22
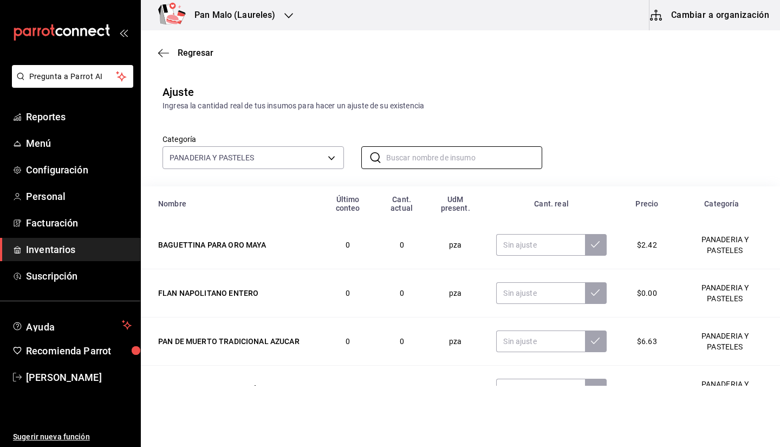
click at [33, 252] on span "Inventarios" at bounding box center [79, 249] width 106 height 15
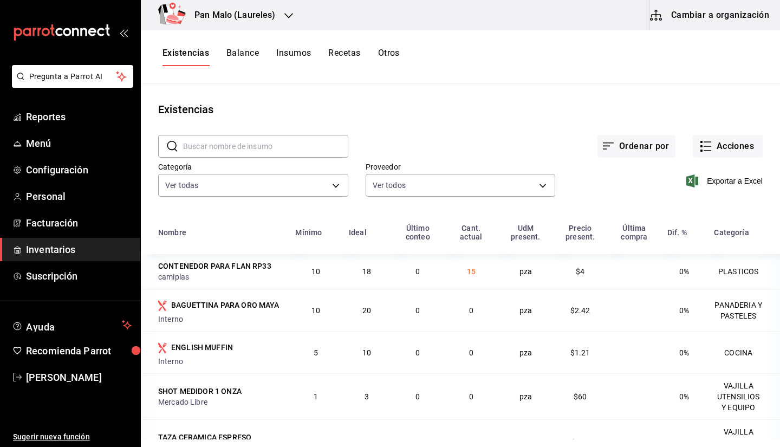
click at [256, 138] on input "text" at bounding box center [265, 146] width 165 height 22
click at [495, 15] on button "Cambiar a organización" at bounding box center [711, 15] width 122 height 30
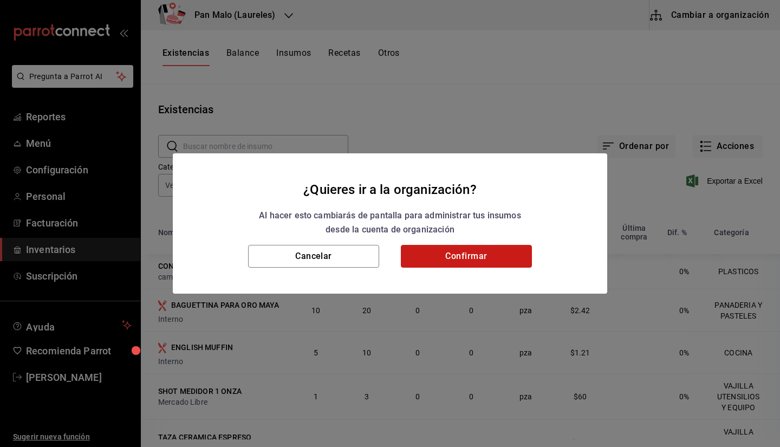
click at [453, 257] on button "Confirmar" at bounding box center [466, 256] width 131 height 23
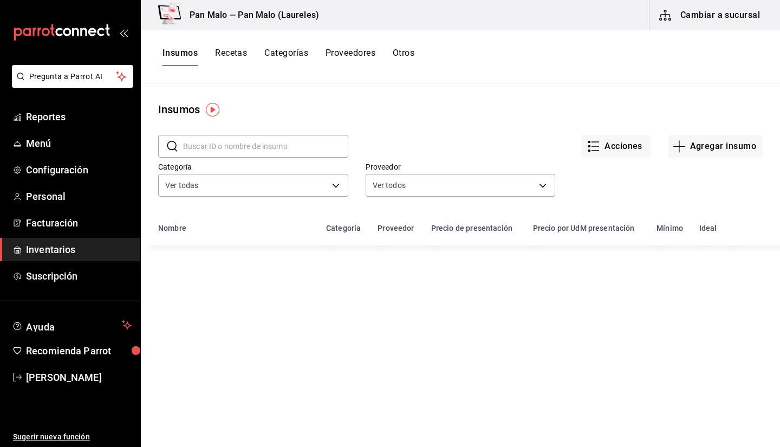
click at [405, 54] on button "Otros" at bounding box center [404, 57] width 22 height 18
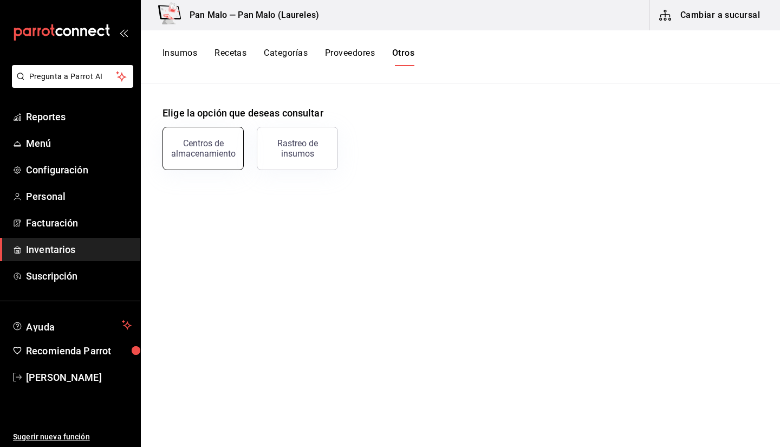
click at [231, 155] on div "Centros de almacenamiento" at bounding box center [203, 148] width 67 height 21
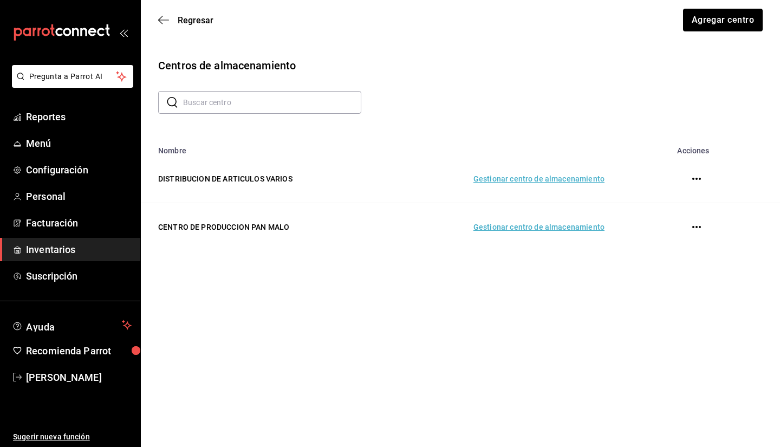
click at [495, 223] on td "Gestionar centro de almacenamiento" at bounding box center [501, 227] width 233 height 48
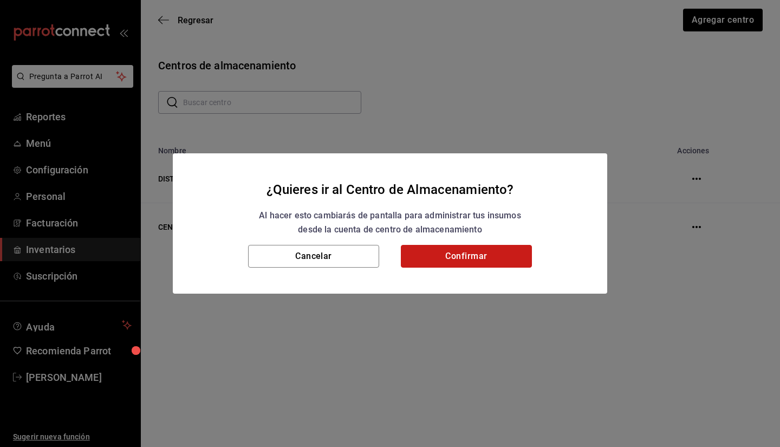
click at [462, 245] on button "Confirmar" at bounding box center [466, 256] width 131 height 23
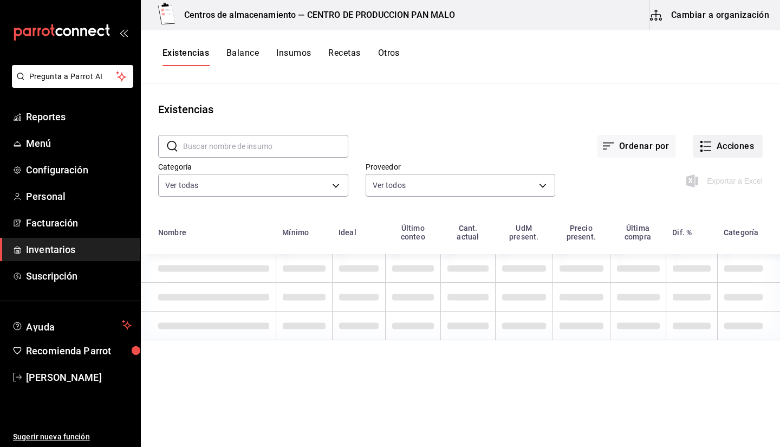
click at [495, 142] on icon "button" at bounding box center [708, 142] width 8 height 0
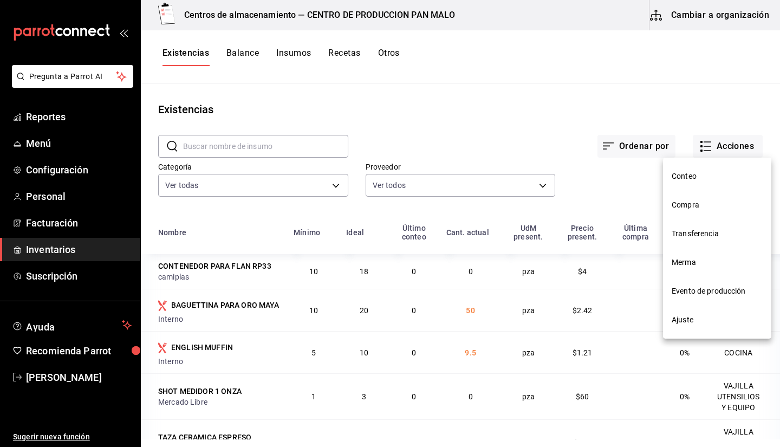
click at [495, 93] on div at bounding box center [390, 223] width 780 height 447
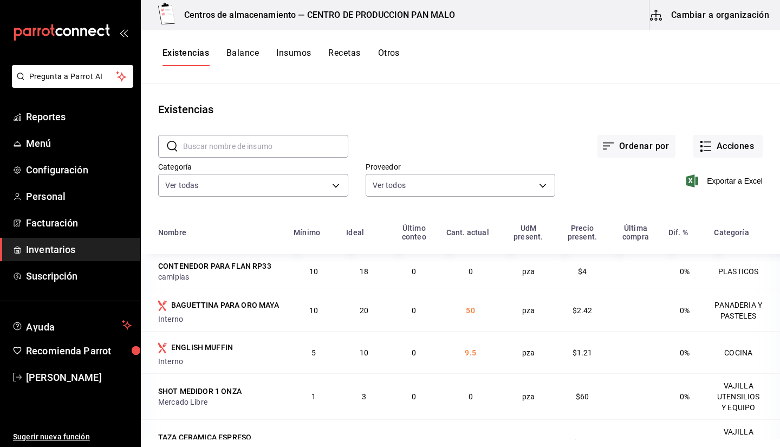
click at [495, 128] on div "Ordenar por Acciones" at bounding box center [555, 138] width 414 height 40
click at [495, 160] on div "Exportar a Excel" at bounding box center [659, 172] width 208 height 55
click at [495, 145] on icon "button" at bounding box center [705, 146] width 13 height 13
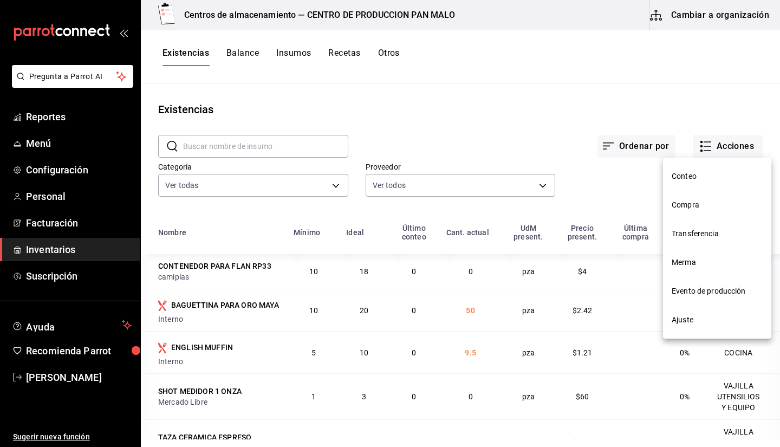
click at [495, 320] on span "Ajuste" at bounding box center [717, 319] width 91 height 11
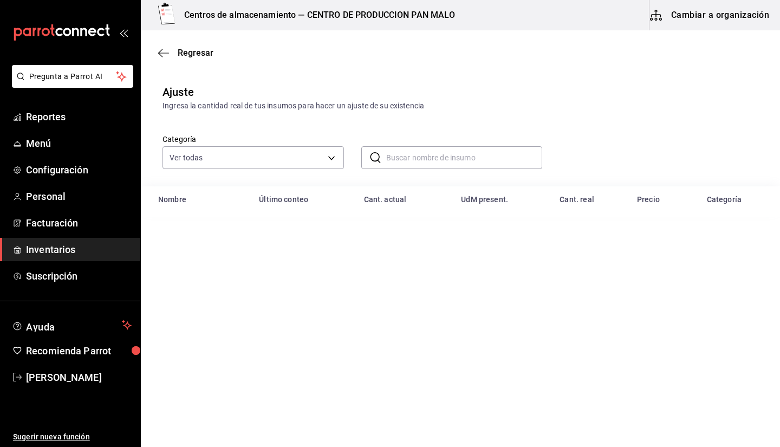
click at [403, 160] on input "text" at bounding box center [464, 158] width 157 height 22
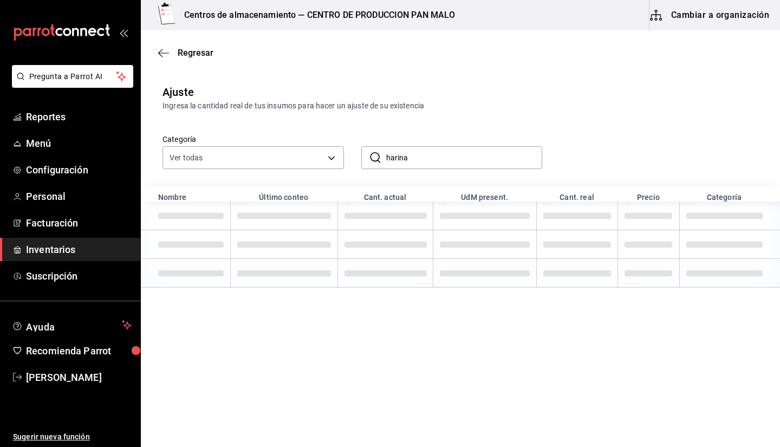
type input "harina"
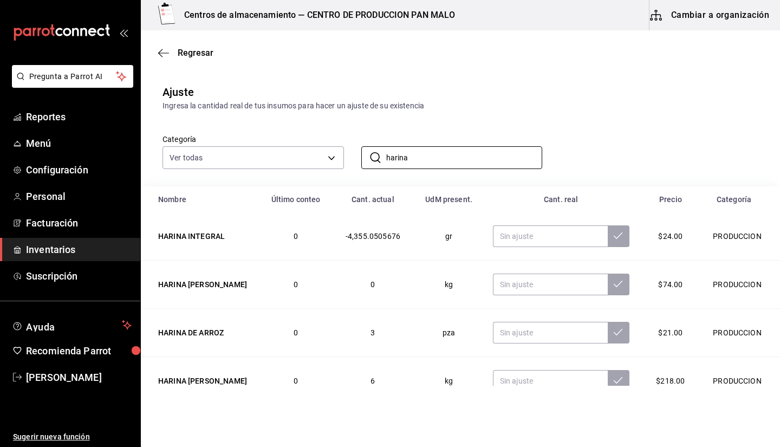
click at [450, 97] on div "Ajuste Ingresa la cantidad real de tus insumos para hacer un ajuste de su exist…" at bounding box center [460, 98] width 639 height 28
click at [495, 240] on input "text" at bounding box center [550, 236] width 115 height 22
type input "6.00"
click at [494, 163] on input "harina" at bounding box center [464, 158] width 157 height 22
click at [495, 271] on td at bounding box center [561, 285] width 163 height 48
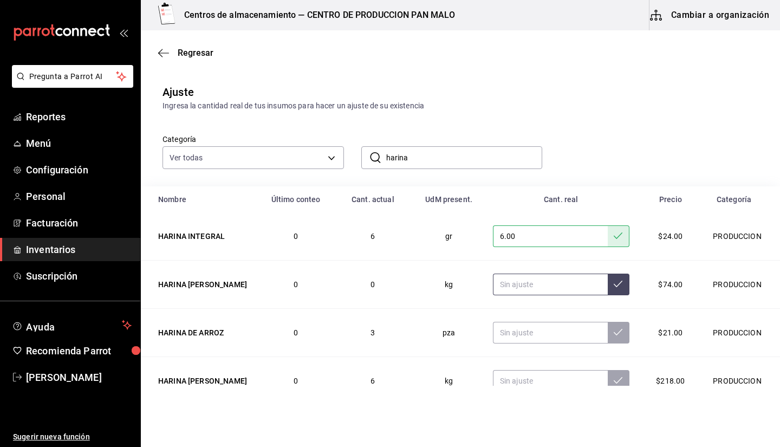
click at [495, 283] on input "text" at bounding box center [550, 285] width 115 height 22
click at [495, 334] on input "text" at bounding box center [550, 333] width 115 height 22
click at [458, 150] on input "harina" at bounding box center [464, 158] width 157 height 22
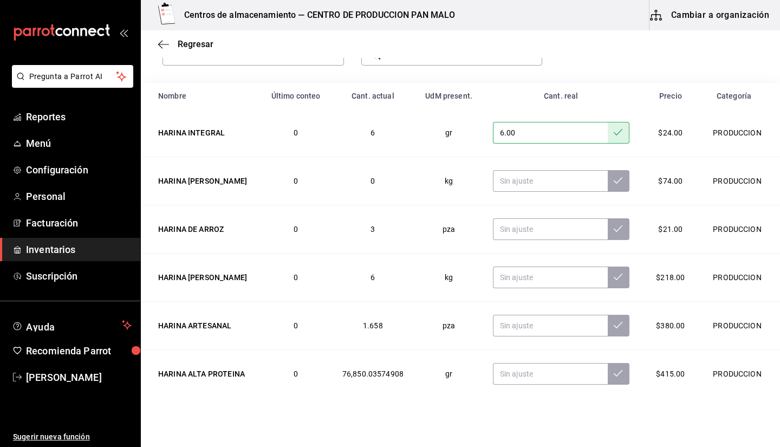
scroll to position [120, 0]
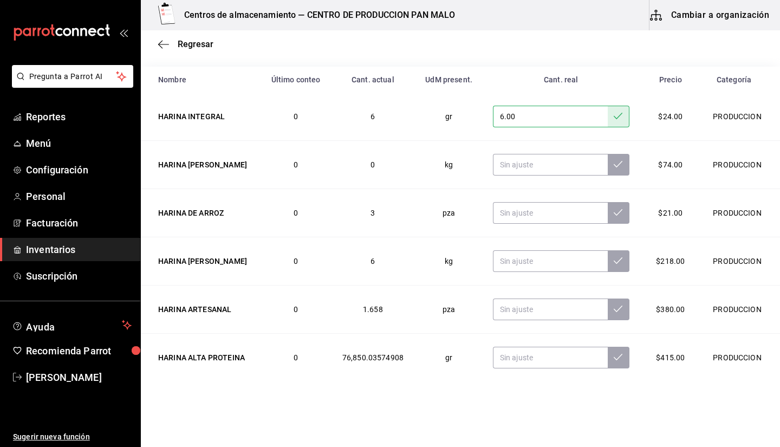
click at [495, 119] on input "6.00" at bounding box center [550, 117] width 115 height 22
click at [495, 163] on input "text" at bounding box center [550, 165] width 115 height 22
click at [495, 168] on input "text" at bounding box center [550, 165] width 115 height 22
click at [495, 163] on input "text" at bounding box center [550, 165] width 115 height 22
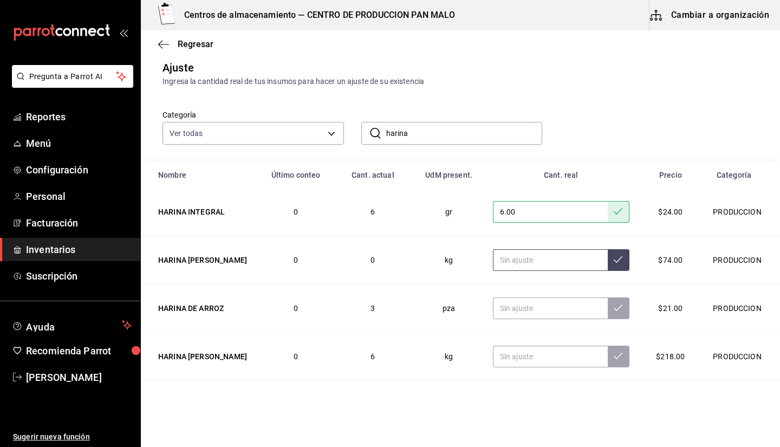
scroll to position [0, 0]
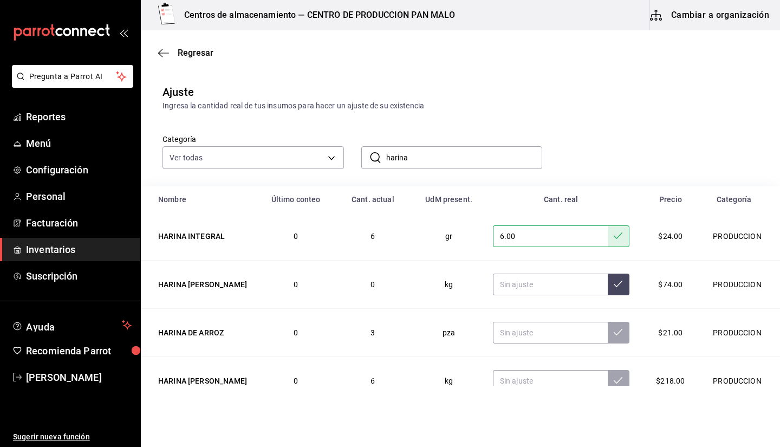
click at [483, 157] on input "harina" at bounding box center [464, 158] width 157 height 22
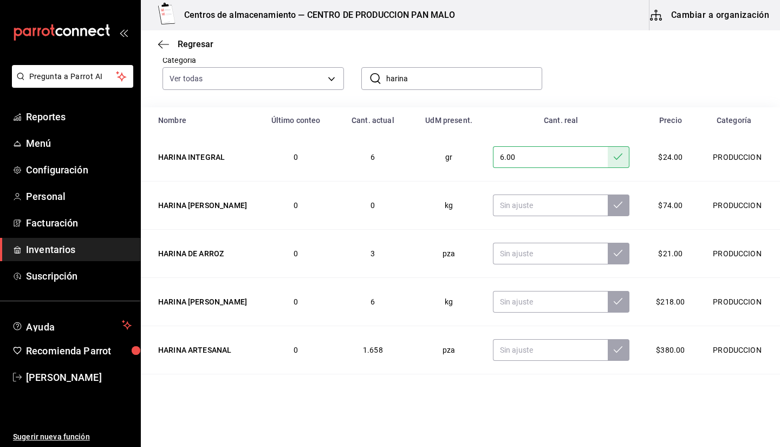
scroll to position [99, 0]
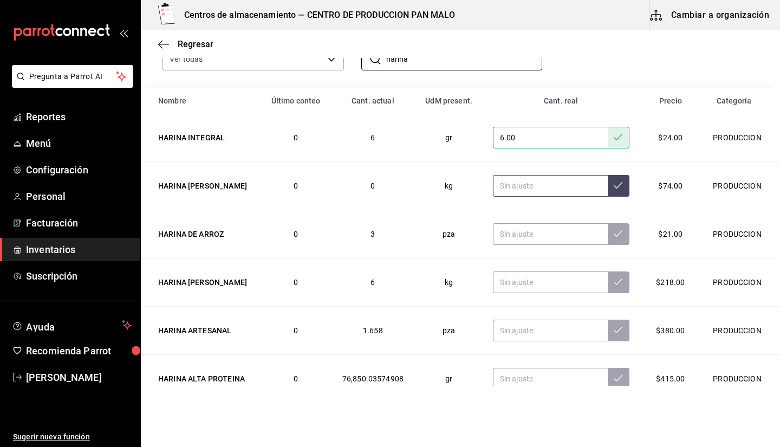
click at [495, 182] on input "text" at bounding box center [550, 186] width 115 height 22
click at [495, 187] on input "text" at bounding box center [550, 186] width 115 height 22
click at [495, 230] on input "text" at bounding box center [550, 234] width 115 height 22
type input "0.30"
click at [495, 286] on input "text" at bounding box center [550, 282] width 115 height 22
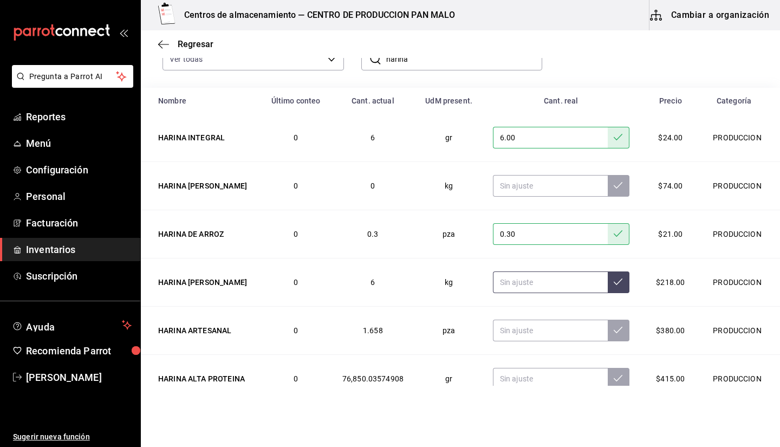
click at [495, 286] on input "text" at bounding box center [550, 282] width 115 height 22
type input "3.00"
click at [495, 321] on input "text" at bounding box center [550, 331] width 115 height 22
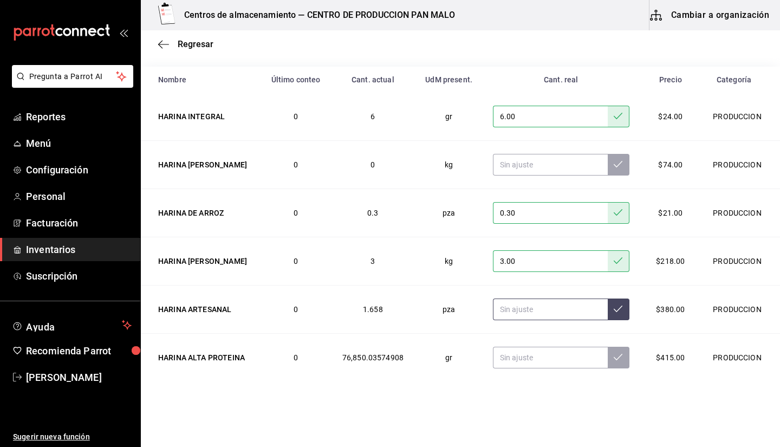
type input "0.00"
type input "1.00"
click at [495, 359] on input "text" at bounding box center [550, 358] width 115 height 22
type input "1.00"
type input "2.00"
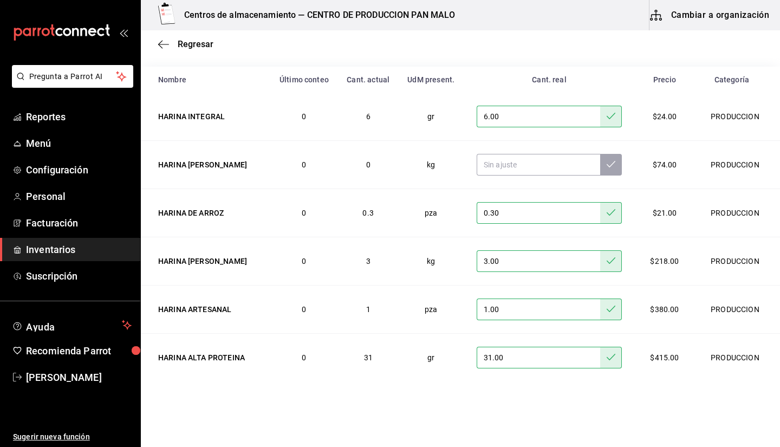
click at [495, 358] on input "31.00" at bounding box center [539, 358] width 124 height 22
type input "31000.00"
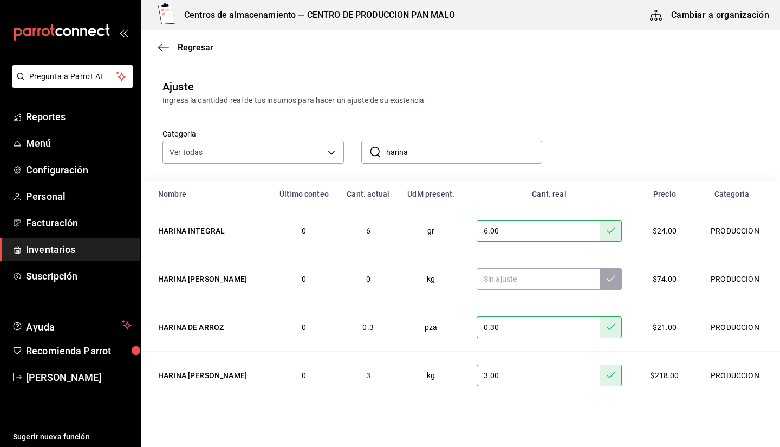
scroll to position [0, 0]
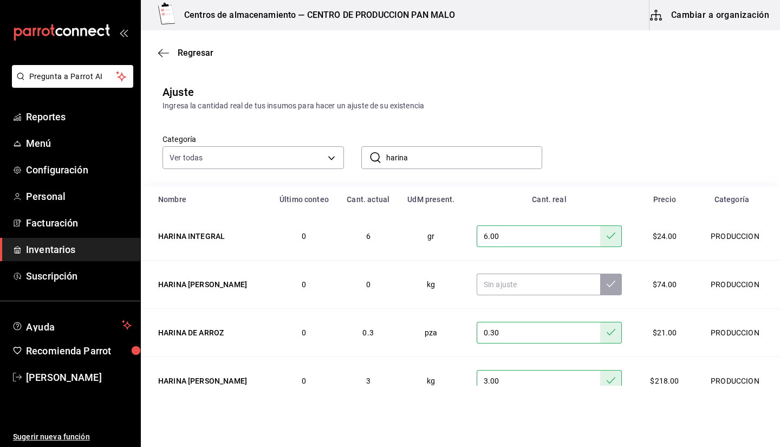
click at [488, 161] on input "harina" at bounding box center [464, 158] width 157 height 22
click at [495, 242] on input "6.00" at bounding box center [539, 236] width 124 height 22
type input "6.00"
type input "5.00"
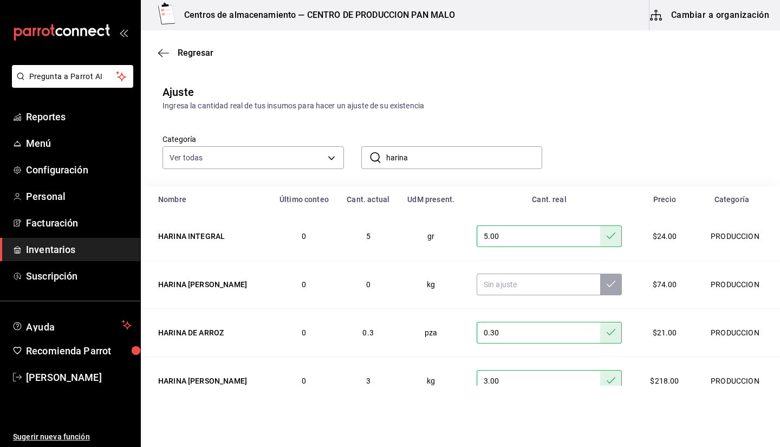
click at [464, 167] on input "harina" at bounding box center [464, 158] width 157 height 22
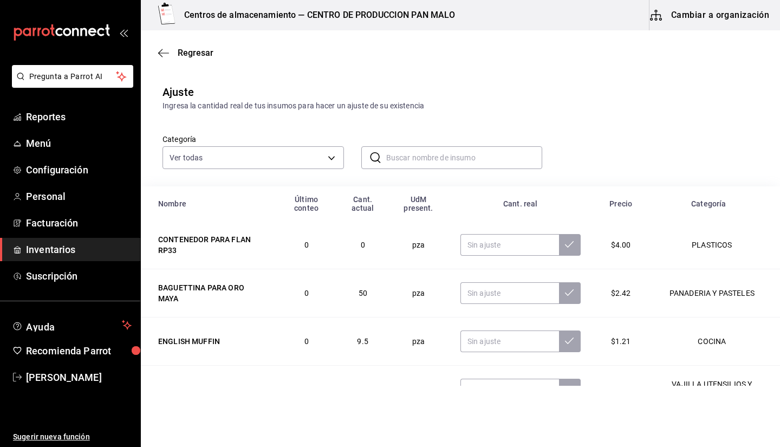
type input "h"
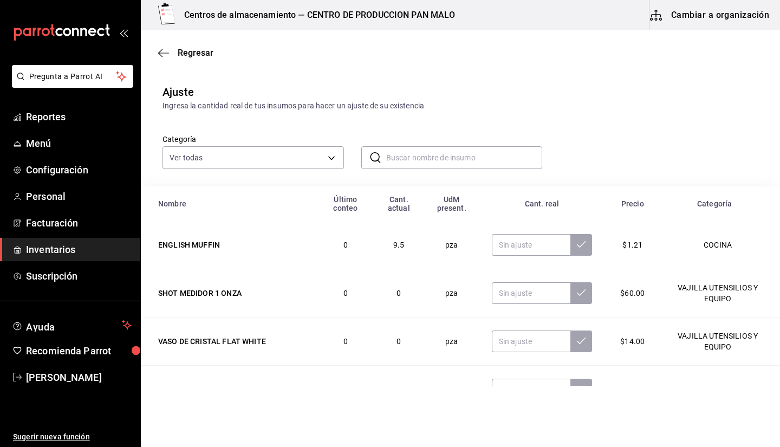
type input "h"
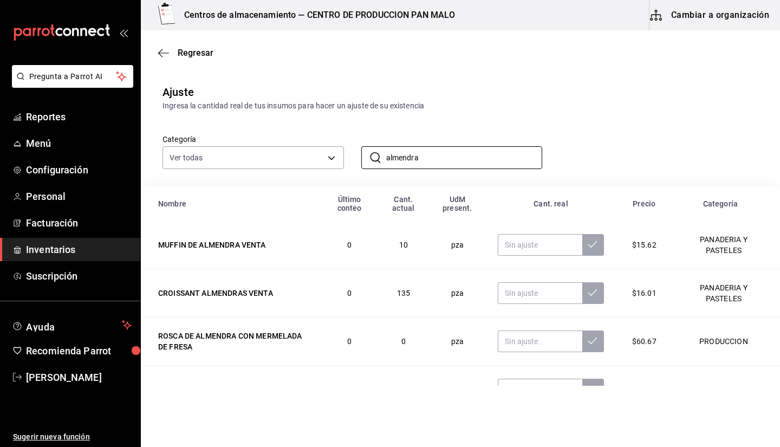
type input "almendra"
click at [495, 141] on div "Categoría Ver todas 582c698c-3cca-49c7-8505-2353f6626327,70f7bd2c-2c71-4982-af5…" at bounding box center [443, 140] width 596 height 57
click at [311, 150] on body "Pregunta a Parrot AI Reportes Menú Configuración Personal Facturación Inventari…" at bounding box center [390, 193] width 780 height 386
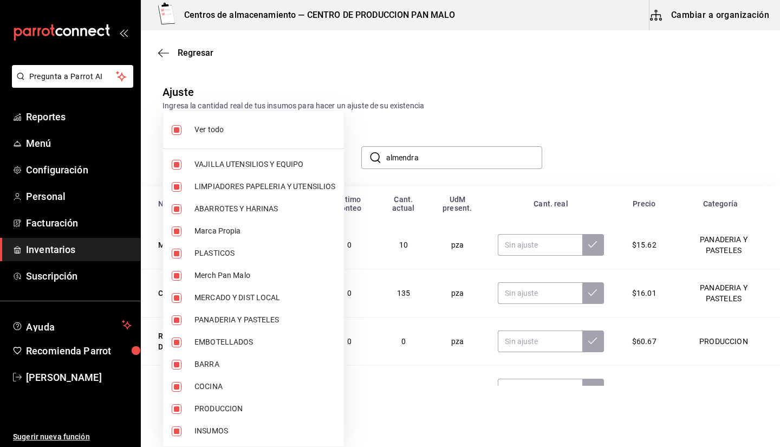
click at [316, 127] on span "Ver todo" at bounding box center [265, 129] width 141 height 11
checkbox input "false"
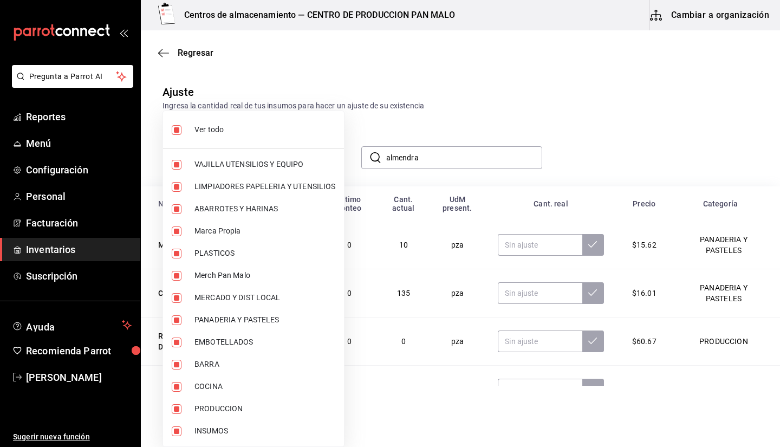
checkbox input "false"
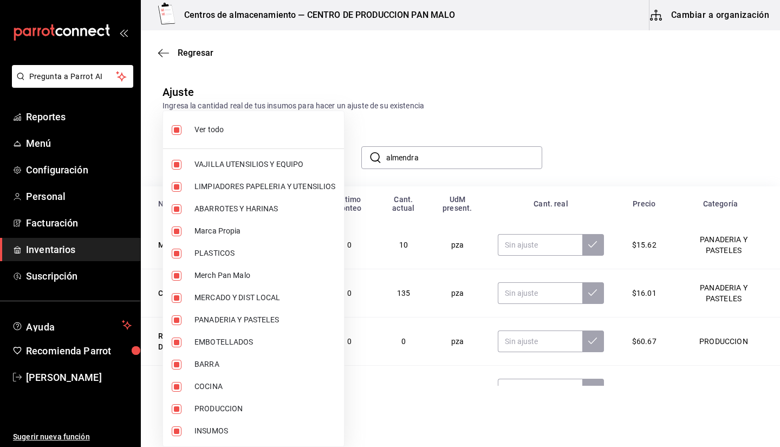
checkbox input "false"
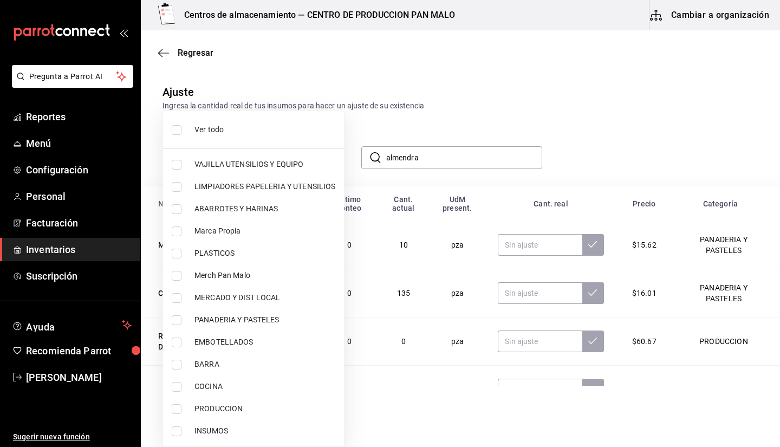
click at [243, 434] on span "INSUMOS" at bounding box center [265, 430] width 141 height 11
type input "845fc0d5-bafa-4929-a86e-e534cf7c03f2"
checkbox input "true"
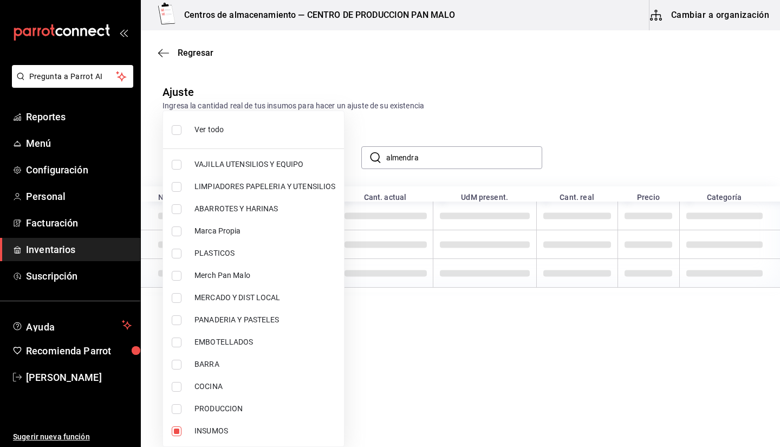
click at [495, 104] on div at bounding box center [390, 223] width 780 height 447
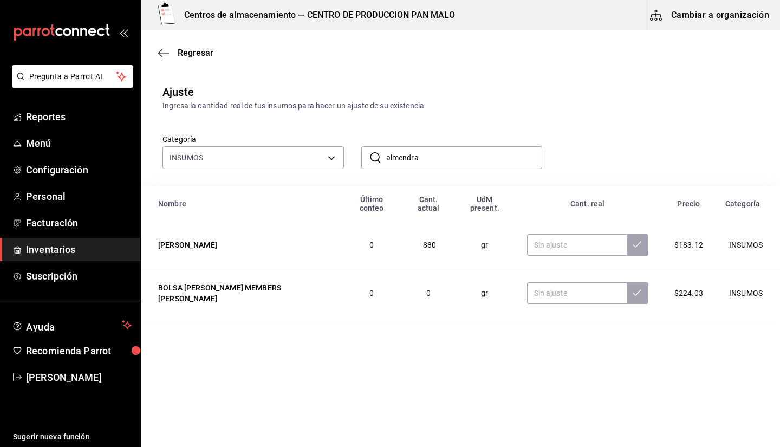
click at [491, 163] on div "Ver todo VAJILLA UTENSILIOS Y EQUIPO LIMPIADORES PAPELERIA Y UTENSILIOS ABARROT…" at bounding box center [390, 223] width 780 height 447
click at [495, 236] on input "text" at bounding box center [577, 245] width 100 height 22
click at [495, 234] on input "text" at bounding box center [577, 245] width 100 height 22
type input "3.00"
type input "2300.00"
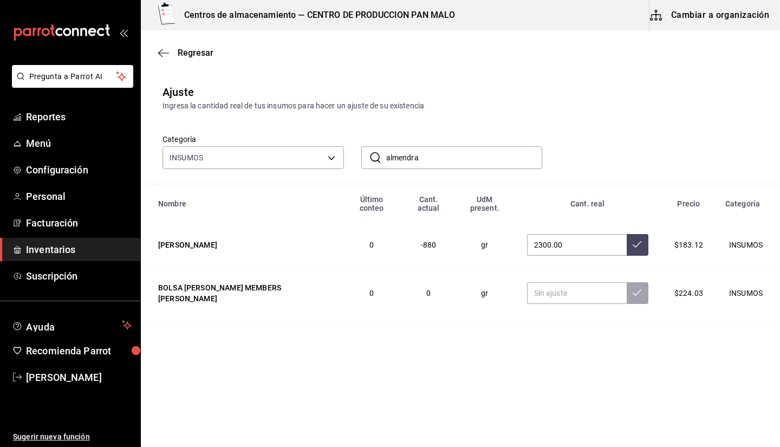
click at [456, 148] on input "almendra" at bounding box center [464, 158] width 157 height 22
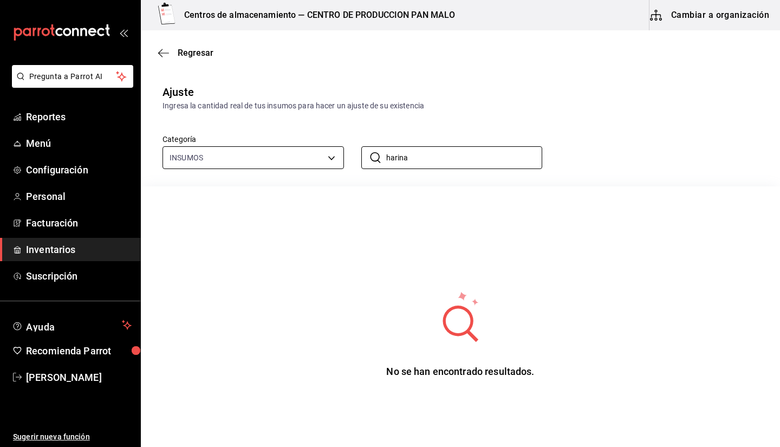
type input "harina"
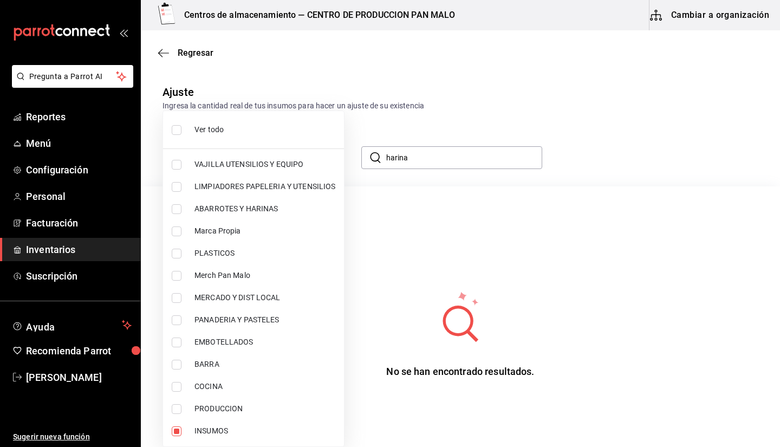
click at [306, 159] on body "Pregunta a Parrot AI Reportes Menú Configuración Personal Facturación Inventari…" at bounding box center [390, 193] width 780 height 386
click at [241, 213] on span "ABARROTES Y HARINAS" at bounding box center [265, 208] width 141 height 11
type input "845fc0d5-bafa-4929-a86e-e534cf7c03f2,600482d2-c9f1-4907-a3a8-9ec12b879c54"
checkbox input "true"
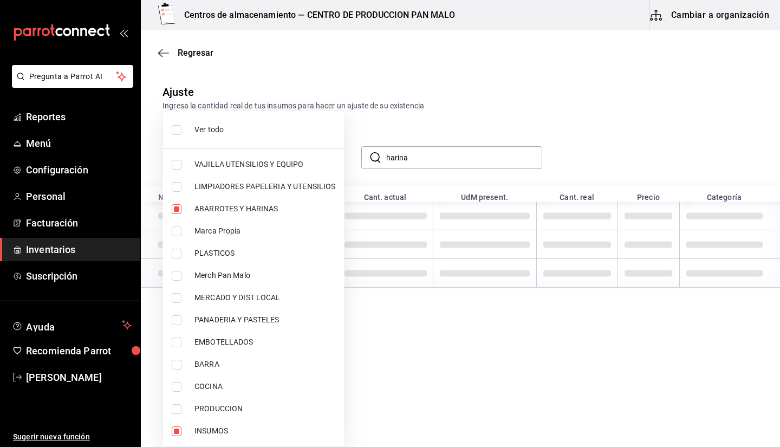
click at [431, 160] on div at bounding box center [390, 223] width 780 height 447
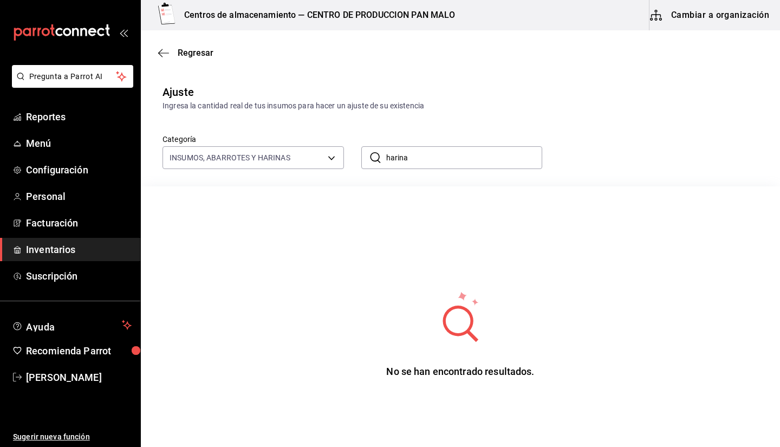
click at [431, 160] on input "harina" at bounding box center [464, 158] width 157 height 22
type input "h"
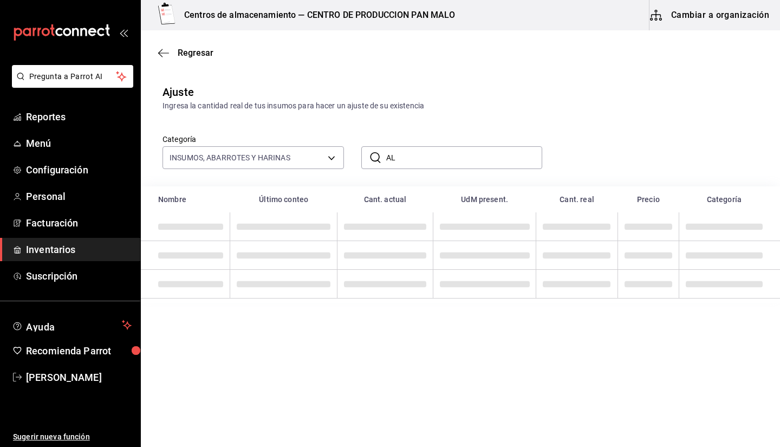
type input "A"
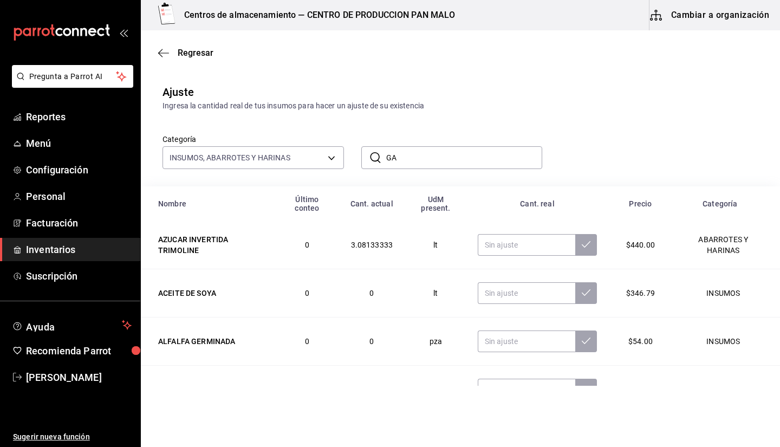
type input "G"
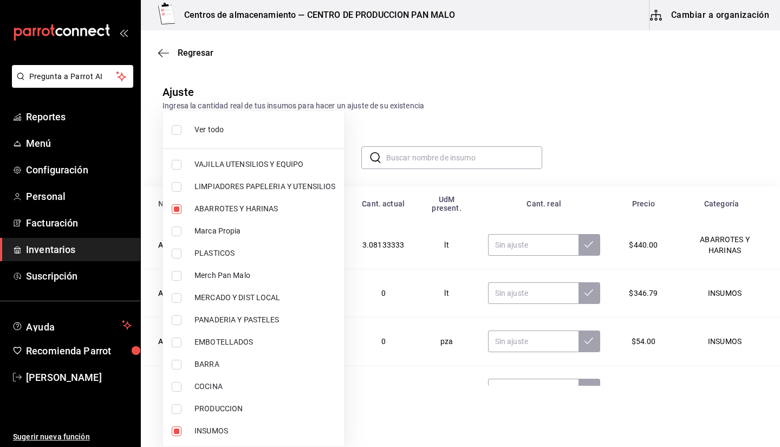
click at [251, 165] on body "Pregunta a Parrot AI Reportes Menú Configuración Personal Facturación Inventari…" at bounding box center [390, 193] width 780 height 386
click at [218, 400] on li "PRODUCCION" at bounding box center [253, 409] width 181 height 22
type input "845fc0d5-bafa-4929-a86e-e534cf7c03f2,600482d2-c9f1-4907-a3a8-9ec12b879c54,dfca1…"
checkbox input "true"
click at [443, 159] on div at bounding box center [390, 223] width 780 height 447
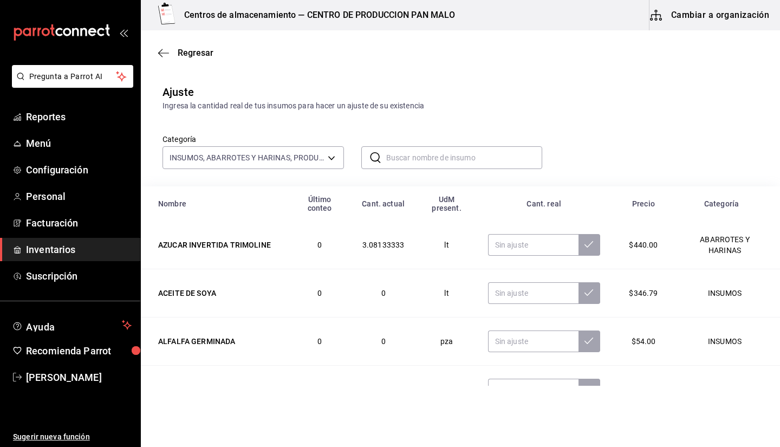
click at [443, 159] on input "text" at bounding box center [464, 158] width 157 height 22
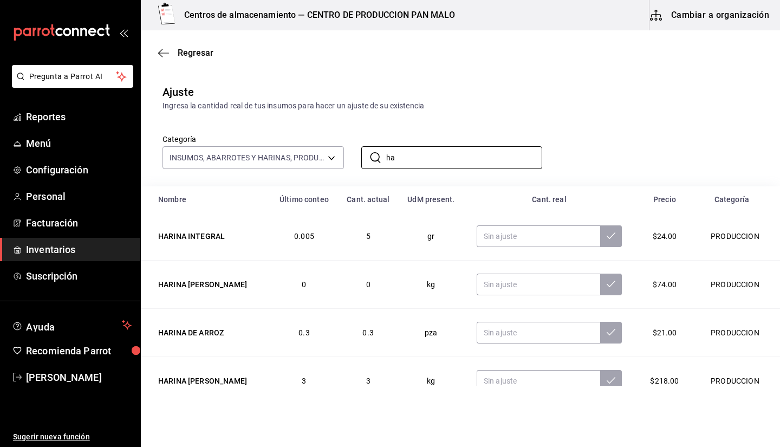
type input "h"
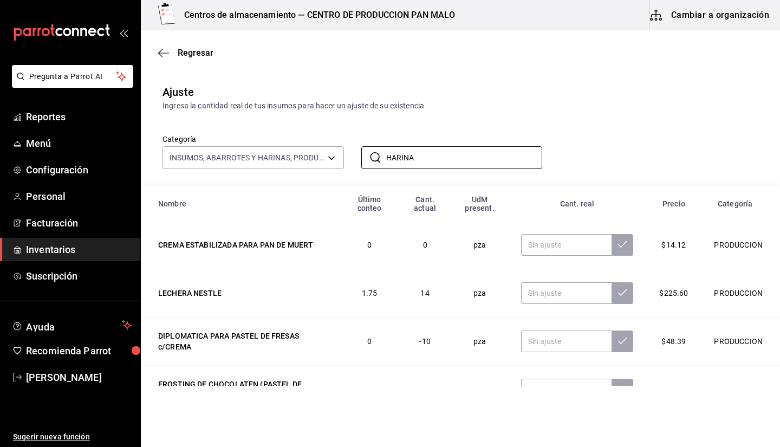
drag, startPoint x: 526, startPoint y: 132, endPoint x: 780, endPoint y: 202, distance: 262.9
click at [495, 132] on div "​ HARINA ​" at bounding box center [443, 149] width 199 height 40
click at [430, 158] on input "HARINA" at bounding box center [464, 158] width 157 height 22
type input "HARIN"
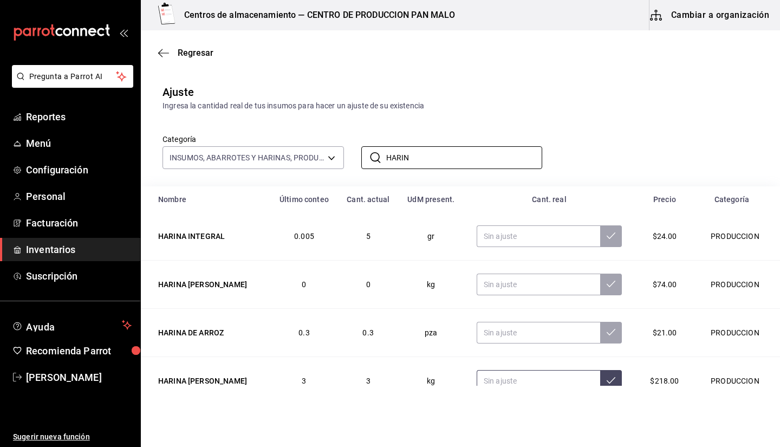
type input "HARIN"
click at [521, 382] on input "text" at bounding box center [539, 381] width 124 height 22
click at [512, 381] on input "text" at bounding box center [539, 381] width 124 height 22
type input "5.70"
click at [470, 167] on input "HARIN" at bounding box center [464, 158] width 157 height 22
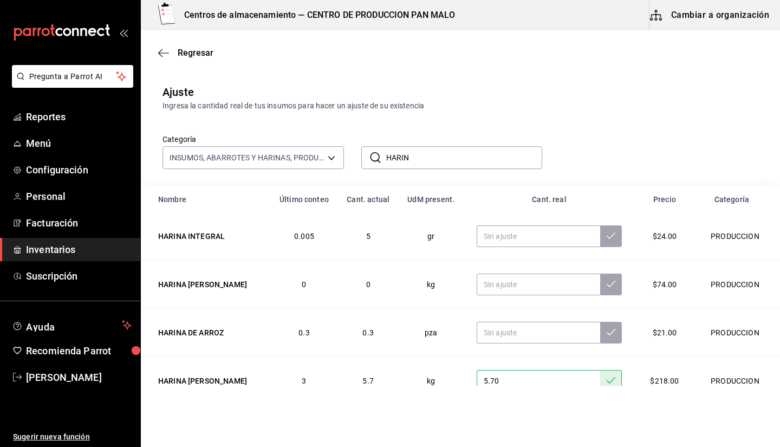
click at [469, 165] on input "HARIN" at bounding box center [464, 158] width 157 height 22
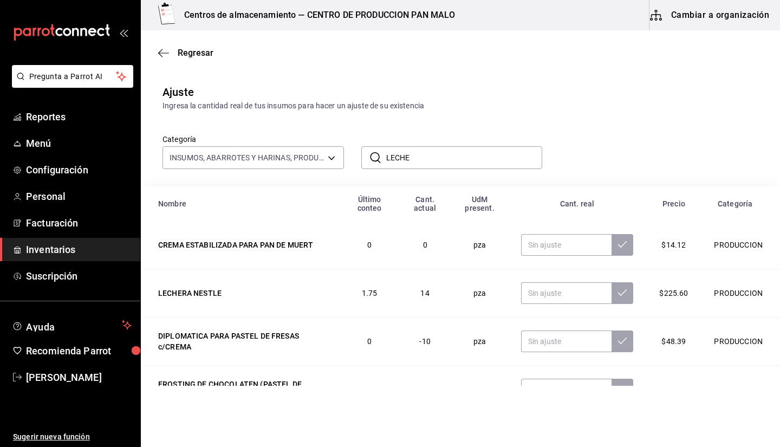
click at [460, 165] on input "LECHE" at bounding box center [464, 158] width 157 height 22
click at [678, 187] on th "Precio" at bounding box center [673, 203] width 55 height 35
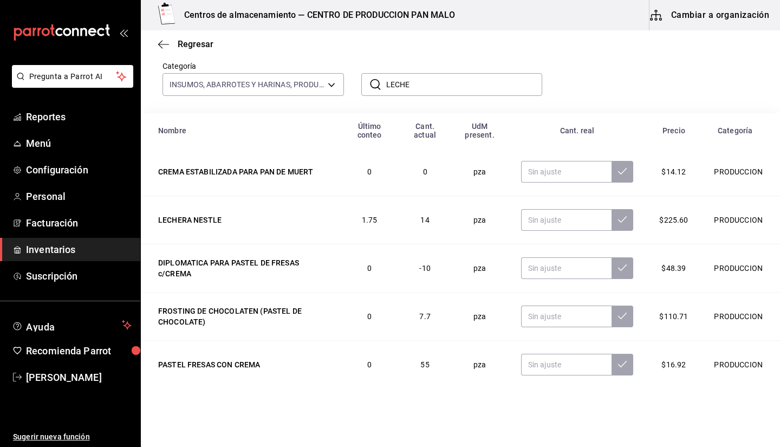
scroll to position [66, 0]
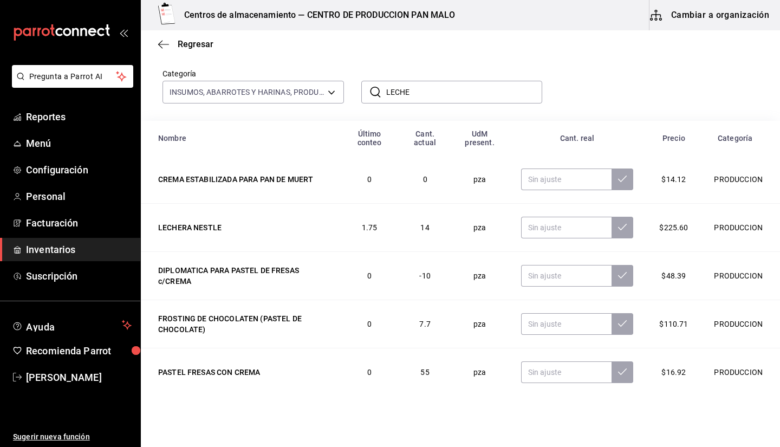
click at [479, 95] on input "LECHE" at bounding box center [464, 92] width 157 height 22
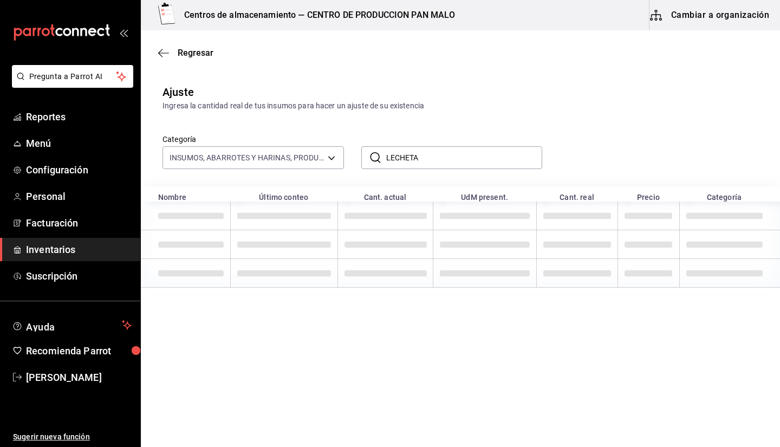
scroll to position [0, 0]
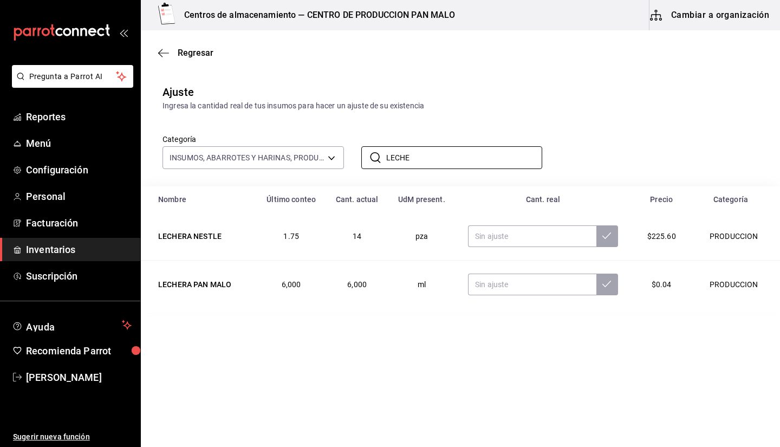
type input "LECHE"
click at [529, 348] on main "Regresar Ajuste Ingresa la cantidad real de tus insumos para hacer un ajuste de…" at bounding box center [460, 207] width 639 height 355
click at [497, 234] on input "text" at bounding box center [532, 236] width 128 height 22
type input "12.00"
click at [462, 154] on input "LECHE" at bounding box center [464, 158] width 157 height 22
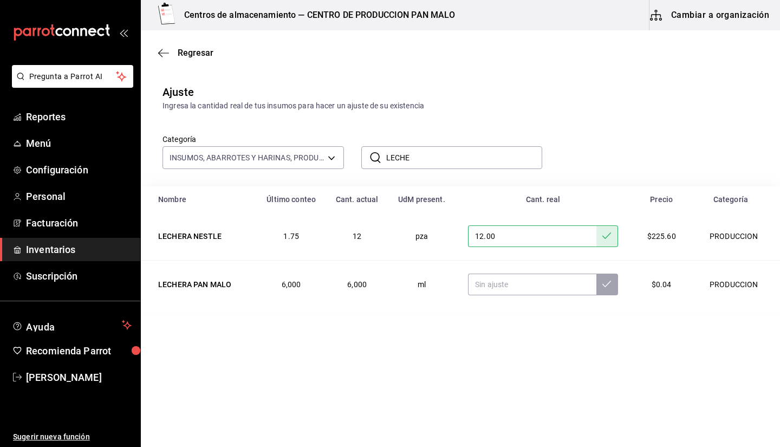
click at [462, 154] on input "LECHE" at bounding box center [464, 158] width 157 height 22
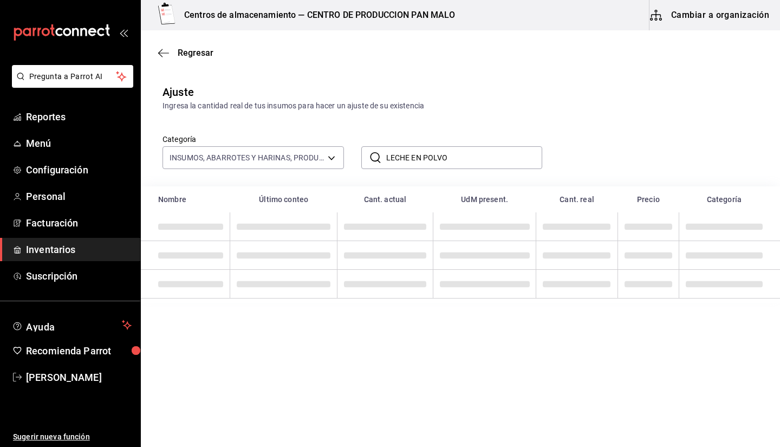
type input "LECHE EN POLVO"
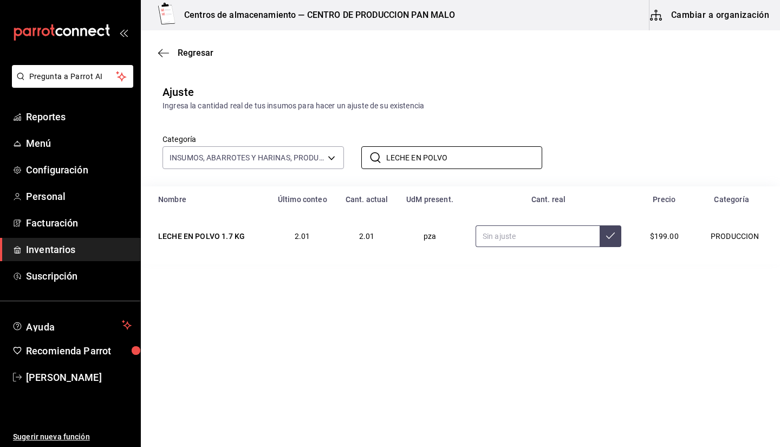
click at [509, 242] on input "text" at bounding box center [538, 236] width 124 height 22
click at [483, 157] on input "LECHE EN POLVO" at bounding box center [464, 158] width 157 height 22
click at [500, 240] on input "text" at bounding box center [538, 236] width 124 height 22
type input "1.30"
click at [452, 164] on input "LECHE EN POLVO" at bounding box center [464, 158] width 157 height 22
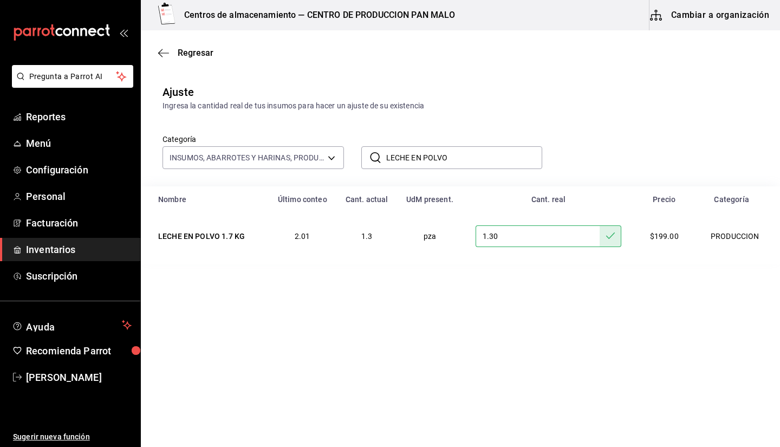
click at [452, 164] on input "LECHE EN POLVO" at bounding box center [464, 158] width 157 height 22
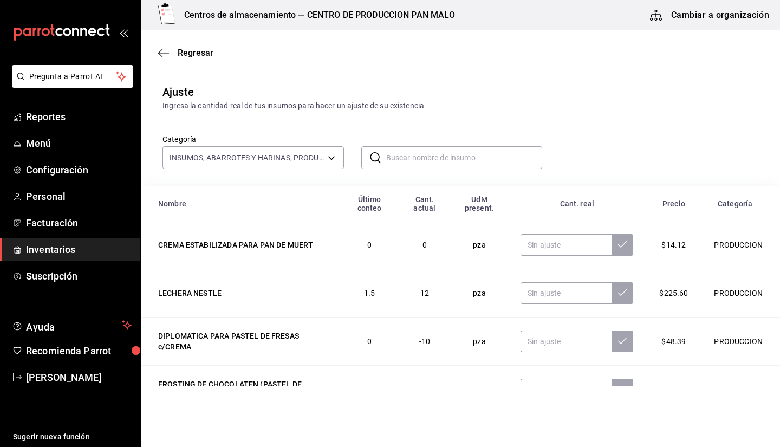
click at [446, 160] on input "text" at bounding box center [464, 158] width 157 height 22
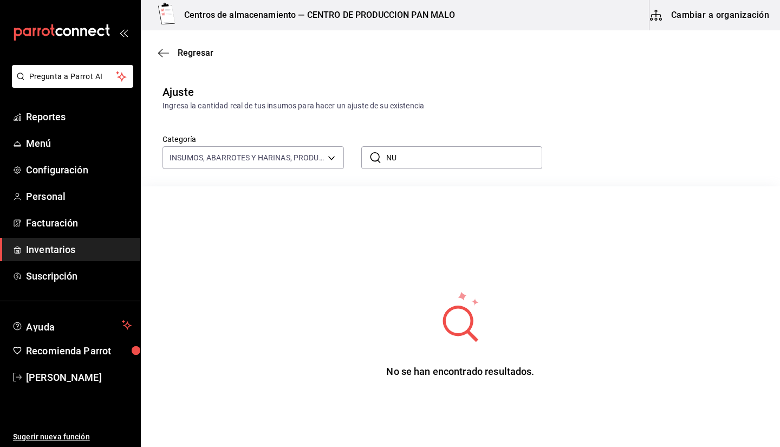
type input "N"
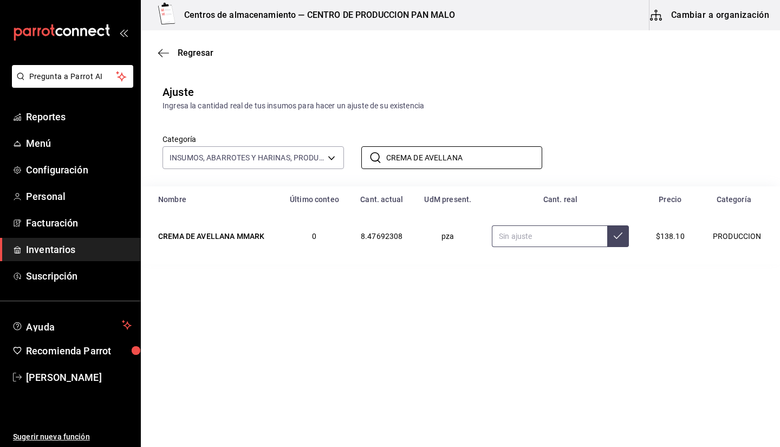
type input "CREMA DE AVELLANA"
click at [566, 241] on input "text" at bounding box center [549, 236] width 115 height 22
type input "5.00"
click at [501, 157] on input "CREMA DE AVELLANA" at bounding box center [464, 158] width 157 height 22
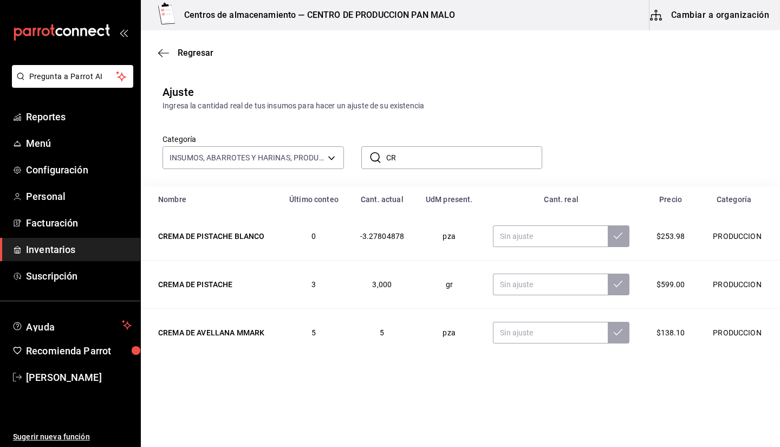
type input "C"
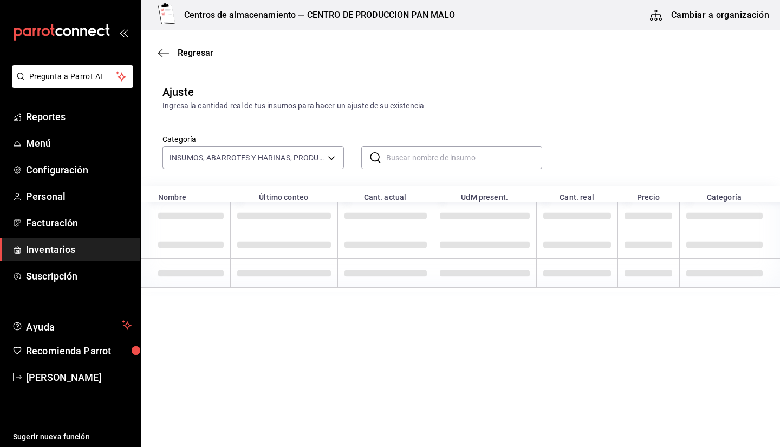
click at [501, 157] on input "text" at bounding box center [464, 158] width 157 height 22
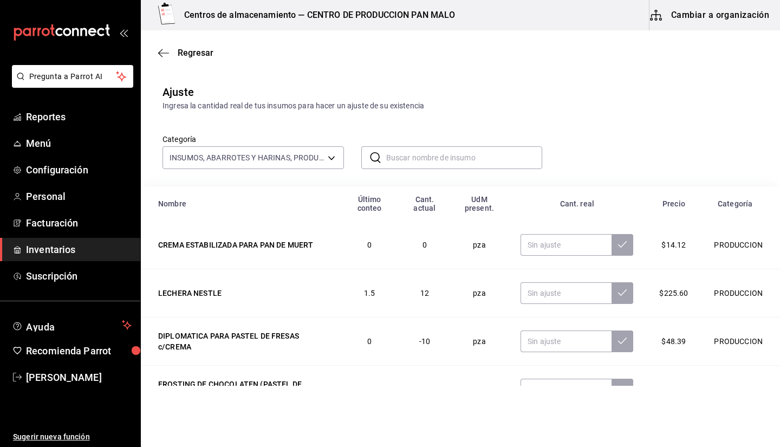
type input "O"
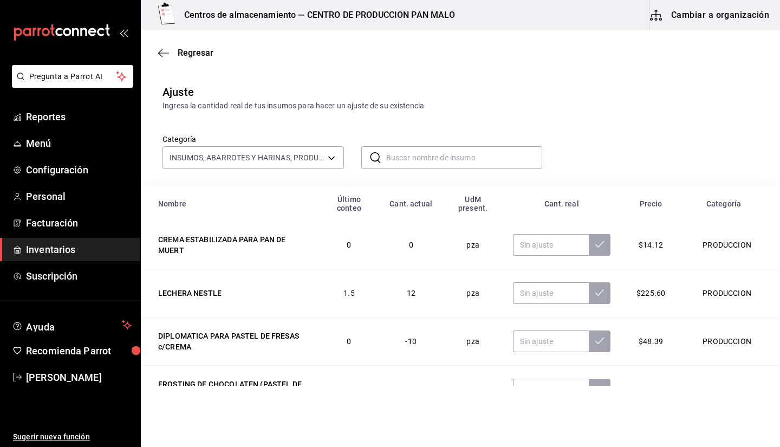
type input "O"
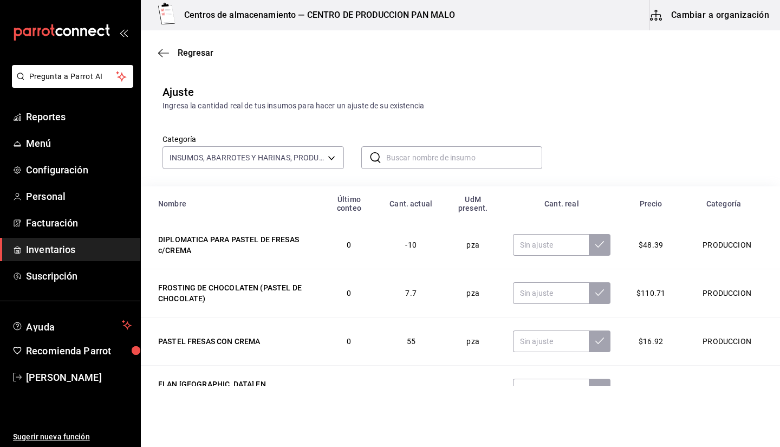
click at [501, 157] on input "text" at bounding box center [464, 158] width 157 height 22
click at [471, 161] on input "text" at bounding box center [464, 158] width 157 height 22
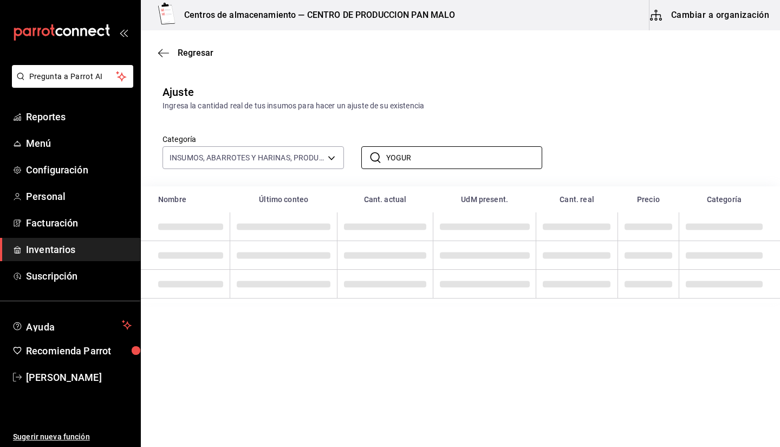
type input "YOGUR"
click at [540, 120] on div "Categoría INSUMOS, ABARROTES Y HARINAS, PRODUCCION 845fc0d5-bafa-4929-a86e-e534…" at bounding box center [443, 140] width 596 height 57
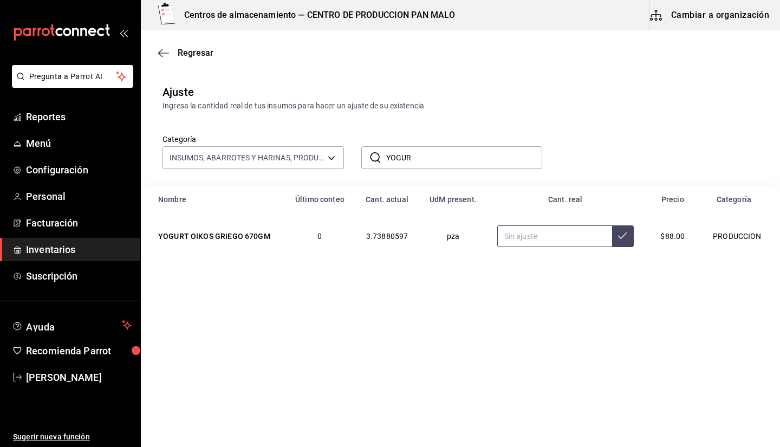
click at [545, 239] on input "text" at bounding box center [554, 236] width 115 height 22
type input "2.80"
click at [537, 237] on input "2.80" at bounding box center [550, 236] width 118 height 22
click at [537, 237] on input "text" at bounding box center [550, 236] width 118 height 22
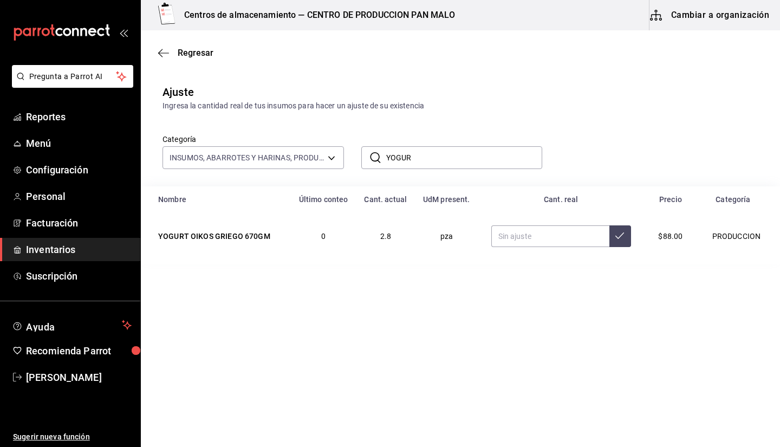
click at [414, 154] on input "YOGUR" at bounding box center [464, 158] width 157 height 22
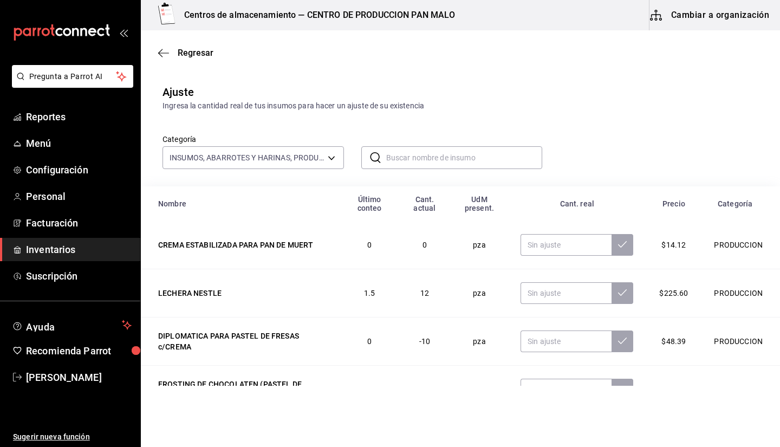
click at [429, 154] on input "text" at bounding box center [464, 158] width 157 height 22
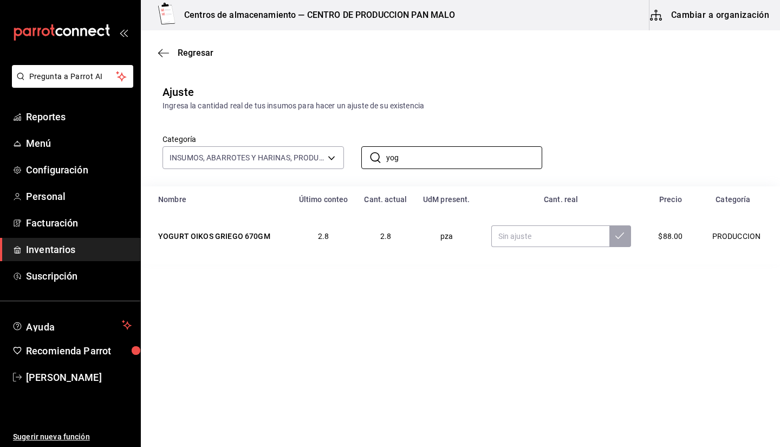
type input "yog"
click at [587, 134] on div "Categoría INSUMOS, ABARROTES Y HARINAS, PRODUCCION 845fc0d5-bafa-4929-a86e-e534…" at bounding box center [443, 140] width 596 height 57
click at [535, 234] on input "text" at bounding box center [550, 236] width 118 height 22
type input "1.00"
type input "2.00"
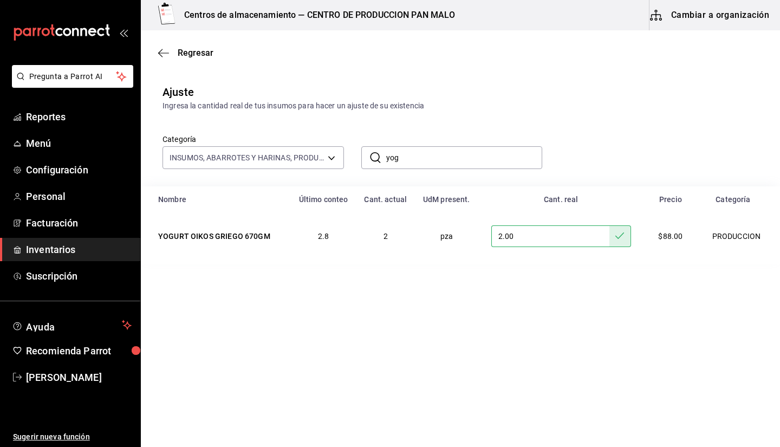
click at [425, 155] on input "yog" at bounding box center [464, 158] width 157 height 22
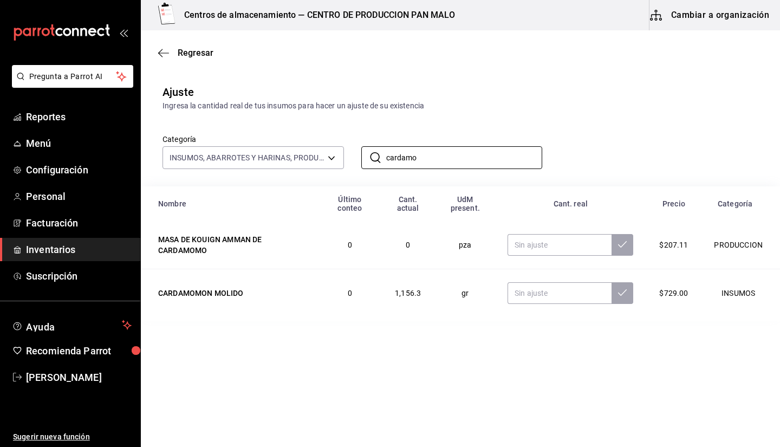
type input "cardamo"
click at [626, 121] on div "Categoría INSUMOS, ABARROTES Y HARINAS, PRODUCCION 845fc0d5-bafa-4929-a86e-e534…" at bounding box center [443, 140] width 596 height 57
click at [557, 288] on input "text" at bounding box center [560, 293] width 104 height 22
click at [453, 153] on input "cardamo" at bounding box center [464, 158] width 157 height 22
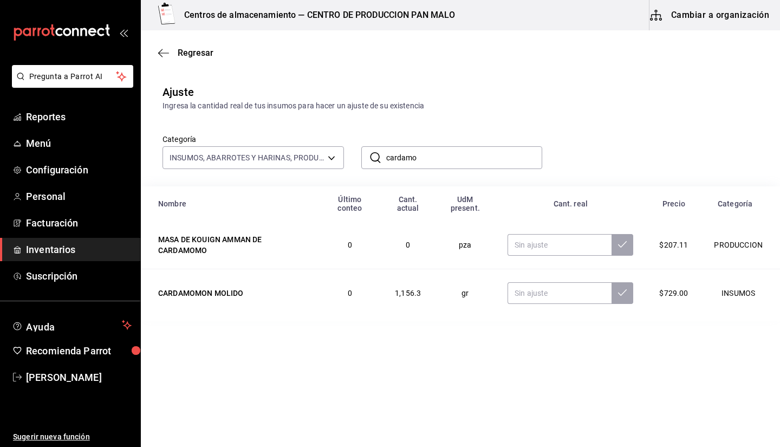
click at [453, 153] on input "cardamo" at bounding box center [464, 158] width 157 height 22
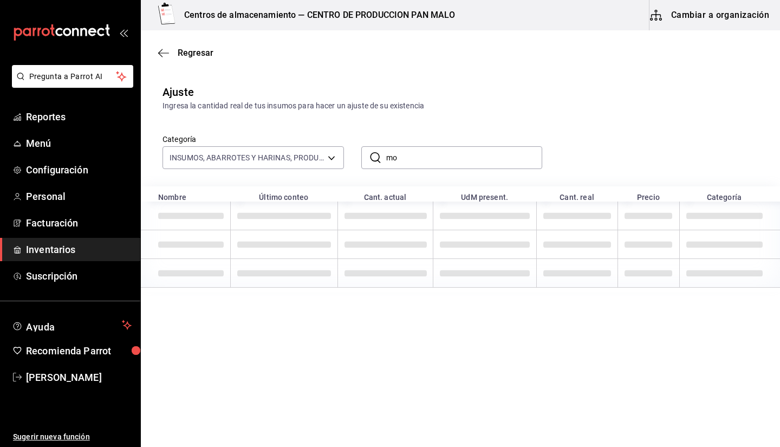
type input "m"
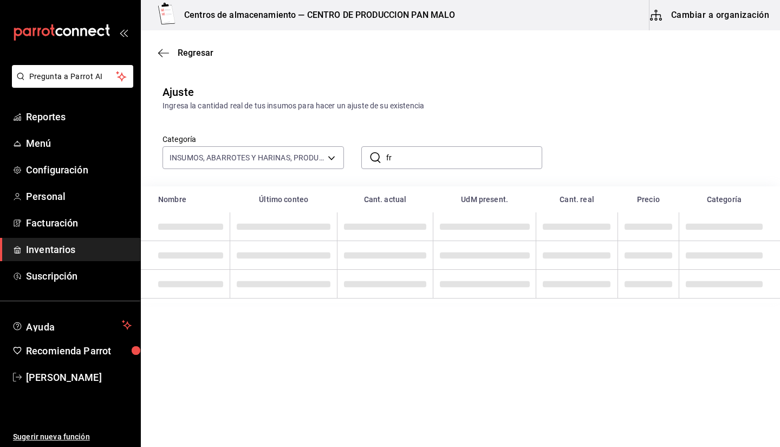
type input "f"
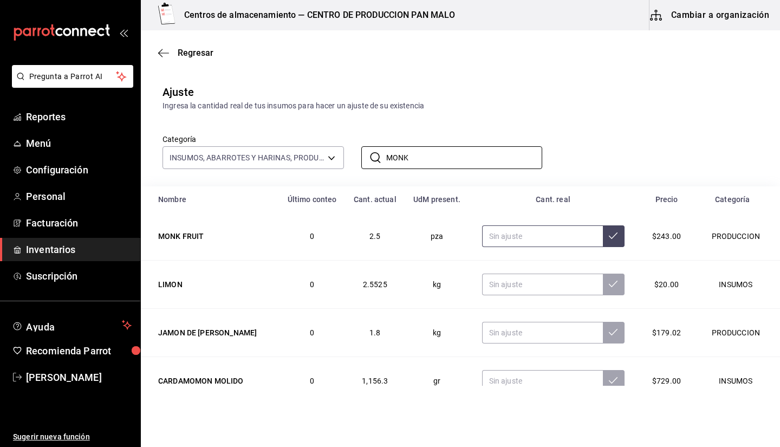
type input "MONK"
click at [577, 242] on input "text" at bounding box center [542, 236] width 121 height 22
type input "1.00"
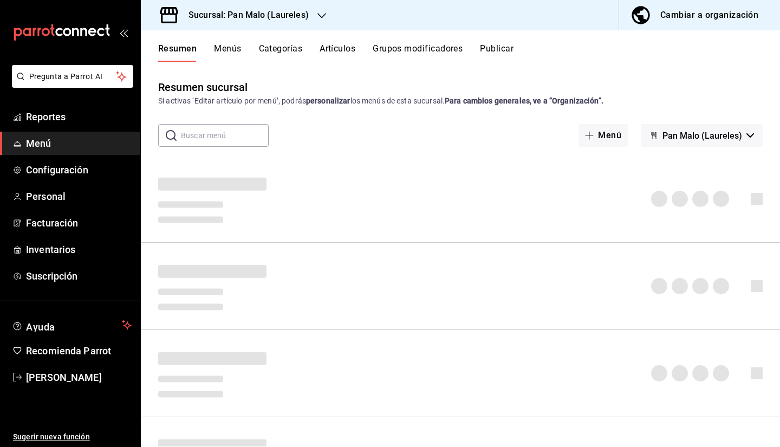
click at [230, 57] on button "Menús" at bounding box center [227, 52] width 27 height 18
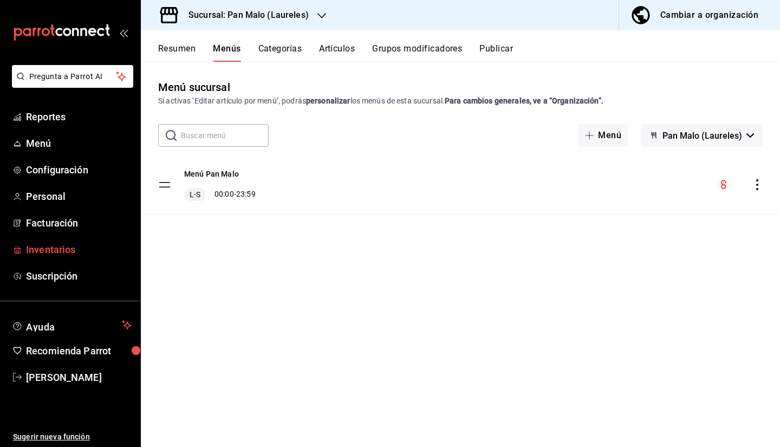
click at [64, 252] on span "Inventarios" at bounding box center [79, 249] width 106 height 15
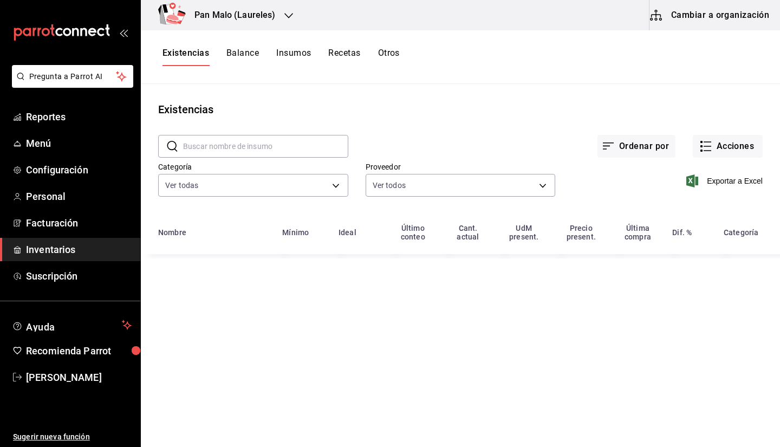
click at [285, 63] on button "Insumos" at bounding box center [293, 57] width 35 height 18
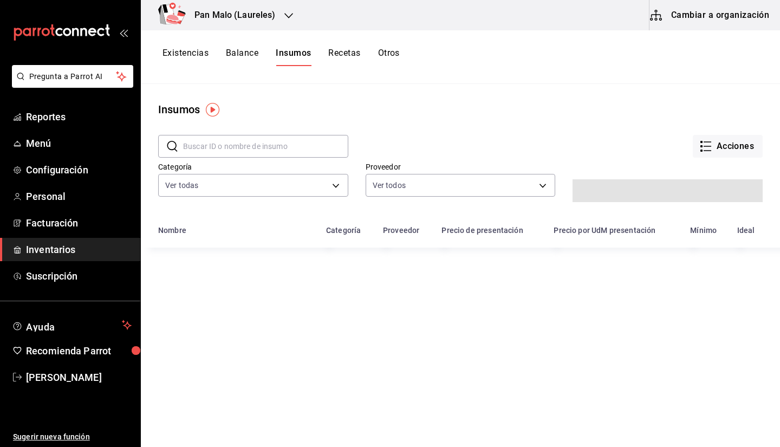
click at [199, 69] on div "Existencias Balance Insumos Recetas Otros" at bounding box center [460, 57] width 639 height 54
click at [188, 61] on button "Existencias" at bounding box center [186, 57] width 46 height 18
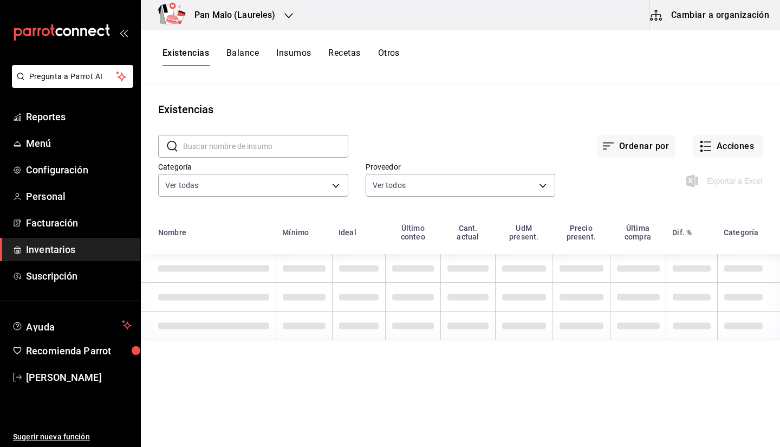
click at [697, 14] on button "Cambiar a organización" at bounding box center [711, 15] width 122 height 30
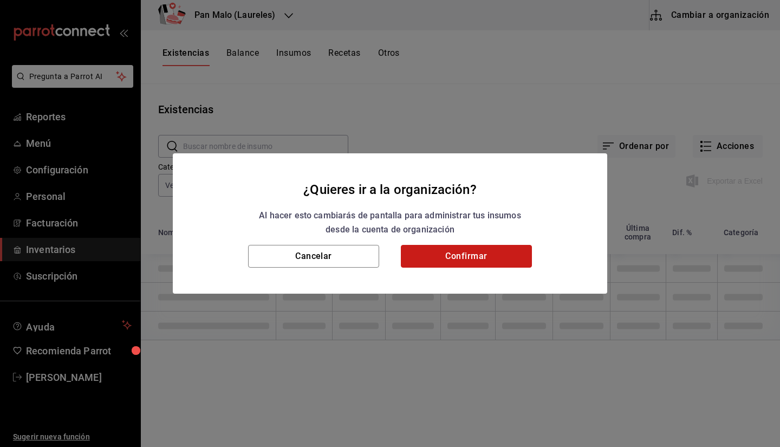
click at [447, 264] on button "Confirmar" at bounding box center [466, 256] width 131 height 23
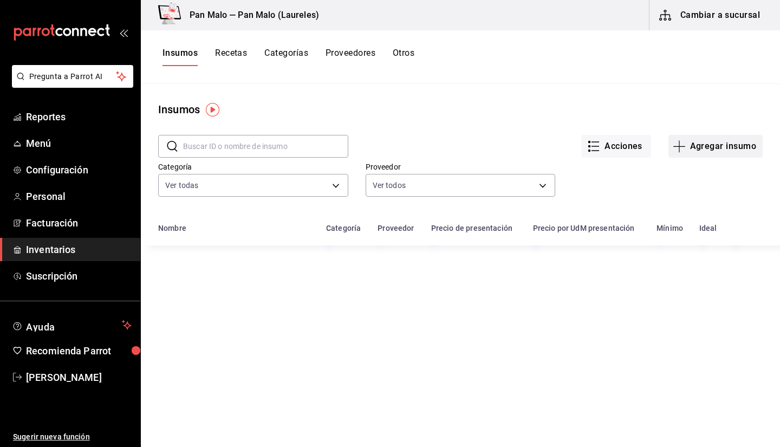
click at [708, 151] on button "Agregar insumo" at bounding box center [716, 146] width 94 height 23
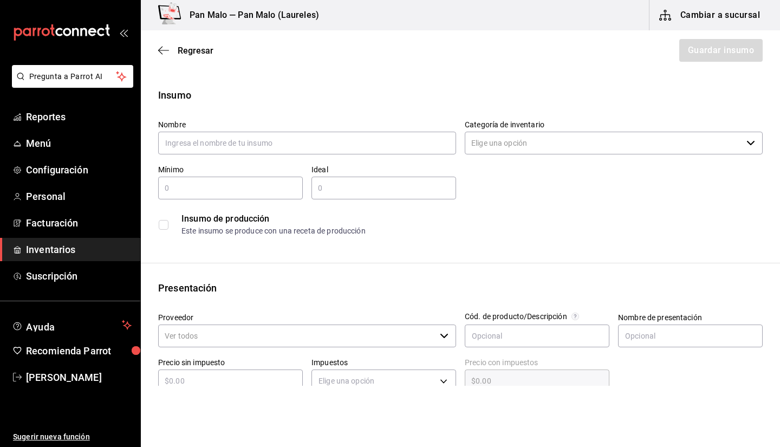
click at [149, 44] on div "Regresar Guardar insumo" at bounding box center [460, 50] width 639 height 40
click at [166, 46] on icon "button" at bounding box center [163, 51] width 11 height 10
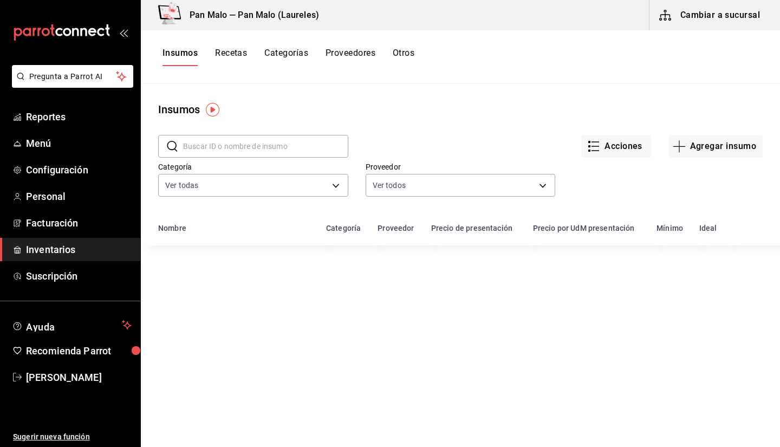
click at [254, 147] on input "text" at bounding box center [265, 146] width 165 height 22
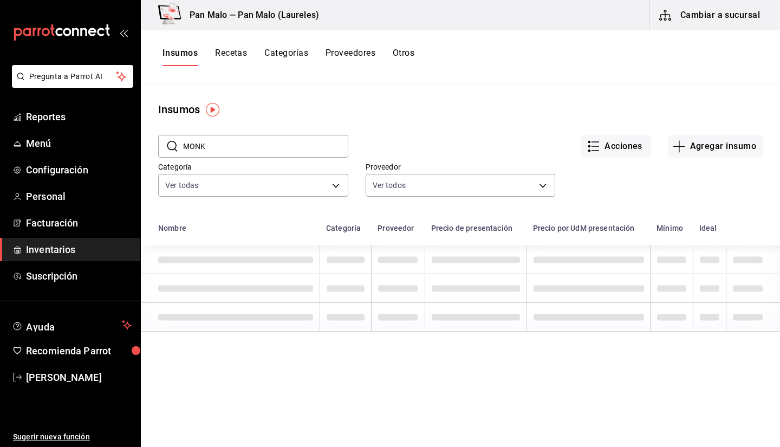
click at [243, 151] on input "MONK" at bounding box center [265, 146] width 165 height 22
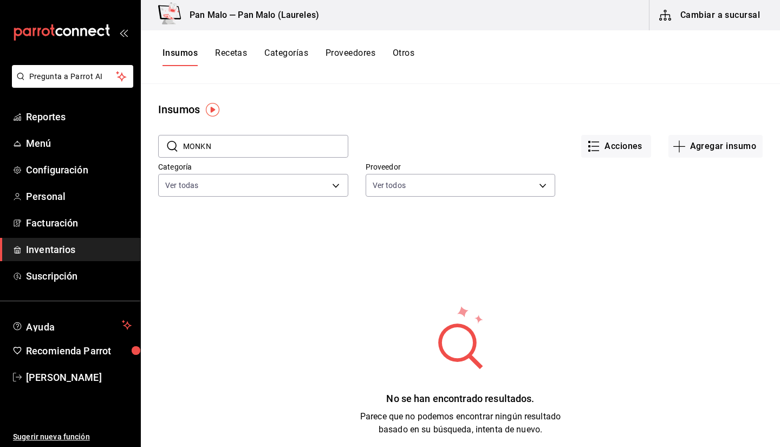
type input "MONK"
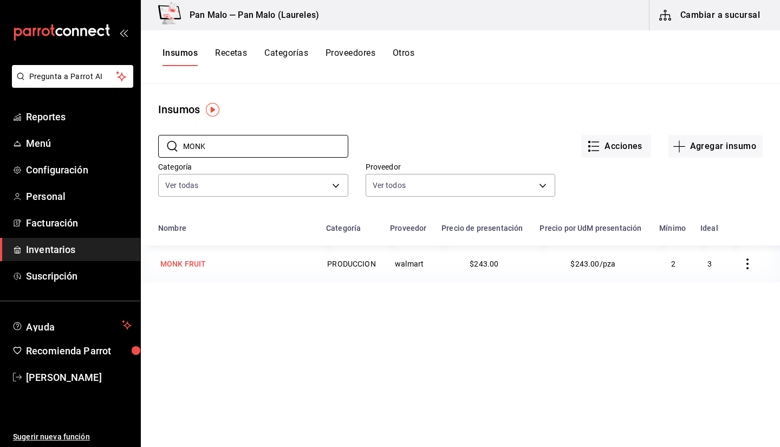
click at [202, 268] on div "MONK FRUIT" at bounding box center [183, 263] width 46 height 11
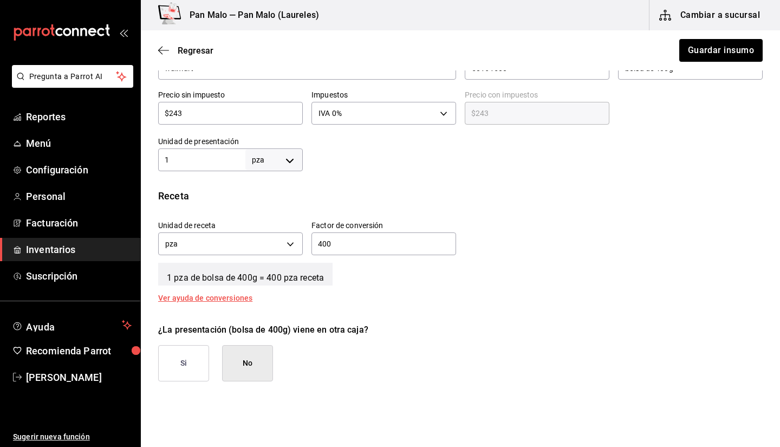
scroll to position [291, 0]
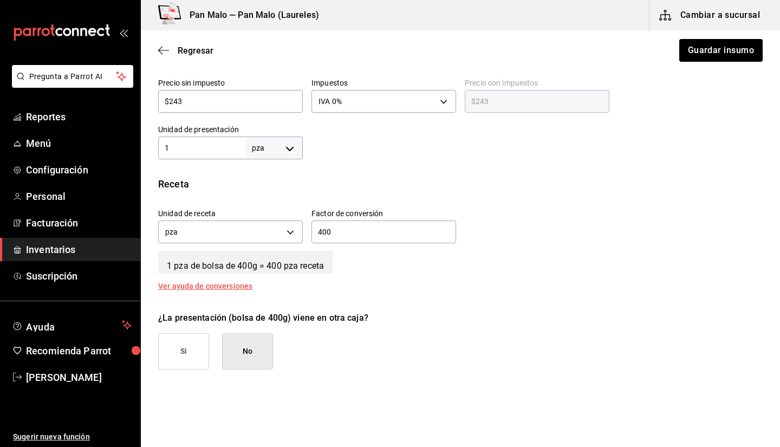
click at [378, 235] on input "400" at bounding box center [384, 231] width 145 height 13
type input "4"
type input "500"
click at [216, 161] on div "Insumo IN-1723575692808 Nombre MONK FRUIT Categoría de inventario PRODUCCION ​ …" at bounding box center [460, 116] width 639 height 638
click at [201, 155] on div "1 pza UNIT ​" at bounding box center [230, 148] width 145 height 23
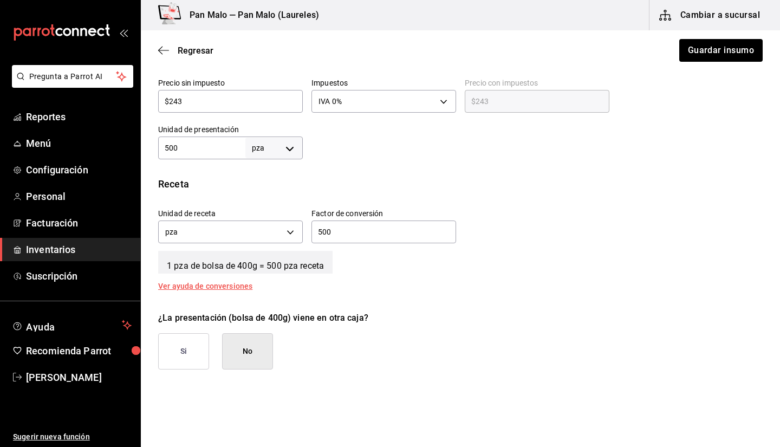
type input "500"
click at [262, 155] on body "Pregunta a Parrot AI Reportes Menú Configuración Personal Facturación Inventari…" at bounding box center [390, 193] width 780 height 386
click at [261, 219] on li "gr" at bounding box center [272, 217] width 56 height 18
type input "GRAM"
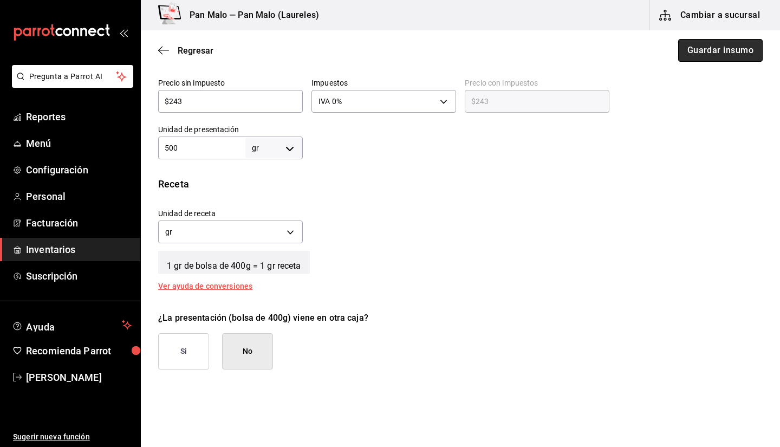
click at [710, 50] on button "Guardar insumo" at bounding box center [720, 50] width 85 height 23
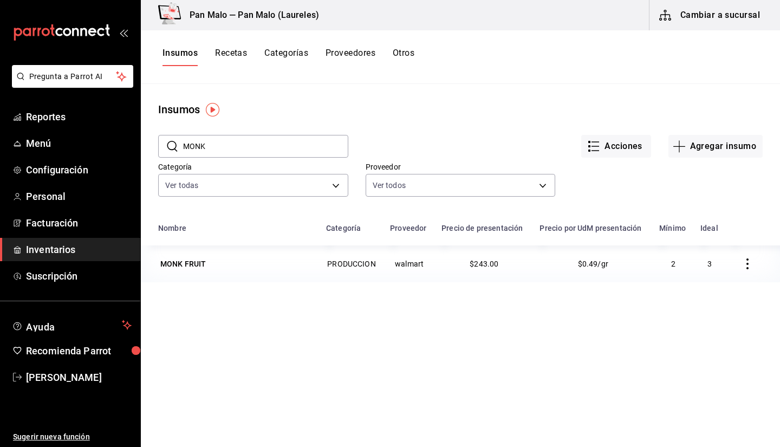
click at [188, 56] on button "Insumos" at bounding box center [180, 57] width 35 height 18
click at [230, 60] on button "Recetas" at bounding box center [231, 57] width 32 height 18
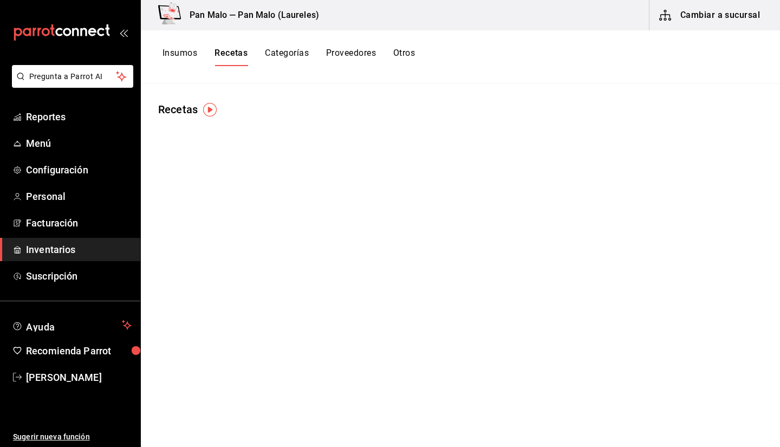
click at [192, 56] on button "Insumos" at bounding box center [180, 57] width 35 height 18
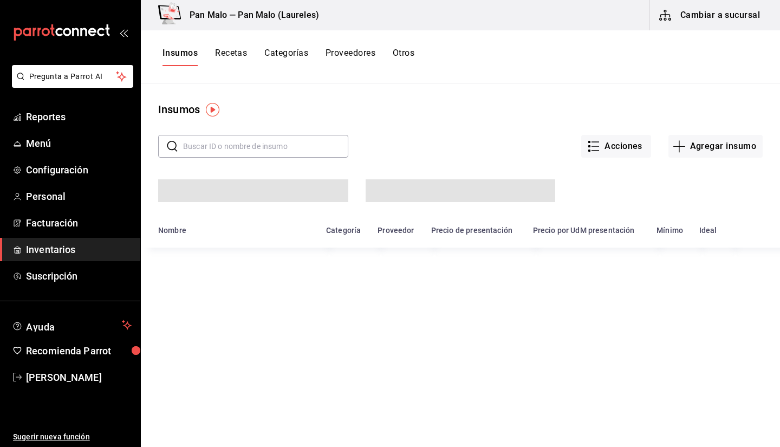
click at [218, 144] on input "text" at bounding box center [265, 146] width 165 height 22
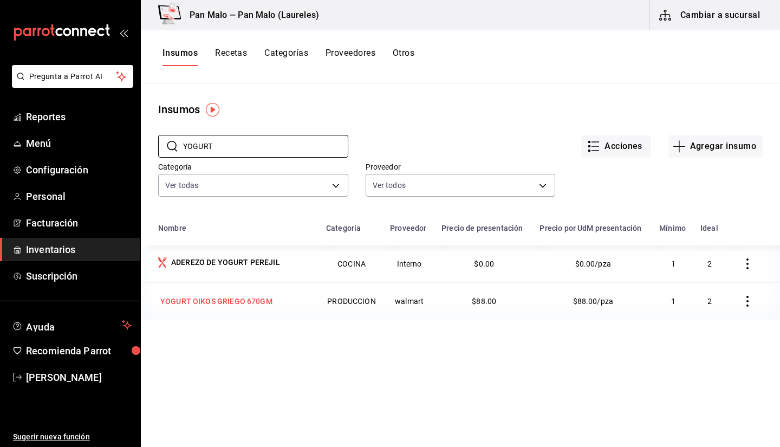
type input "YOGURT"
click at [245, 303] on div "YOGURT OIKOS GRIEGO 670GM" at bounding box center [216, 301] width 112 height 11
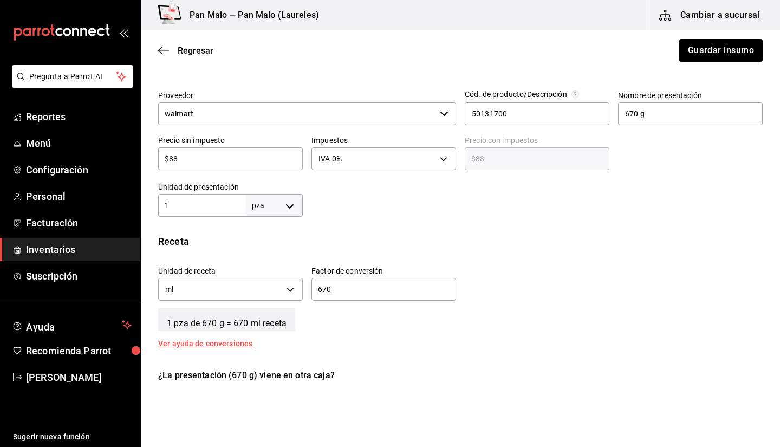
scroll to position [232, 0]
click at [258, 210] on body "Pregunta a Parrot AI Reportes Menú Configuración Personal Facturación Inventari…" at bounding box center [390, 193] width 780 height 386
click at [210, 204] on div at bounding box center [390, 223] width 780 height 447
click at [210, 202] on input "1" at bounding box center [201, 206] width 87 height 13
click at [268, 211] on body "Pregunta a Parrot AI Reportes Menú Configuración Personal Facturación Inventari…" at bounding box center [390, 193] width 780 height 386
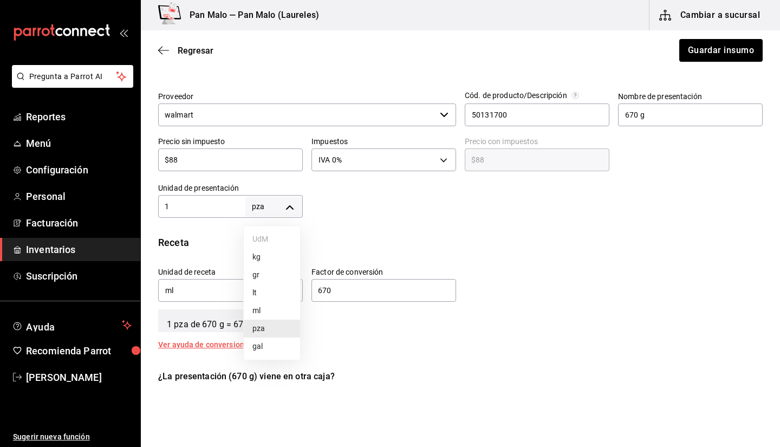
click at [274, 276] on li "gr" at bounding box center [272, 275] width 56 height 18
type input "GRAM"
type input "1"
click at [211, 213] on div "1 gr GRAM ​" at bounding box center [230, 206] width 145 height 23
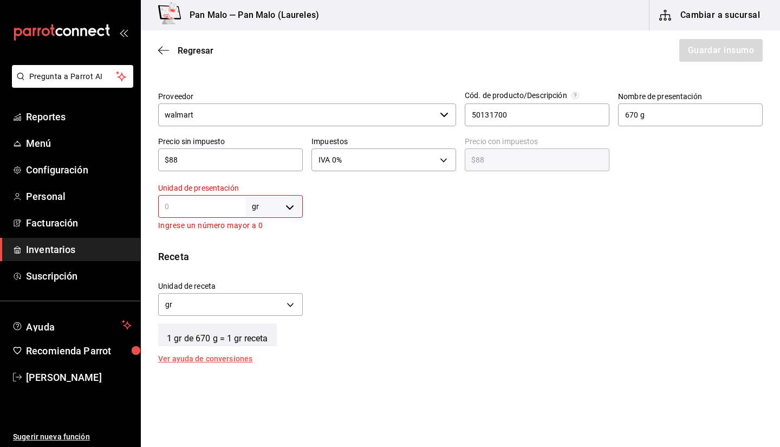
type input "6"
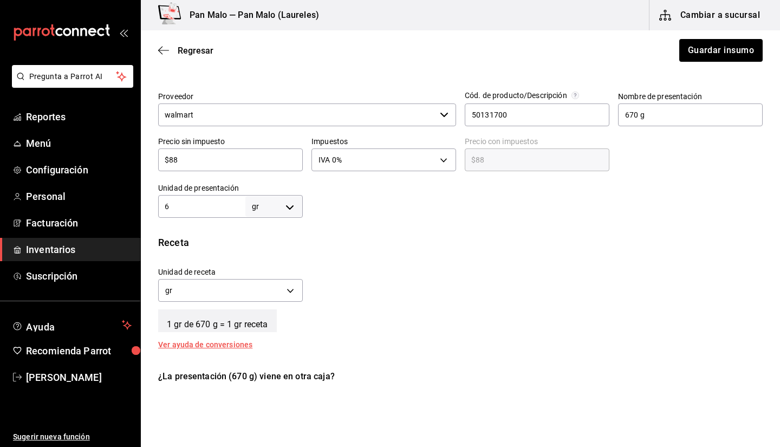
type input "67"
type input "670"
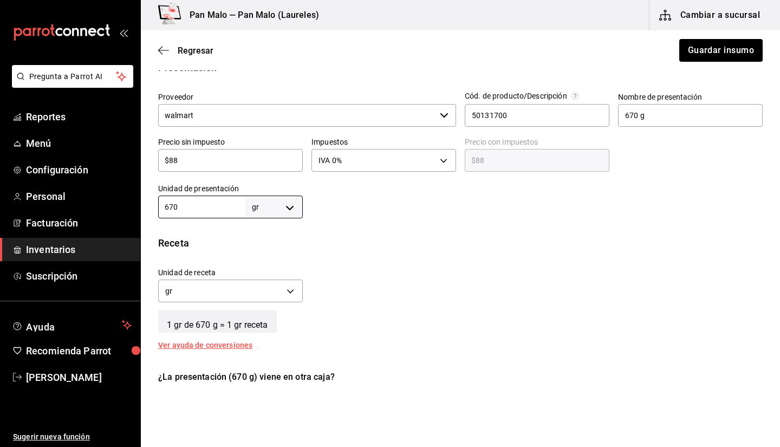
type input "670"
click at [243, 160] on input "$88" at bounding box center [230, 160] width 145 height 13
type input "$0.00"
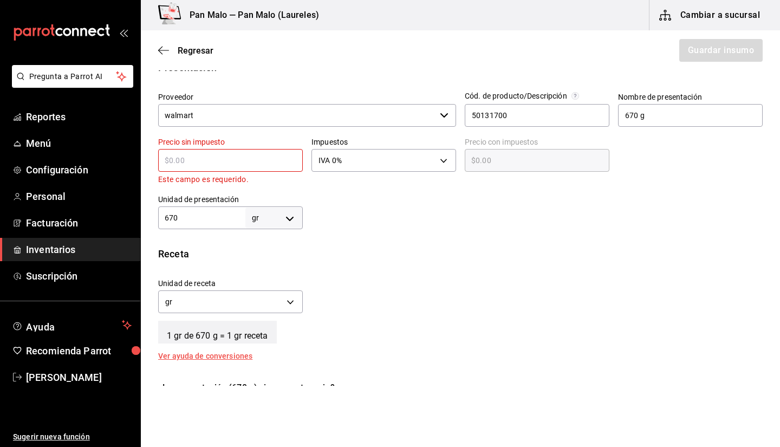
type input "$1"
type input "$1.00"
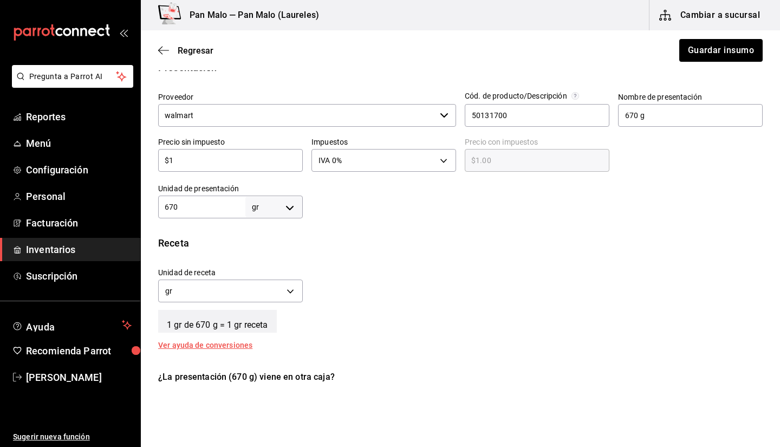
type input "$18"
type input "$18.00"
type input "$186"
type input "$186.00"
type input "$186"
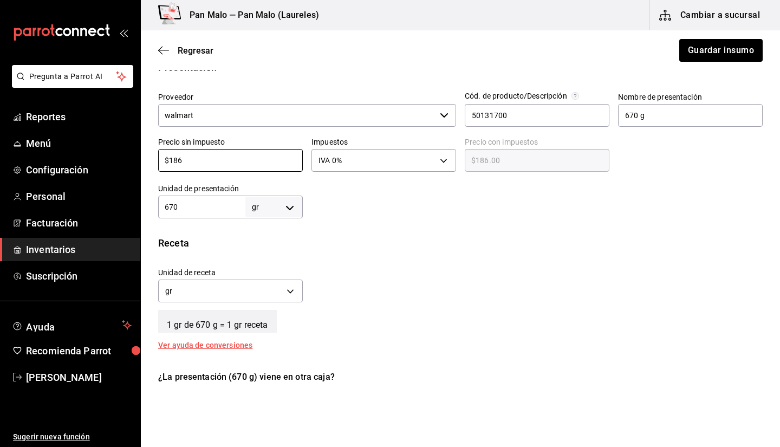
click at [231, 211] on input "670" at bounding box center [201, 206] width 87 height 13
type input "67"
type input "6"
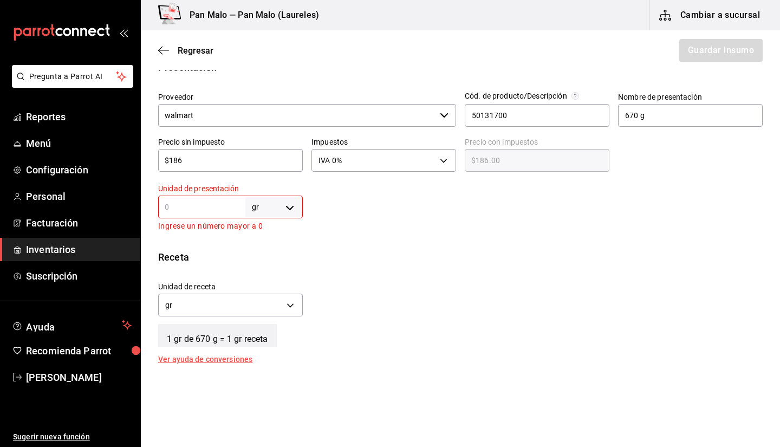
type input "2"
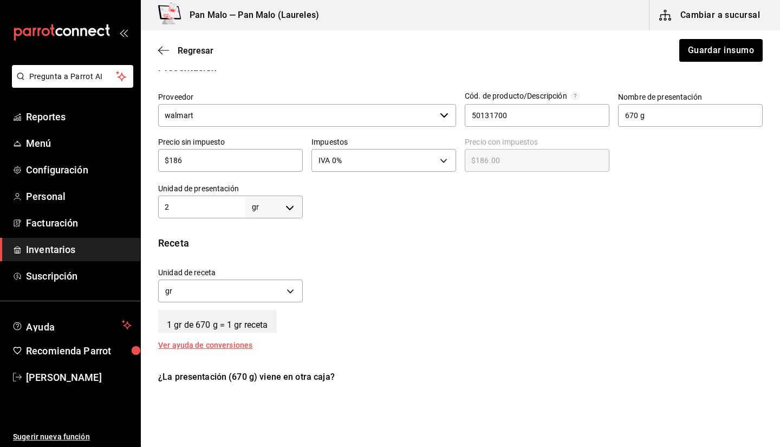
type input "2"
click at [259, 205] on body "Pregunta a Parrot AI Reportes Menú Configuración Personal Facturación Inventari…" at bounding box center [390, 193] width 780 height 386
click at [266, 293] on li "lt" at bounding box center [272, 293] width 56 height 18
type input "LITER"
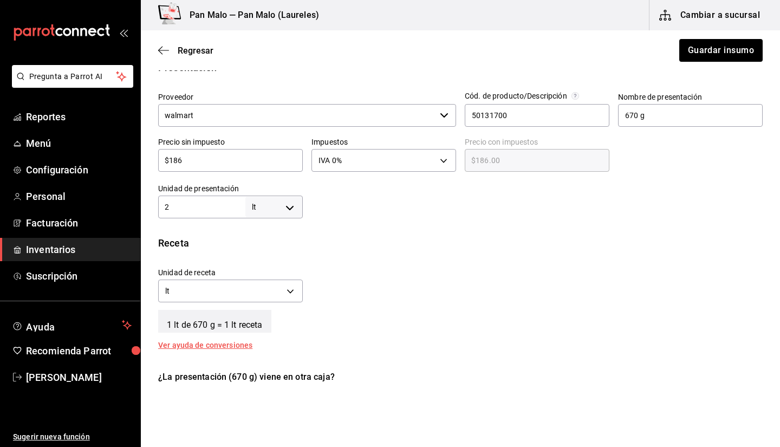
click at [208, 208] on input "2" at bounding box center [201, 206] width 87 height 13
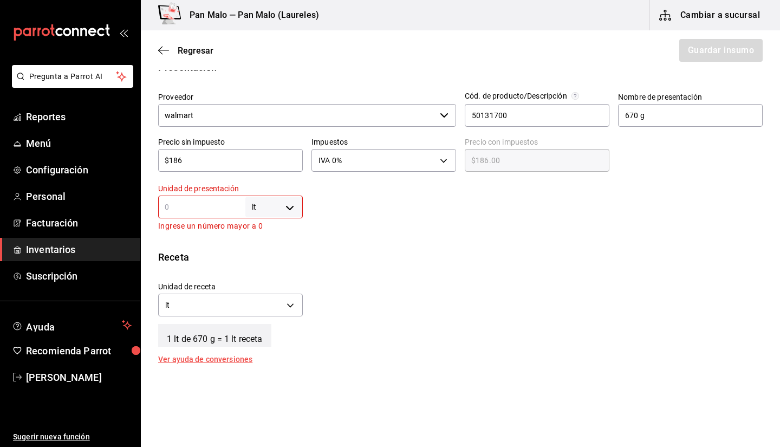
type input "1"
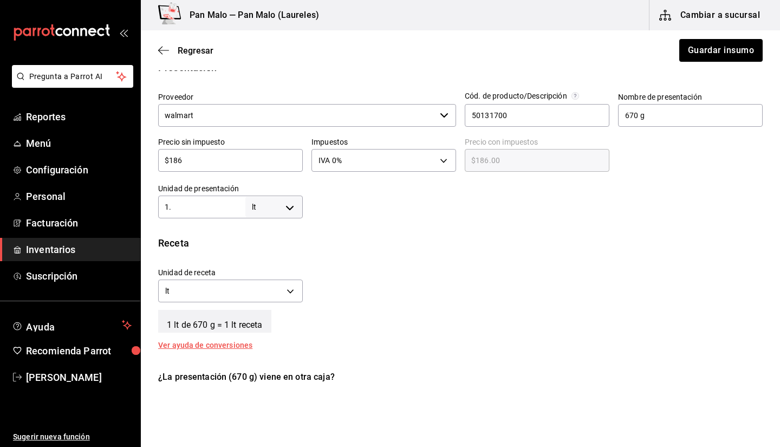
type input "1.8"
type input "1.80"
click at [267, 199] on body "Pregunta a Parrot AI Reportes Menú Configuración Personal Facturación Inventari…" at bounding box center [390, 193] width 780 height 386
click at [286, 282] on li "gr" at bounding box center [272, 276] width 56 height 18
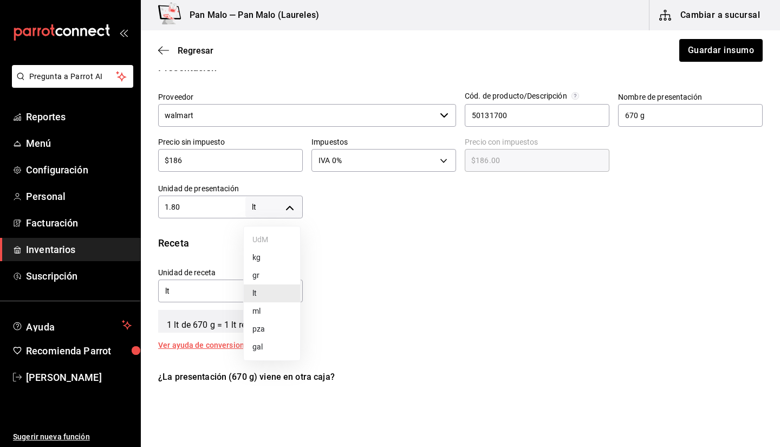
type input "GRAM"
click at [192, 213] on div "1.80 gr GRAM ​" at bounding box center [230, 207] width 145 height 23
type input "1."
type input "1"
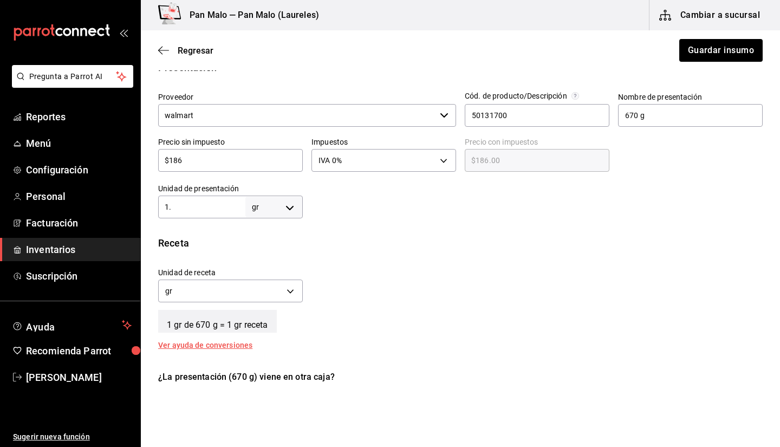
type input "1"
type input "18"
type input "180"
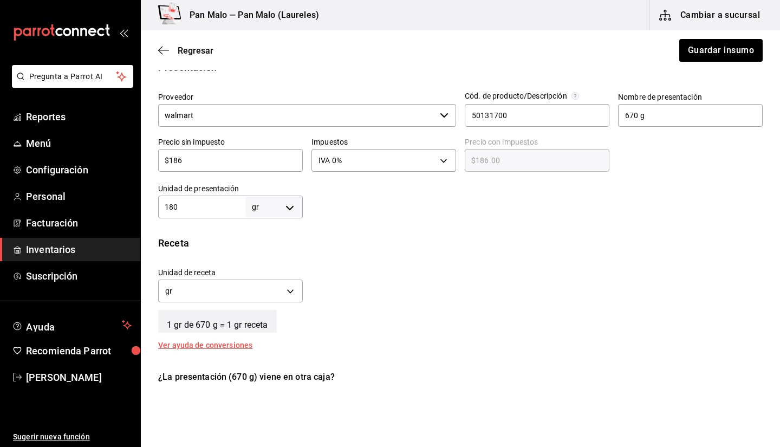
type input "1,800"
click at [678, 51] on button "Guardar insumo" at bounding box center [720, 50] width 85 height 23
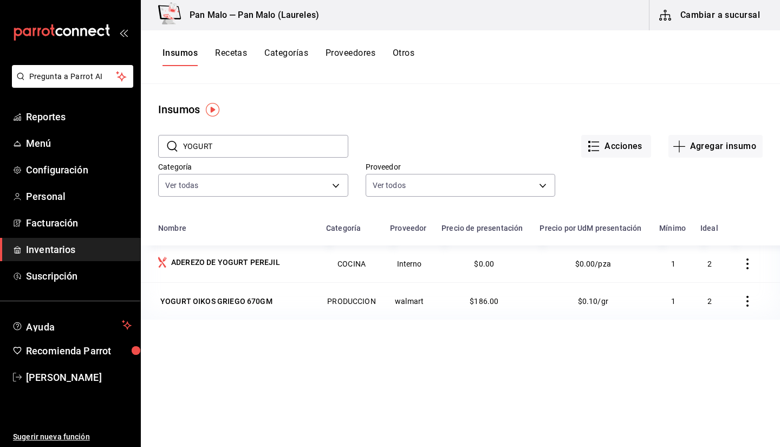
click at [671, 27] on button "Cambiar a sucursal" at bounding box center [711, 15] width 122 height 30
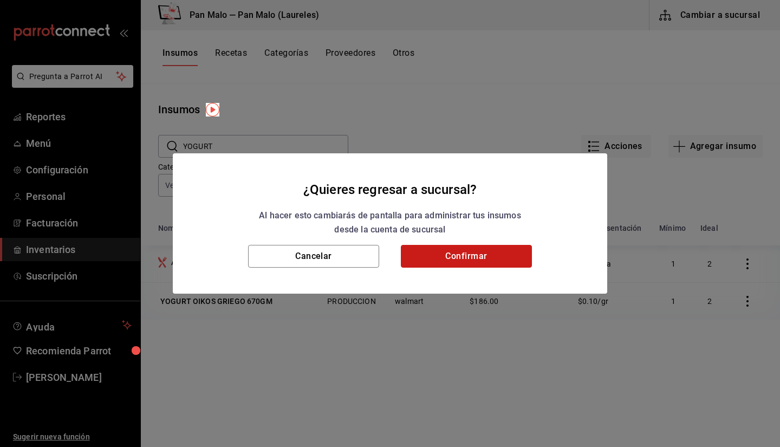
click at [476, 254] on button "Confirmar" at bounding box center [466, 256] width 131 height 23
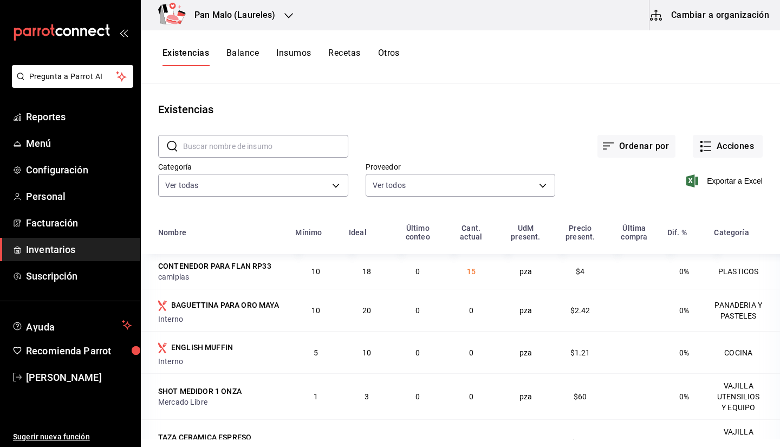
drag, startPoint x: 379, startPoint y: 56, endPoint x: 381, endPoint y: 109, distance: 53.1
click at [381, 109] on div "Pan Malo (Laureles) Cambiar a organización Existencias Balance Insumos Recetas …" at bounding box center [460, 219] width 639 height 439
click at [386, 57] on button "Otros" at bounding box center [389, 57] width 22 height 18
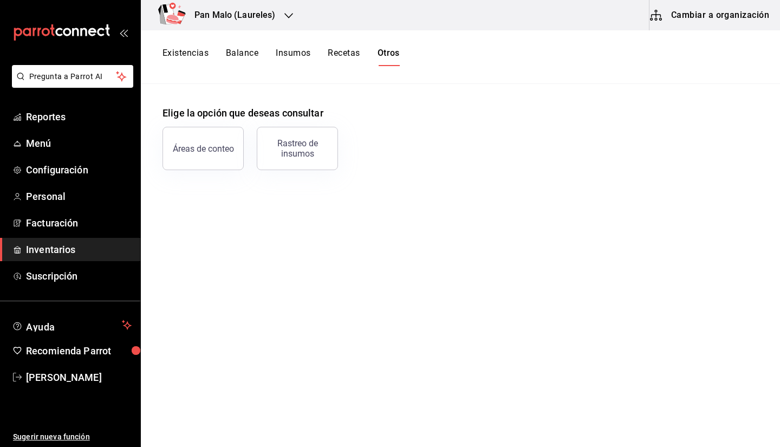
click at [673, 14] on button "Cambiar a organización" at bounding box center [711, 15] width 122 height 30
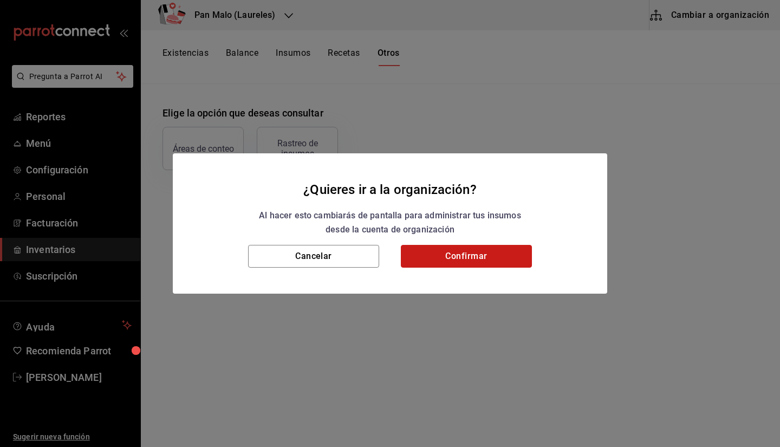
click at [431, 263] on button "Confirmar" at bounding box center [466, 256] width 131 height 23
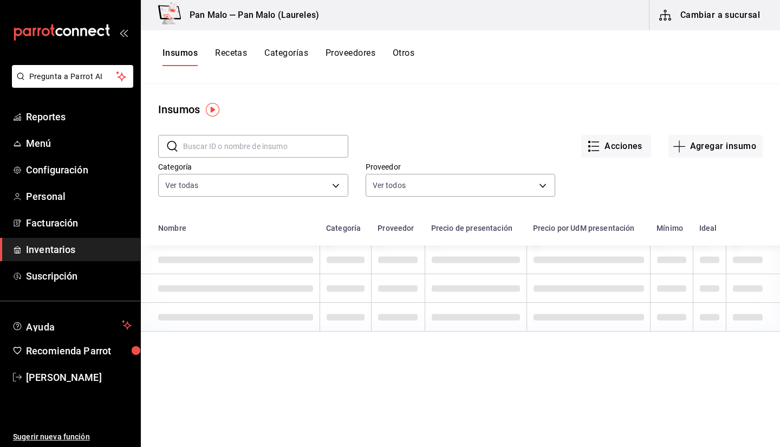
click at [231, 62] on button "Recetas" at bounding box center [231, 57] width 32 height 18
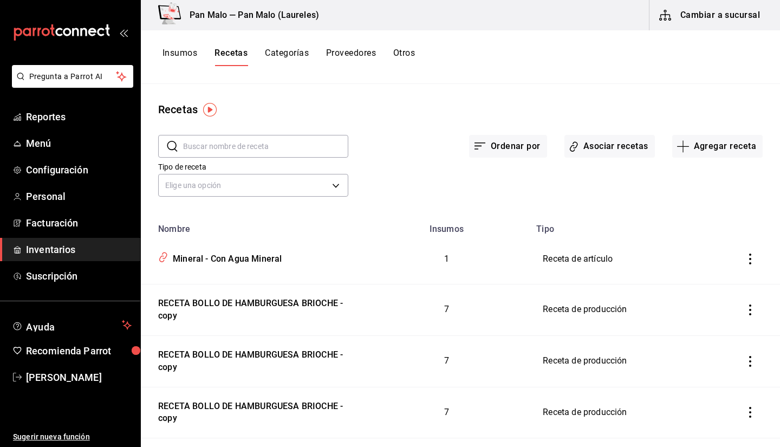
click at [404, 63] on button "Otros" at bounding box center [404, 57] width 22 height 18
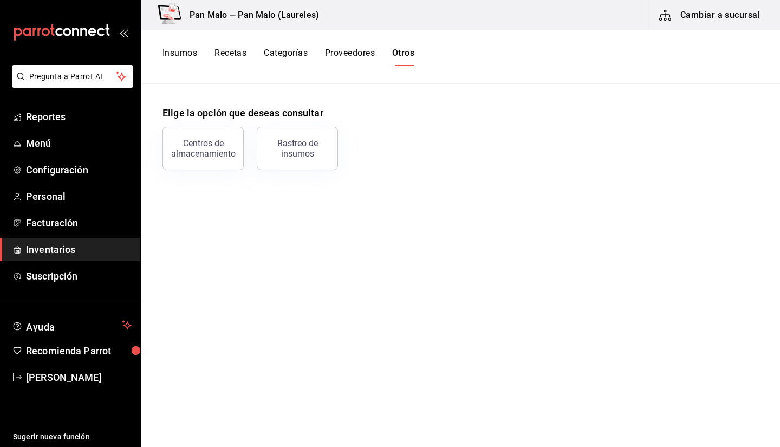
click at [187, 116] on div "Centros de almacenamiento" at bounding box center [197, 142] width 94 height 56
click at [199, 150] on div "Centros de almacenamiento" at bounding box center [203, 148] width 67 height 21
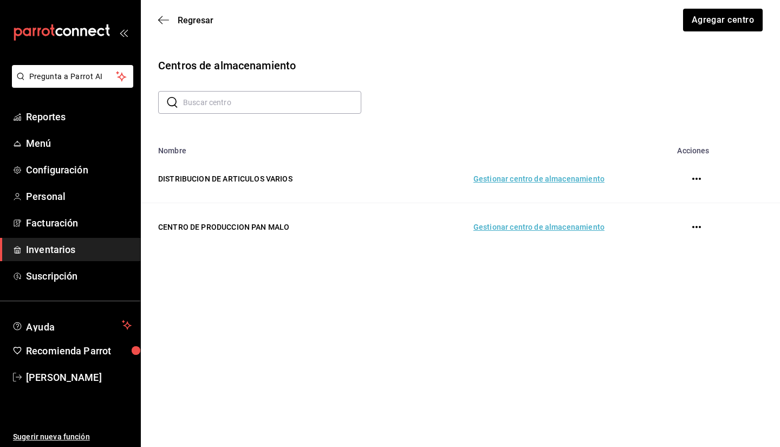
click at [596, 230] on td "Gestionar centro de almacenamiento" at bounding box center [501, 227] width 233 height 48
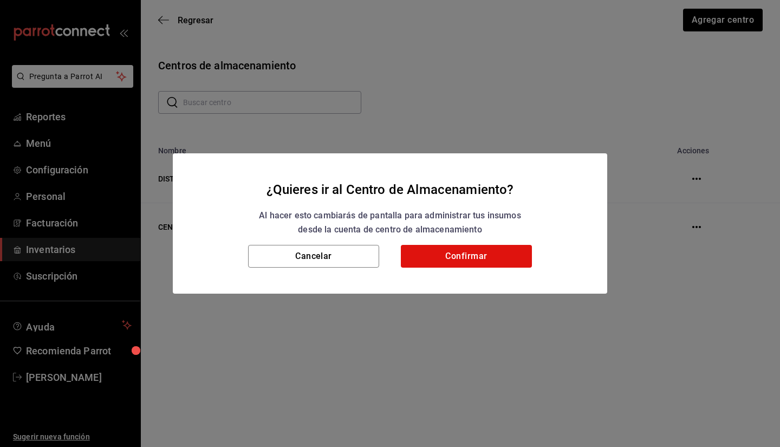
click at [478, 270] on div "Cancelar Confirmar" at bounding box center [390, 269] width 435 height 49
click at [466, 253] on button "Confirmar" at bounding box center [466, 256] width 131 height 23
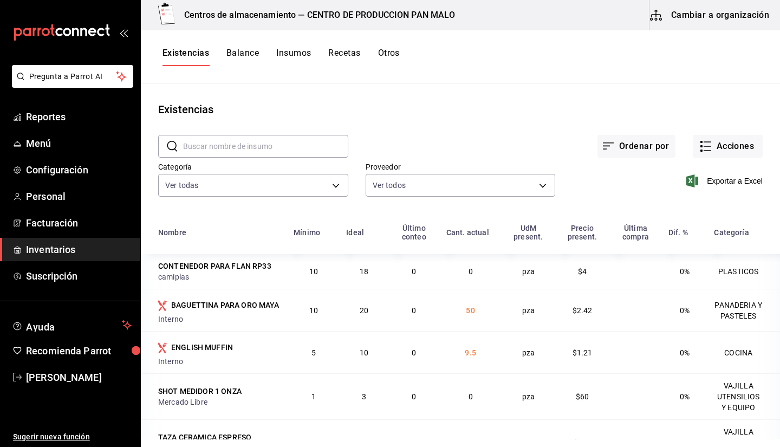
click at [278, 148] on input "text" at bounding box center [265, 146] width 165 height 22
type input "V"
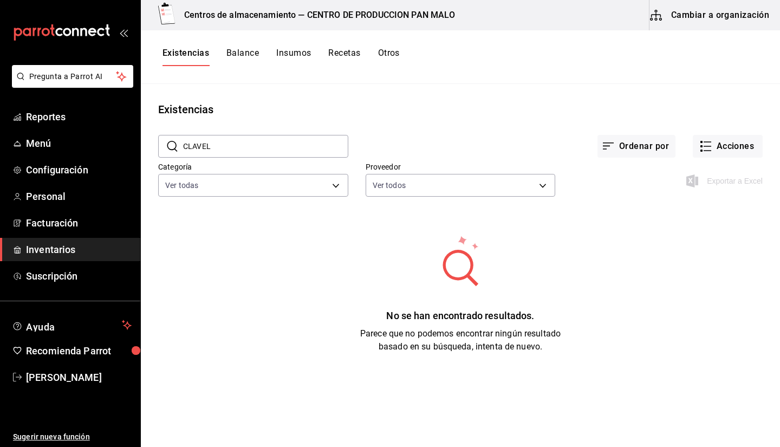
type input "CLAVEL"
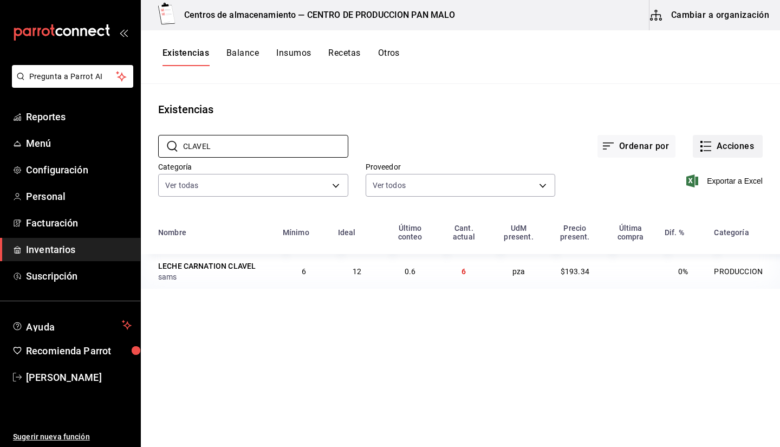
click at [739, 147] on button "Acciones" at bounding box center [728, 146] width 70 height 23
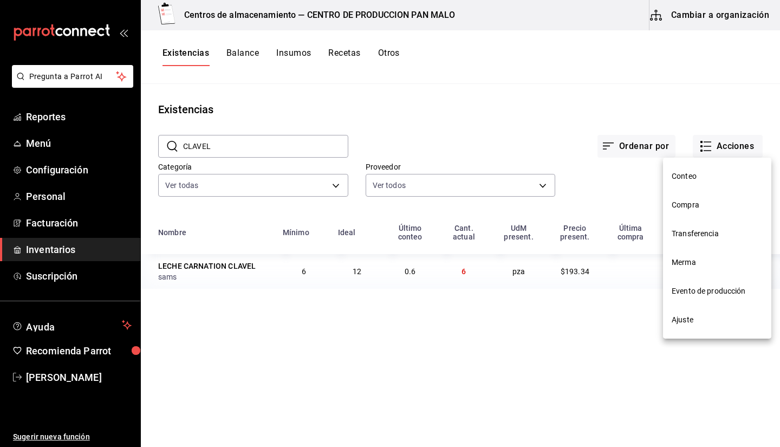
click at [697, 313] on li "Ajuste" at bounding box center [717, 320] width 108 height 29
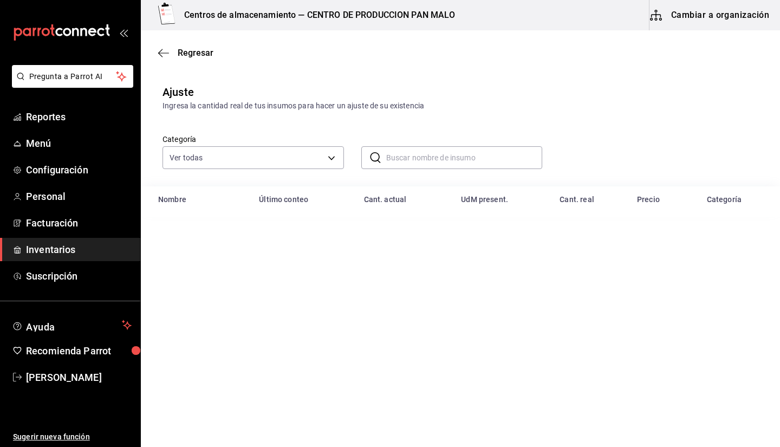
click at [397, 152] on input "text" at bounding box center [464, 158] width 157 height 22
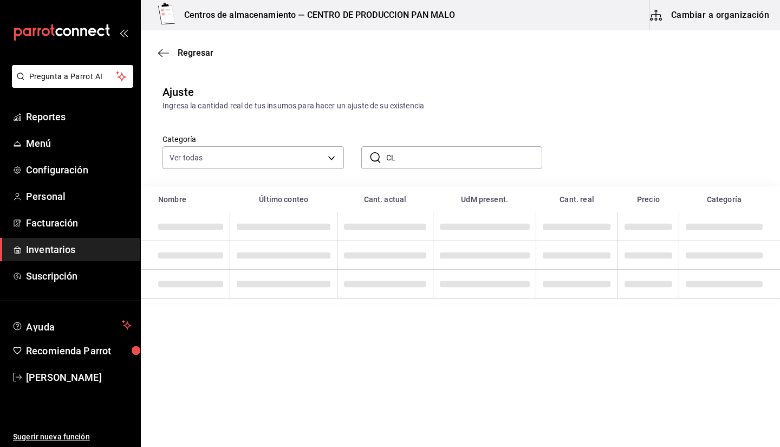
type input "C"
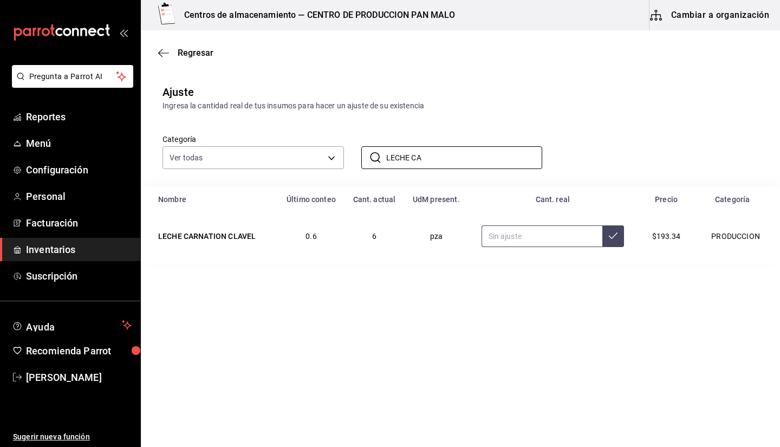
type input "LECHE CA"
click at [536, 243] on input "text" at bounding box center [542, 236] width 121 height 22
type input "2.00"
click at [536, 243] on input "2.00" at bounding box center [542, 236] width 121 height 22
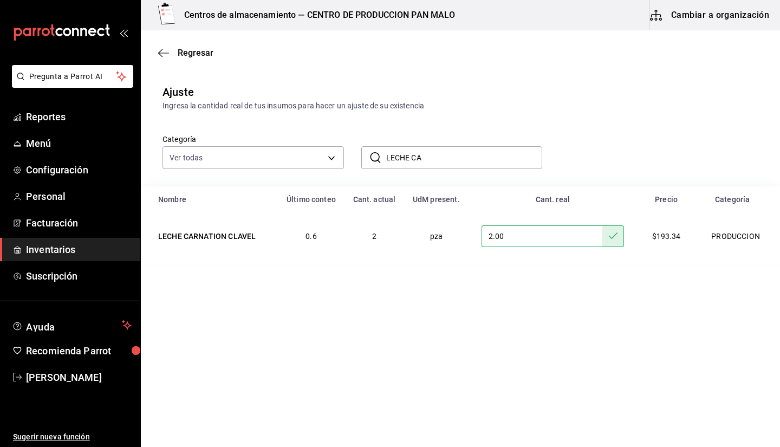
click at [507, 164] on input "LECHE CA" at bounding box center [464, 158] width 157 height 22
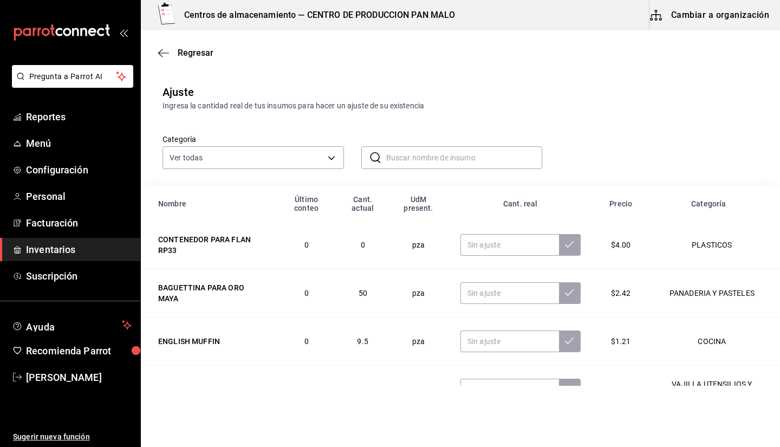
click at [477, 155] on input "text" at bounding box center [464, 158] width 157 height 22
click at [491, 153] on input "text" at bounding box center [464, 158] width 157 height 22
click at [445, 155] on input "text" at bounding box center [464, 158] width 157 height 22
